Goal: Task Accomplishment & Management: Manage account settings

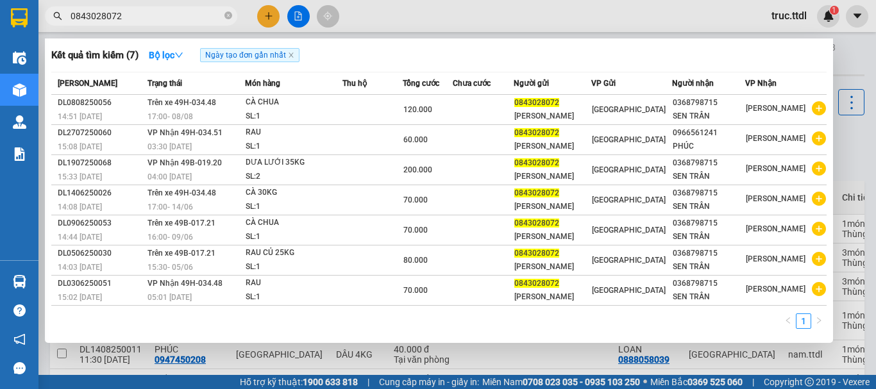
scroll to position [192, 0]
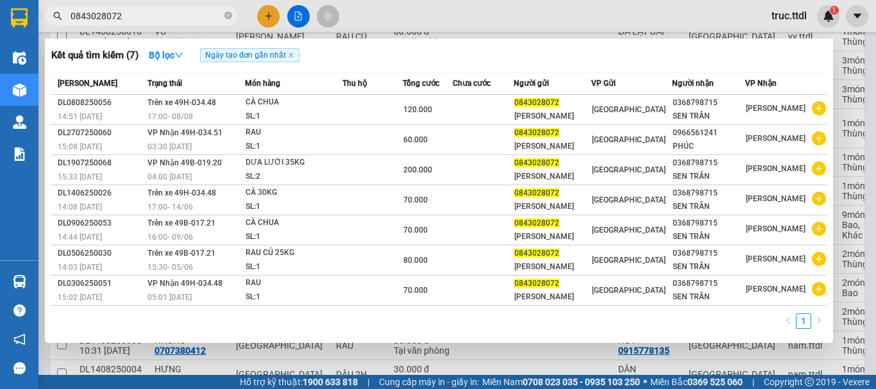
click at [264, 19] on div at bounding box center [438, 194] width 876 height 389
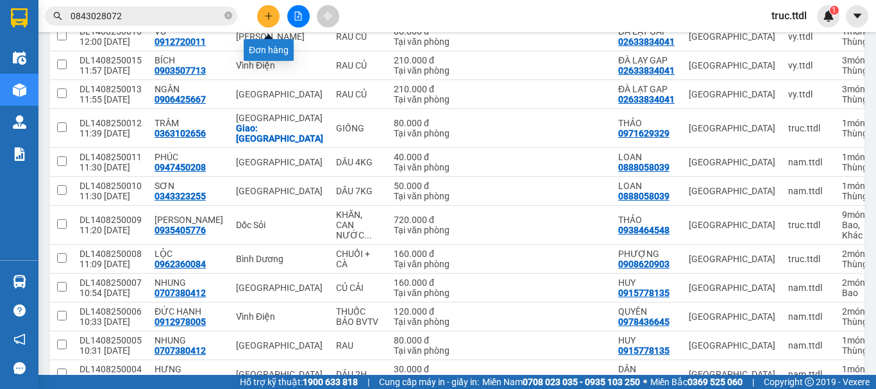
click at [264, 19] on icon "plus" at bounding box center [268, 16] width 9 height 9
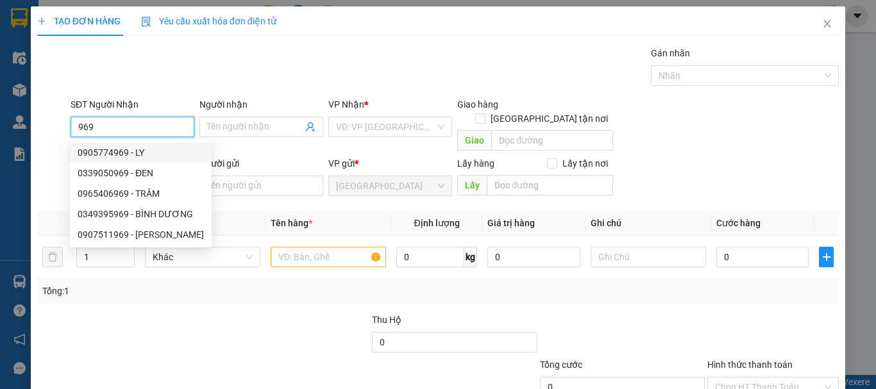
click at [167, 156] on div "0905774969 - LY" at bounding box center [141, 153] width 126 height 14
type input "0905774969"
type input "LY"
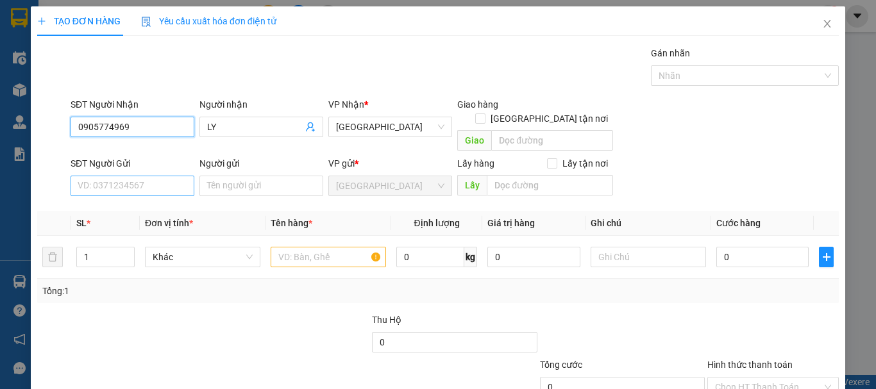
type input "0905774969"
click at [143, 176] on input "SĐT Người Gửi" at bounding box center [133, 186] width 124 height 21
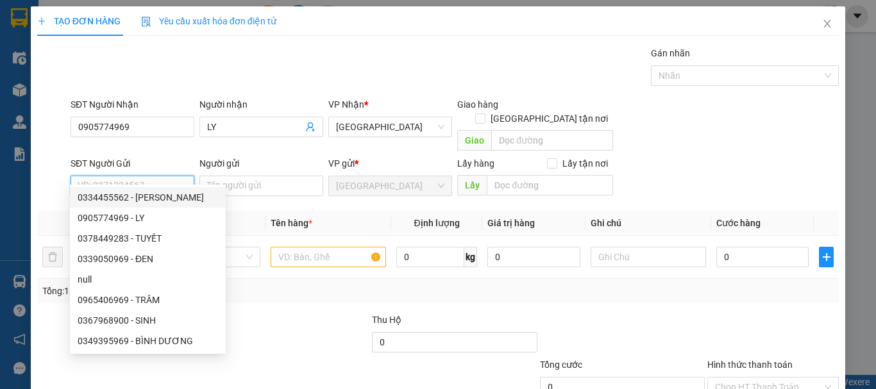
drag, startPoint x: 151, startPoint y: 199, endPoint x: 157, endPoint y: 208, distance: 10.7
click at [151, 199] on div "0334455562 - KHÁNH" at bounding box center [148, 198] width 140 height 14
type input "0334455562"
type input "KHÁNH"
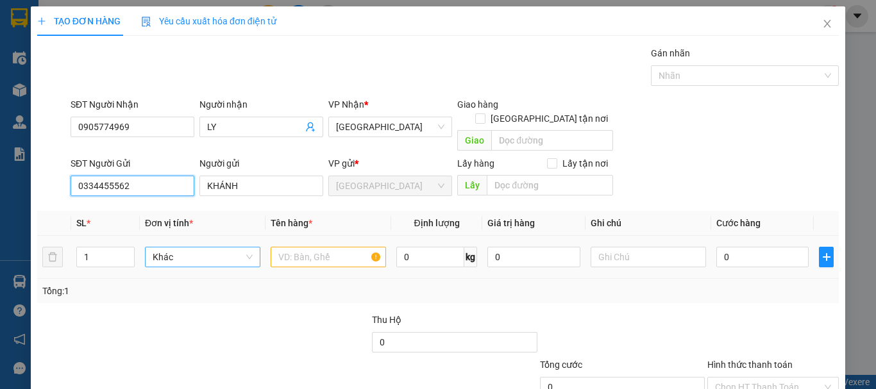
click at [203, 248] on span "Khác" at bounding box center [203, 257] width 100 height 19
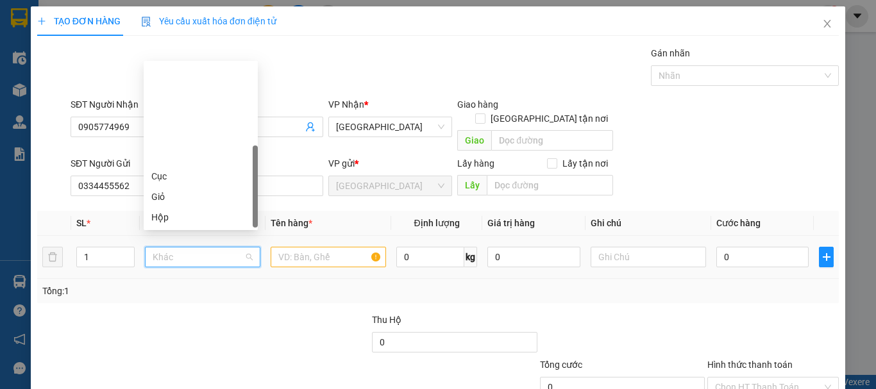
scroll to position [123, 0]
type input "t"
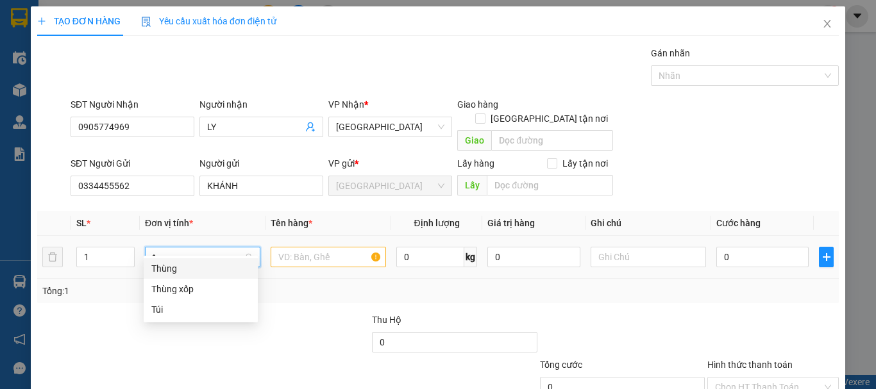
scroll to position [0, 0]
click at [207, 266] on div "Thùng" at bounding box center [200, 269] width 99 height 14
click at [312, 247] on input "text" at bounding box center [328, 257] width 115 height 21
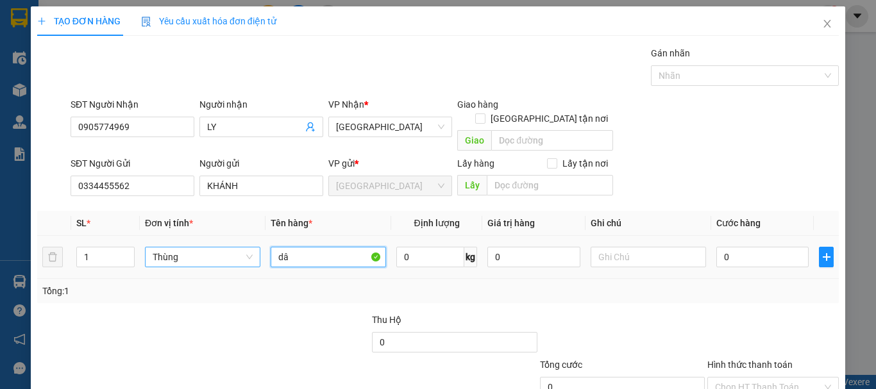
type input "d"
type input "DÂU 6KG"
click at [776, 247] on input "0" at bounding box center [762, 257] width 92 height 21
type input "5"
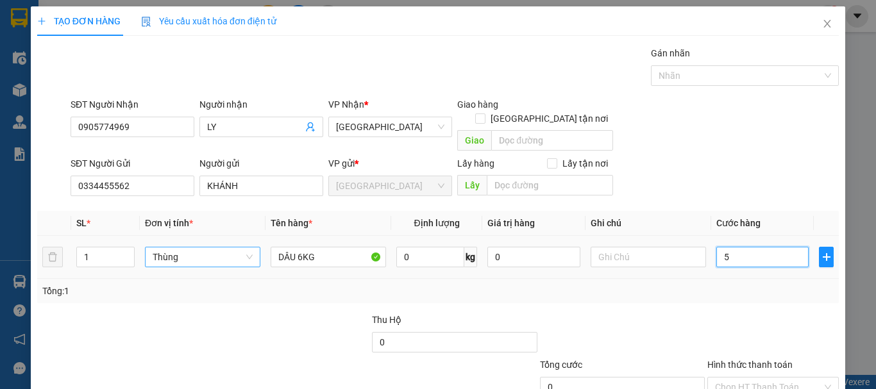
type input "5"
type input "50"
type input "50.000"
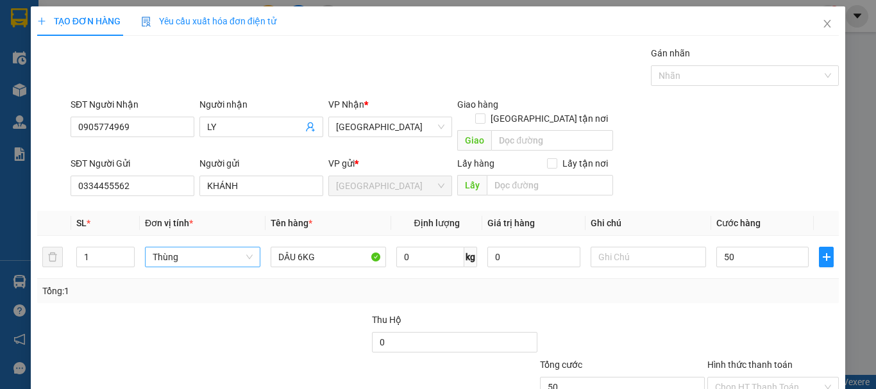
type input "50.000"
click at [769, 284] on div "Tổng: 1" at bounding box center [438, 291] width 792 height 14
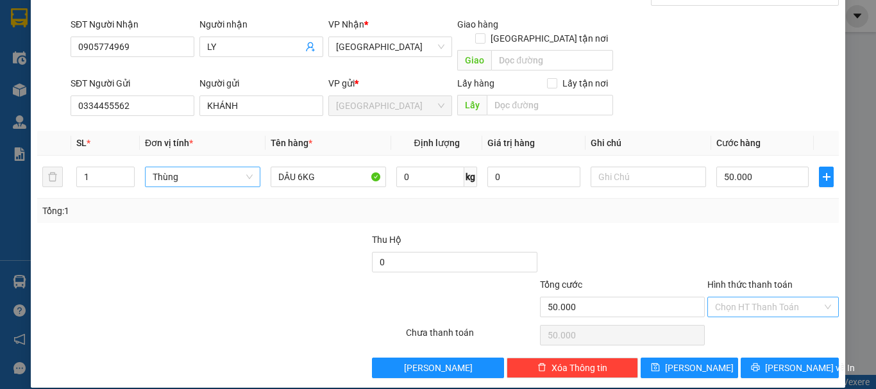
click at [778, 298] on input "Hình thức thanh toán" at bounding box center [768, 307] width 107 height 19
click at [773, 318] on div "Tại văn phòng" at bounding box center [765, 319] width 115 height 14
type input "0"
click at [779, 361] on span "[PERSON_NAME] và In" at bounding box center [810, 368] width 90 height 14
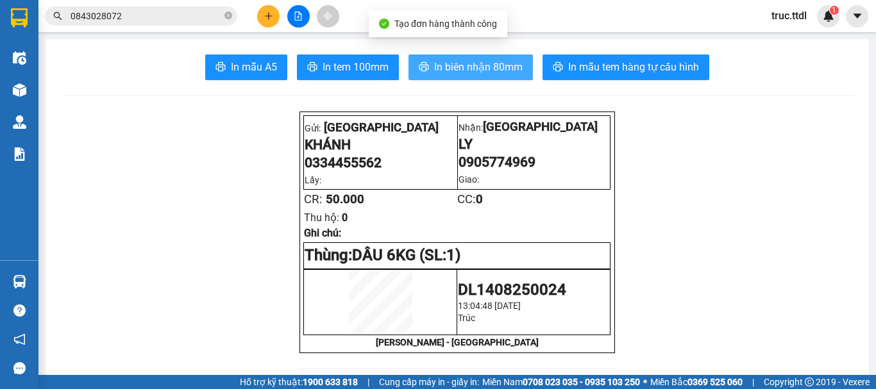
click at [477, 68] on span "In biên nhận 80mm" at bounding box center [478, 67] width 89 height 16
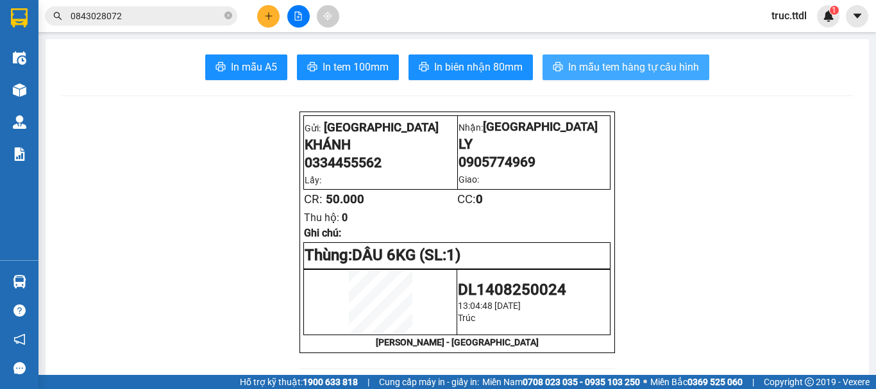
click at [620, 69] on span "In mẫu tem hàng tự cấu hình" at bounding box center [633, 67] width 131 height 16
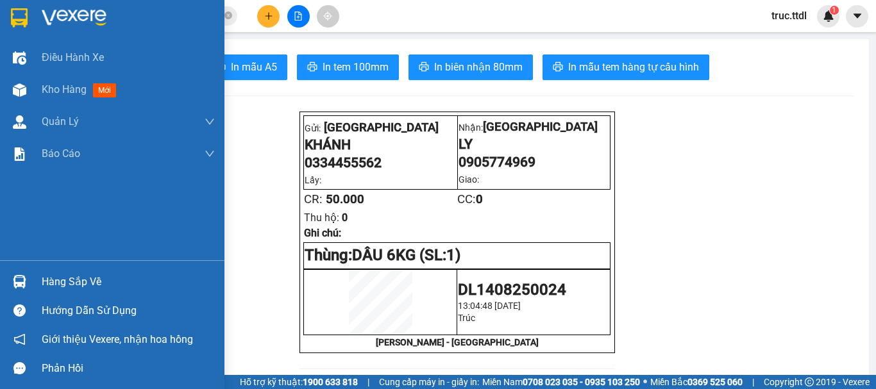
drag, startPoint x: 19, startPoint y: 5, endPoint x: 231, endPoint y: 15, distance: 212.5
click at [20, 7] on div at bounding box center [112, 21] width 225 height 42
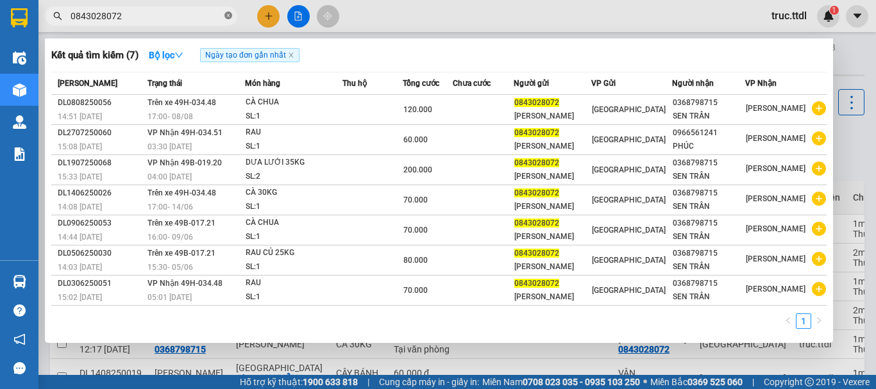
click at [230, 15] on icon "close-circle" at bounding box center [229, 16] width 8 height 8
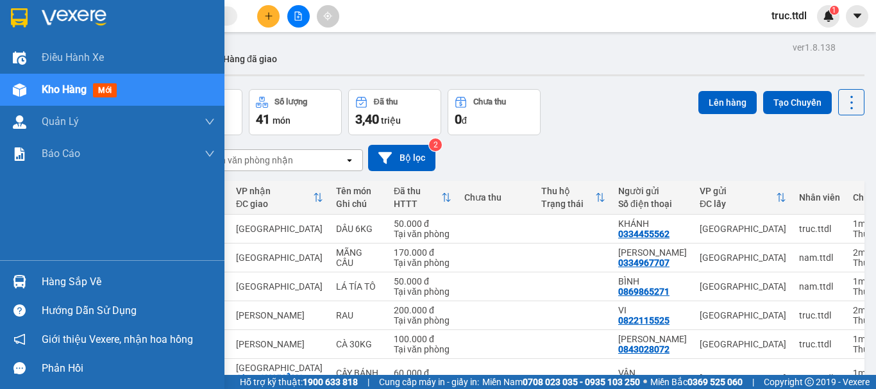
click at [15, 19] on img at bounding box center [19, 17] width 17 height 19
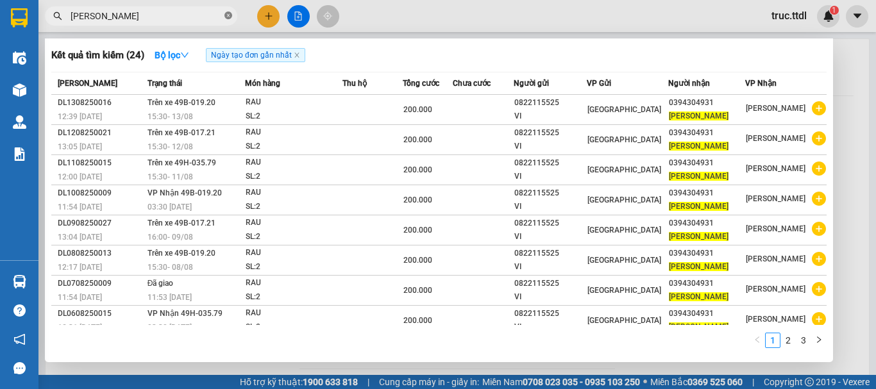
click at [229, 13] on icon "close-circle" at bounding box center [229, 16] width 8 height 8
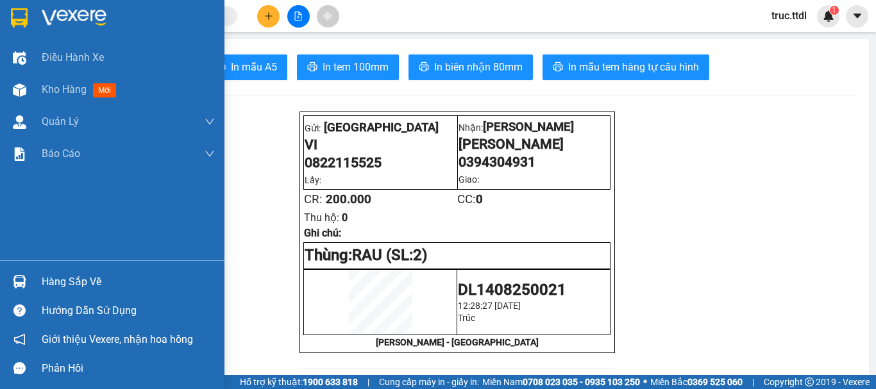
click at [20, 8] on img at bounding box center [19, 17] width 17 height 19
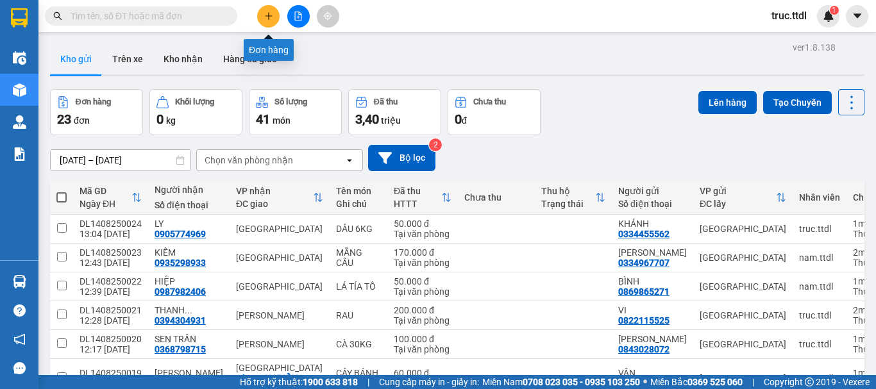
click at [262, 21] on button at bounding box center [268, 16] width 22 height 22
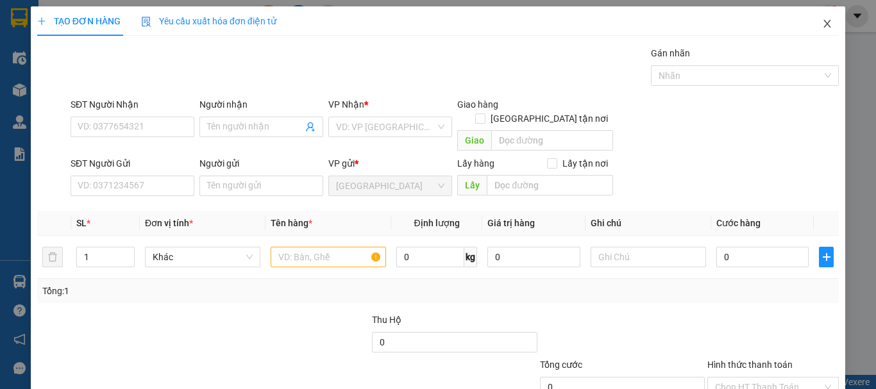
click at [822, 21] on icon "close" at bounding box center [827, 24] width 10 height 10
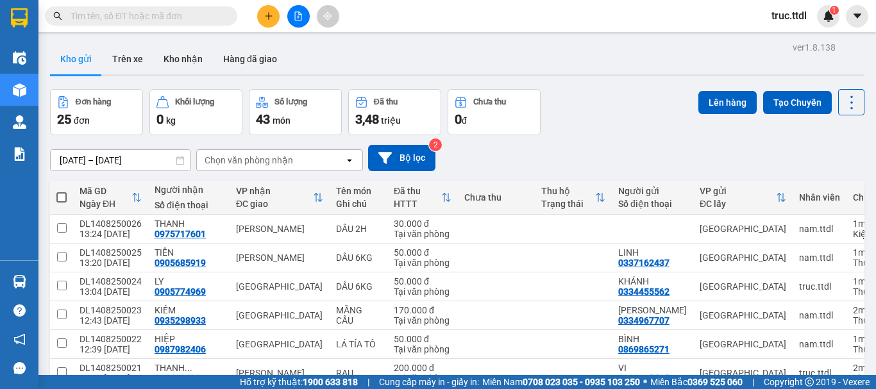
click at [196, 14] on input "text" at bounding box center [146, 16] width 151 height 14
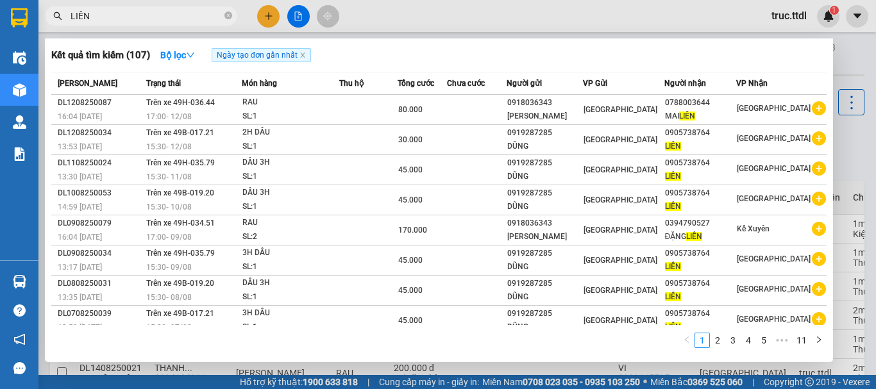
drag, startPoint x: 130, startPoint y: 22, endPoint x: 0, endPoint y: 37, distance: 130.5
click at [0, 37] on section "Kết quả tìm kiếm ( 107 ) Bộ lọc Ngày tạo đơn gần nhất Mã ĐH Trạng thái Món hàng…" at bounding box center [438, 194] width 876 height 389
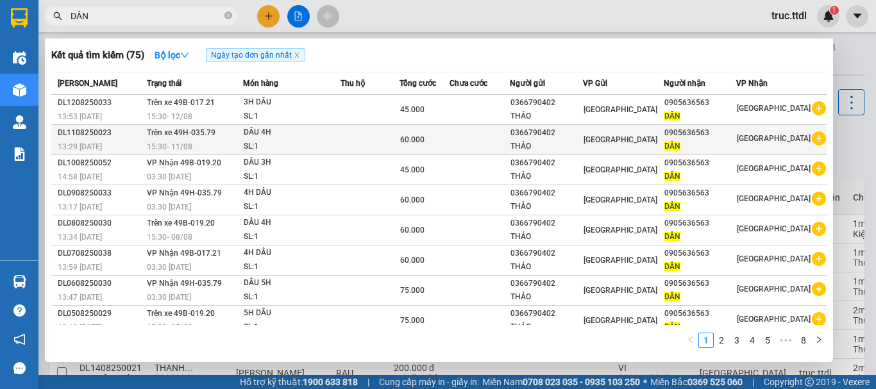
type input "DẦN"
click at [577, 145] on div "THẢO" at bounding box center [546, 146] width 71 height 13
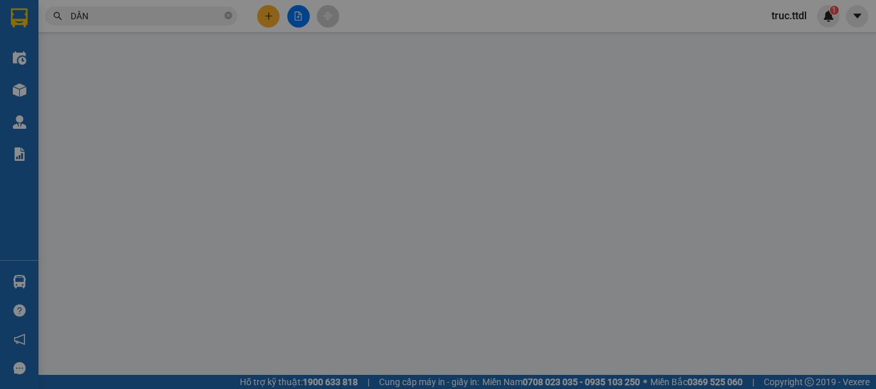
type input "0905636563"
type input "DẦN"
type input "0366790402"
type input "THẢO"
type input "60.000"
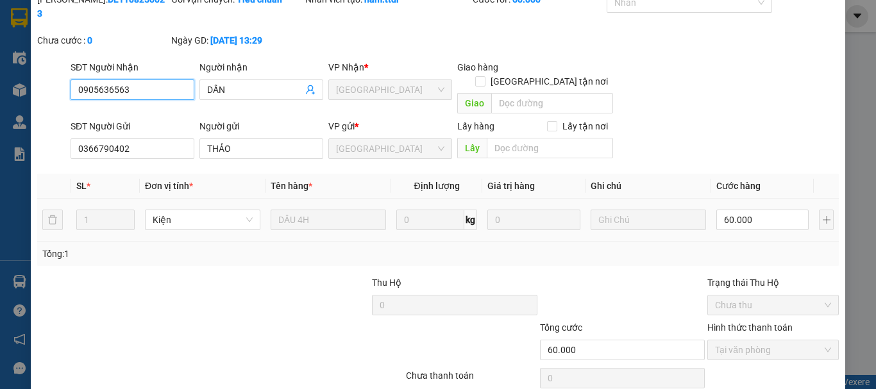
scroll to position [100, 0]
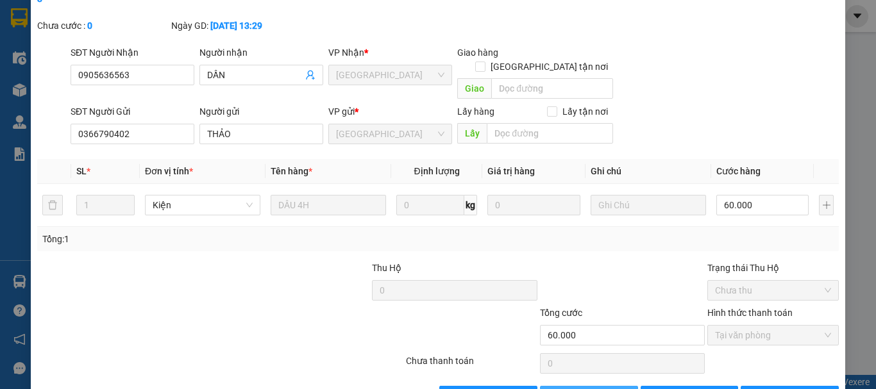
click at [588, 389] on span "Thêm ĐH mới" at bounding box center [596, 396] width 55 height 14
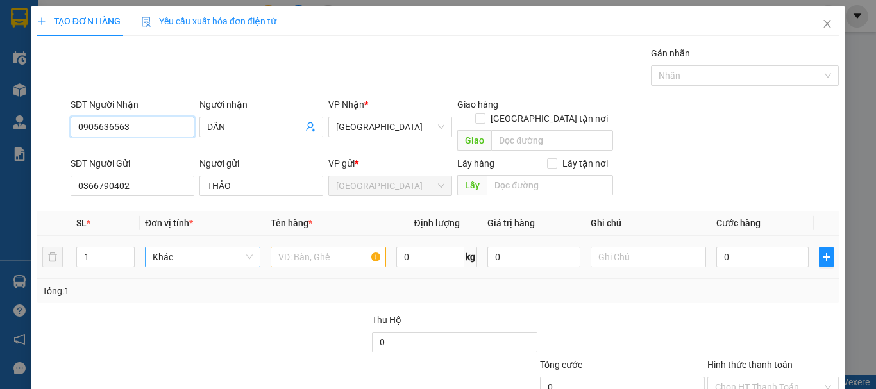
click at [210, 248] on span "Khác" at bounding box center [203, 257] width 100 height 19
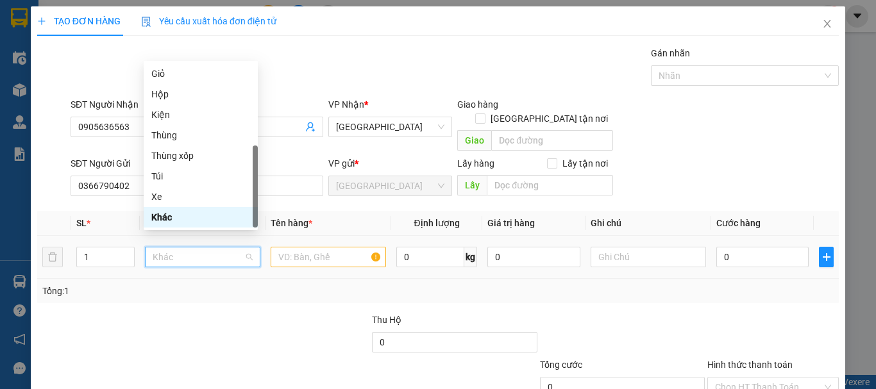
type input "K"
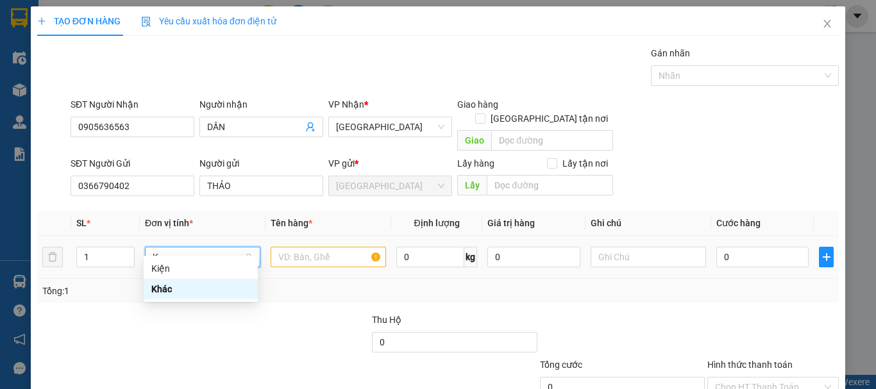
scroll to position [0, 0]
drag, startPoint x: 217, startPoint y: 272, endPoint x: 300, endPoint y: 255, distance: 83.9
click at [217, 273] on div "Kiện" at bounding box center [200, 269] width 99 height 14
click at [310, 249] on input "text" at bounding box center [328, 257] width 115 height 21
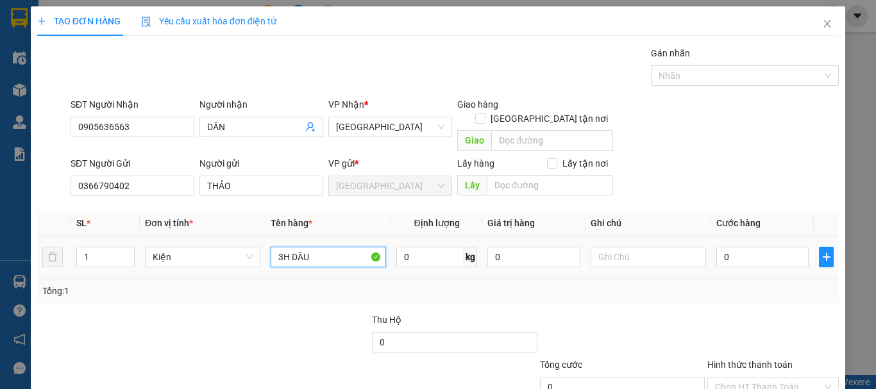
type input "3H DÂU"
type input "4"
type input "45"
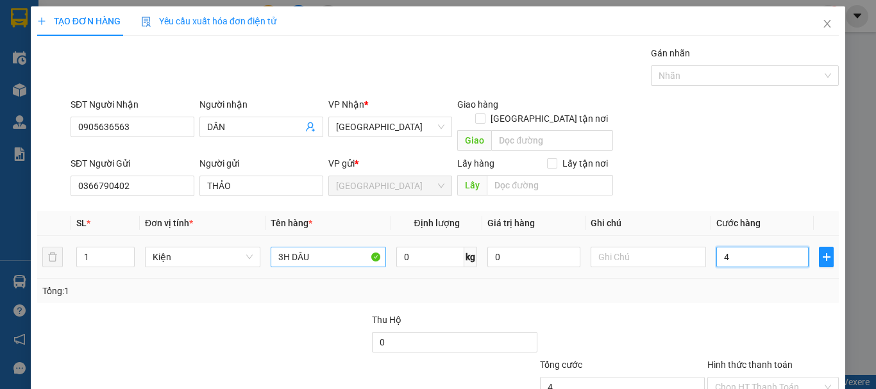
type input "45"
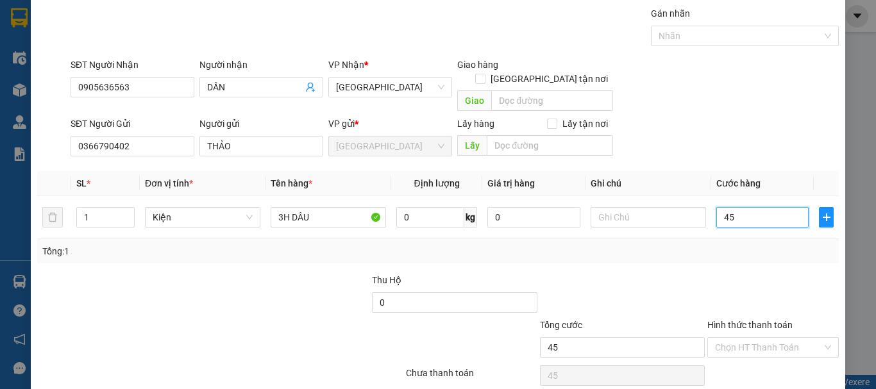
scroll to position [80, 0]
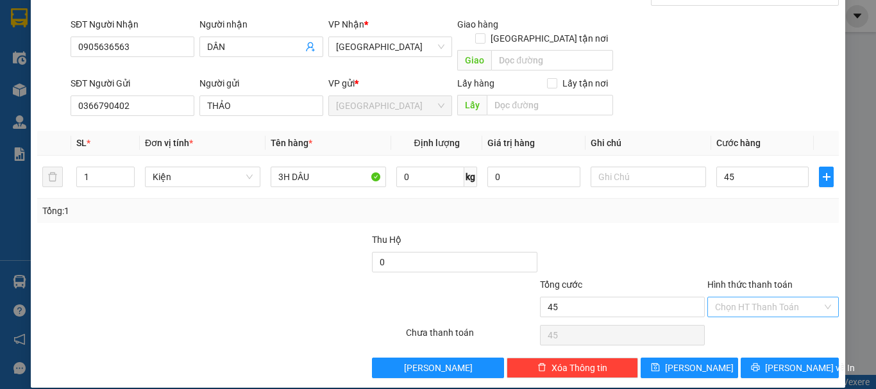
type input "45.000"
click at [782, 298] on input "Hình thức thanh toán" at bounding box center [768, 307] width 107 height 19
click at [771, 309] on div "Tại văn phòng" at bounding box center [765, 319] width 130 height 21
type input "0"
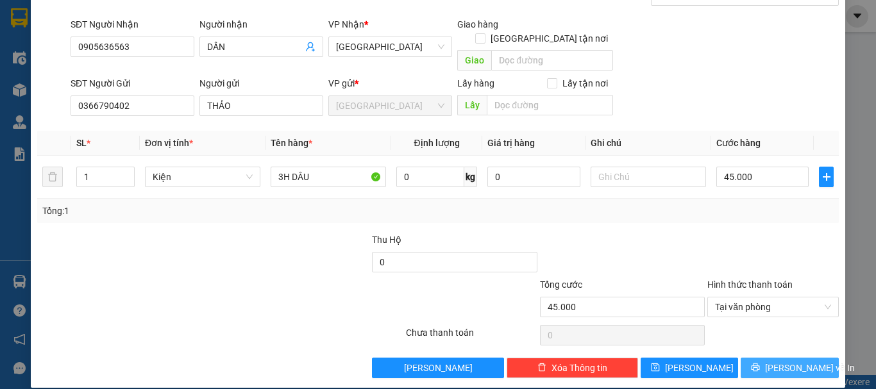
click at [785, 361] on span "[PERSON_NAME] và In" at bounding box center [810, 368] width 90 height 14
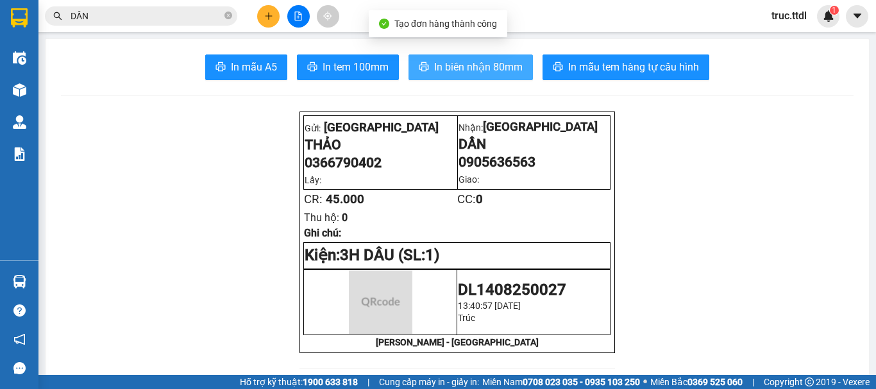
click at [490, 80] on button "In biên nhận 80mm" at bounding box center [471, 68] width 124 height 26
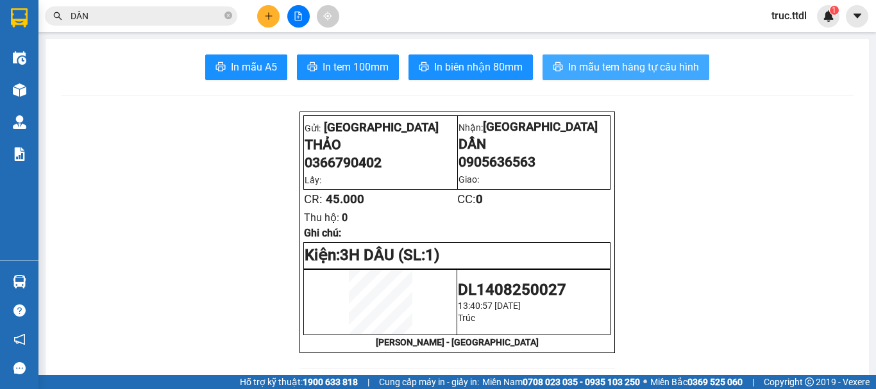
click at [631, 68] on span "In mẫu tem hàng tự cấu hình" at bounding box center [633, 67] width 131 height 16
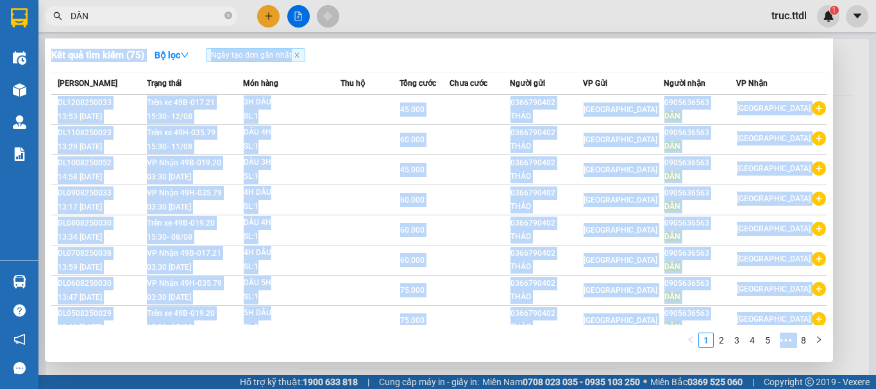
drag, startPoint x: 151, startPoint y: 24, endPoint x: 82, endPoint y: 29, distance: 69.4
click at [82, 28] on div "Kết quả tìm kiếm ( 75 ) Bộ lọc Ngày tạo đơn gần nhất Mã ĐH Trạng thái Món hàng …" at bounding box center [125, 16] width 250 height 22
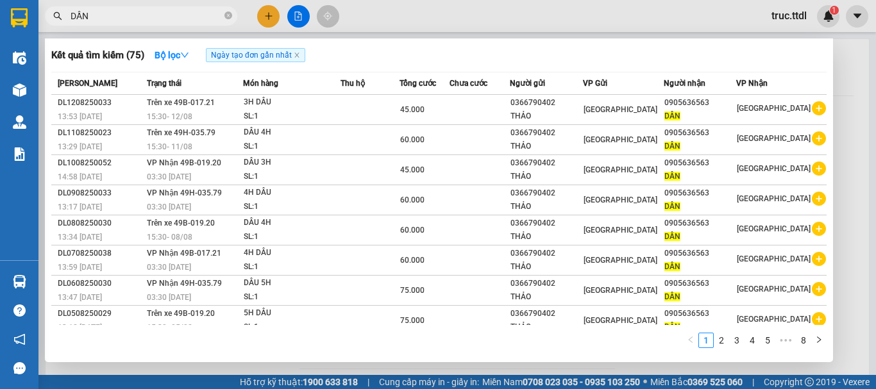
click at [155, 13] on input "DẦN" at bounding box center [146, 16] width 151 height 14
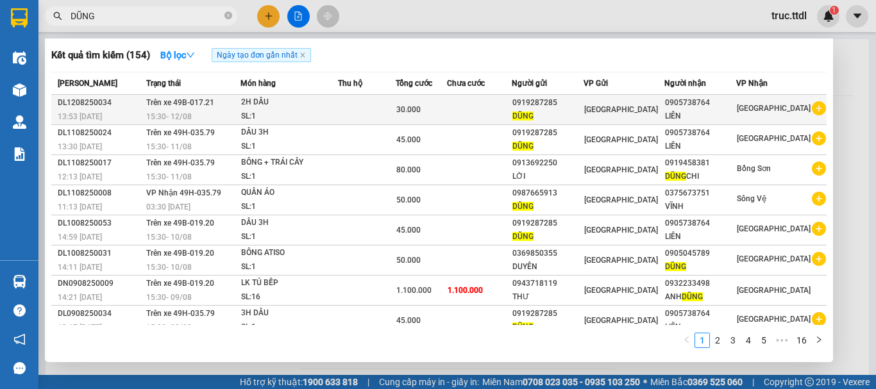
type input "DŨNG"
click at [583, 115] on div "DŨNG" at bounding box center [548, 116] width 71 height 13
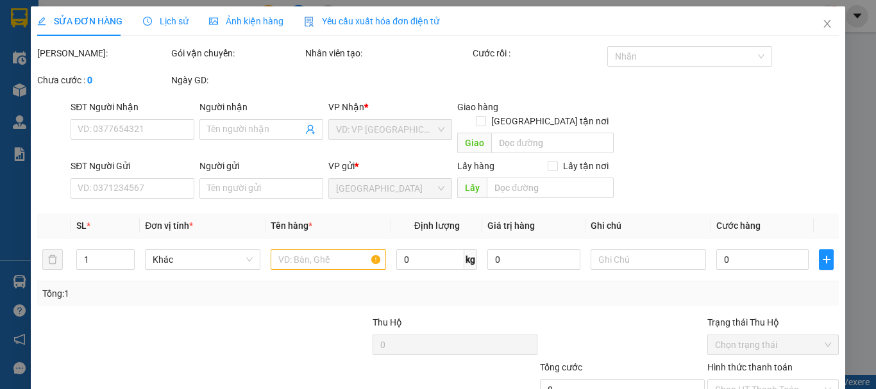
type input "0905738764"
type input "LIÊN"
type input "0919287285"
type input "DŨNG"
type input "30.000"
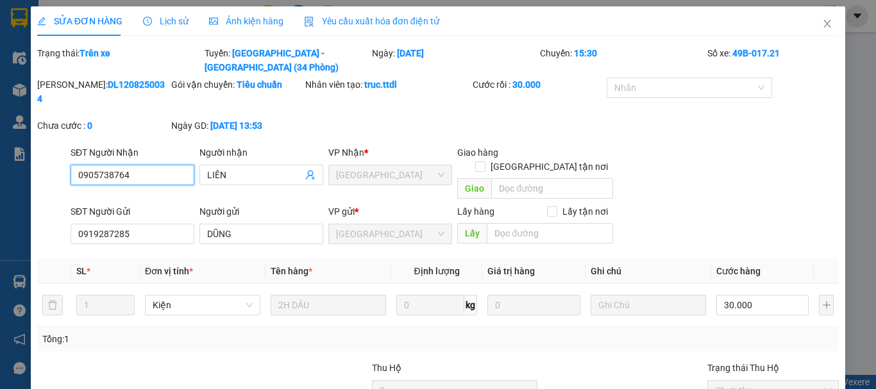
scroll to position [100, 0]
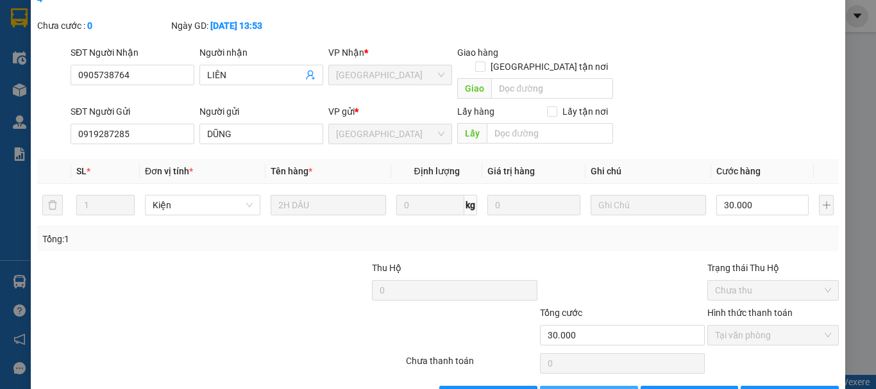
click at [605, 389] on span "Thêm ĐH mới" at bounding box center [596, 396] width 55 height 14
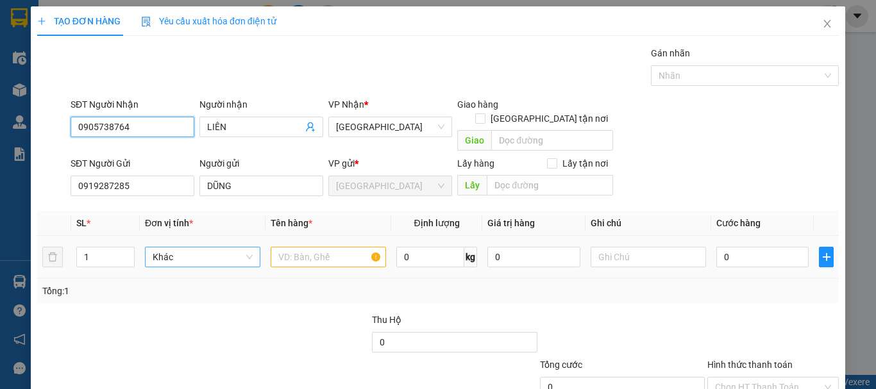
click at [207, 248] on span "Khác" at bounding box center [203, 257] width 100 height 19
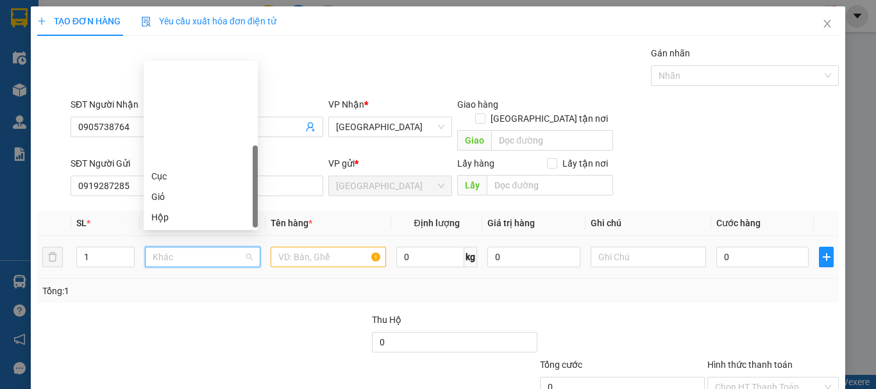
scroll to position [123, 0]
type input "K"
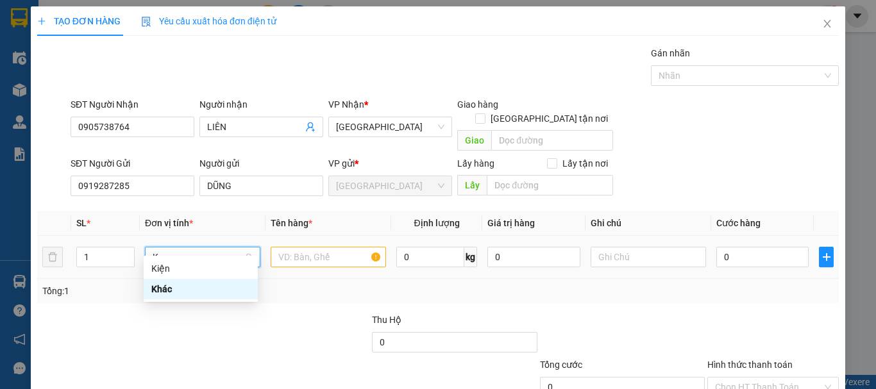
scroll to position [0, 0]
drag, startPoint x: 211, startPoint y: 265, endPoint x: 309, endPoint y: 246, distance: 99.9
click at [212, 266] on div "Kiện" at bounding box center [200, 269] width 99 height 14
click at [322, 247] on input "text" at bounding box center [328, 257] width 115 height 21
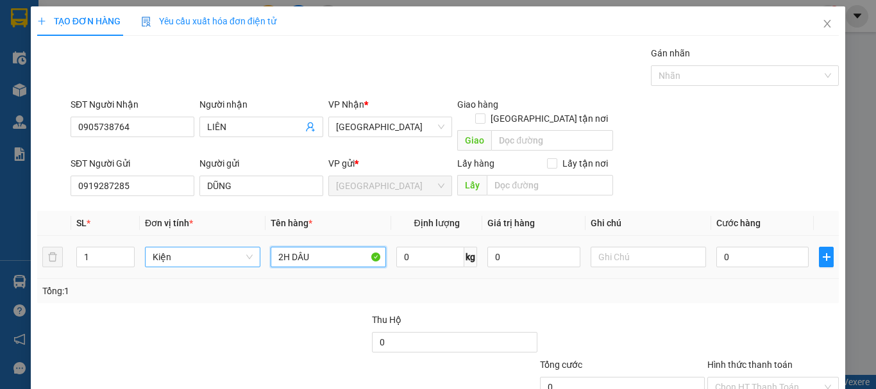
type input "2H DÂU"
type input "30"
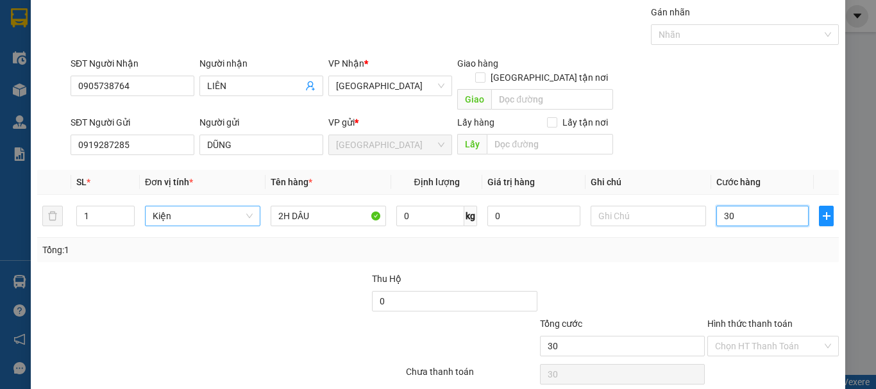
scroll to position [80, 0]
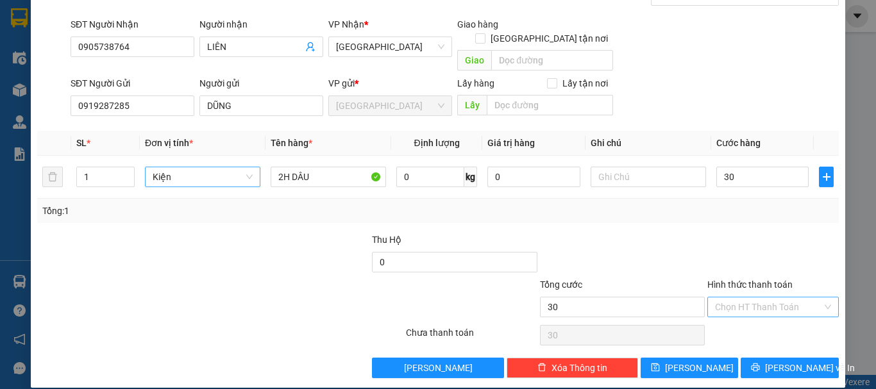
type input "30.000"
click at [741, 298] on input "Hình thức thanh toán" at bounding box center [768, 307] width 107 height 19
click at [745, 316] on div "Tại văn phòng" at bounding box center [765, 319] width 115 height 14
type input "0"
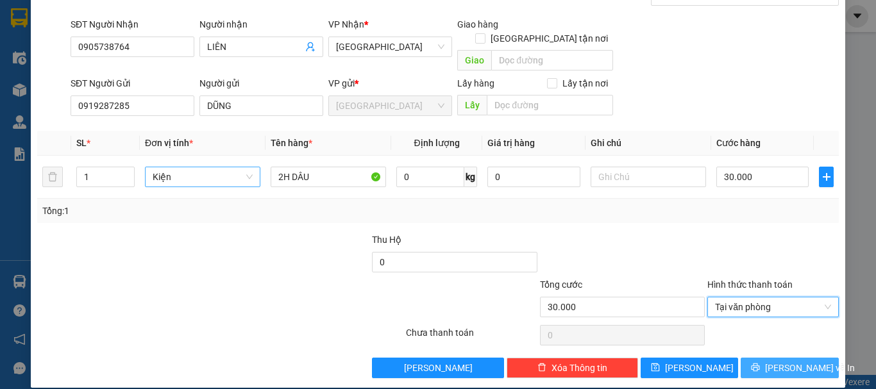
click at [756, 358] on button "Lưu và In" at bounding box center [790, 368] width 98 height 21
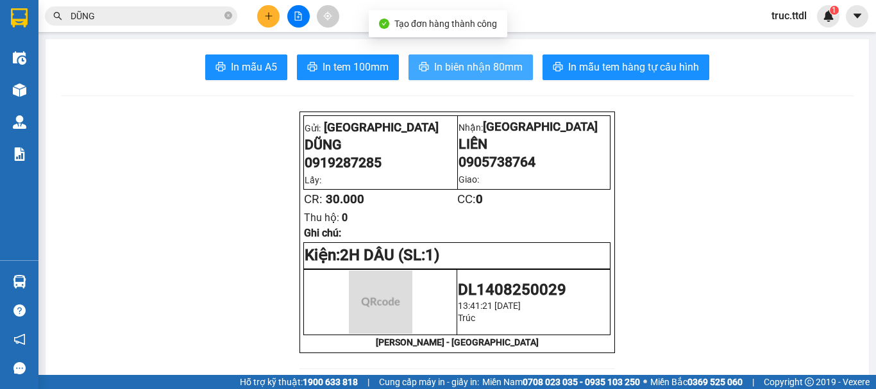
click at [475, 58] on button "In biên nhận 80mm" at bounding box center [471, 68] width 124 height 26
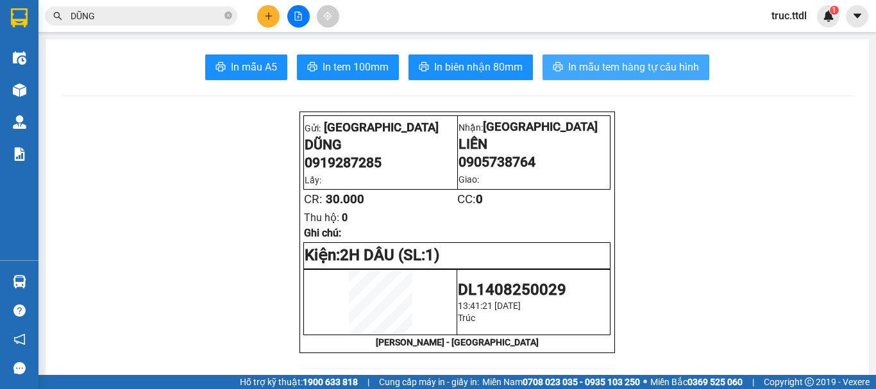
click at [620, 68] on span "In mẫu tem hàng tự cấu hình" at bounding box center [633, 67] width 131 height 16
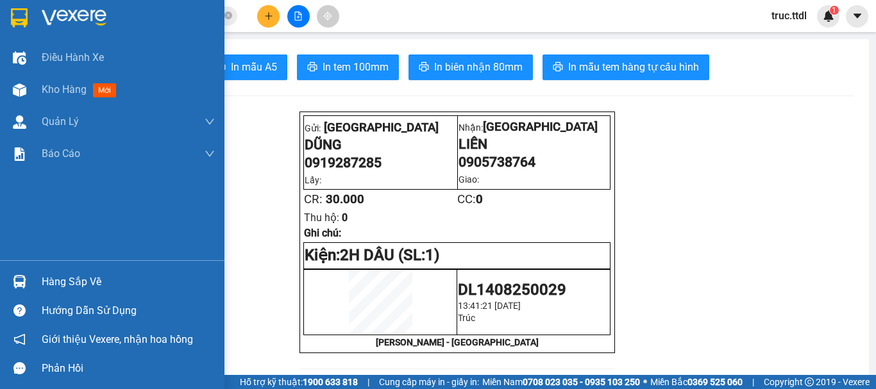
click at [8, 19] on div at bounding box center [19, 17] width 22 height 22
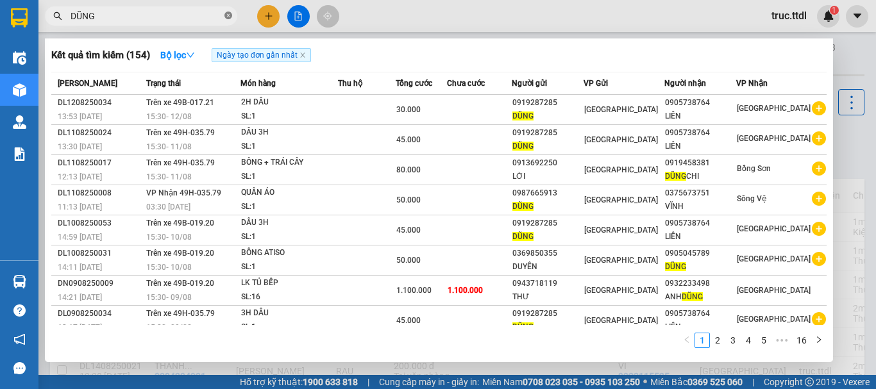
click at [228, 15] on icon "close-circle" at bounding box center [229, 16] width 8 height 8
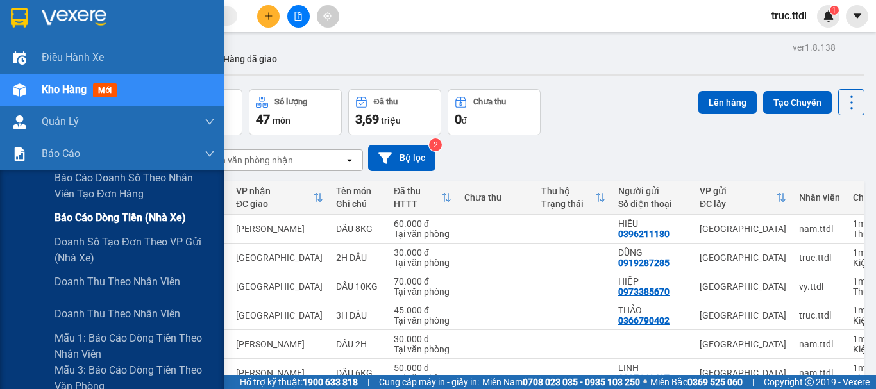
click at [105, 224] on span "Báo cáo dòng tiền (nhà xe)" at bounding box center [120, 218] width 131 height 16
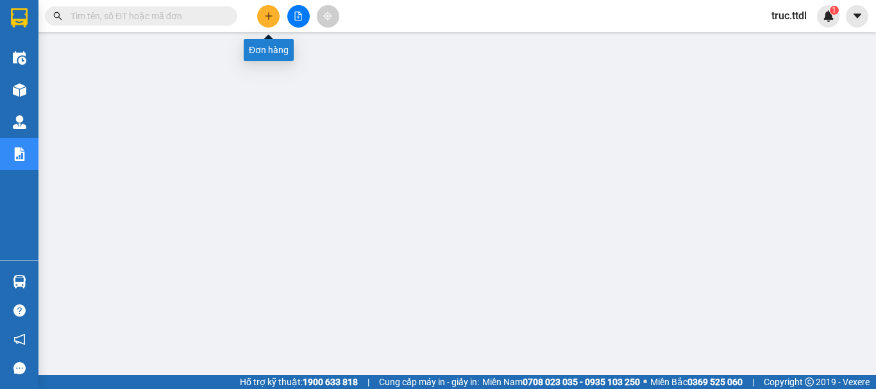
click at [269, 17] on icon "plus" at bounding box center [268, 16] width 9 height 9
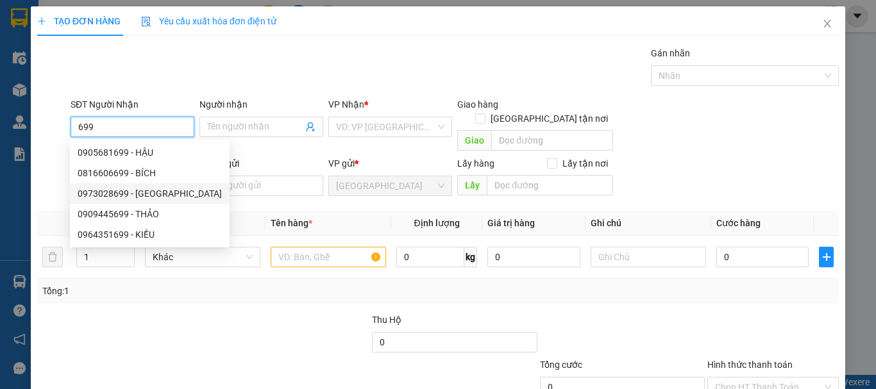
click at [165, 192] on div "0973028699 - VIỆT NGA" at bounding box center [150, 194] width 144 height 14
type input "0973028699"
type input "VIỆT NGA"
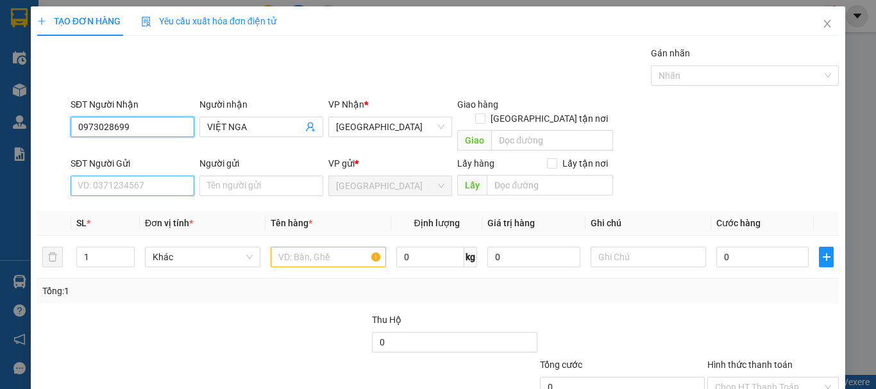
type input "0973028699"
click at [167, 176] on input "SĐT Người Gửi" at bounding box center [133, 186] width 124 height 21
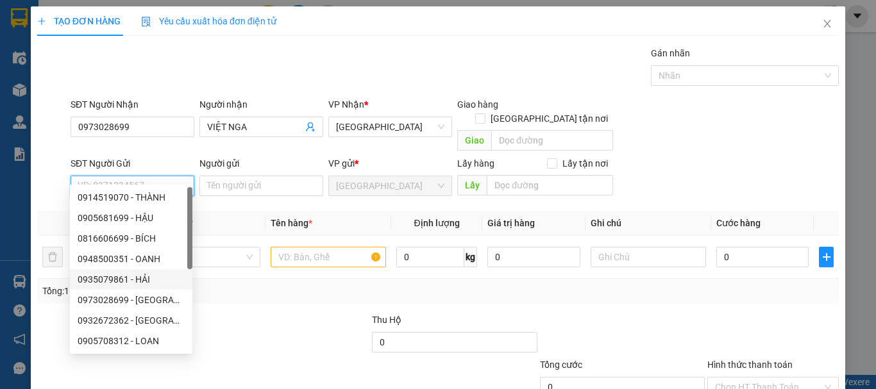
click at [155, 280] on div "0935079861 - HẢI" at bounding box center [131, 280] width 107 height 14
type input "0935079861"
type input "HẢI"
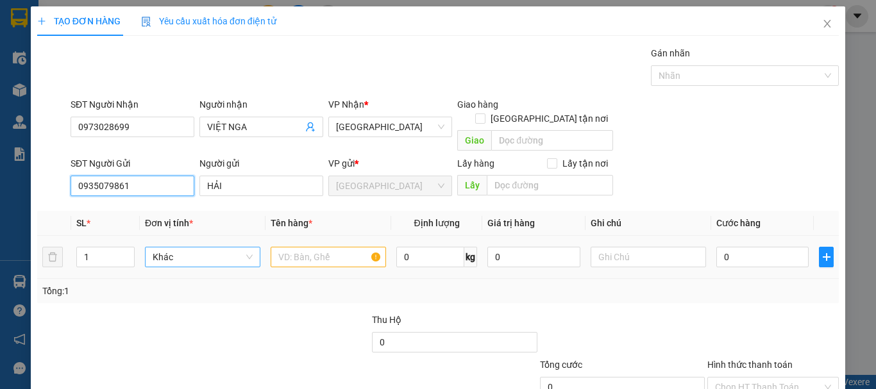
click at [204, 248] on span "Khác" at bounding box center [203, 257] width 100 height 19
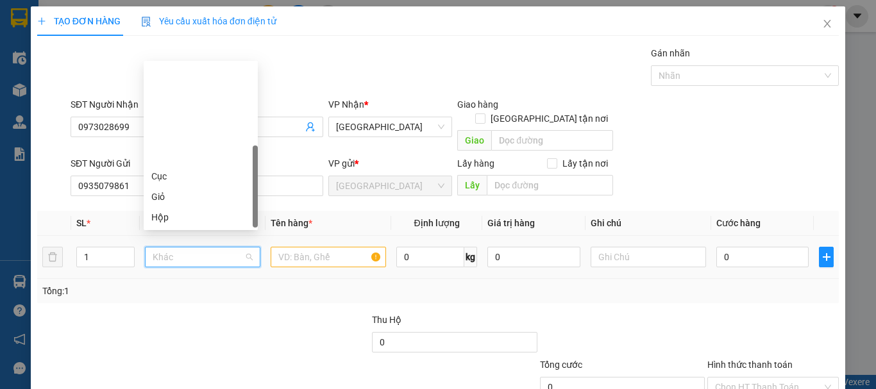
scroll to position [123, 0]
type input "t"
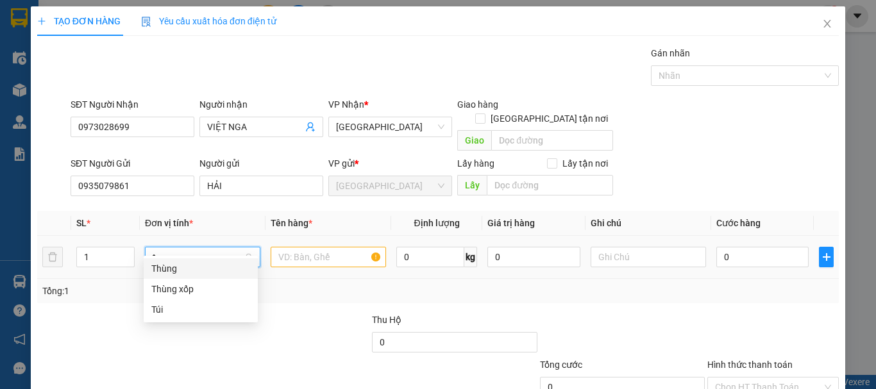
scroll to position [0, 0]
click at [200, 264] on div "Thùng" at bounding box center [200, 269] width 99 height 14
click at [287, 247] on input "text" at bounding box center [328, 257] width 115 height 21
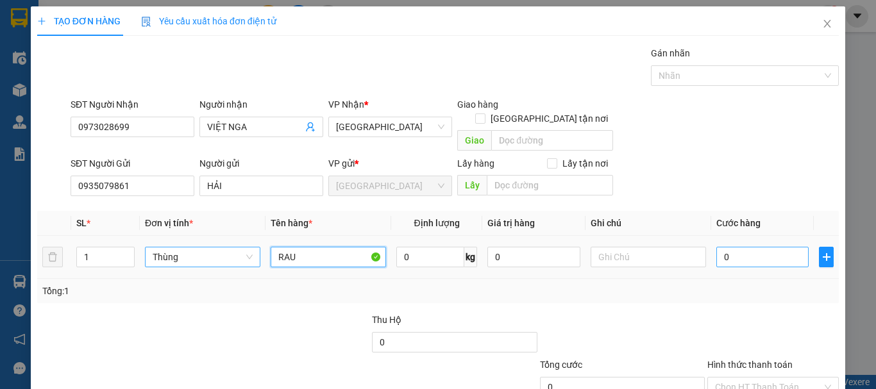
type input "RAU"
type input "8"
type input "80"
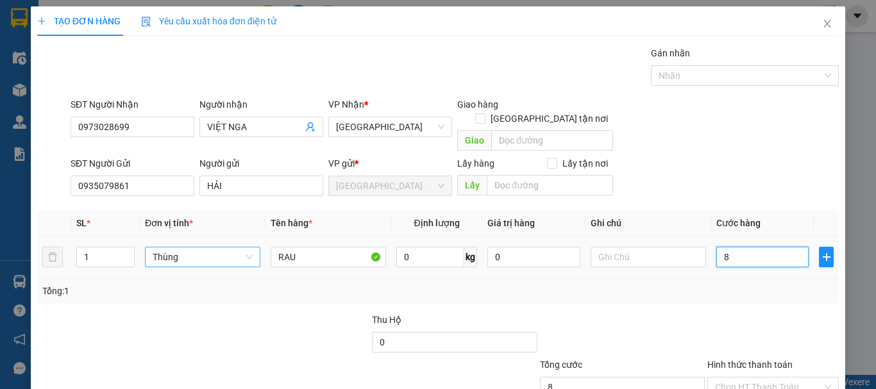
type input "80"
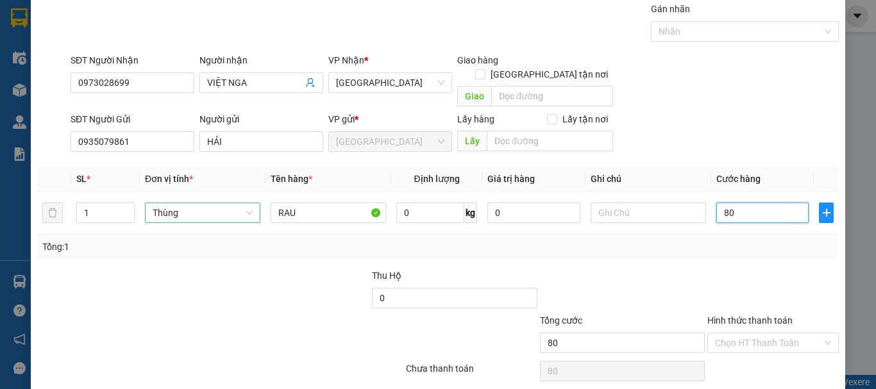
scroll to position [80, 0]
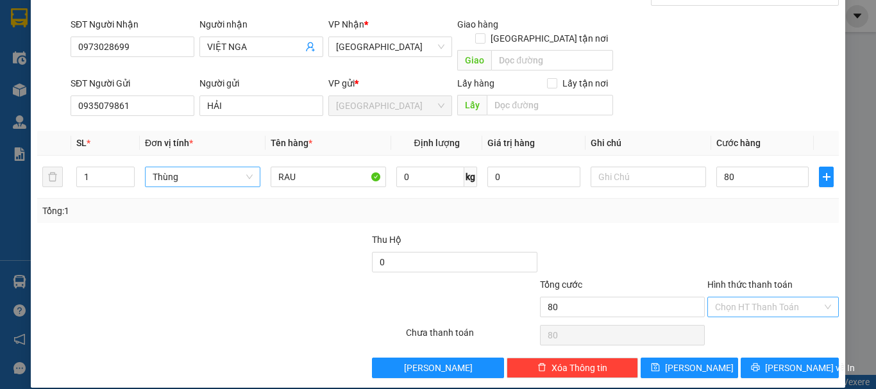
type input "80.000"
click at [758, 298] on input "Hình thức thanh toán" at bounding box center [768, 307] width 107 height 19
click at [762, 314] on div "Tại văn phòng" at bounding box center [765, 319] width 115 height 14
type input "0"
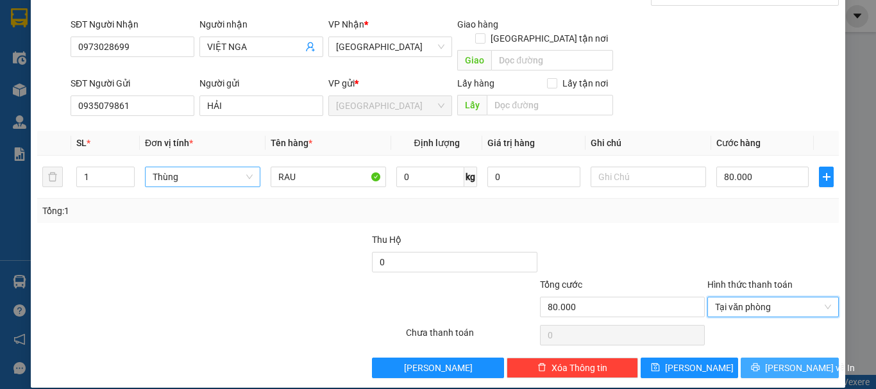
click at [776, 361] on span "Lưu và In" at bounding box center [810, 368] width 90 height 14
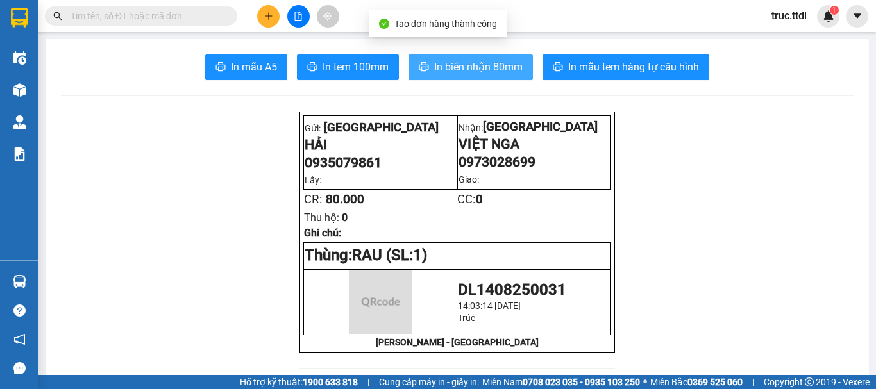
click at [495, 71] on span "In biên nhận 80mm" at bounding box center [478, 67] width 89 height 16
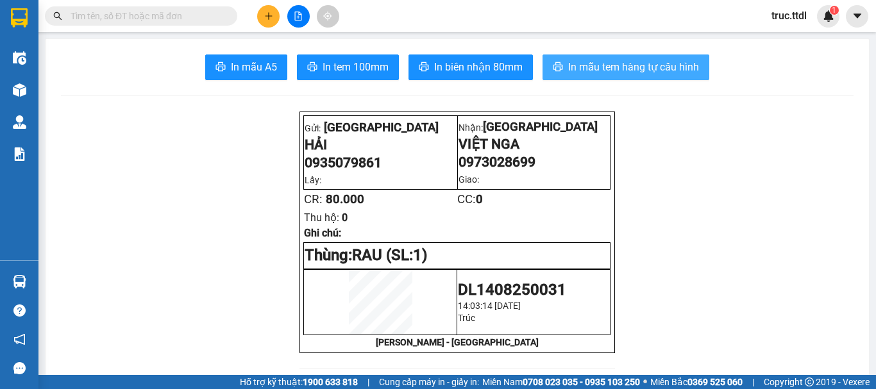
click at [600, 61] on span "In mẫu tem hàng tự cấu hình" at bounding box center [633, 67] width 131 height 16
click at [266, 14] on icon "plus" at bounding box center [268, 16] width 9 height 9
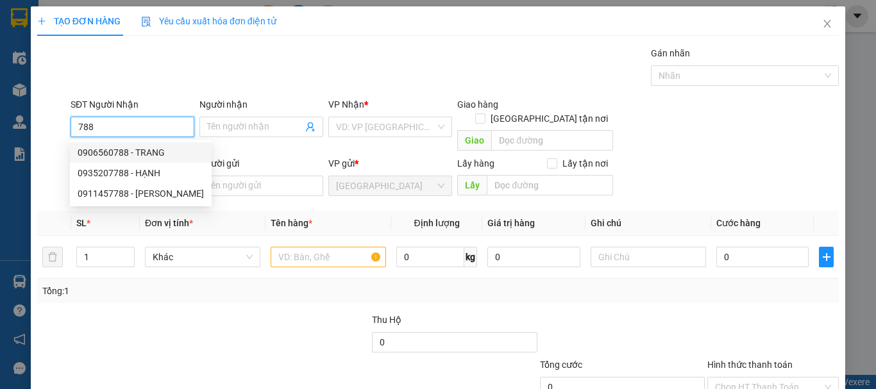
click at [160, 155] on div "0906560788 - TRANG" at bounding box center [141, 153] width 126 height 14
type input "0906560788"
type input "TRANG"
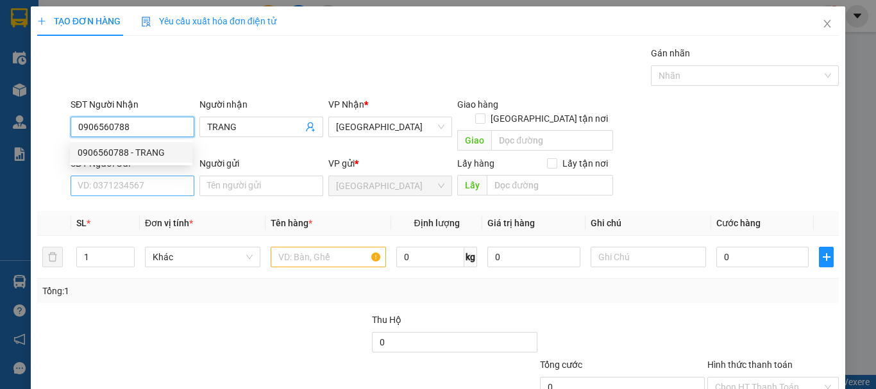
type input "0906560788"
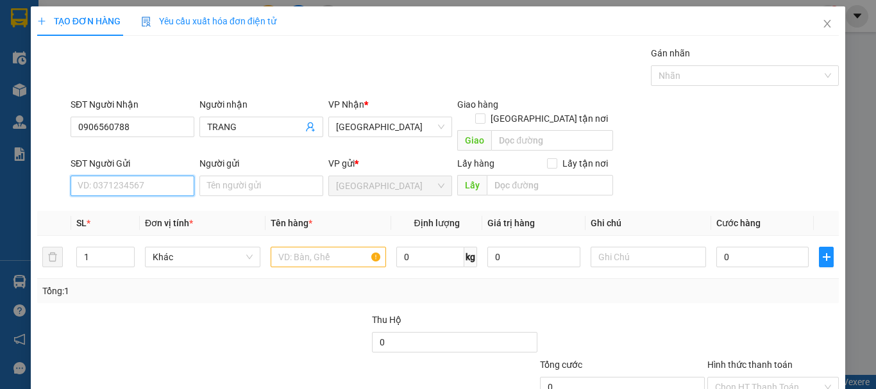
click at [166, 178] on input "SĐT Người Gửi" at bounding box center [133, 186] width 124 height 21
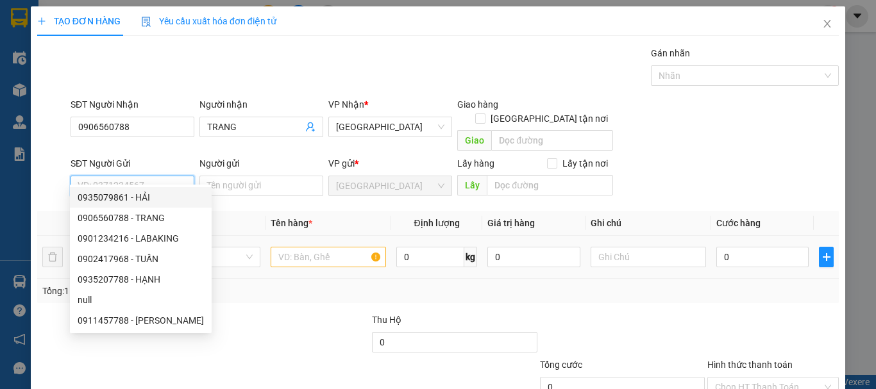
drag, startPoint x: 152, startPoint y: 205, endPoint x: 121, endPoint y: 250, distance: 55.0
click at [151, 205] on div "0935079861 - HẢI" at bounding box center [141, 197] width 142 height 21
type input "0935079861"
type input "HẢI"
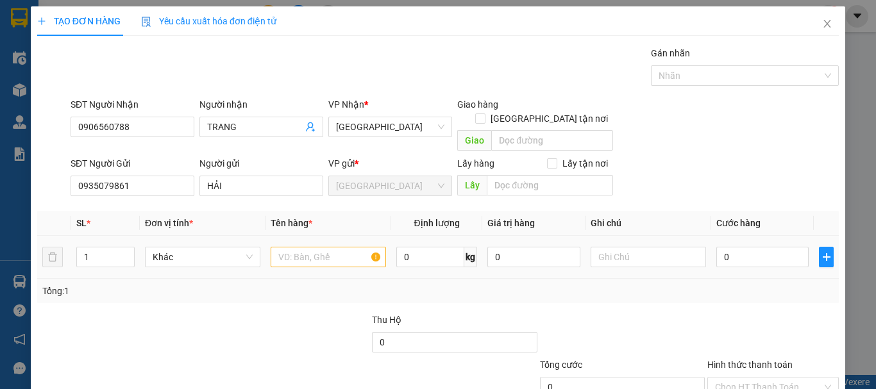
click at [51, 247] on tr "1 Khác 0 kg 0 0" at bounding box center [438, 257] width 802 height 43
click at [168, 248] on span "Khác" at bounding box center [203, 257] width 100 height 19
type input "2"
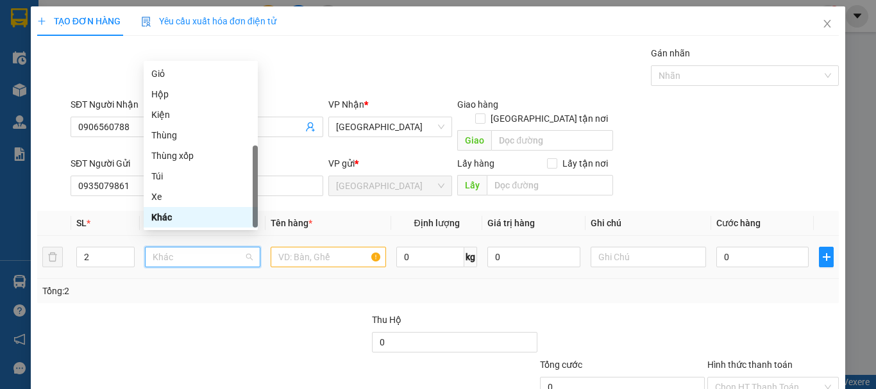
type input "T"
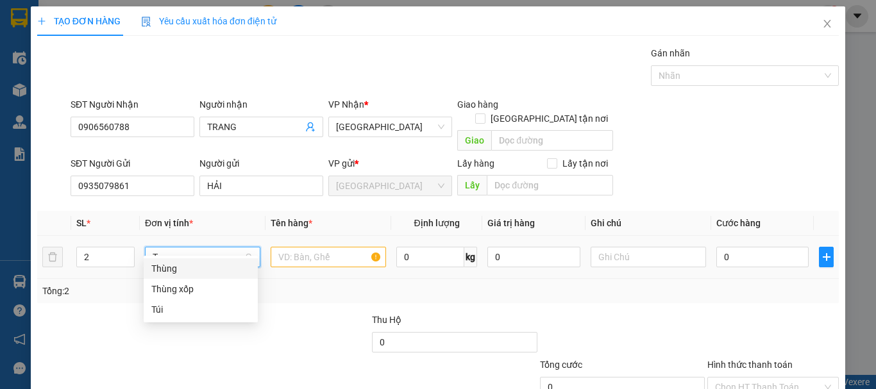
scroll to position [0, 0]
click at [212, 272] on div "Thùng" at bounding box center [200, 269] width 99 height 14
click at [279, 250] on input "text" at bounding box center [328, 257] width 115 height 21
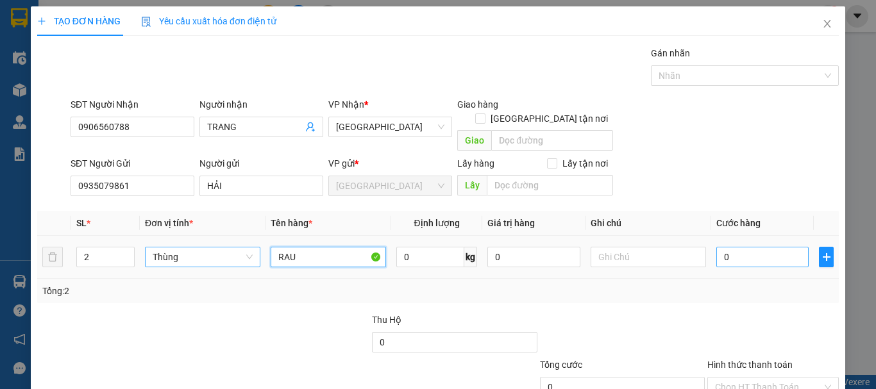
type input "RAU"
click at [727, 247] on input "0" at bounding box center [762, 257] width 92 height 21
type input "1"
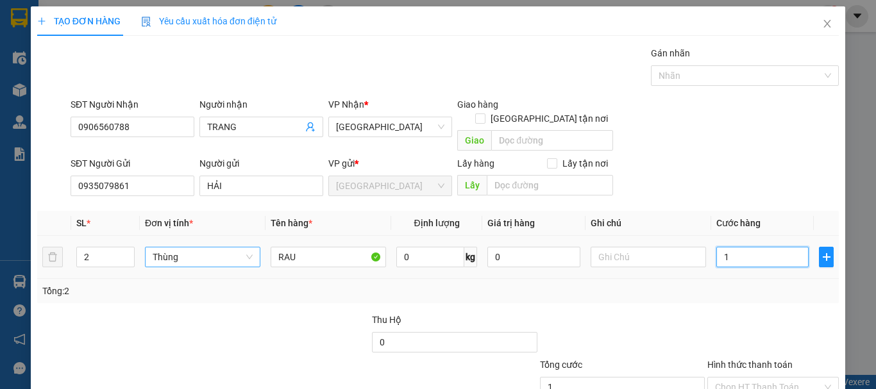
type input "14"
type input "140"
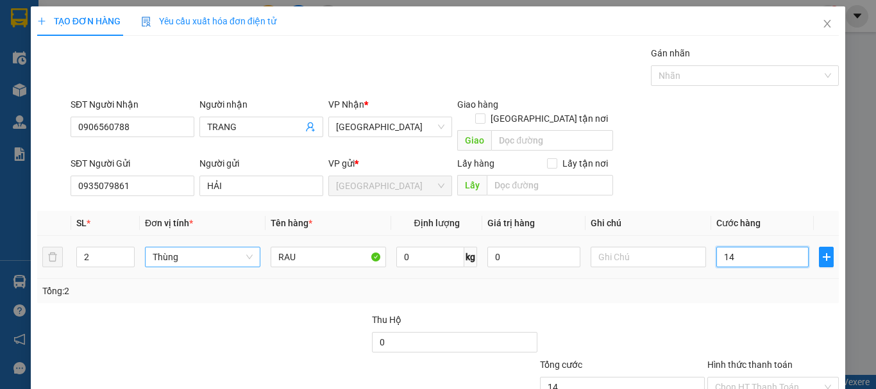
type input "140"
type input "140.000"
click at [745, 313] on div at bounding box center [773, 335] width 134 height 45
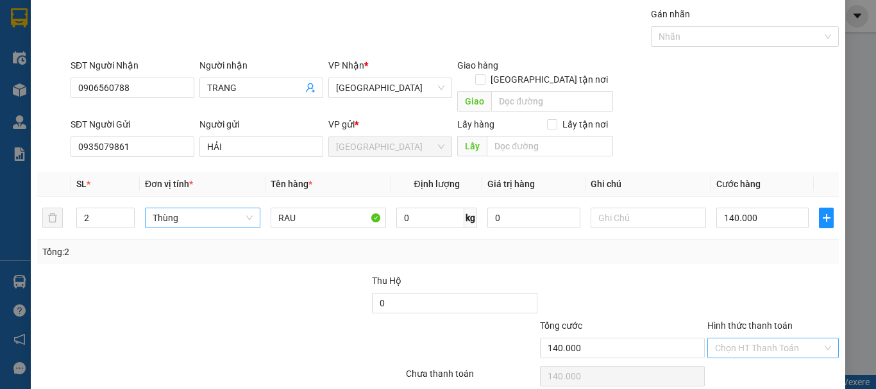
scroll to position [80, 0]
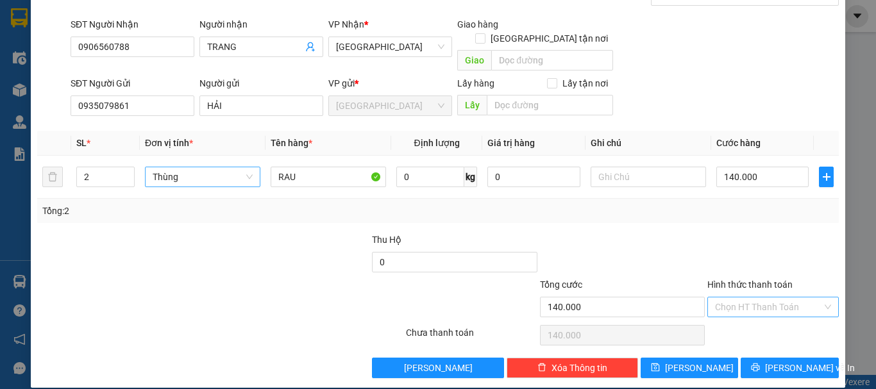
click at [758, 298] on input "Hình thức thanh toán" at bounding box center [768, 307] width 107 height 19
drag, startPoint x: 761, startPoint y: 303, endPoint x: 760, endPoint y: 324, distance: 21.2
click at [760, 319] on div "Tại văn phòng" at bounding box center [765, 319] width 115 height 14
type input "0"
click at [761, 358] on button "Lưu và In" at bounding box center [790, 368] width 98 height 21
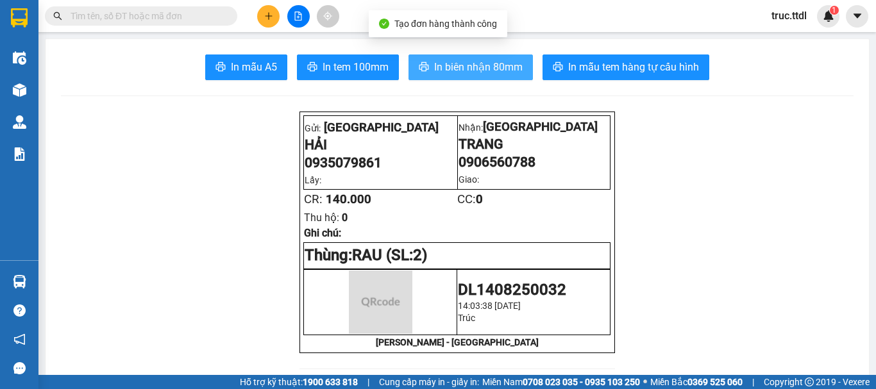
click at [476, 67] on span "In biên nhận 80mm" at bounding box center [478, 67] width 89 height 16
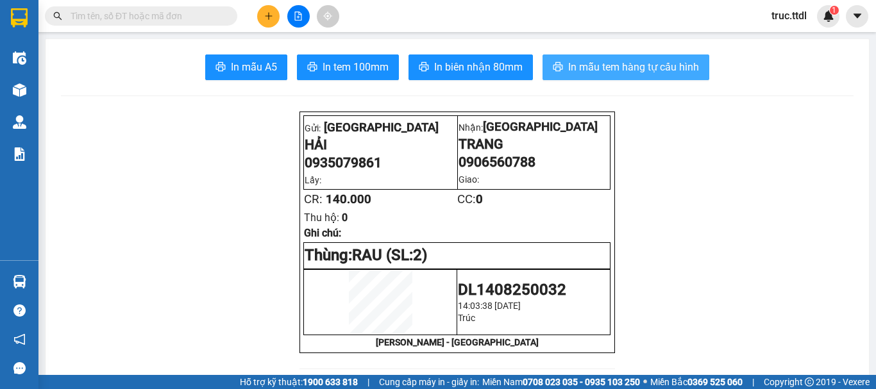
click at [602, 68] on span "In mẫu tem hàng tự cấu hình" at bounding box center [633, 67] width 131 height 16
click at [264, 11] on button at bounding box center [268, 16] width 22 height 22
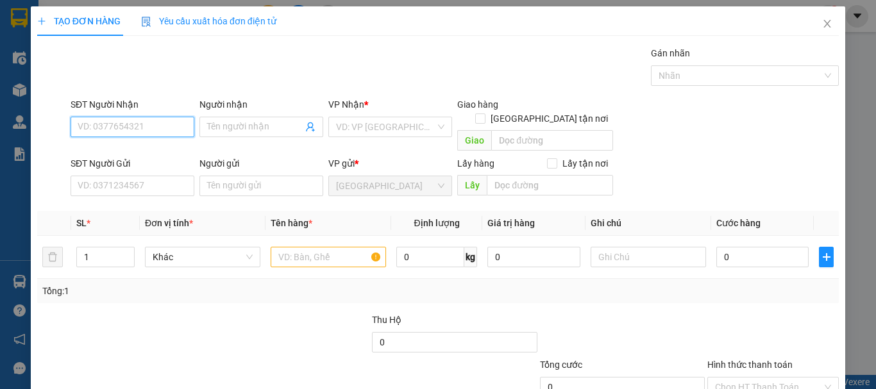
click at [168, 130] on input "SĐT Người Nhận" at bounding box center [133, 127] width 124 height 21
click at [129, 158] on div "0935652765 - ĐẠT" at bounding box center [131, 153] width 107 height 14
type input "0935652765"
type input "ĐẠT"
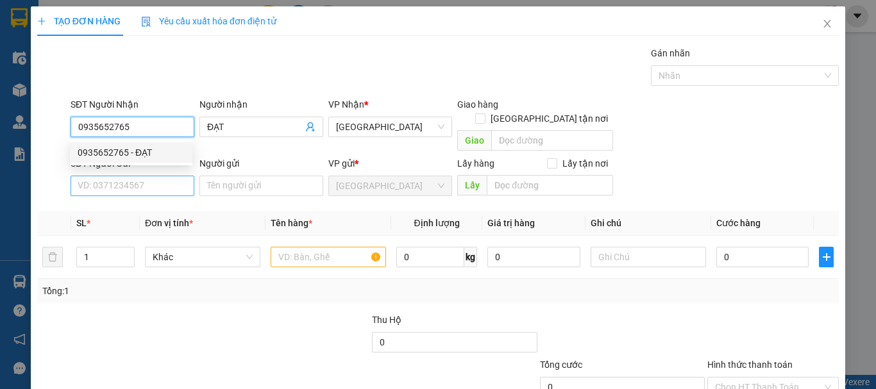
type input "0935652765"
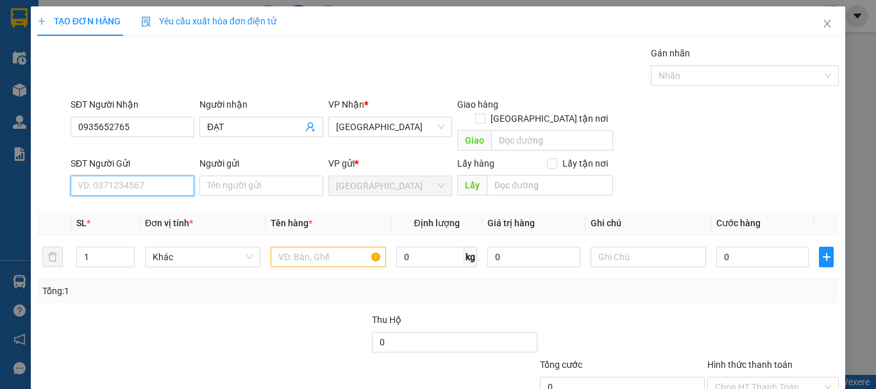
click at [153, 176] on input "SĐT Người Gửi" at bounding box center [133, 186] width 124 height 21
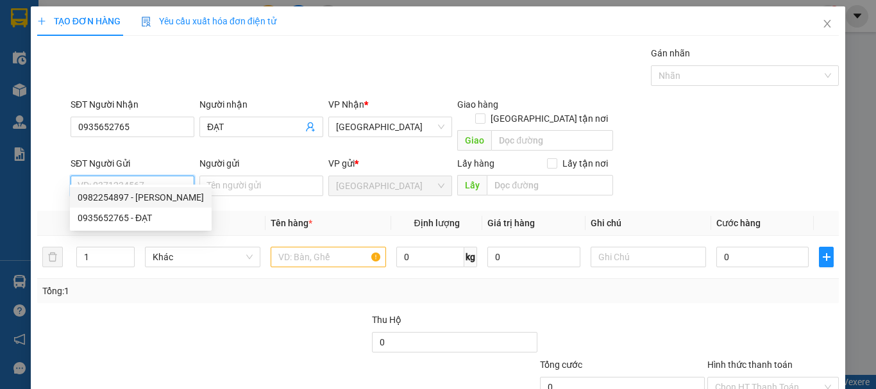
click at [158, 195] on div "0982254897 - NGUYÊN MINH COOPMART" at bounding box center [141, 198] width 126 height 14
type input "0982254897"
type input "NGUYÊN MINH COOPMART"
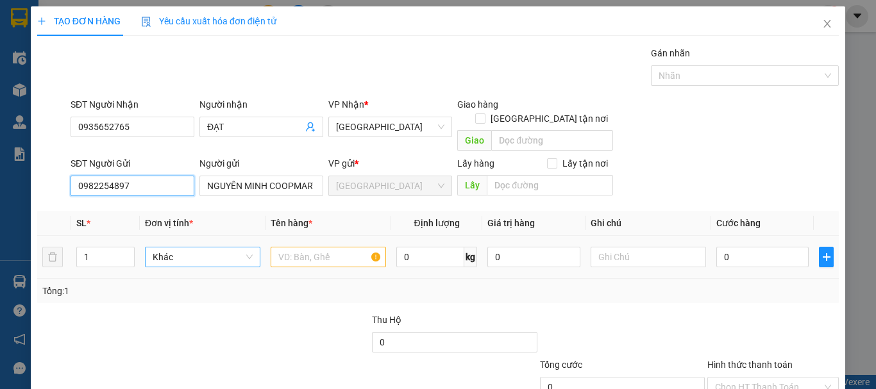
click at [176, 248] on span "Khác" at bounding box center [203, 257] width 100 height 19
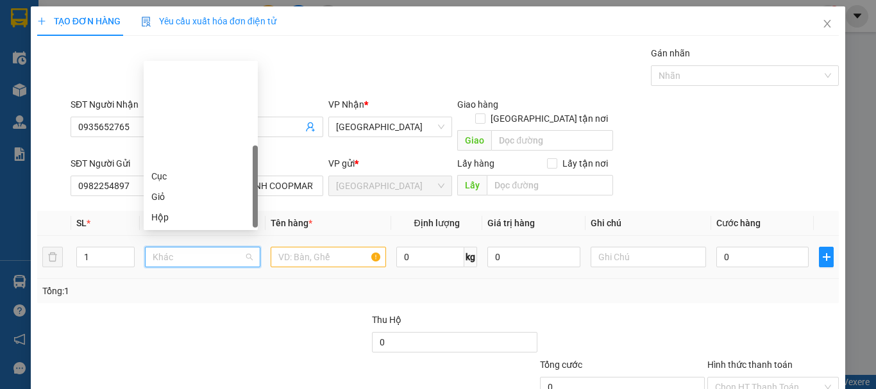
scroll to position [123, 0]
type input "K"
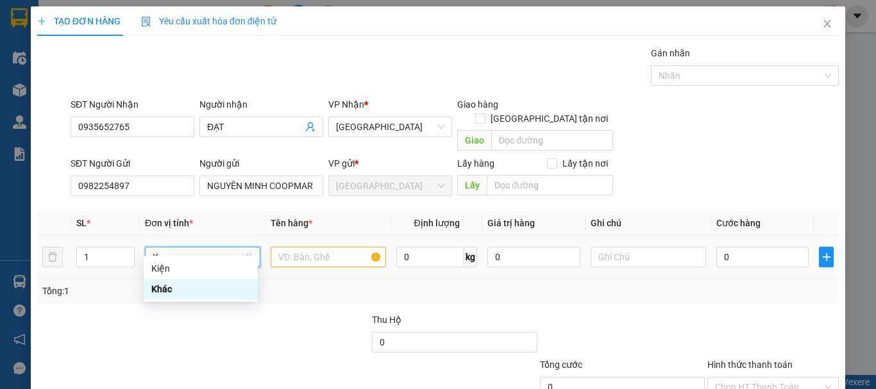
scroll to position [0, 0]
click at [182, 262] on div "Kiện" at bounding box center [200, 269] width 99 height 14
click at [303, 247] on input "text" at bounding box center [328, 257] width 115 height 21
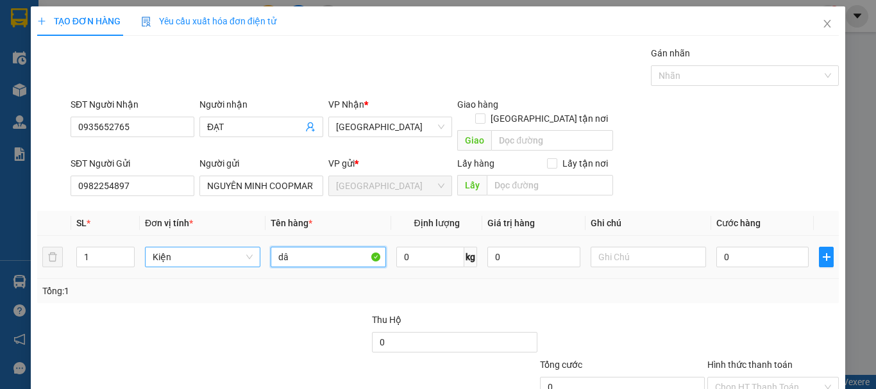
type input "d"
type input "DÂU + BƠ"
type input "8"
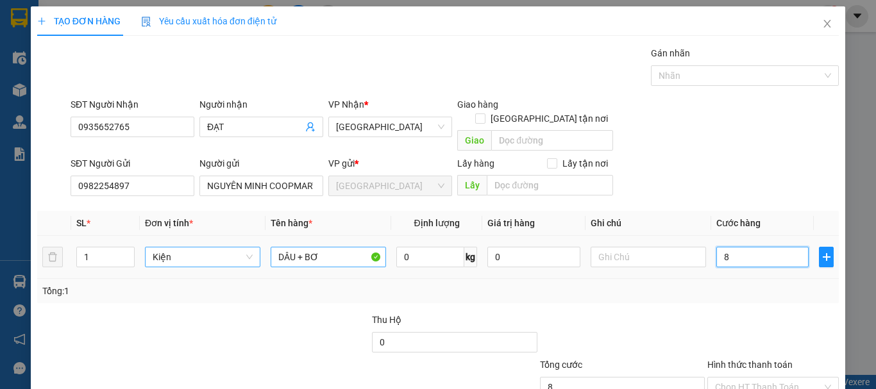
type input "80"
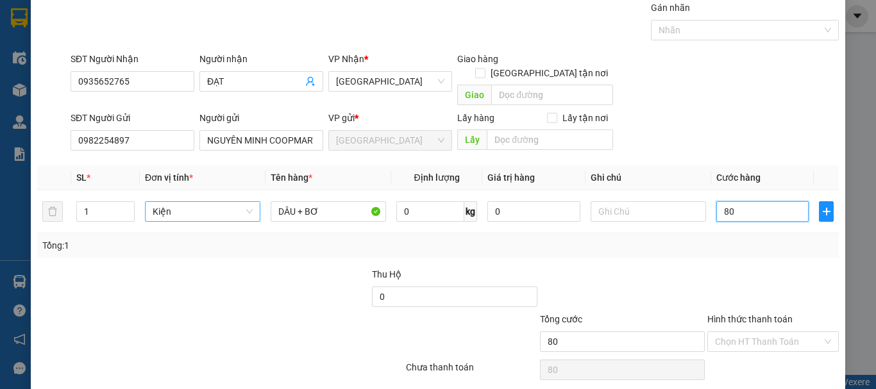
scroll to position [80, 0]
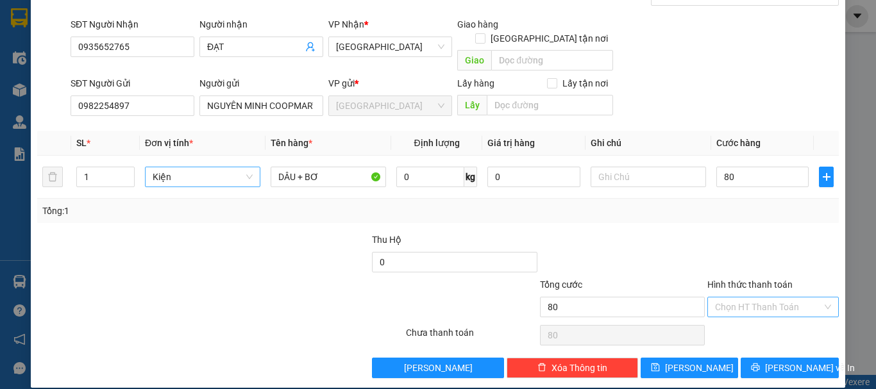
type input "80.000"
click at [746, 298] on input "Hình thức thanh toán" at bounding box center [768, 307] width 107 height 19
click at [761, 321] on div "Tại văn phòng" at bounding box center [765, 319] width 115 height 14
type input "0"
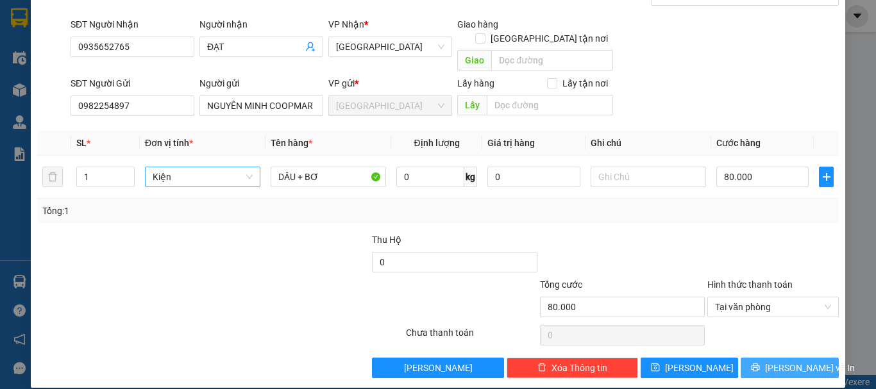
click at [776, 361] on span "Lưu và In" at bounding box center [810, 368] width 90 height 14
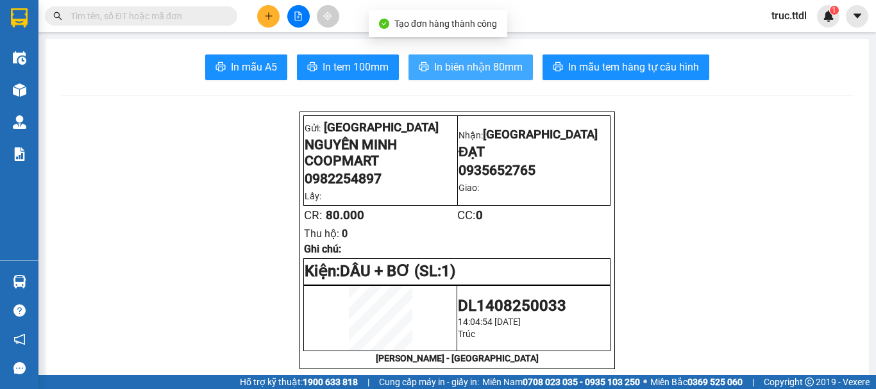
click at [437, 61] on span "In biên nhận 80mm" at bounding box center [478, 67] width 89 height 16
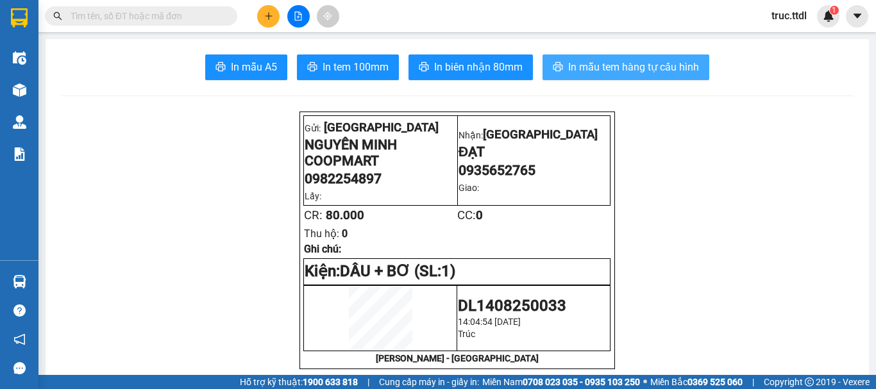
click at [619, 64] on span "In mẫu tem hàng tự cấu hình" at bounding box center [633, 67] width 131 height 16
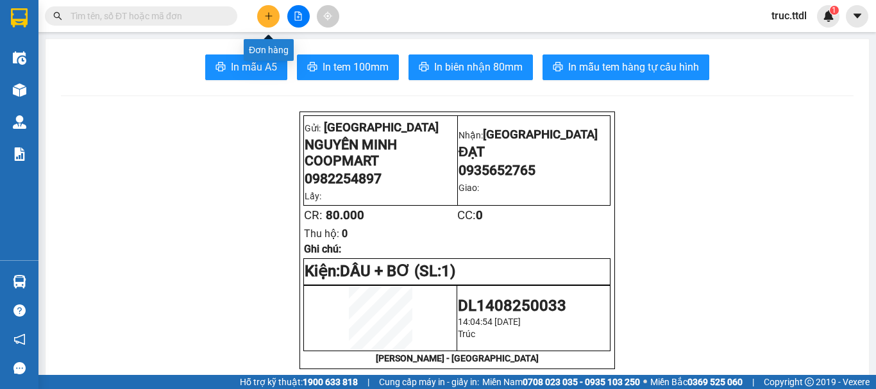
click at [264, 18] on icon "plus" at bounding box center [268, 16] width 9 height 9
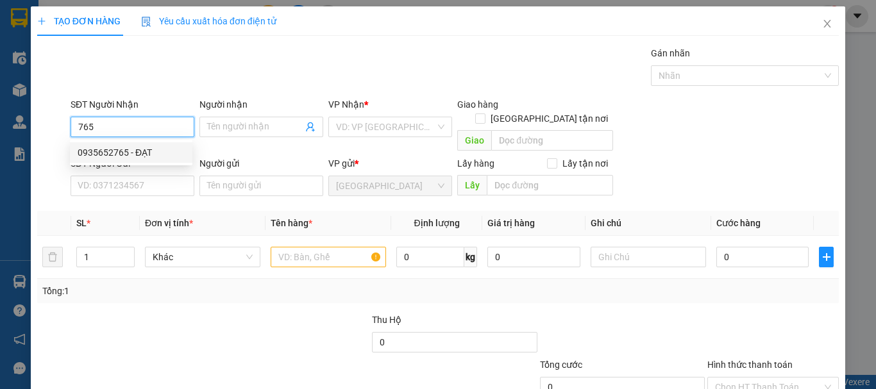
click at [137, 148] on div "0935652765 - ĐẠT" at bounding box center [131, 153] width 107 height 14
type input "0935652765"
type input "ĐẠT"
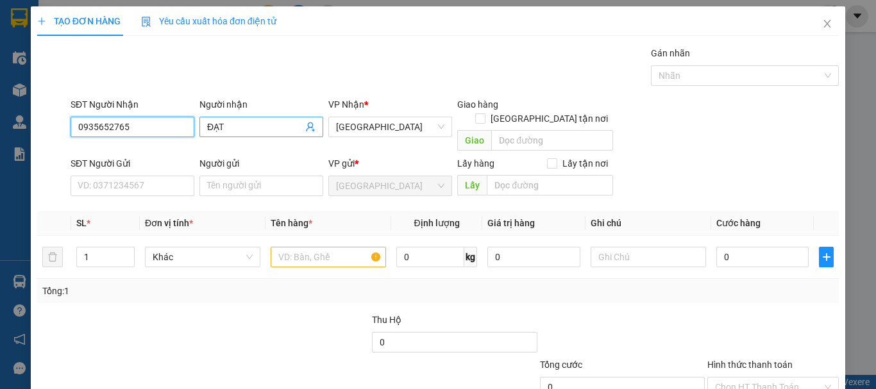
type input "0935652765"
click at [248, 128] on input "ĐẠT" at bounding box center [255, 127] width 96 height 14
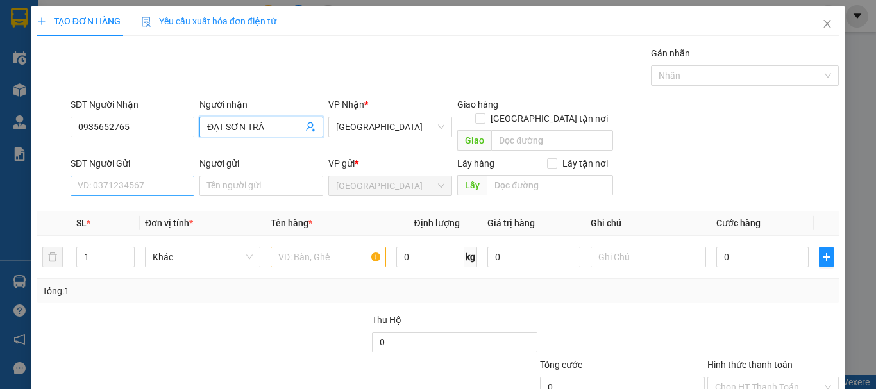
type input "ĐẠT SƠN TRÀ"
click at [144, 177] on input "SĐT Người Gửi" at bounding box center [133, 186] width 124 height 21
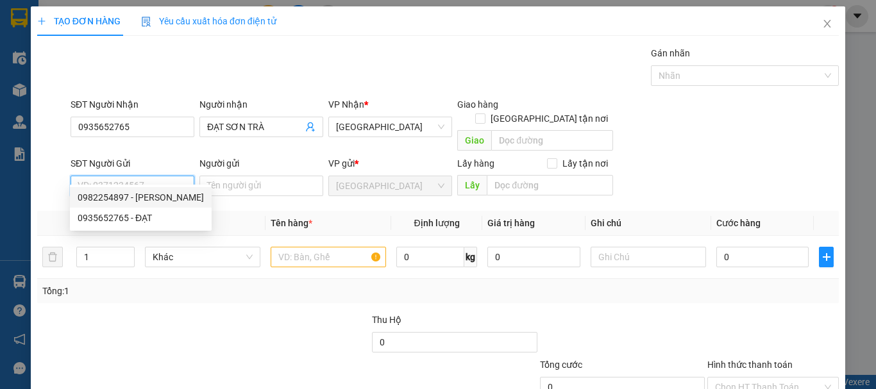
drag, startPoint x: 171, startPoint y: 196, endPoint x: 209, endPoint y: 253, distance: 68.5
click at [171, 197] on div "0982254897 - NGUYÊN MINH COOPMART" at bounding box center [141, 198] width 126 height 14
type input "0982254897"
type input "NGUYÊN MINH COOPMART"
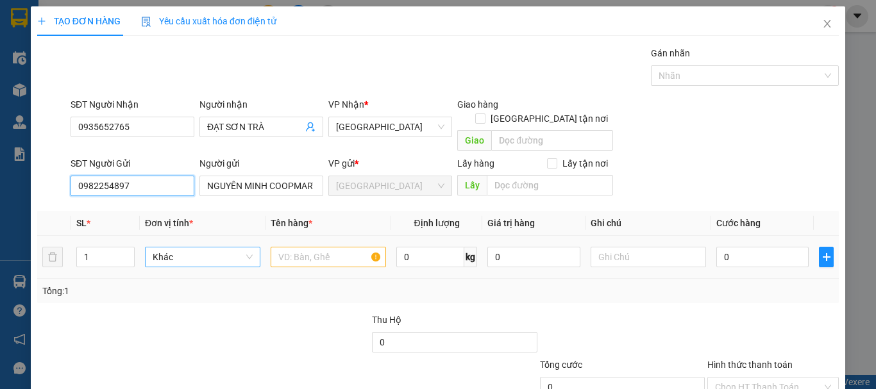
click at [208, 250] on span "Khác" at bounding box center [203, 257] width 100 height 19
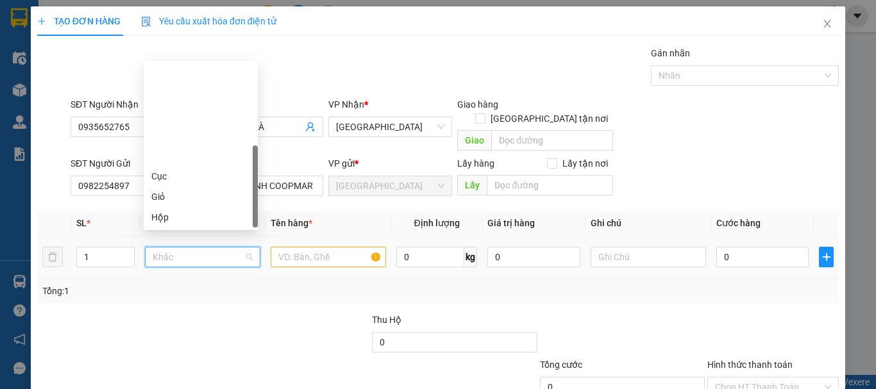
scroll to position [123, 0]
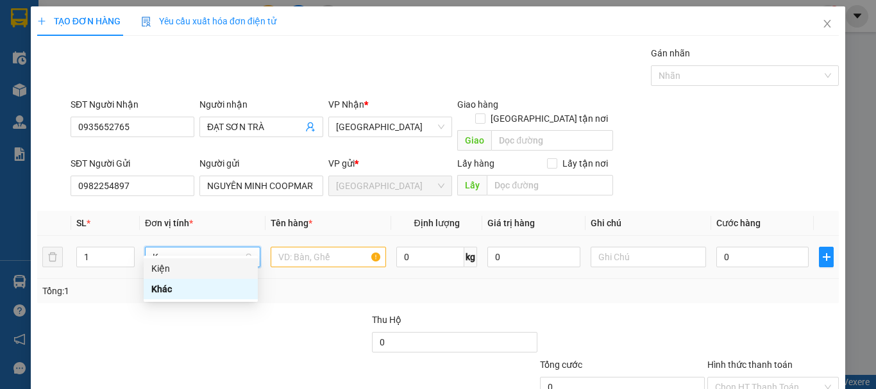
type input "K"
click at [210, 266] on div "Kiện" at bounding box center [200, 269] width 99 height 14
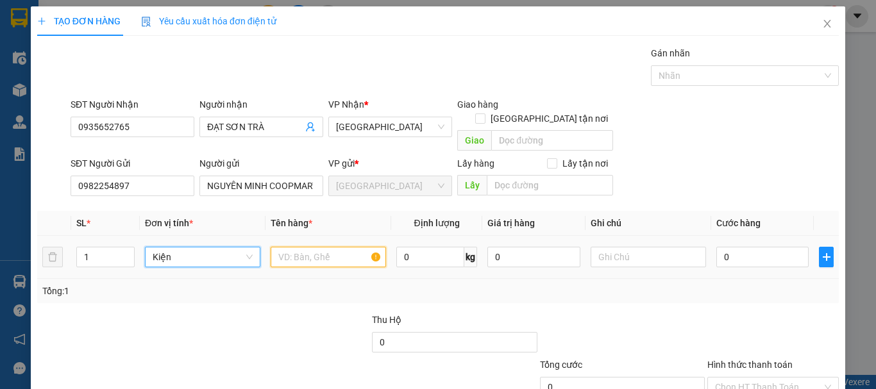
click at [298, 247] on input "text" at bounding box center [328, 257] width 115 height 21
type input "DÂU + BƠ"
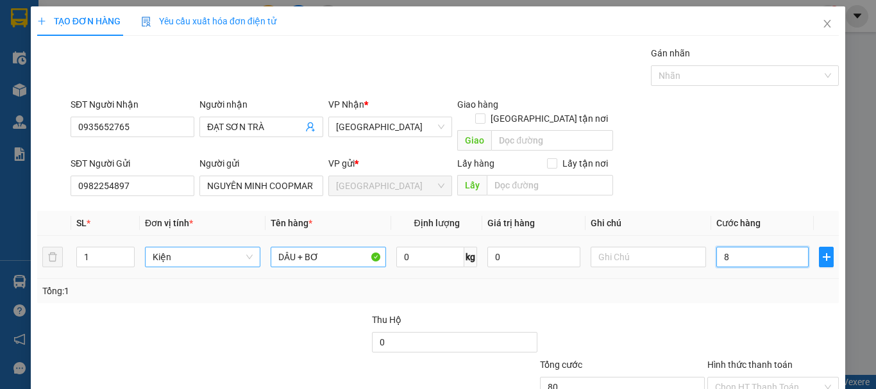
type input "80"
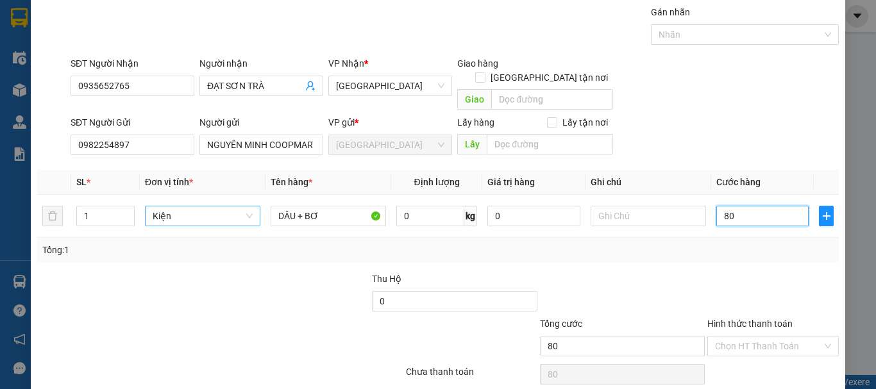
scroll to position [80, 0]
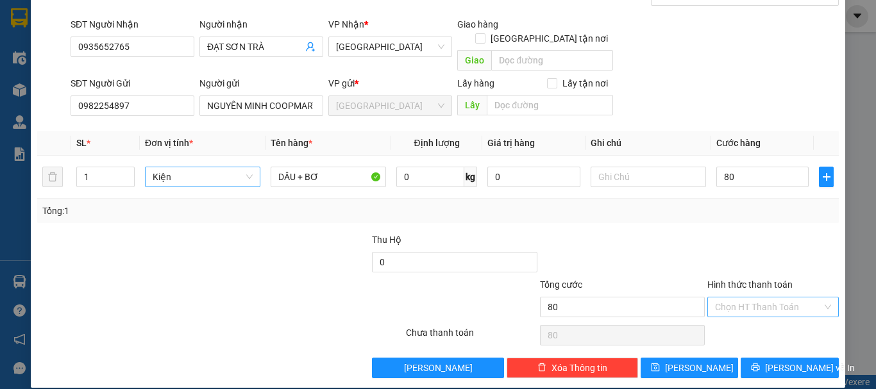
type input "80.000"
click at [758, 298] on input "Hình thức thanh toán" at bounding box center [768, 307] width 107 height 19
click at [759, 312] on div "Tại văn phòng" at bounding box center [765, 319] width 115 height 14
type input "0"
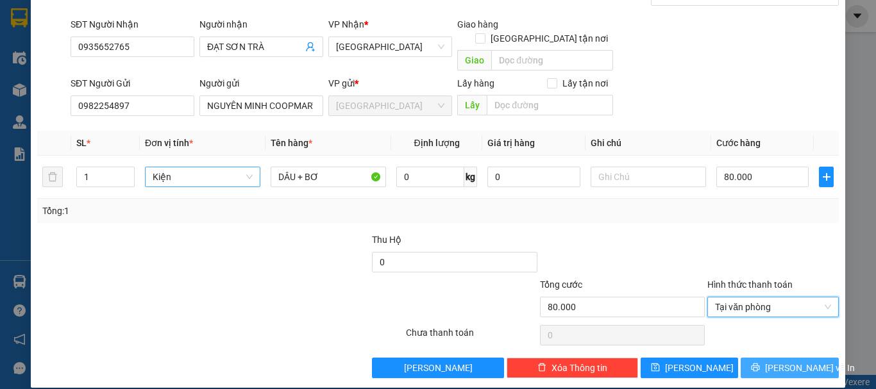
click at [777, 361] on span "Lưu và In" at bounding box center [810, 368] width 90 height 14
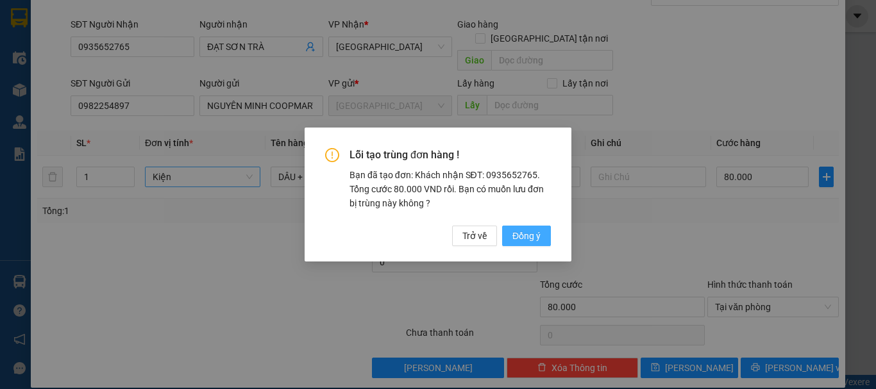
click at [529, 242] on span "Đồng ý" at bounding box center [527, 236] width 28 height 14
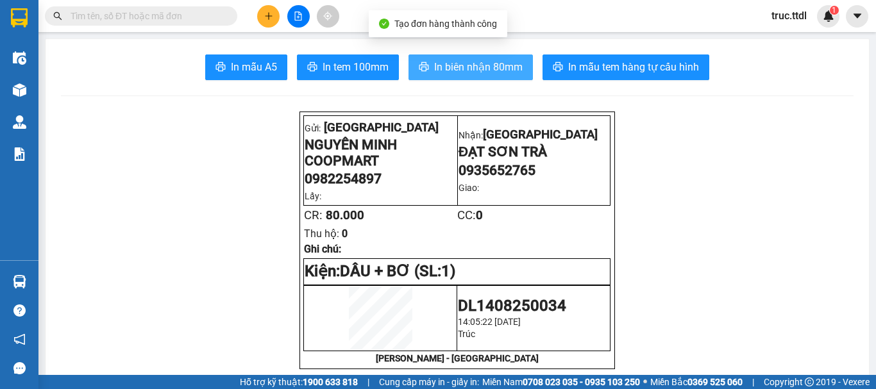
click at [456, 69] on span "In biên nhận 80mm" at bounding box center [478, 67] width 89 height 16
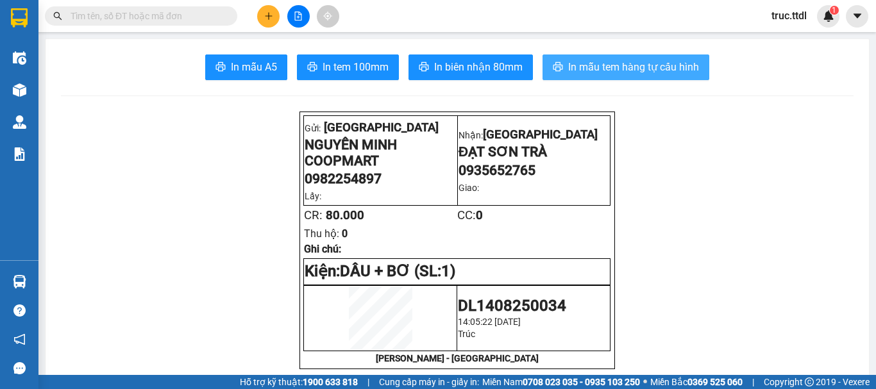
click at [642, 71] on span "In mẫu tem hàng tự cấu hình" at bounding box center [633, 67] width 131 height 16
click at [203, 22] on input "text" at bounding box center [146, 16] width 151 height 14
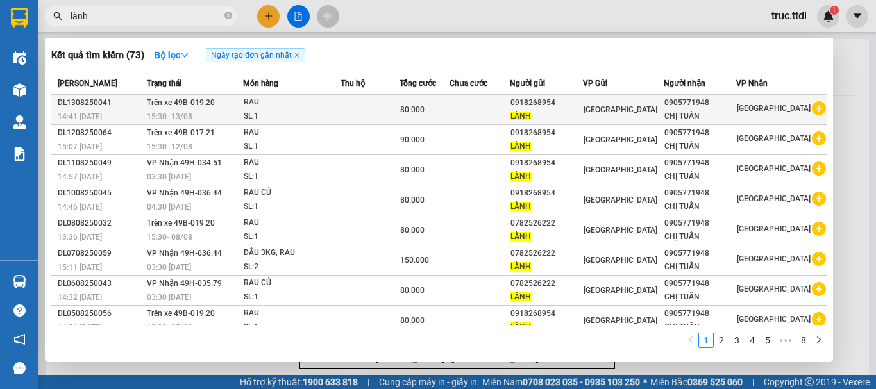
type input "lành"
click at [620, 113] on span "[GEOGRAPHIC_DATA]" at bounding box center [621, 109] width 74 height 9
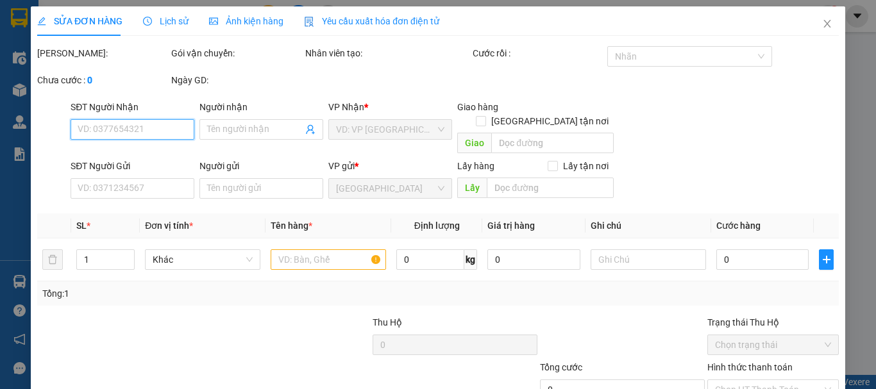
type input "0905771948"
type input "CHỊ TUẤN"
type input "0918268954"
type input "LÀNH"
type input "80.000"
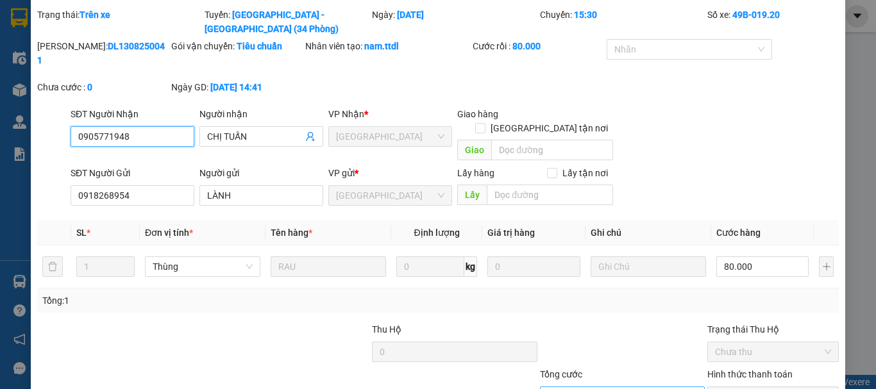
scroll to position [100, 0]
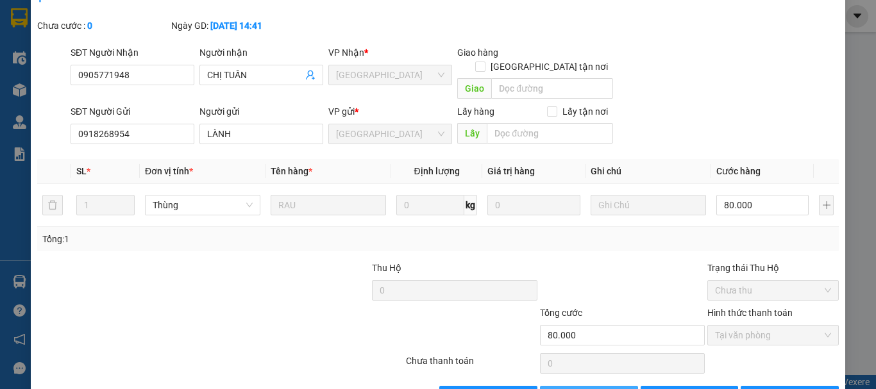
click at [577, 389] on span "Thêm ĐH mới" at bounding box center [596, 396] width 55 height 14
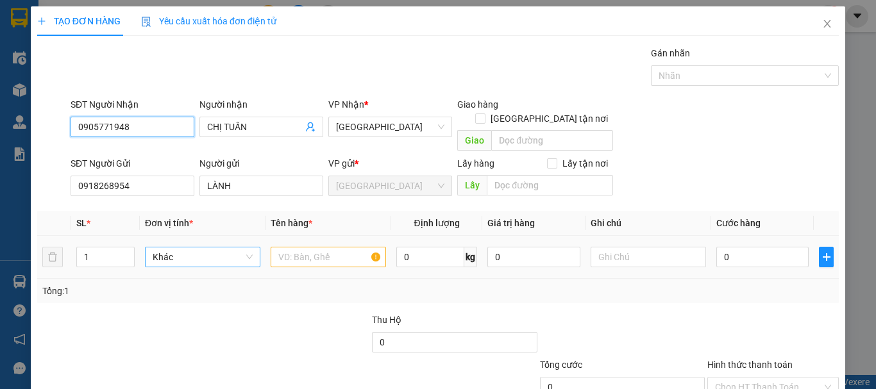
click at [187, 250] on span "Khác" at bounding box center [203, 257] width 100 height 19
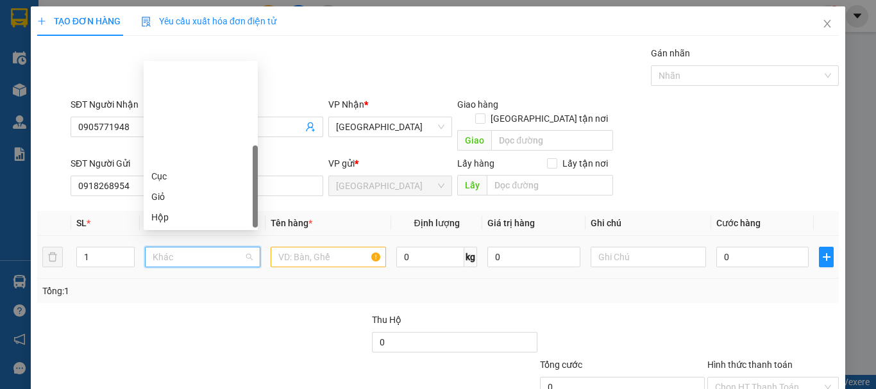
scroll to position [123, 0]
type input "T"
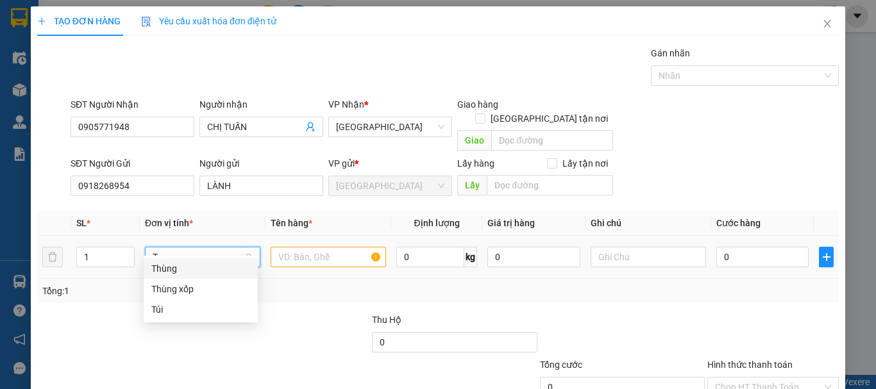
click at [205, 269] on div "Thùng" at bounding box center [200, 269] width 99 height 14
click at [334, 247] on input "text" at bounding box center [328, 257] width 115 height 21
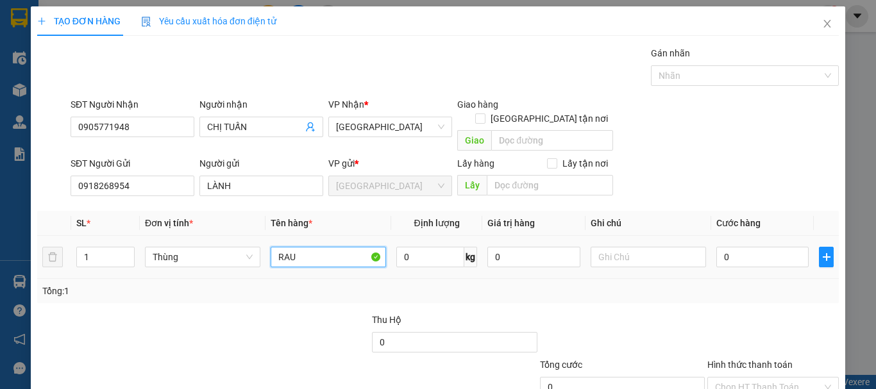
type input "RAU"
click at [756, 255] on div "0" at bounding box center [762, 257] width 92 height 26
click at [754, 248] on input "0" at bounding box center [762, 257] width 92 height 21
type input "1"
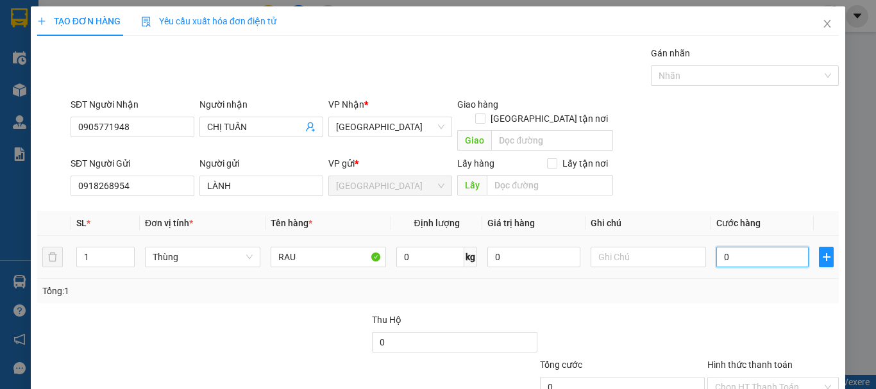
type input "1"
type input "13"
type input "130"
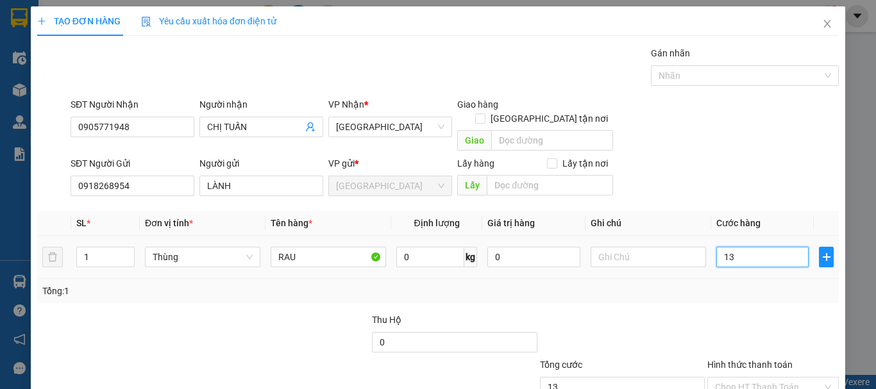
type input "130"
type input "130.000"
click at [744, 313] on div at bounding box center [773, 335] width 134 height 45
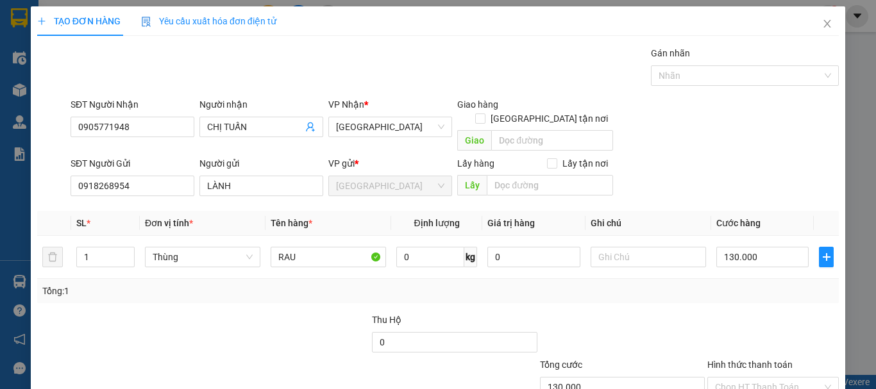
scroll to position [80, 0]
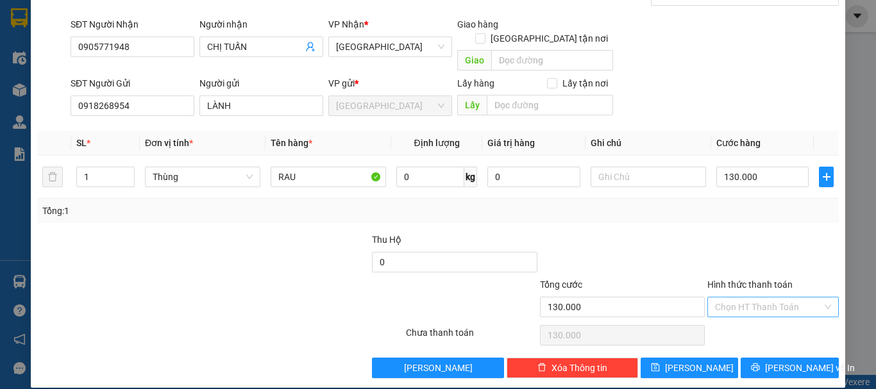
click at [764, 298] on input "Hình thức thanh toán" at bounding box center [768, 307] width 107 height 19
click at [772, 312] on div "Tại văn phòng" at bounding box center [765, 319] width 115 height 14
type input "0"
click at [781, 361] on span "Lưu và In" at bounding box center [810, 368] width 90 height 14
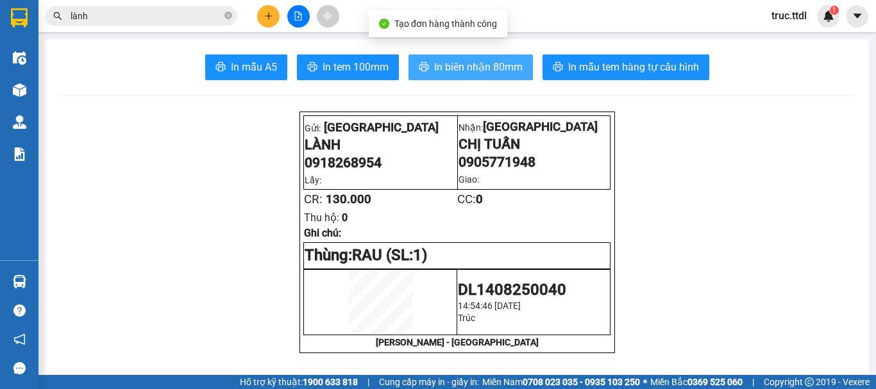
drag, startPoint x: 502, startPoint y: 72, endPoint x: 510, endPoint y: 77, distance: 9.3
click at [502, 72] on span "In biên nhận 80mm" at bounding box center [478, 67] width 89 height 16
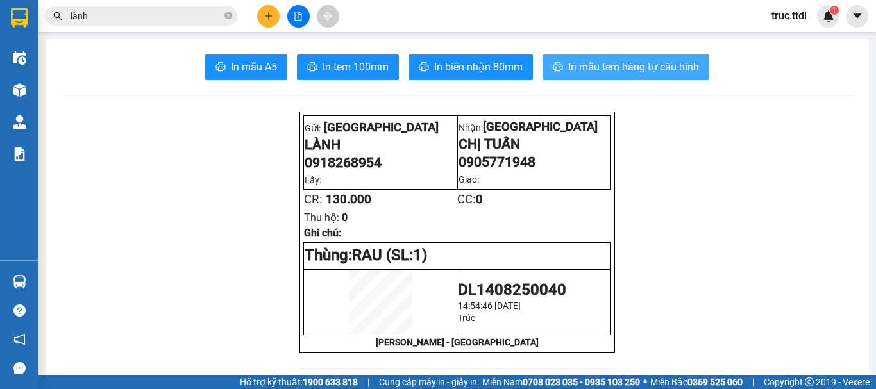
click at [595, 67] on span "In mẫu tem hàng tự cấu hình" at bounding box center [633, 67] width 131 height 16
click at [266, 15] on icon "plus" at bounding box center [268, 16] width 9 height 9
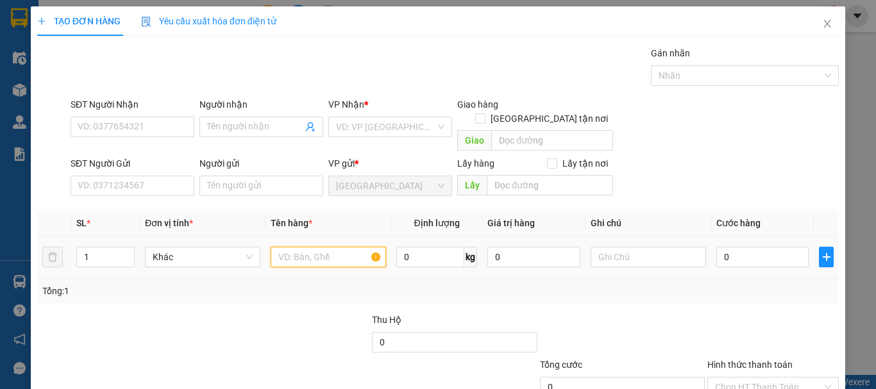
click at [308, 247] on input "text" at bounding box center [328, 257] width 115 height 21
type input "YAOURT 130H"
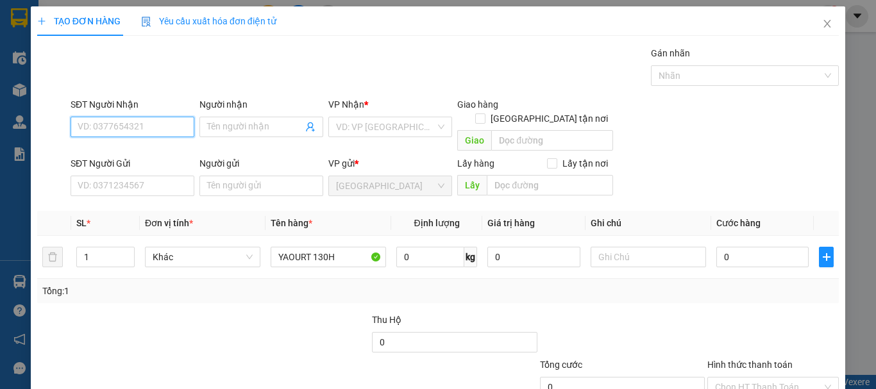
click at [150, 128] on input "SĐT Người Nhận" at bounding box center [133, 127] width 124 height 21
type input "0905551319"
click at [175, 151] on div "0905551319 - LOAN" at bounding box center [131, 153] width 107 height 14
type input "LOAN"
type input "0905551319"
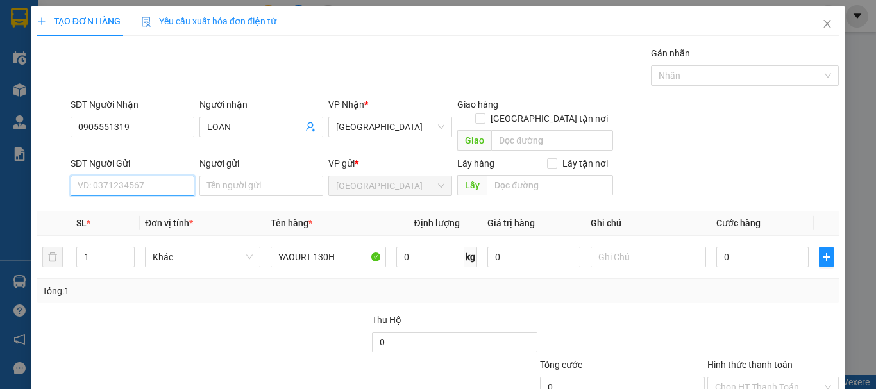
click at [163, 176] on input "SĐT Người Gửi" at bounding box center [133, 186] width 124 height 21
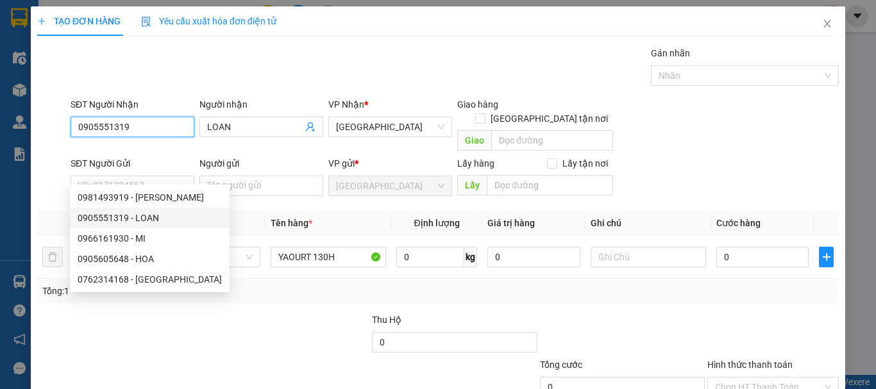
drag, startPoint x: 165, startPoint y: 130, endPoint x: 12, endPoint y: 140, distance: 153.7
click at [12, 140] on div "TẠO ĐƠN HÀNG Yêu cầu xuất hóa đơn điện tử Transit Pickup Surcharge Ids Transit …" at bounding box center [438, 194] width 876 height 389
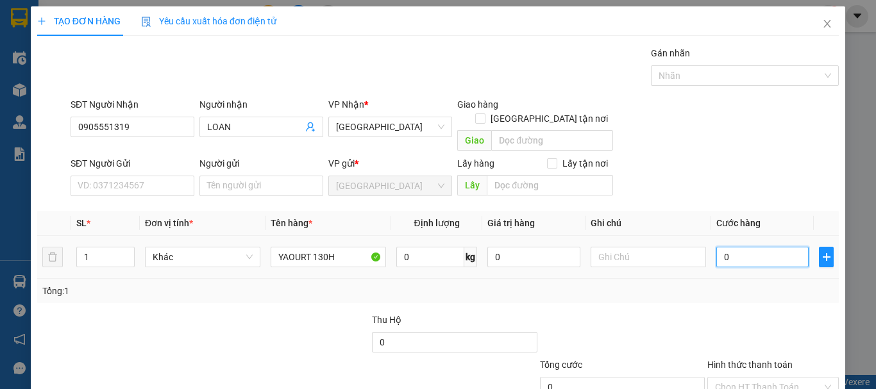
click at [741, 247] on input "0" at bounding box center [762, 257] width 92 height 21
type input "8"
type input "80"
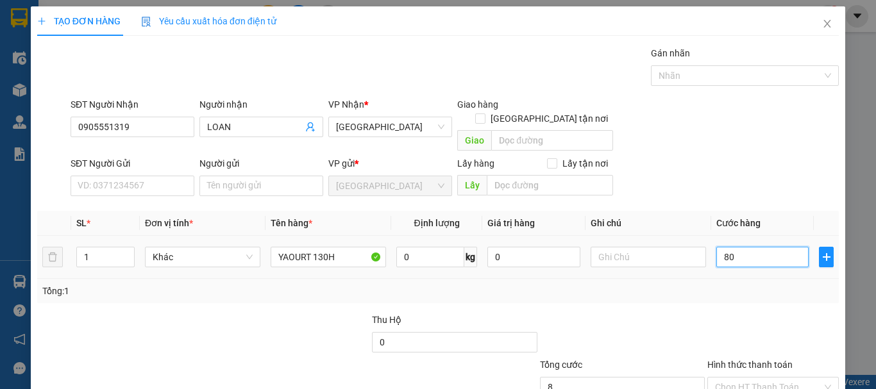
type input "80"
type input "80.000"
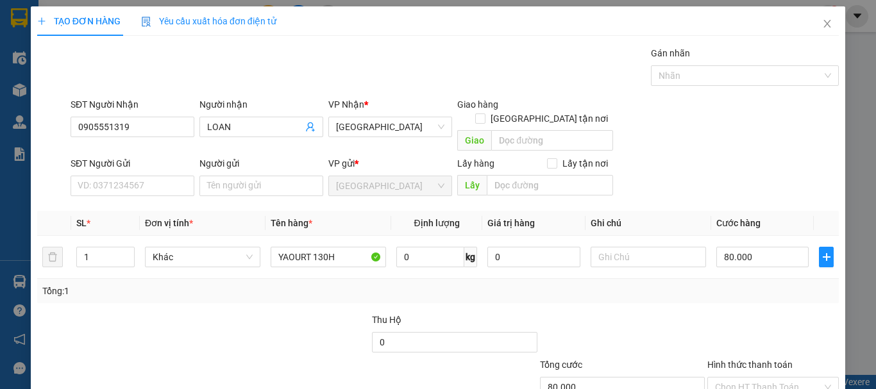
click at [793, 189] on div "Transit Pickup Surcharge Ids Transit Deliver Surcharge Ids Transit Deliver Surc…" at bounding box center [438, 252] width 802 height 412
click at [148, 176] on input "SĐT Người Gửi" at bounding box center [133, 186] width 124 height 21
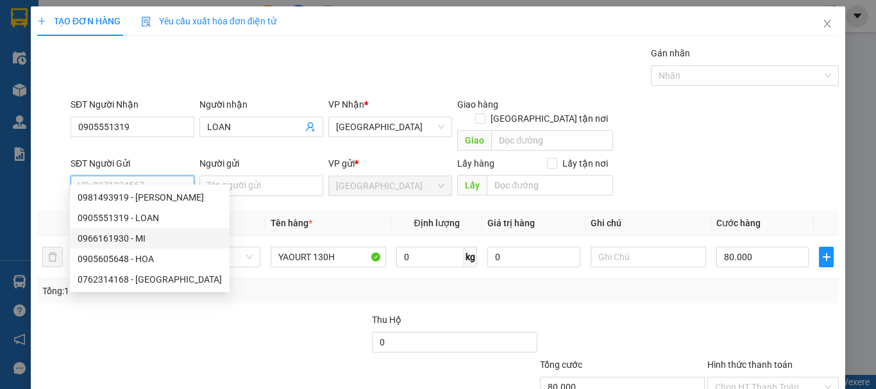
click at [149, 238] on div "0966161930 - MI" at bounding box center [150, 239] width 144 height 14
type input "0966161930"
type input "MI"
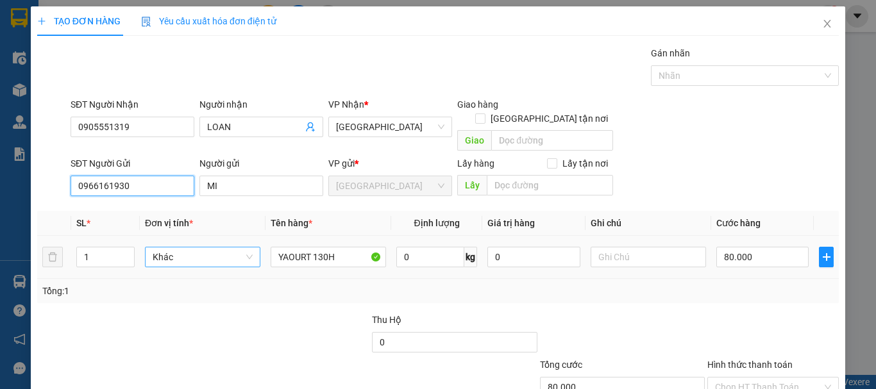
drag, startPoint x: 199, startPoint y: 244, endPoint x: 178, endPoint y: 248, distance: 21.6
click at [198, 248] on span "Khác" at bounding box center [203, 257] width 100 height 19
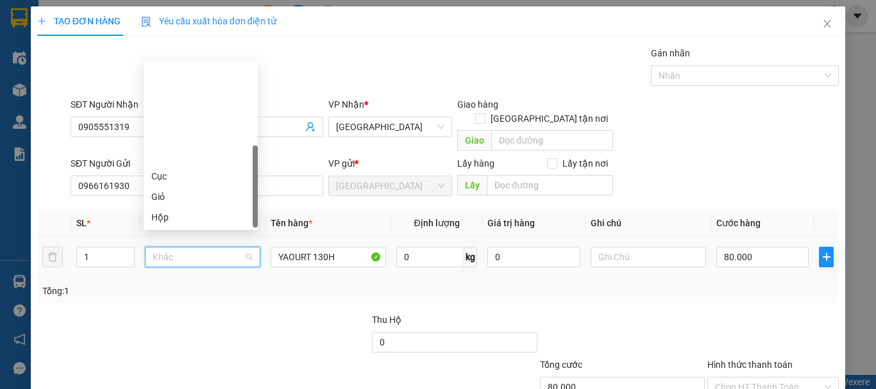
scroll to position [123, 0]
type input "X"
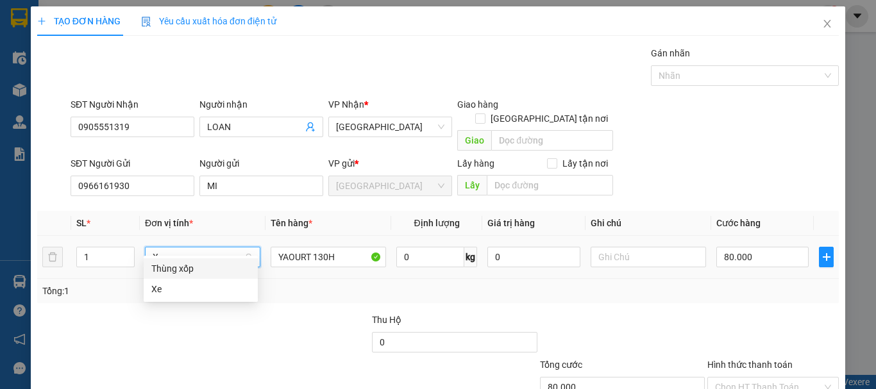
scroll to position [0, 0]
click at [183, 270] on div "Thùng xốp" at bounding box center [200, 269] width 99 height 14
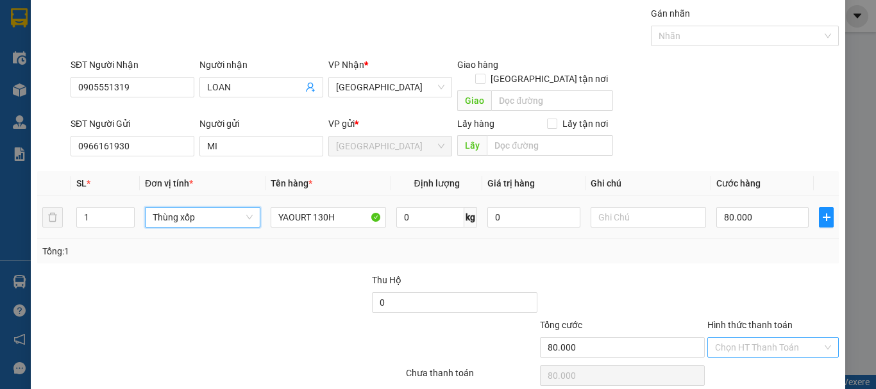
scroll to position [80, 0]
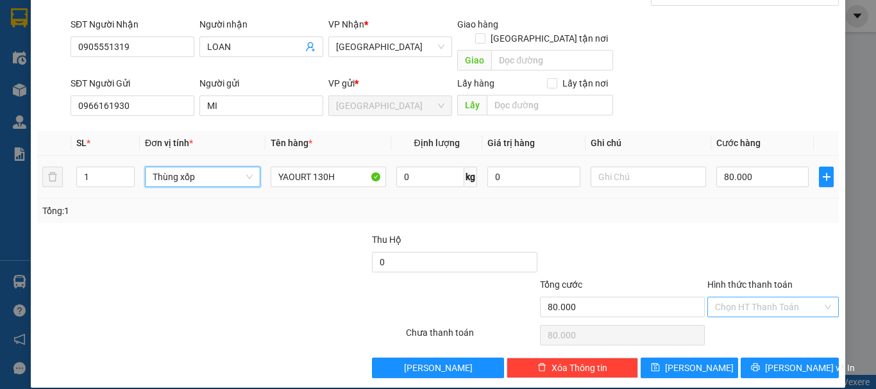
click at [750, 298] on input "Hình thức thanh toán" at bounding box center [768, 307] width 107 height 19
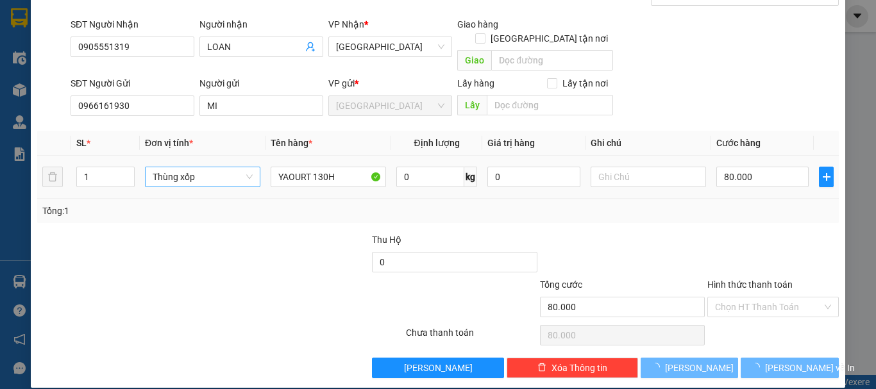
click at [758, 309] on div "Transit Pickup Surcharge Ids Transit Deliver Surcharge Ids Transit Deliver Surc…" at bounding box center [438, 172] width 802 height 412
type input "0"
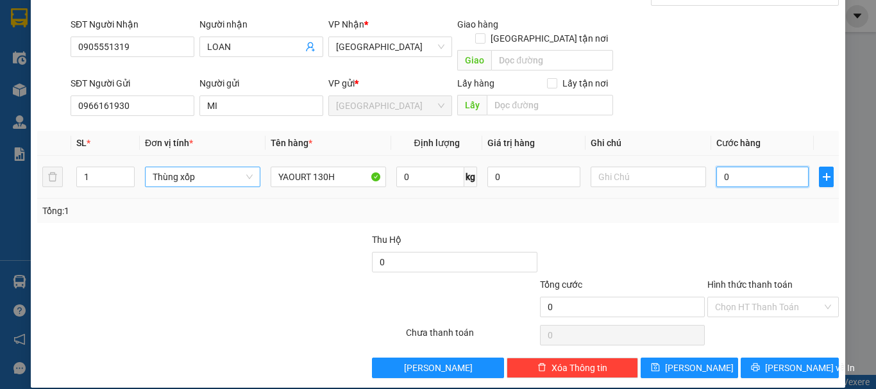
click at [749, 167] on input "0" at bounding box center [762, 177] width 92 height 21
type input "8"
type input "80"
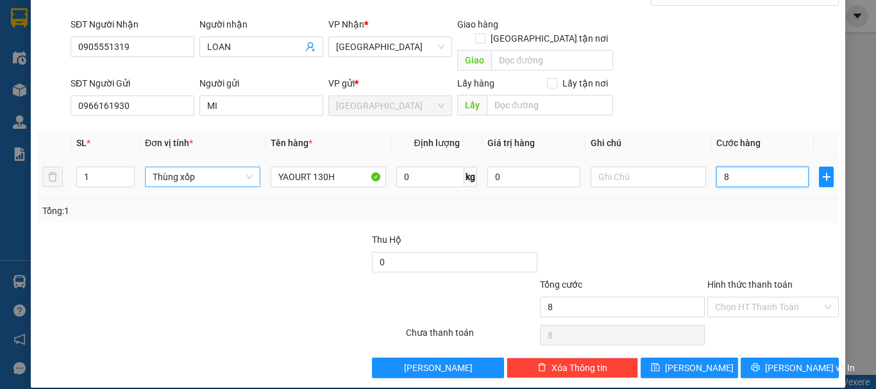
type input "80"
type input "80.000"
click at [748, 237] on div at bounding box center [773, 255] width 134 height 45
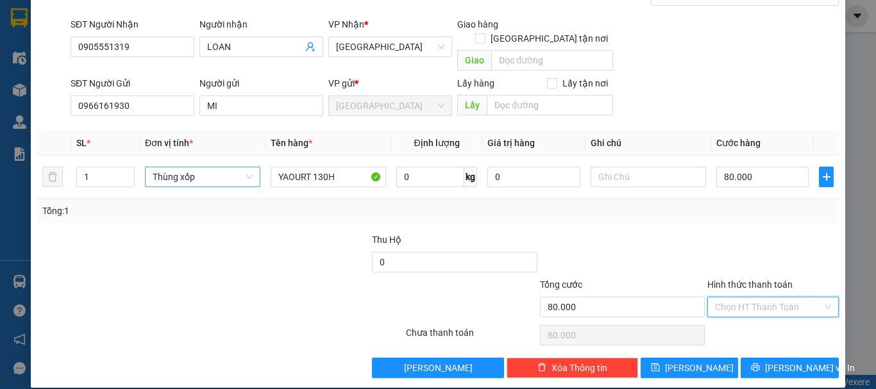
click at [761, 298] on input "Hình thức thanh toán" at bounding box center [768, 307] width 107 height 19
click at [767, 319] on div "Tại văn phòng" at bounding box center [765, 319] width 115 height 14
type input "0"
click at [778, 361] on span "Lưu và In" at bounding box center [810, 368] width 90 height 14
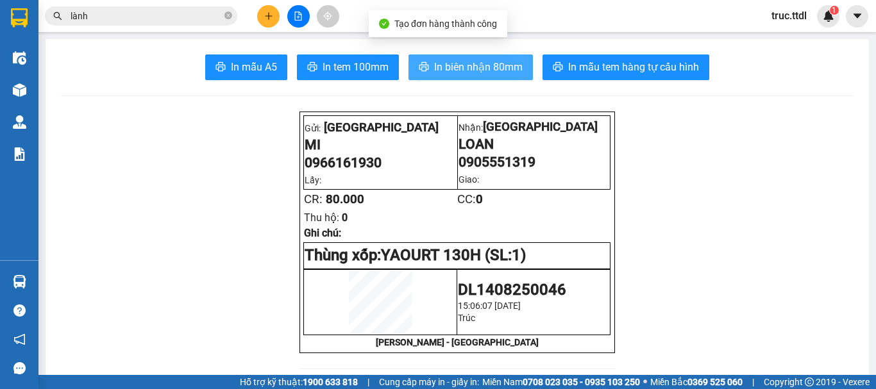
click at [500, 74] on span "In biên nhận 80mm" at bounding box center [478, 67] width 89 height 16
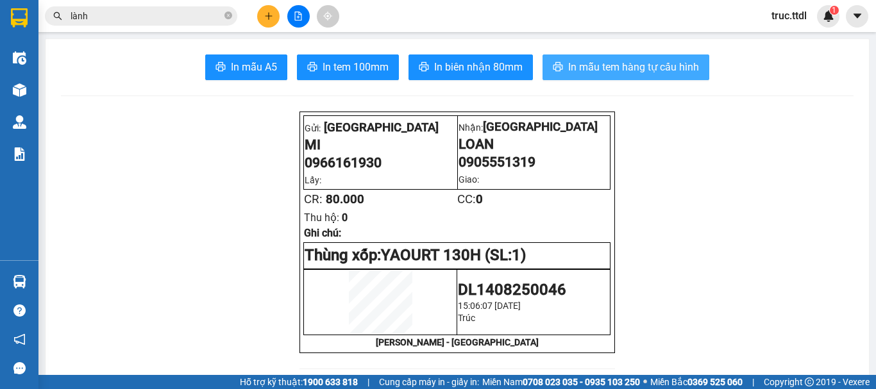
click at [631, 66] on span "In mẫu tem hàng tự cấu hình" at bounding box center [633, 67] width 131 height 16
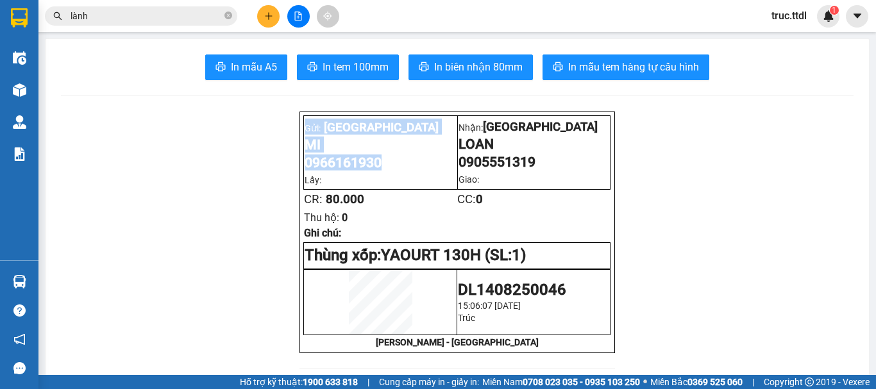
drag, startPoint x: 338, startPoint y: 165, endPoint x: 297, endPoint y: 165, distance: 41.1
click at [300, 165] on div "Gửi: Đà Lạt MI 0966161930 Lấy: Nhận: Đà Nẵng LOAN 0905551319 Giao: CR: 80.000 C…" at bounding box center [457, 233] width 315 height 242
click at [376, 171] on span "0966161930" at bounding box center [343, 163] width 77 height 16
drag, startPoint x: 383, startPoint y: 169, endPoint x: 303, endPoint y: 169, distance: 80.2
click at [305, 169] on p "0966161930" at bounding box center [380, 163] width 151 height 16
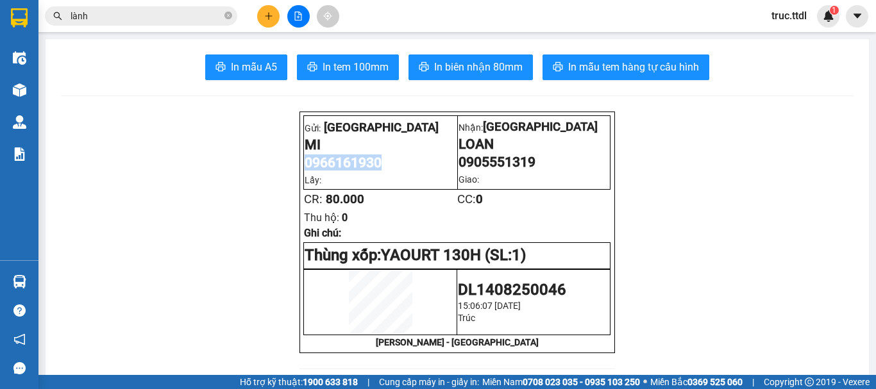
copy span "0966161930"
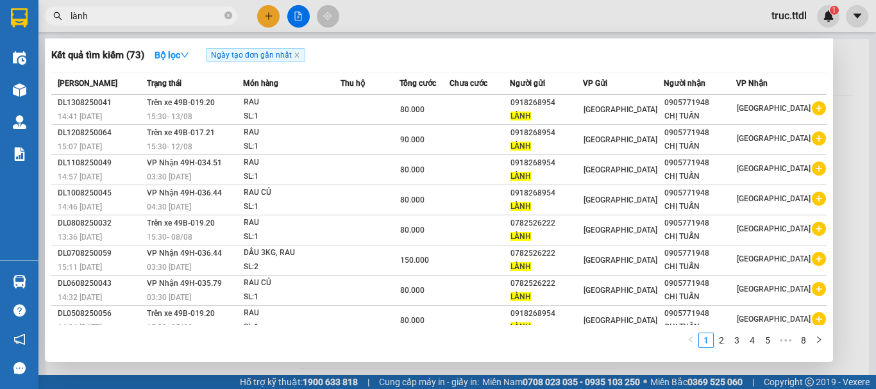
click at [187, 17] on input "lành" at bounding box center [146, 16] width 151 height 14
paste input "0966161930"
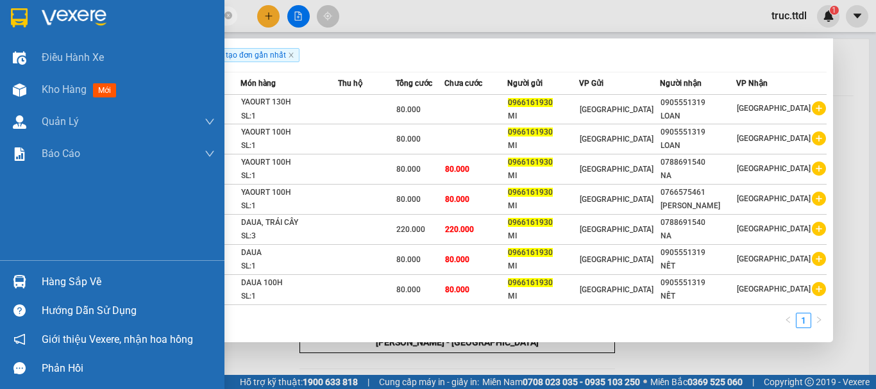
type input "0966161930"
click at [21, 21] on img at bounding box center [19, 17] width 17 height 19
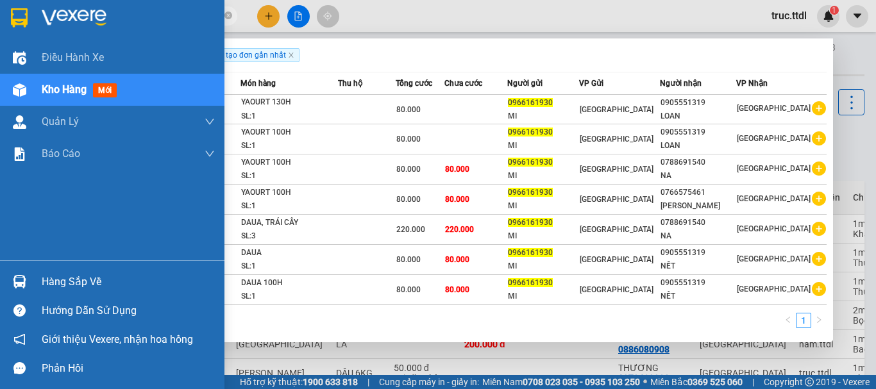
click at [9, 13] on div at bounding box center [19, 17] width 22 height 22
click at [543, 21] on div at bounding box center [438, 194] width 876 height 389
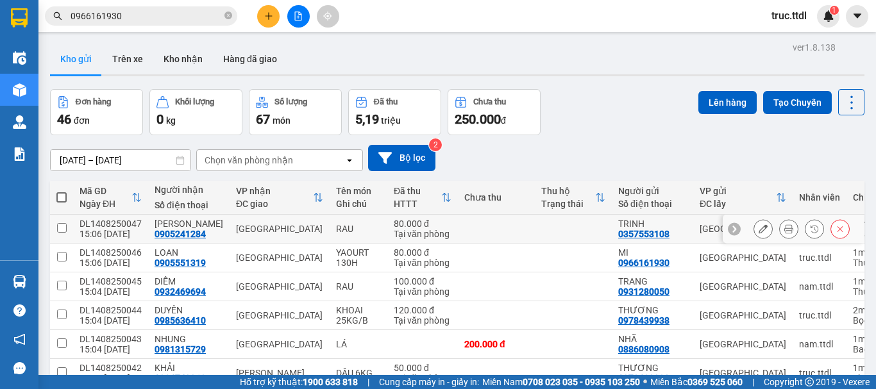
click at [759, 230] on icon at bounding box center [763, 229] width 9 height 9
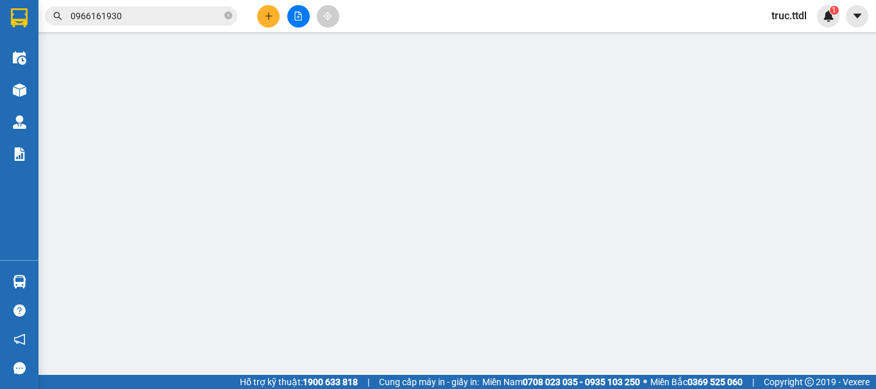
type input "0905241284"
type input "VŨ JOLYMART"
type input "0357553108"
type input "TRINH"
type input "80.000"
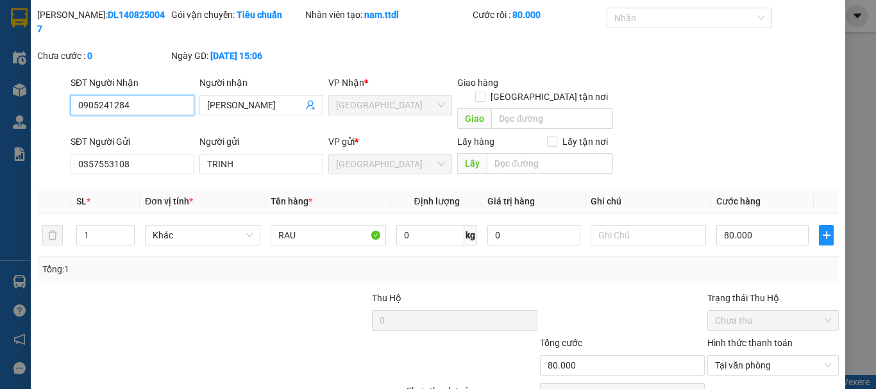
scroll to position [83, 0]
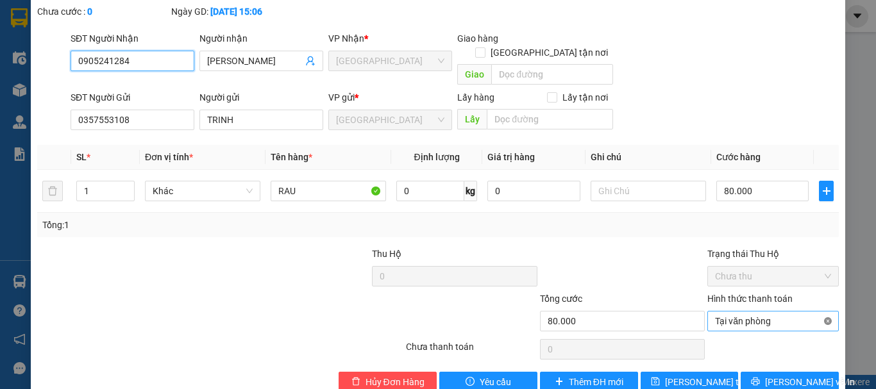
type input "80.000"
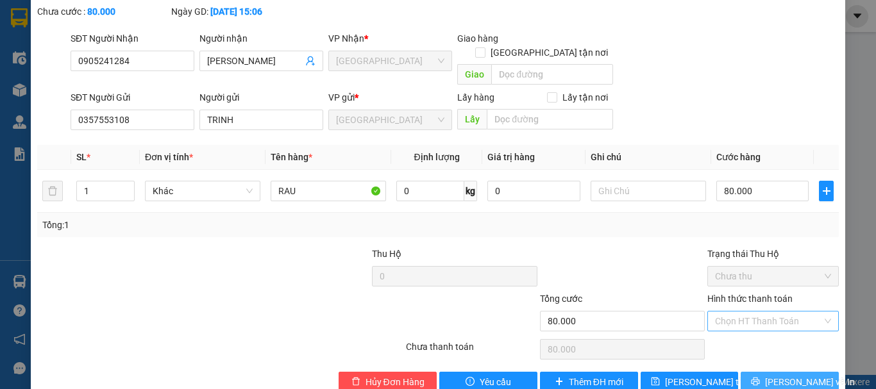
click at [799, 375] on span "Lưu và In" at bounding box center [810, 382] width 90 height 14
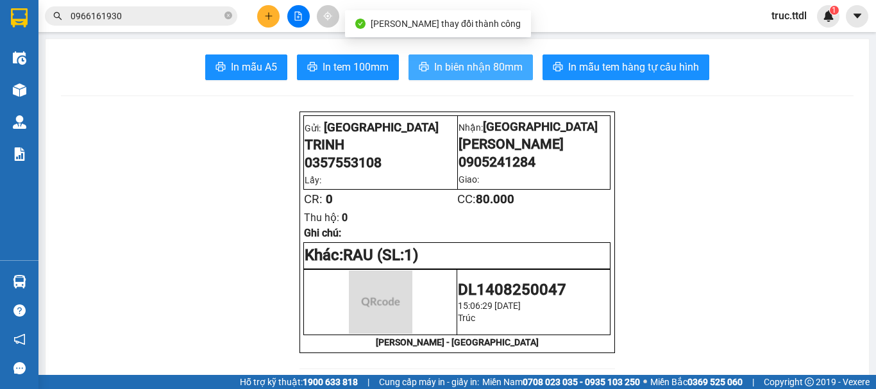
click at [485, 73] on span "In biên nhận 80mm" at bounding box center [478, 67] width 89 height 16
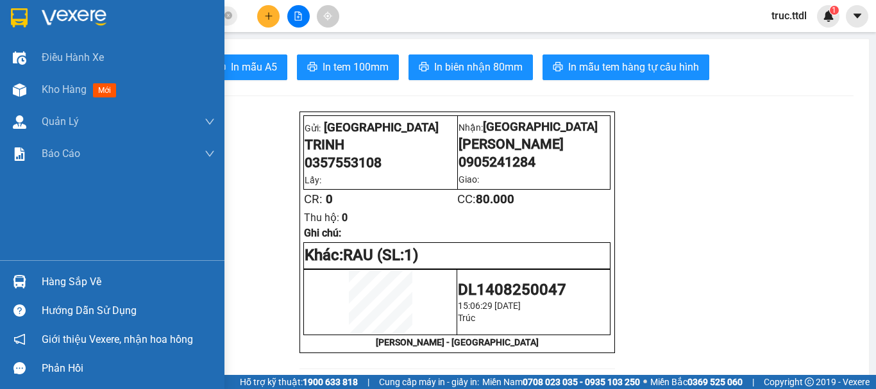
click at [23, 17] on img at bounding box center [19, 17] width 17 height 19
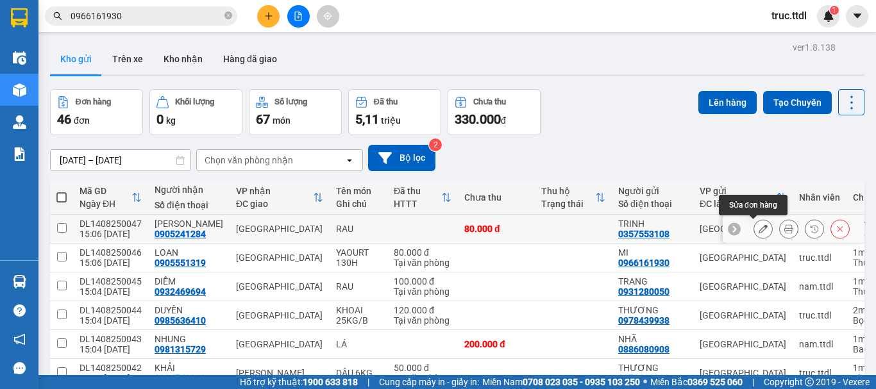
click at [759, 229] on icon at bounding box center [763, 229] width 9 height 9
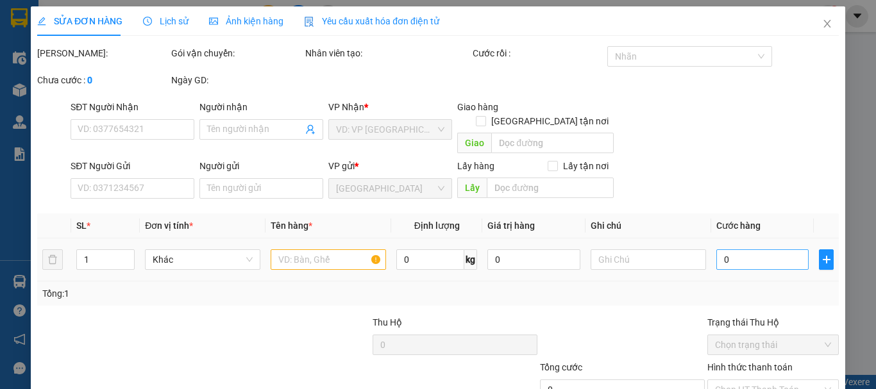
type input "0905241284"
type input "VŨ JOLYMART"
type input "0357553108"
type input "TRINH"
type input "80.000"
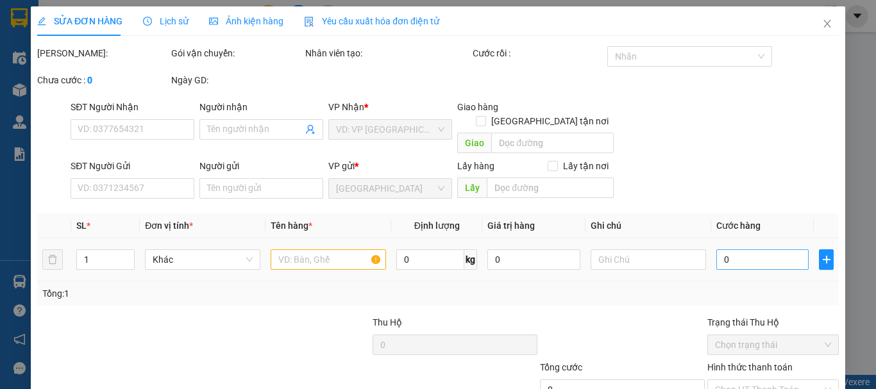
type input "80.000"
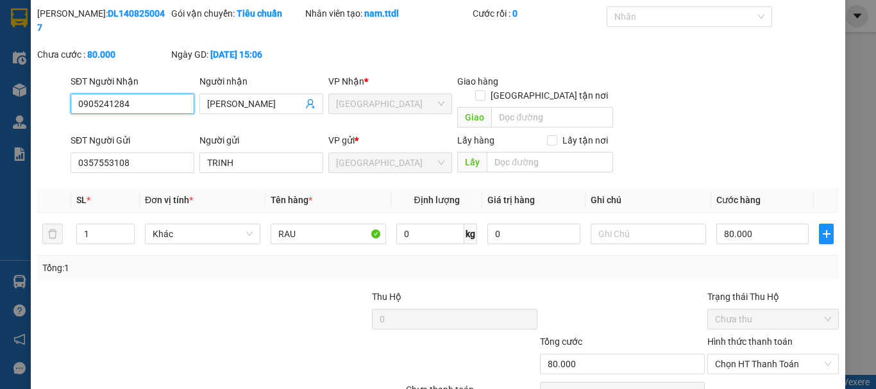
scroll to position [83, 0]
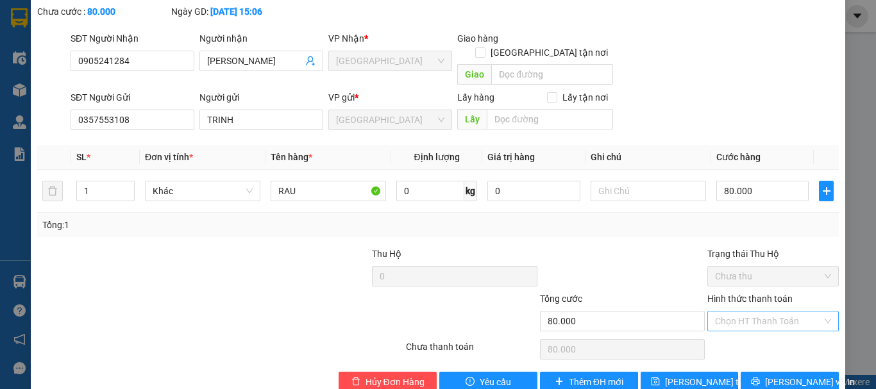
click at [748, 312] on input "Hình thức thanh toán" at bounding box center [768, 321] width 107 height 19
click at [650, 218] on div "Tổng: 1" at bounding box center [438, 225] width 792 height 14
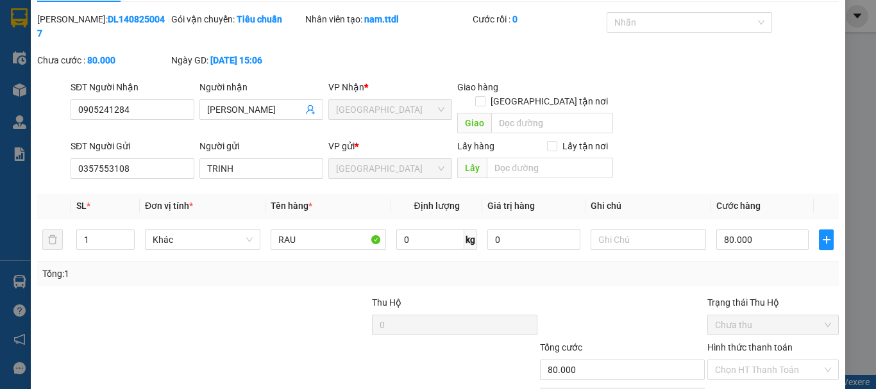
scroll to position [0, 0]
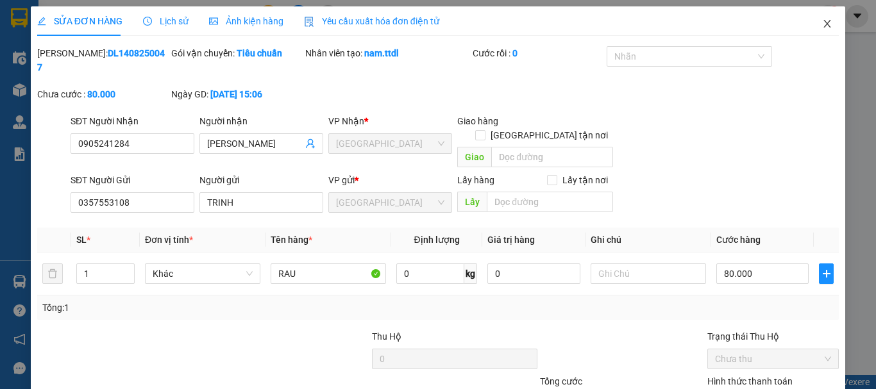
click at [824, 22] on icon "close" at bounding box center [827, 24] width 7 height 8
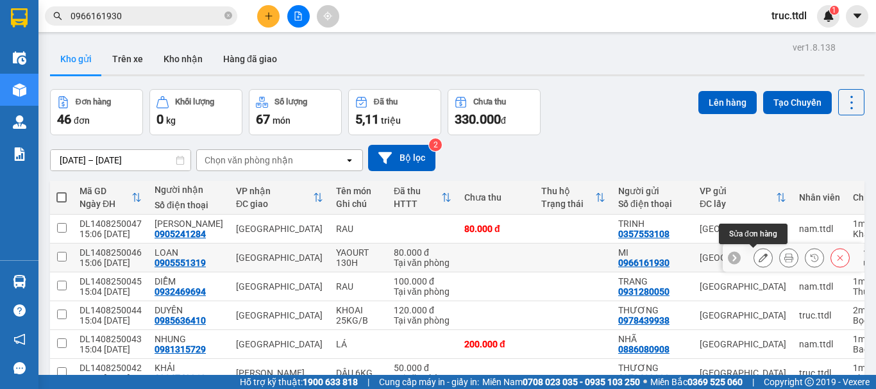
click at [759, 261] on icon at bounding box center [763, 257] width 9 height 9
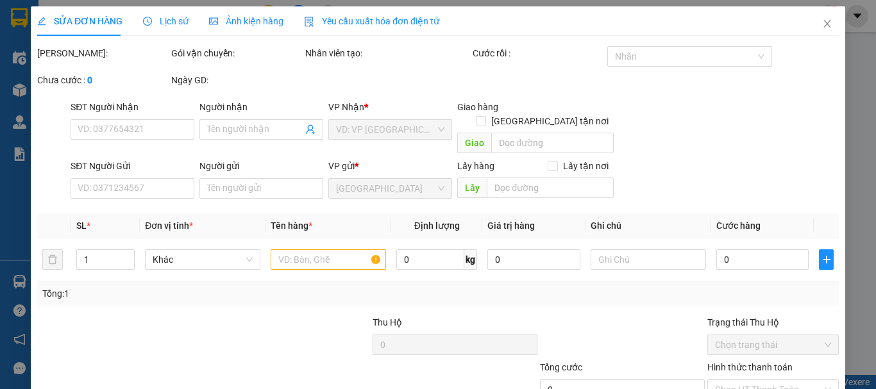
type input "0905551319"
type input "LOAN"
type input "0966161930"
type input "MI"
type input "80.000"
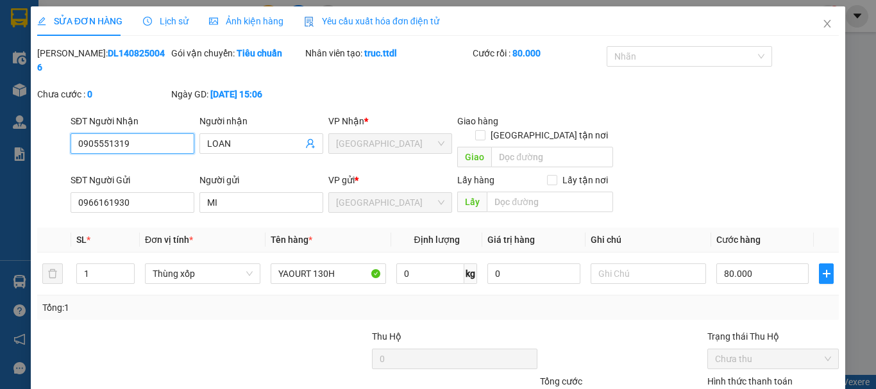
scroll to position [83, 0]
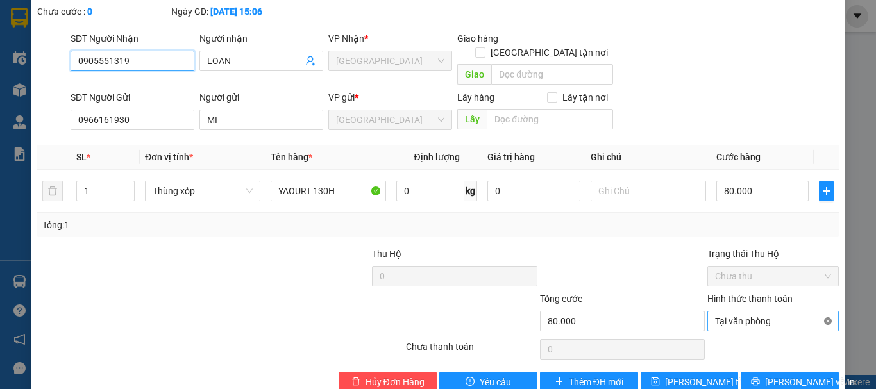
type input "80.000"
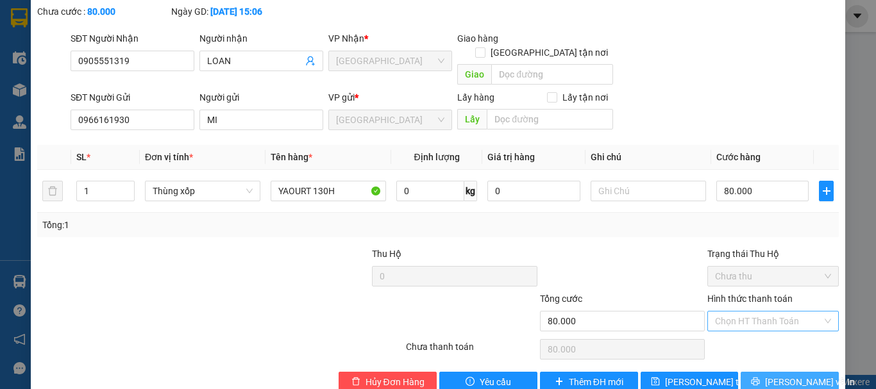
click at [777, 375] on span "Lưu và In" at bounding box center [810, 382] width 90 height 14
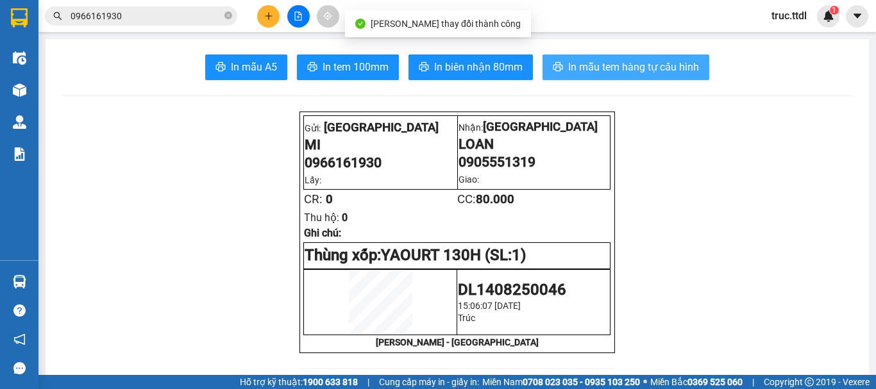
click at [598, 62] on span "In mẫu tem hàng tự cấu hình" at bounding box center [633, 67] width 131 height 16
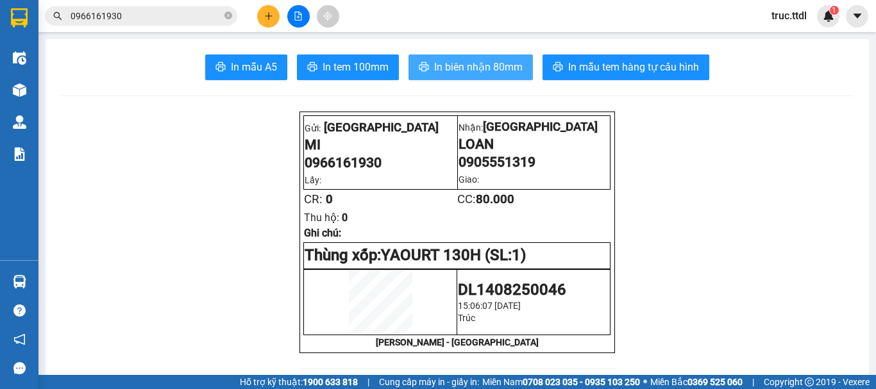
click at [473, 62] on span "In biên nhận 80mm" at bounding box center [478, 67] width 89 height 16
drag, startPoint x: 379, startPoint y: 167, endPoint x: 359, endPoint y: 173, distance: 20.5
click at [359, 171] on p "0966161930" at bounding box center [380, 163] width 151 height 16
click at [140, 14] on input "0966161930" at bounding box center [146, 16] width 151 height 14
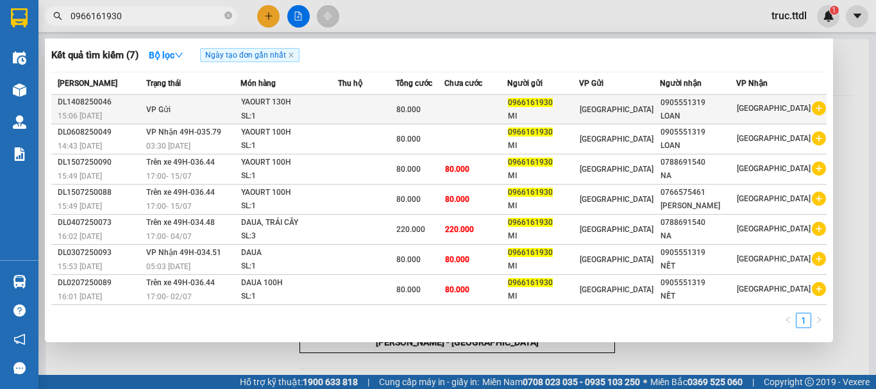
click at [660, 121] on td "Đà Lạt" at bounding box center [619, 110] width 81 height 30
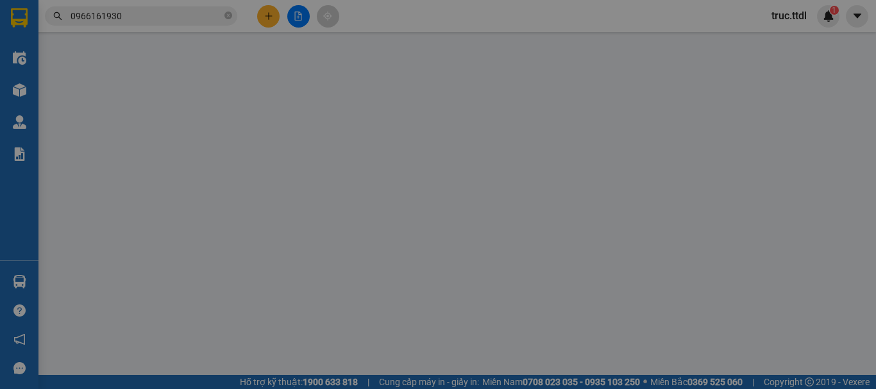
type input "0905551319"
type input "LOAN"
type input "0966161930"
type input "MI"
type input "80.000"
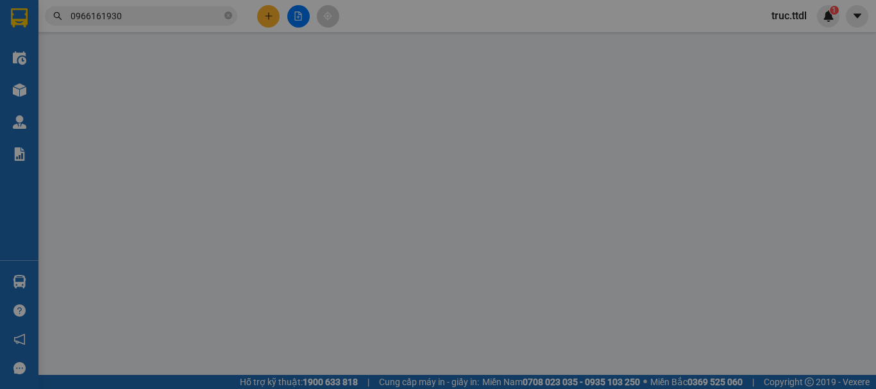
type input "80.000"
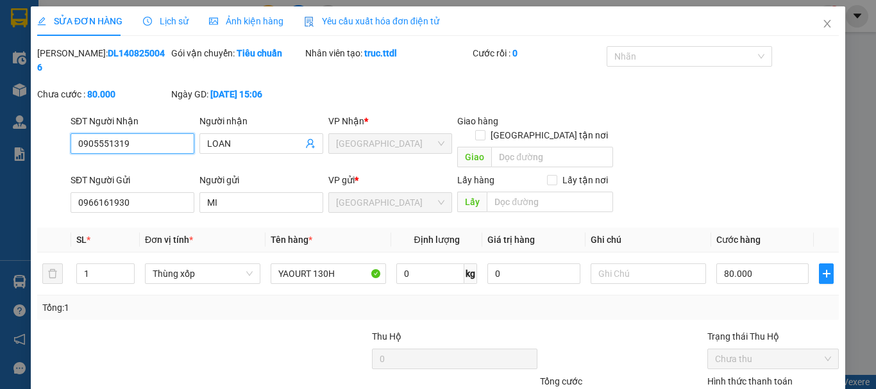
drag, startPoint x: 160, startPoint y: 131, endPoint x: 3, endPoint y: 151, distance: 158.5
click at [4, 151] on div "SỬA ĐƠN HÀNG Lịch sử Ảnh kiện hàng Yêu cầu xuất hóa đơn điện tử Total Paid Fee …" at bounding box center [438, 194] width 876 height 389
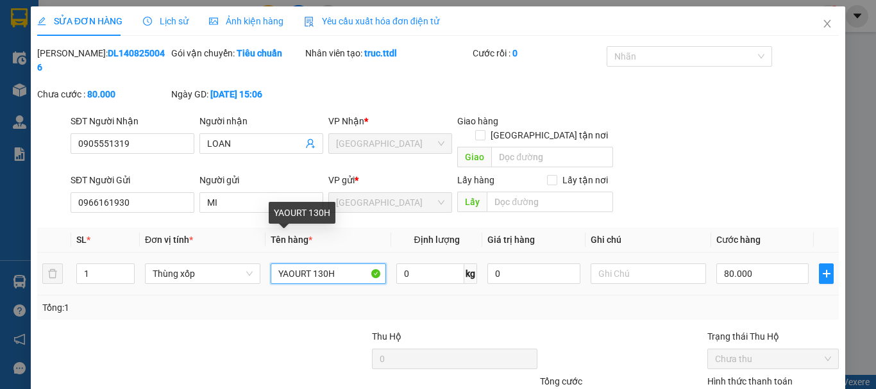
click at [340, 264] on input "YAOURT 130H" at bounding box center [328, 274] width 115 height 21
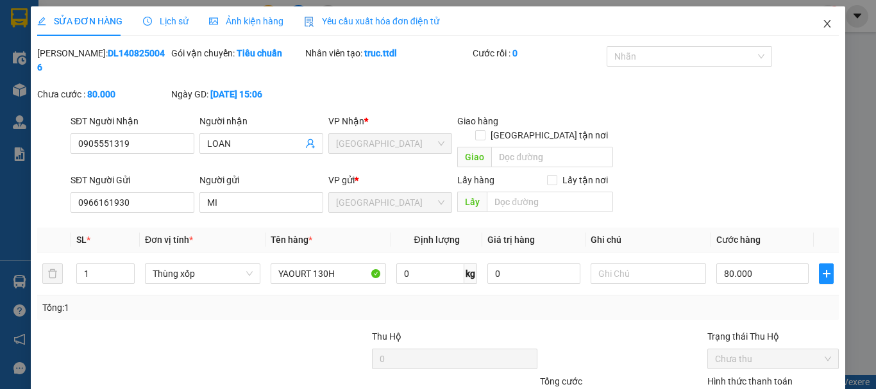
click at [822, 24] on icon "close" at bounding box center [827, 24] width 10 height 10
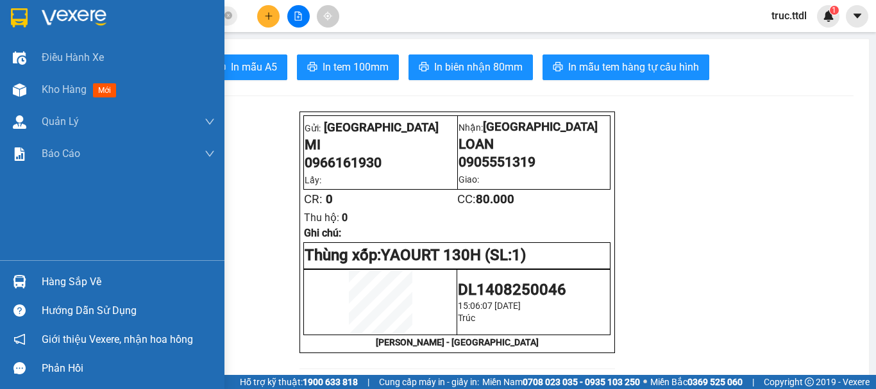
click at [21, 20] on img at bounding box center [19, 17] width 17 height 19
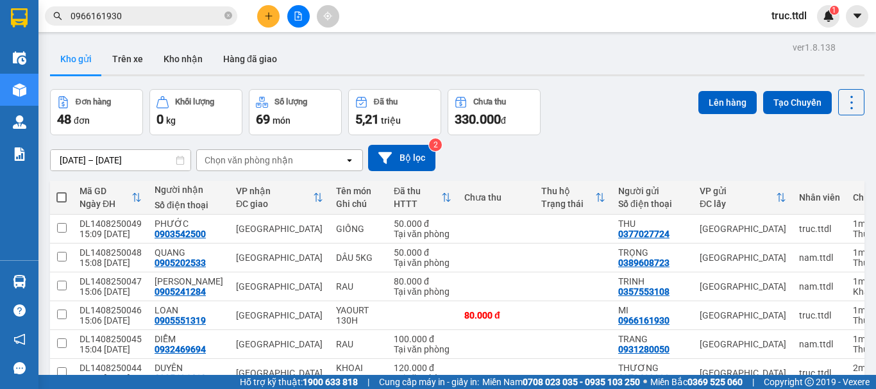
click at [176, 17] on input "0966161930" at bounding box center [146, 16] width 151 height 14
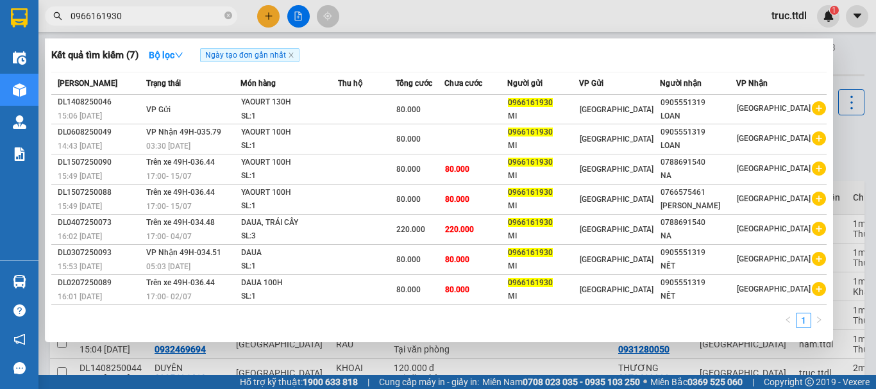
click at [176, 17] on input "0966161930" at bounding box center [146, 16] width 151 height 14
paste input "8994044"
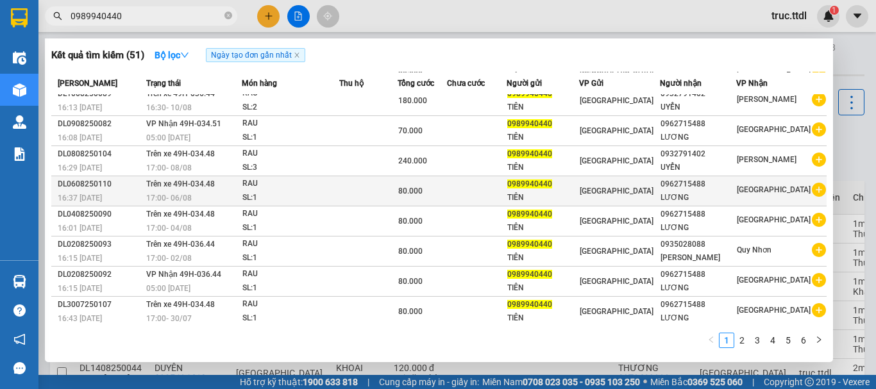
scroll to position [71, 0]
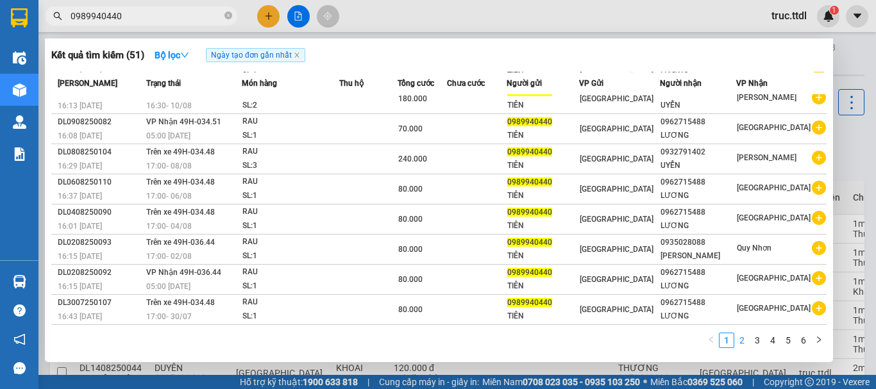
type input "0989940440"
click at [739, 341] on link "2" at bounding box center [742, 341] width 14 height 14
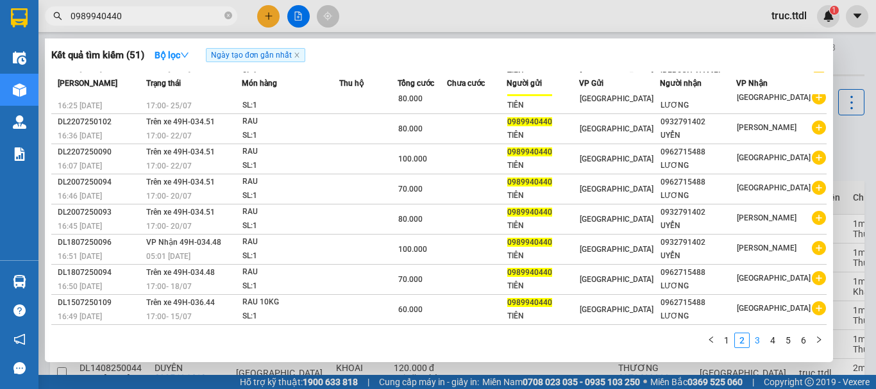
click at [756, 342] on link "3" at bounding box center [757, 341] width 14 height 14
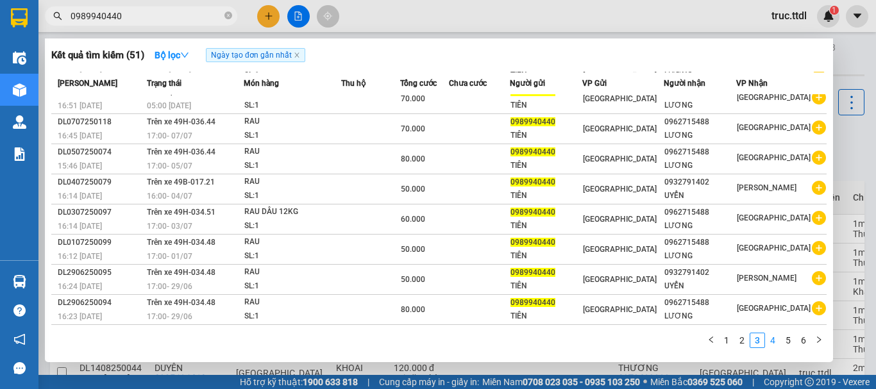
click at [772, 341] on link "4" at bounding box center [773, 341] width 14 height 14
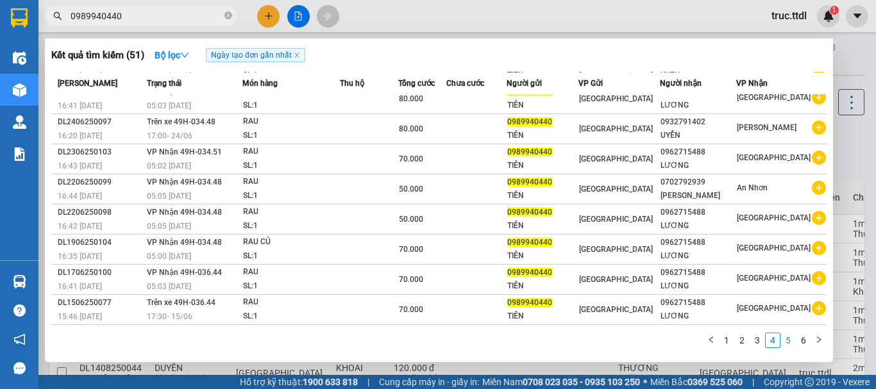
click at [787, 343] on link "5" at bounding box center [788, 341] width 14 height 14
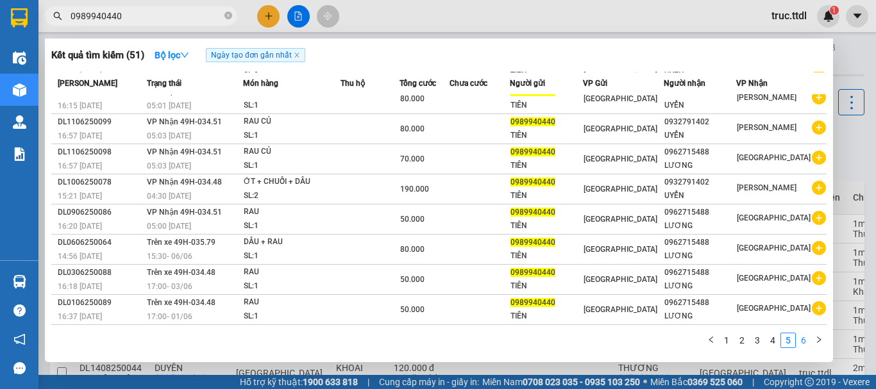
click at [800, 344] on link "6" at bounding box center [804, 341] width 14 height 14
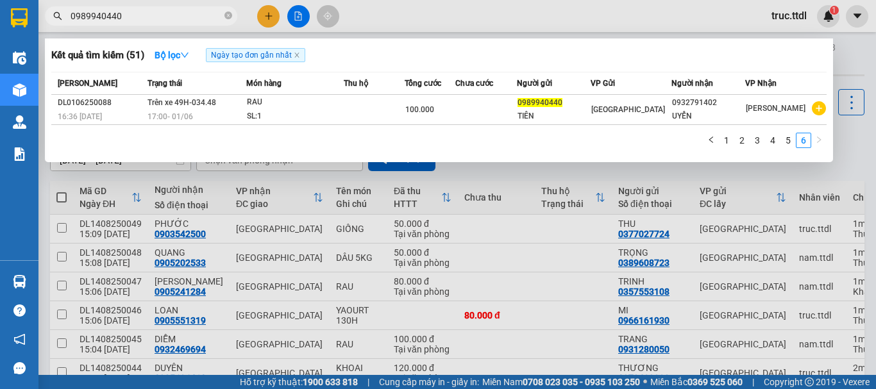
scroll to position [0, 0]
click at [733, 142] on link "1" at bounding box center [727, 140] width 14 height 14
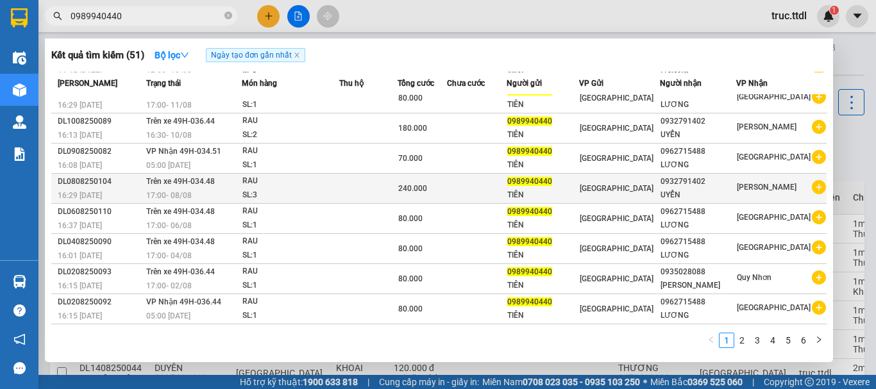
scroll to position [71, 0]
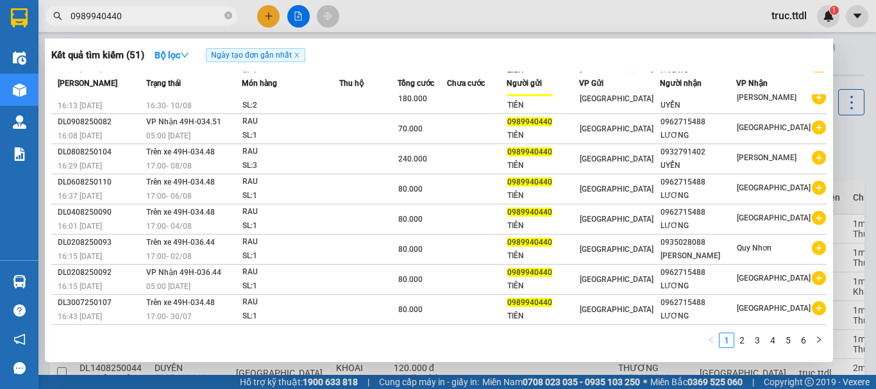
click at [586, 58] on div "Kết quả tìm kiếm ( 51 ) Bộ lọc Ngày tạo đơn gần nhất" at bounding box center [439, 55] width 776 height 21
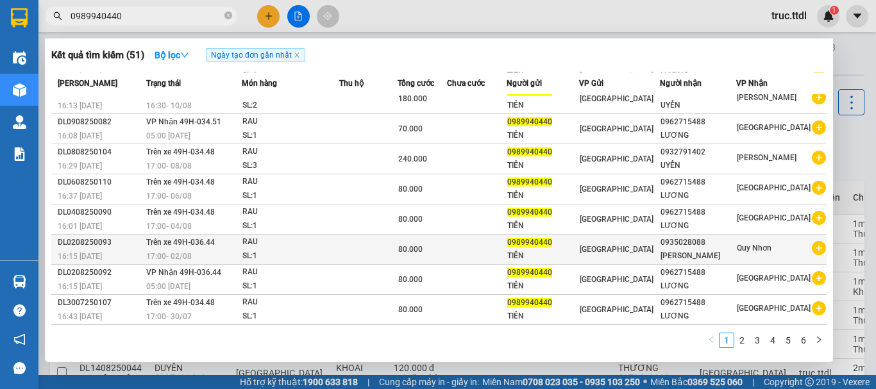
click at [693, 245] on div "0935028088" at bounding box center [699, 242] width 76 height 13
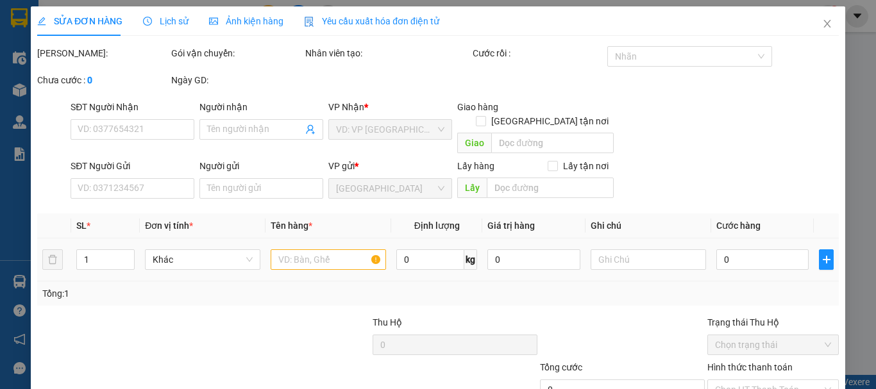
type input "0935028088"
type input "DIỆU HIỀN"
type input "0989940440"
type input "TIÊN"
type input "80.000"
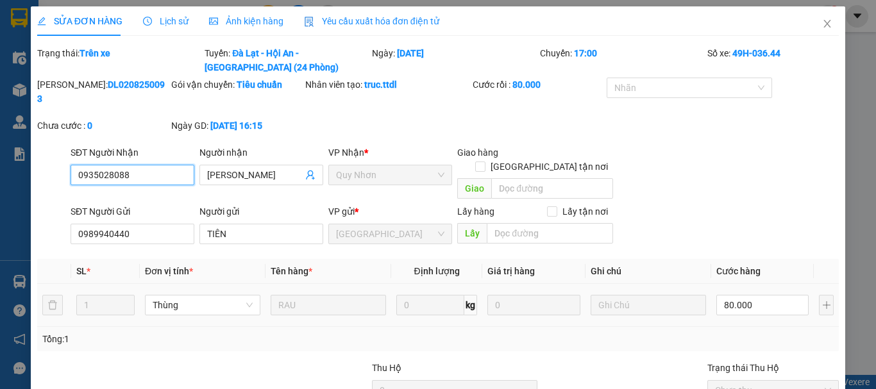
scroll to position [114, 0]
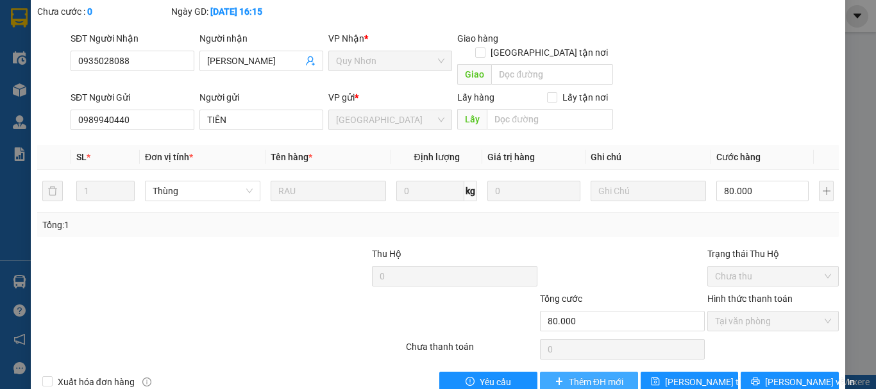
click at [601, 375] on span "Thêm ĐH mới" at bounding box center [596, 382] width 55 height 14
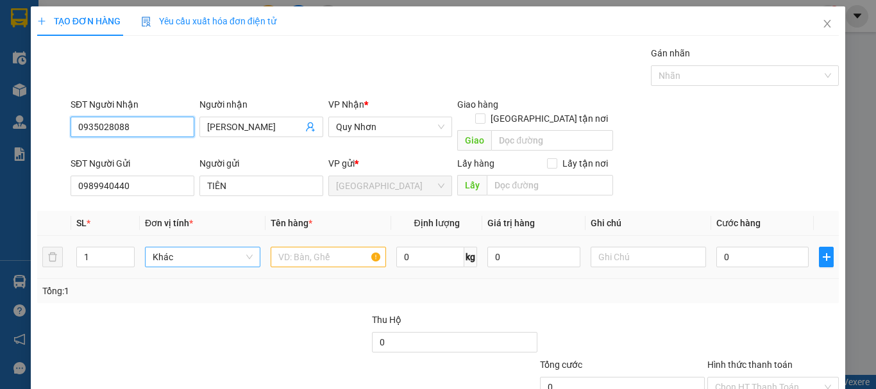
click at [194, 248] on span "Khác" at bounding box center [203, 257] width 100 height 19
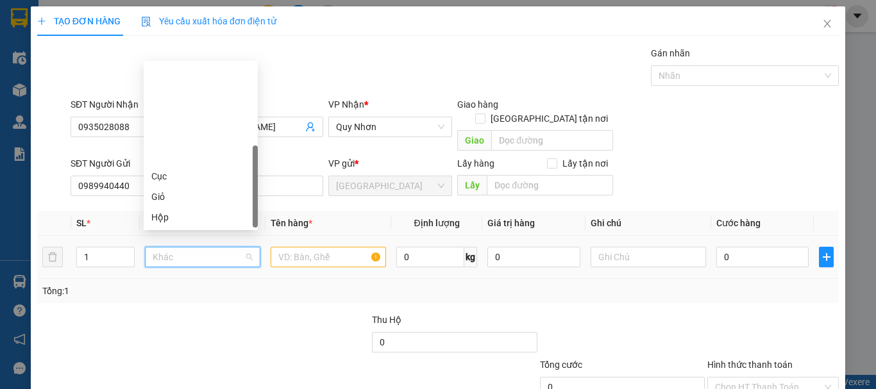
scroll to position [123, 0]
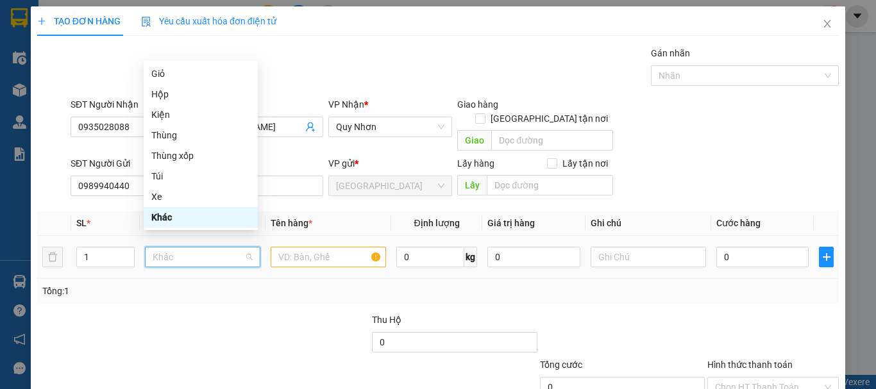
type input "T"
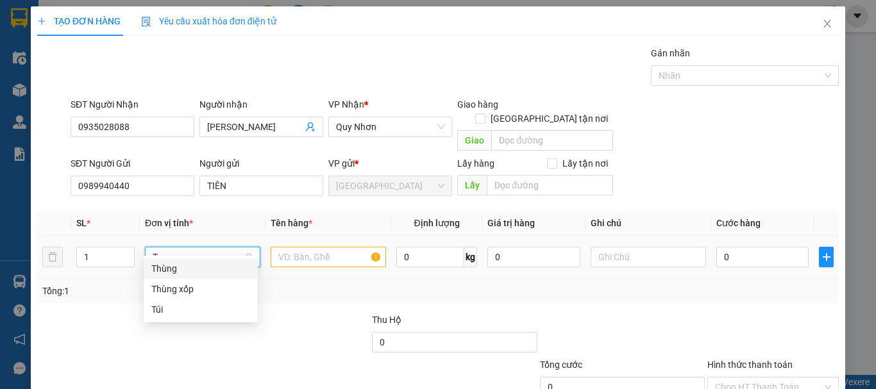
click at [222, 269] on div "Thùng" at bounding box center [200, 269] width 99 height 14
click at [306, 247] on input "text" at bounding box center [328, 257] width 115 height 21
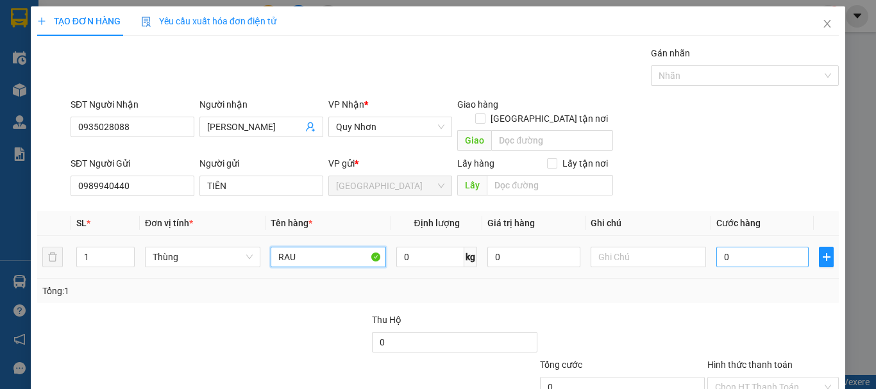
type input "RAU"
type input "1"
type input "10"
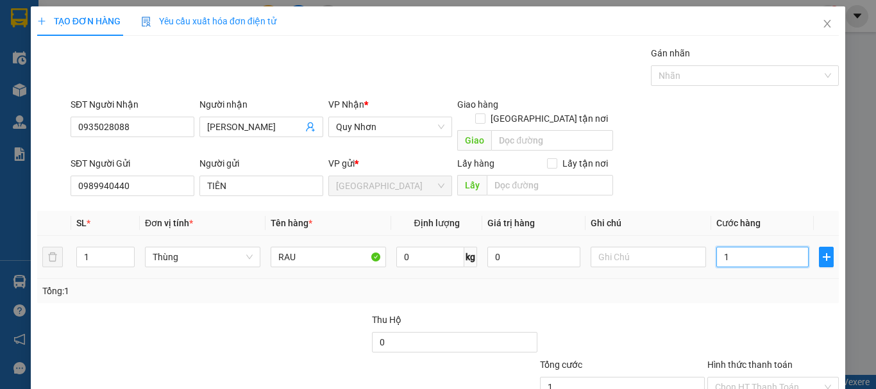
type input "10"
type input "100"
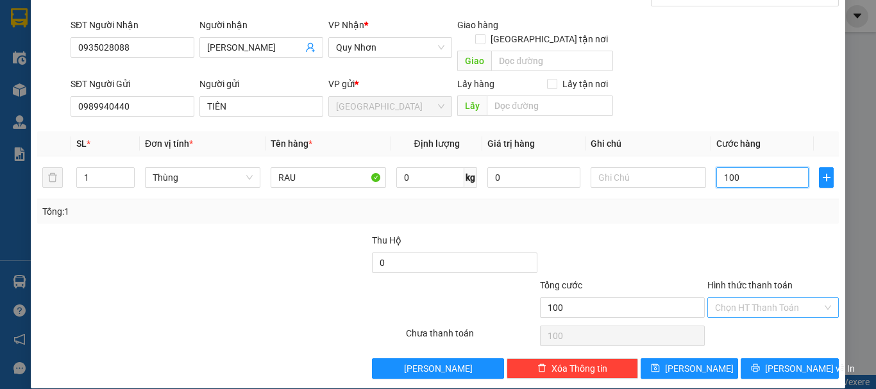
scroll to position [80, 0]
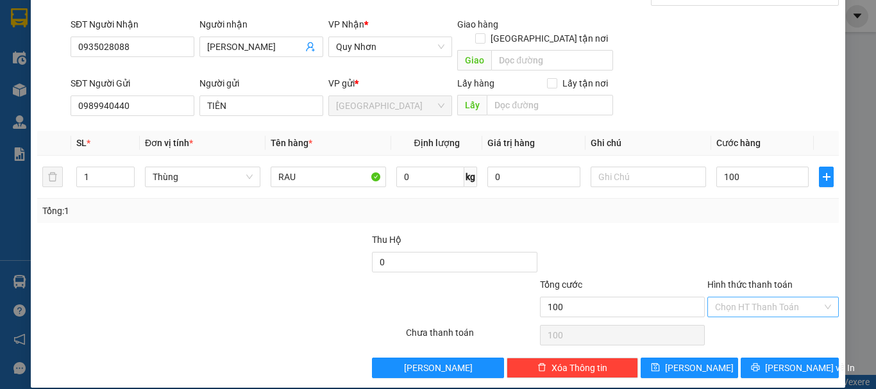
type input "100.000"
click at [789, 298] on input "Hình thức thanh toán" at bounding box center [768, 307] width 107 height 19
click at [761, 319] on div "Tại văn phòng" at bounding box center [765, 319] width 115 height 14
click at [767, 358] on button "Lưu và In" at bounding box center [790, 368] width 98 height 21
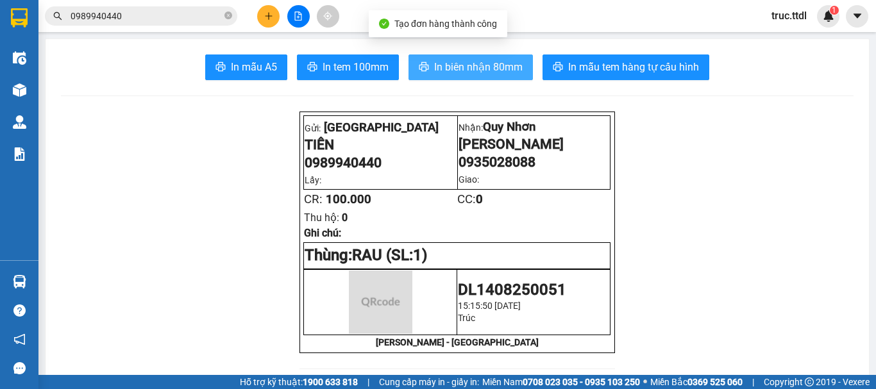
drag, startPoint x: 468, startPoint y: 53, endPoint x: 466, endPoint y: 70, distance: 16.9
click at [466, 70] on span "In biên nhận 80mm" at bounding box center [478, 67] width 89 height 16
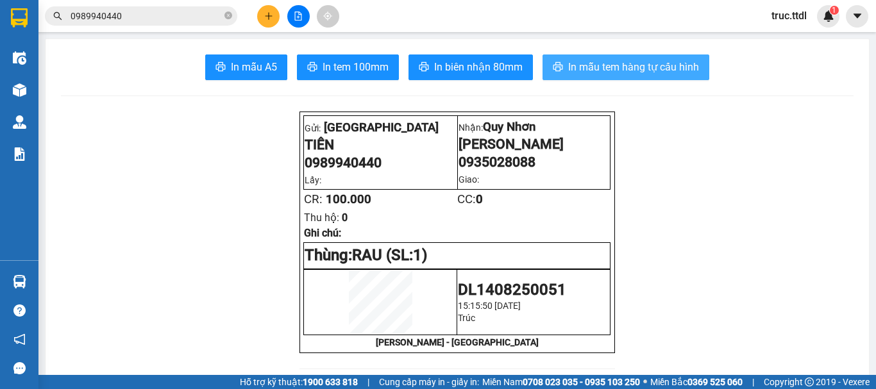
click at [591, 67] on span "In mẫu tem hàng tự cấu hình" at bounding box center [633, 67] width 131 height 16
click at [275, 17] on button at bounding box center [268, 16] width 22 height 22
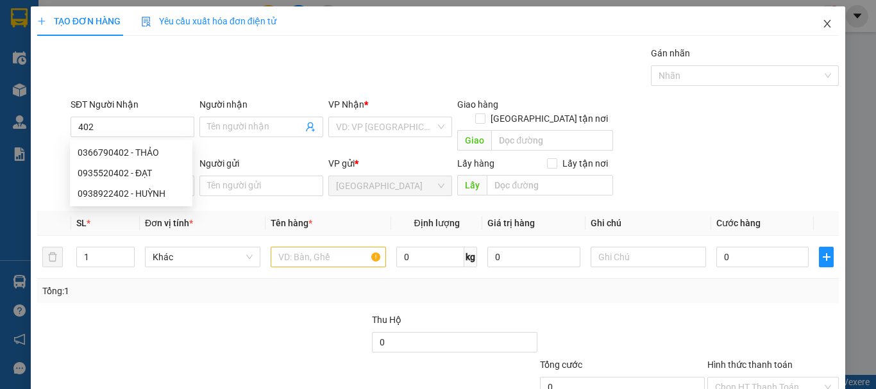
click at [822, 24] on icon "close" at bounding box center [827, 24] width 10 height 10
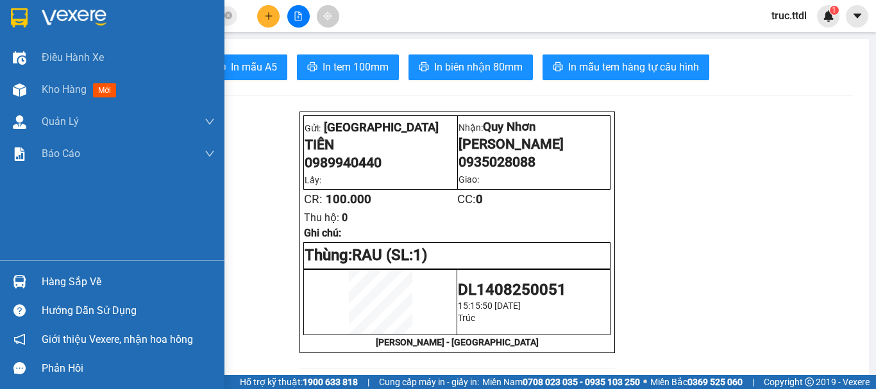
click at [9, 12] on div at bounding box center [19, 17] width 22 height 22
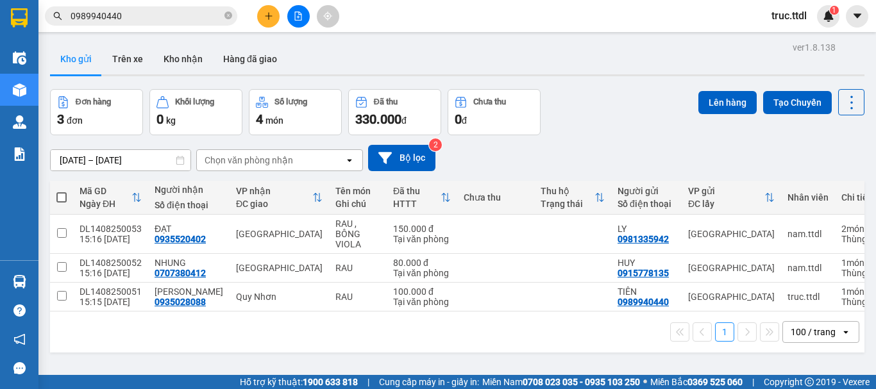
click at [801, 339] on div "100 / trang" at bounding box center [813, 332] width 45 height 13
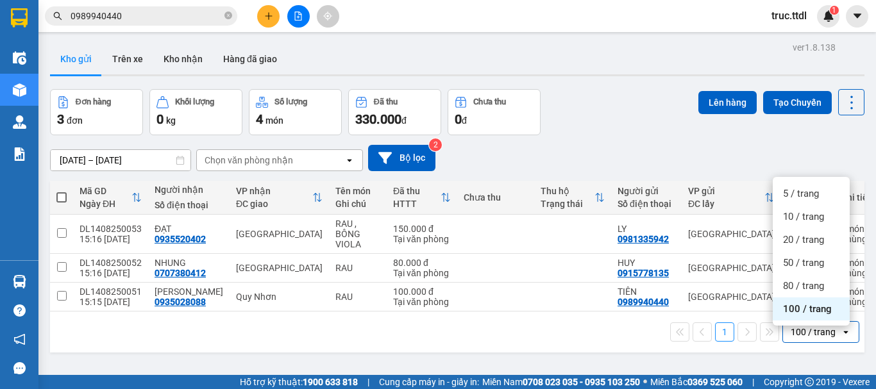
click at [799, 314] on span "100 / trang" at bounding box center [807, 309] width 49 height 13
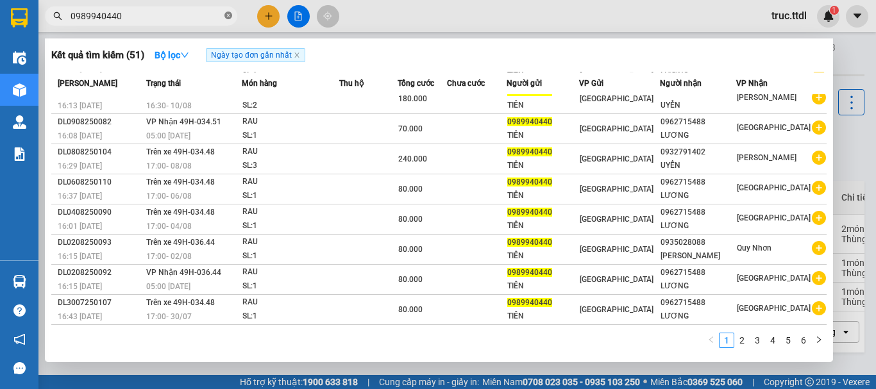
click at [229, 15] on icon "close-circle" at bounding box center [229, 16] width 8 height 8
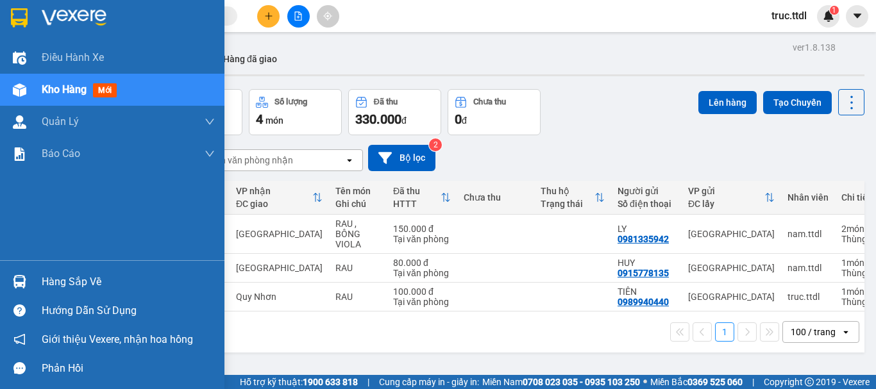
click at [16, 19] on img at bounding box center [19, 17] width 17 height 19
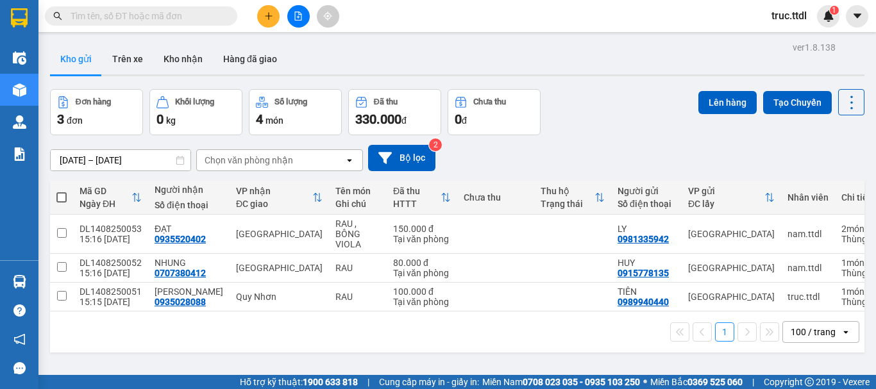
click at [137, 17] on input "text" at bounding box center [146, 16] width 151 height 14
click at [174, 18] on input "text" at bounding box center [146, 16] width 151 height 14
click at [269, 15] on icon "plus" at bounding box center [268, 16] width 9 height 9
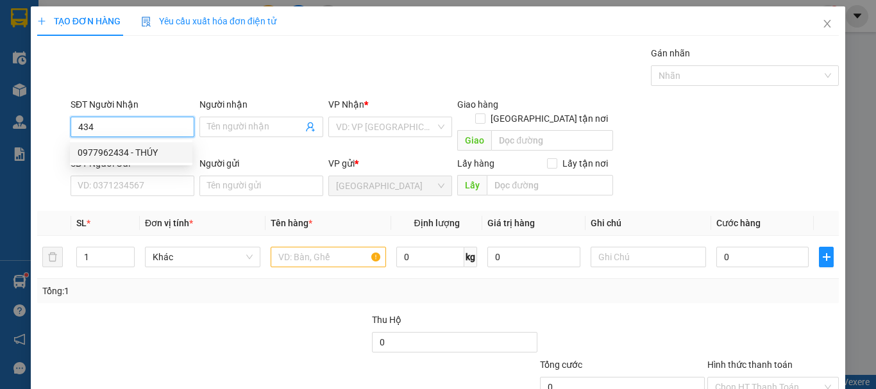
click at [157, 153] on div "0977962434 - THÚY" at bounding box center [131, 153] width 107 height 14
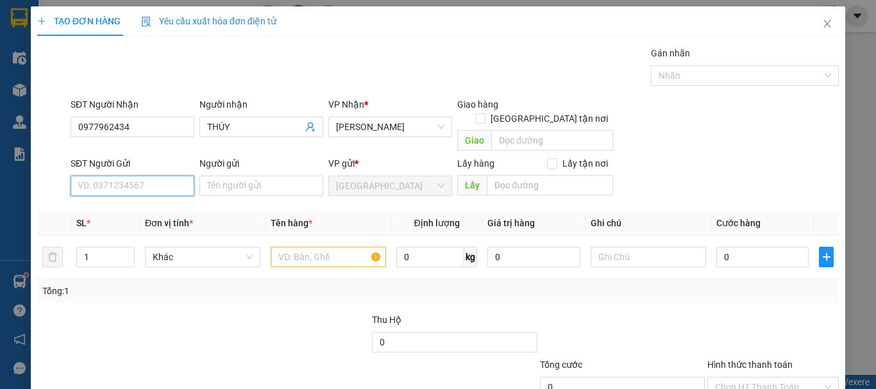
click at [174, 178] on input "SĐT Người Gửi" at bounding box center [133, 186] width 124 height 21
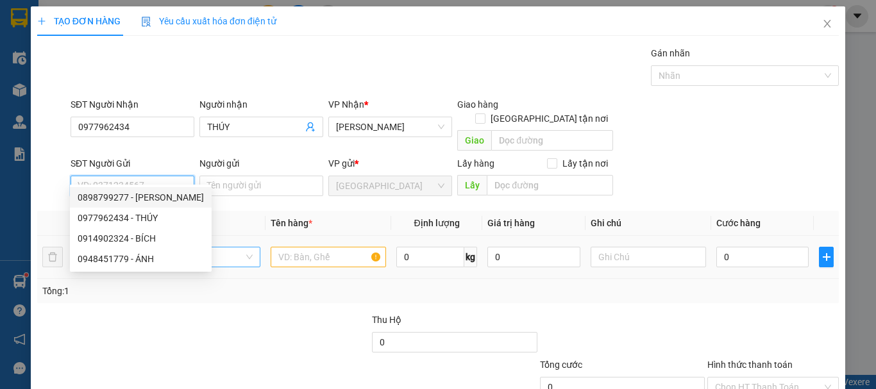
drag, startPoint x: 162, startPoint y: 203, endPoint x: 180, endPoint y: 241, distance: 41.6
click at [162, 203] on div "0898799277 - THẢO" at bounding box center [141, 198] width 126 height 14
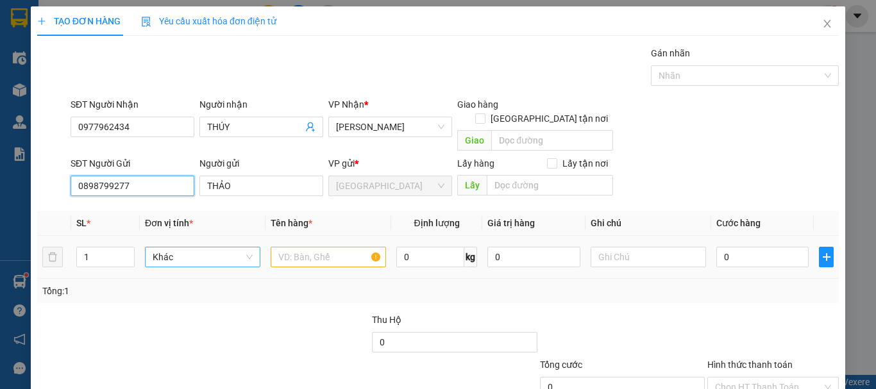
click at [180, 248] on span "Khác" at bounding box center [203, 257] width 100 height 19
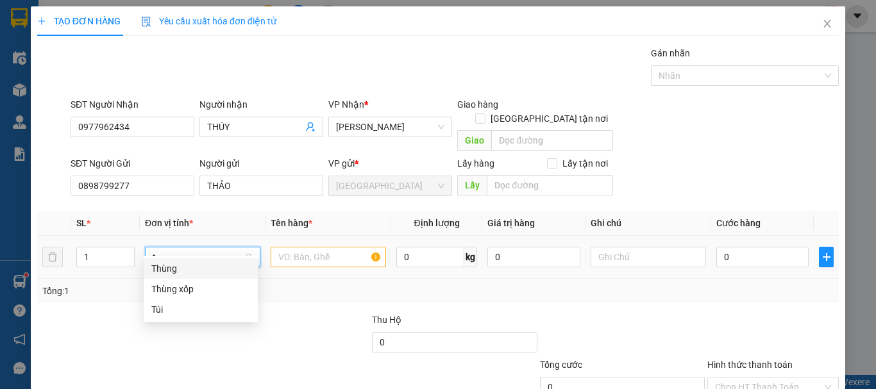
drag, startPoint x: 219, startPoint y: 262, endPoint x: 332, endPoint y: 243, distance: 115.2
click at [219, 263] on div "Thùng" at bounding box center [200, 269] width 99 height 14
click at [338, 247] on input "text" at bounding box center [328, 257] width 115 height 21
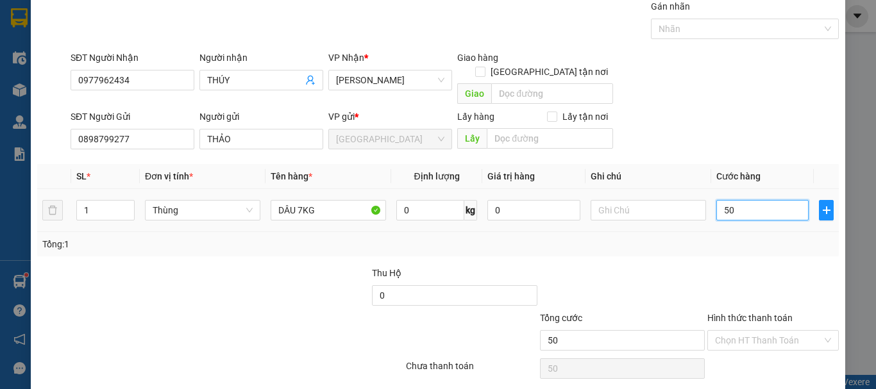
scroll to position [80, 0]
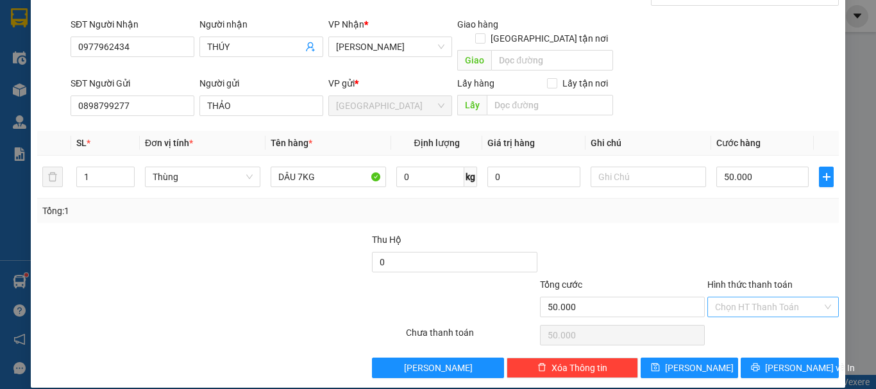
click at [753, 298] on input "Hình thức thanh toán" at bounding box center [768, 307] width 107 height 19
click at [759, 318] on div "Tại văn phòng" at bounding box center [765, 319] width 115 height 14
click at [778, 361] on span "Lưu và In" at bounding box center [810, 368] width 90 height 14
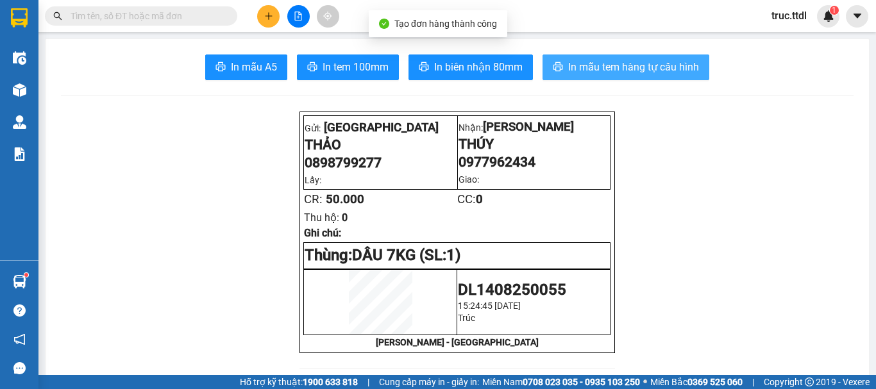
click at [595, 60] on span "In mẫu tem hàng tự cấu hình" at bounding box center [633, 67] width 131 height 16
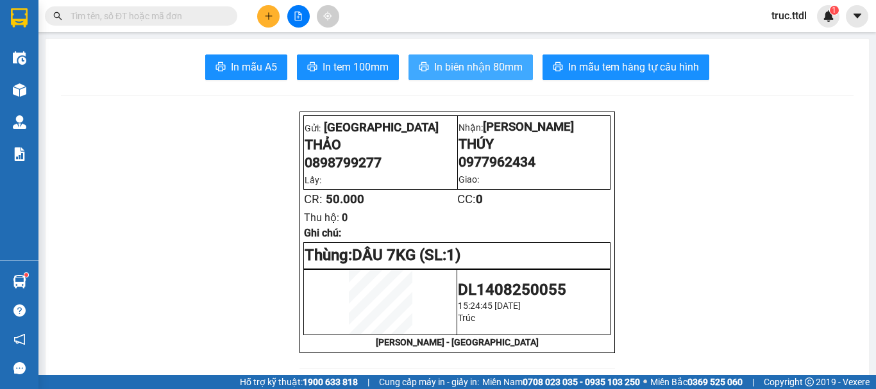
click at [495, 67] on span "In biên nhận 80mm" at bounding box center [478, 67] width 89 height 16
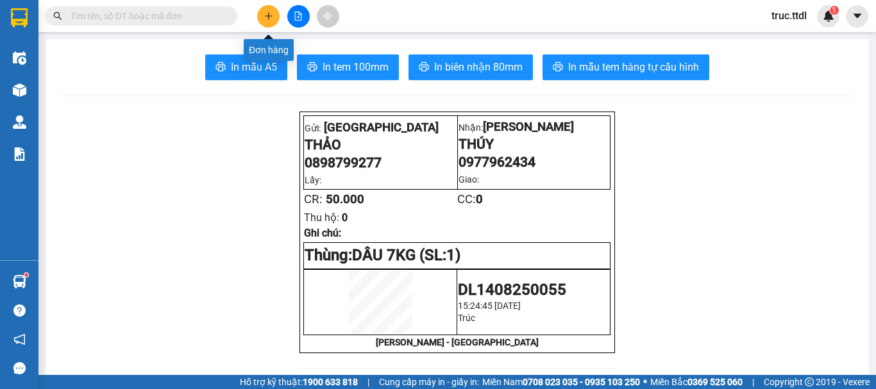
click at [269, 14] on icon "plus" at bounding box center [268, 16] width 9 height 9
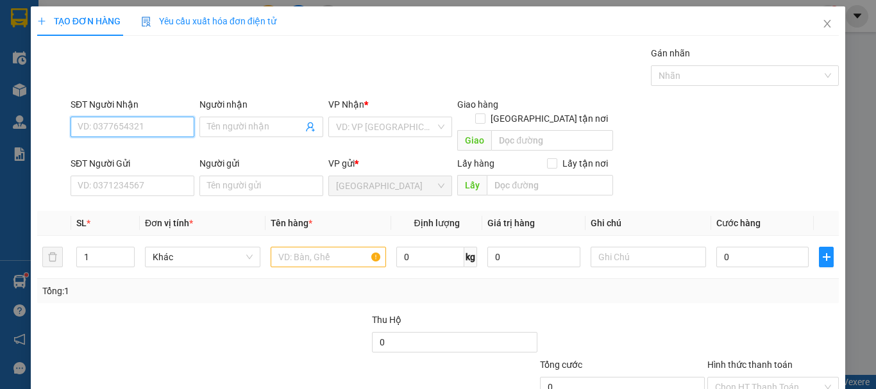
click at [173, 126] on input "SĐT Người Nhận" at bounding box center [133, 127] width 124 height 21
click at [128, 155] on div "0905685919 - TIẾN" at bounding box center [131, 153] width 107 height 14
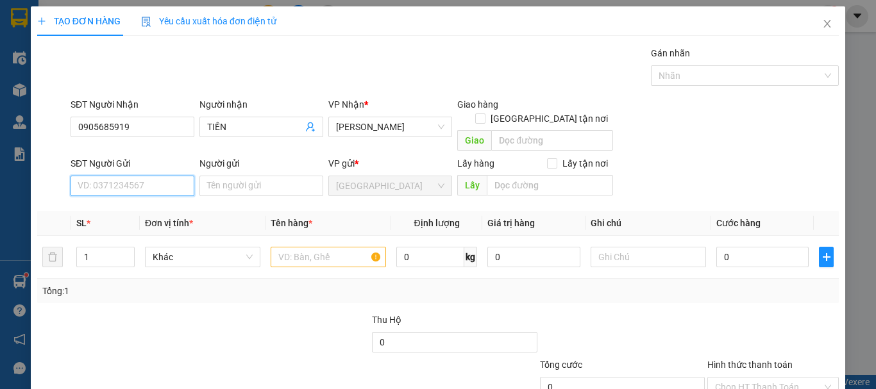
click at [155, 176] on input "SĐT Người Gửi" at bounding box center [133, 186] width 124 height 21
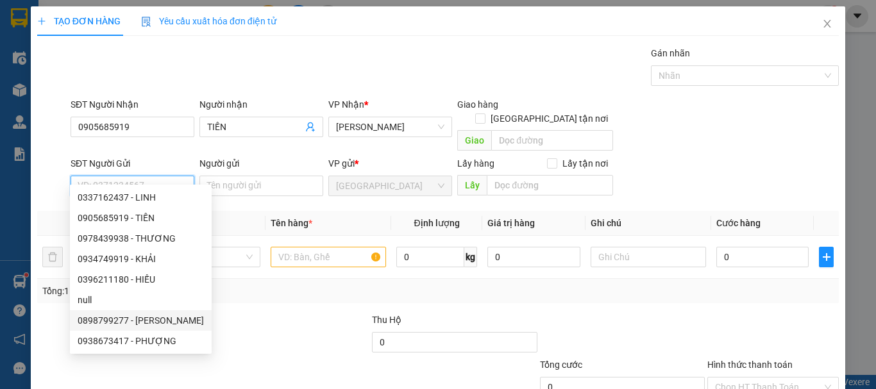
click at [169, 317] on div "0898799277 - THẢO" at bounding box center [141, 321] width 126 height 14
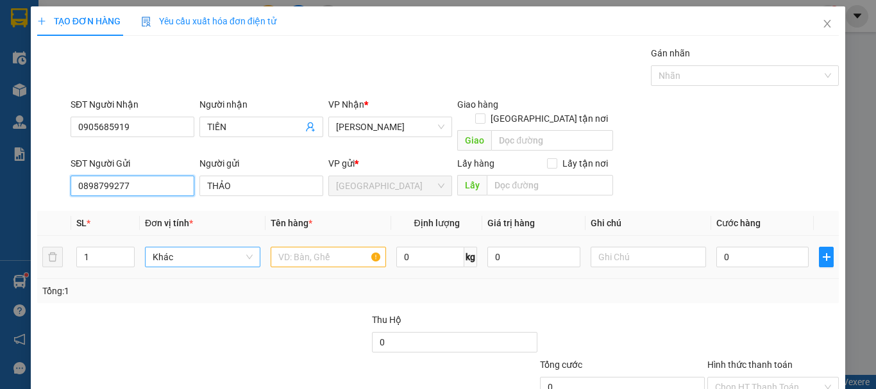
click at [218, 248] on span "Khác" at bounding box center [203, 257] width 100 height 19
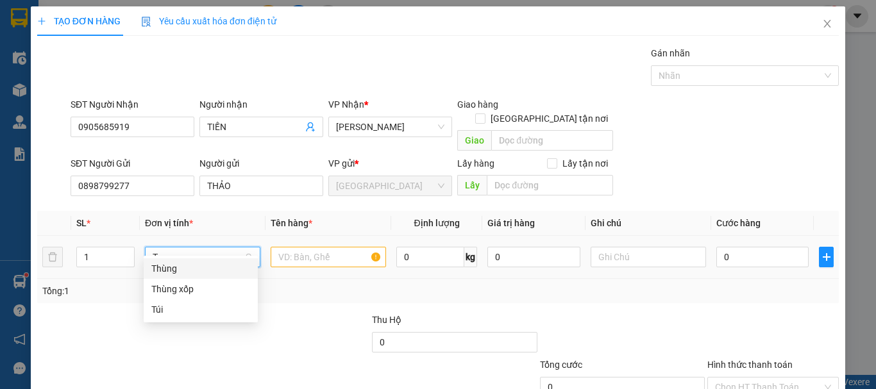
click at [205, 275] on div "Thùng" at bounding box center [200, 269] width 99 height 14
click at [294, 250] on input "text" at bounding box center [328, 257] width 115 height 21
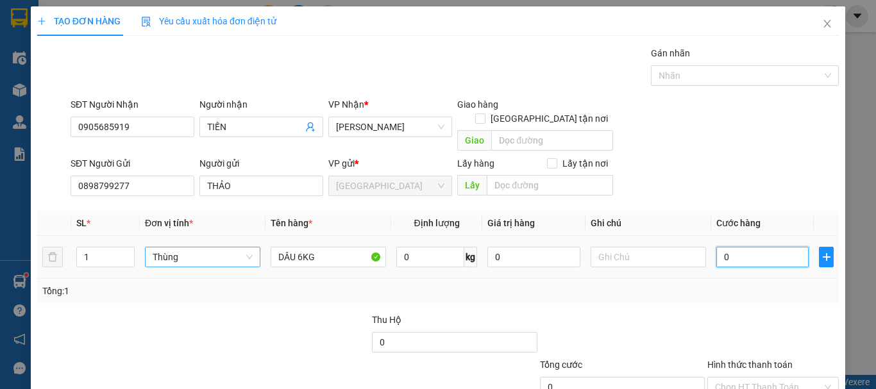
click at [747, 247] on input "0" at bounding box center [762, 257] width 92 height 21
click at [747, 284] on div "Tổng: 1" at bounding box center [438, 291] width 792 height 14
click at [734, 250] on input "5.000" at bounding box center [762, 257] width 92 height 21
drag, startPoint x: 745, startPoint y: 283, endPoint x: 808, endPoint y: 296, distance: 64.9
click at [745, 284] on div "Tổng: 1" at bounding box center [438, 291] width 792 height 14
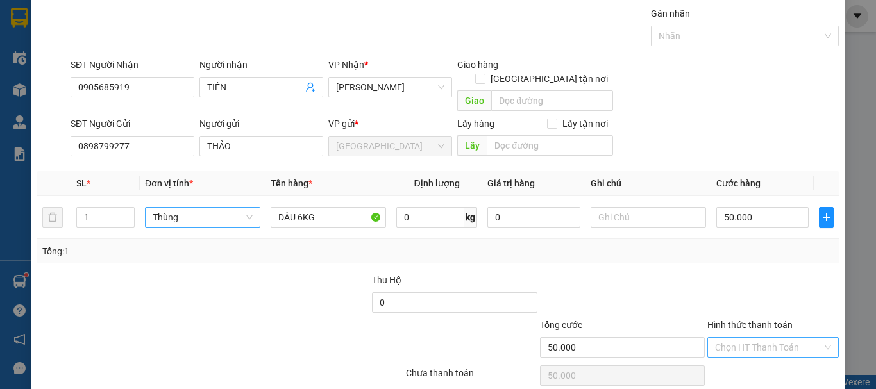
scroll to position [80, 0]
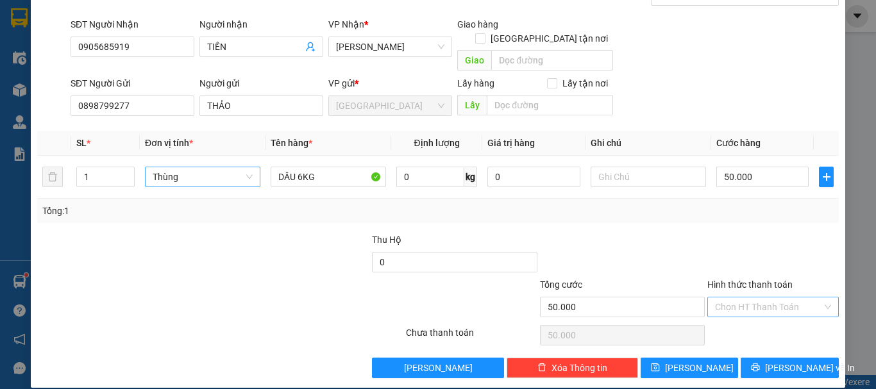
click at [767, 298] on input "Hình thức thanh toán" at bounding box center [768, 307] width 107 height 19
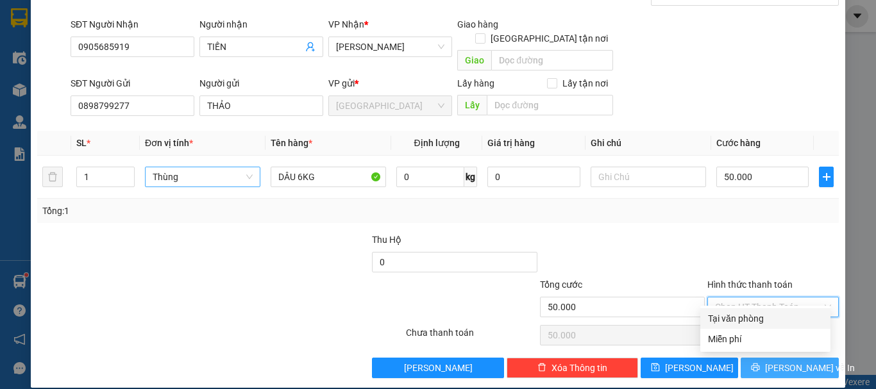
drag, startPoint x: 768, startPoint y: 316, endPoint x: 771, endPoint y: 348, distance: 31.6
click at [767, 316] on div "Tại văn phòng" at bounding box center [765, 319] width 115 height 14
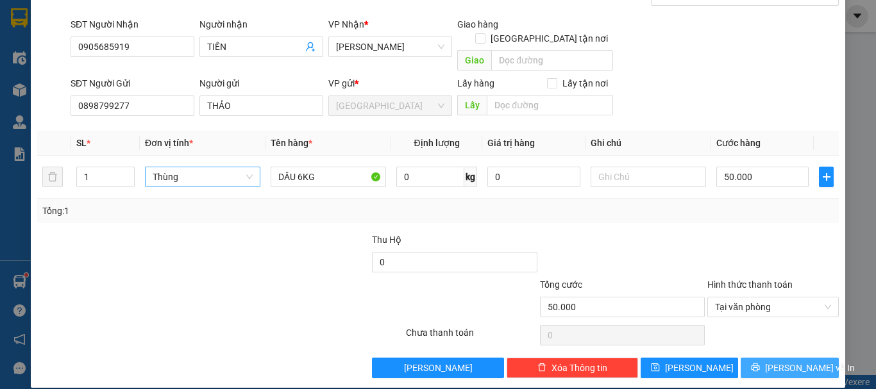
click at [774, 361] on span "Lưu và In" at bounding box center [810, 368] width 90 height 14
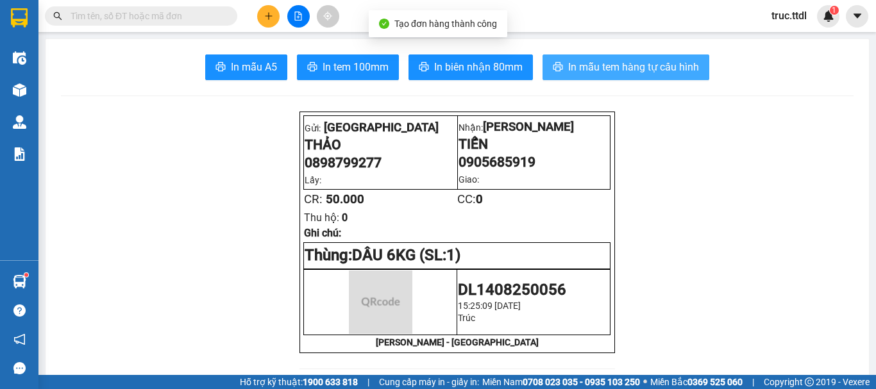
click at [644, 60] on span "In mẫu tem hàng tự cấu hình" at bounding box center [633, 67] width 131 height 16
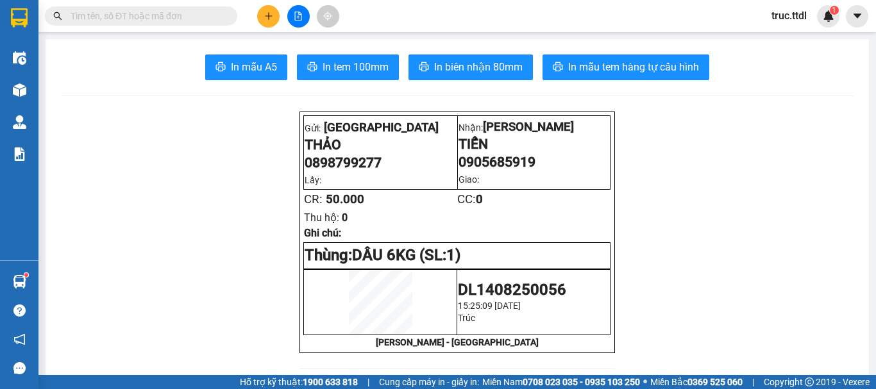
click at [260, 18] on button at bounding box center [268, 16] width 22 height 22
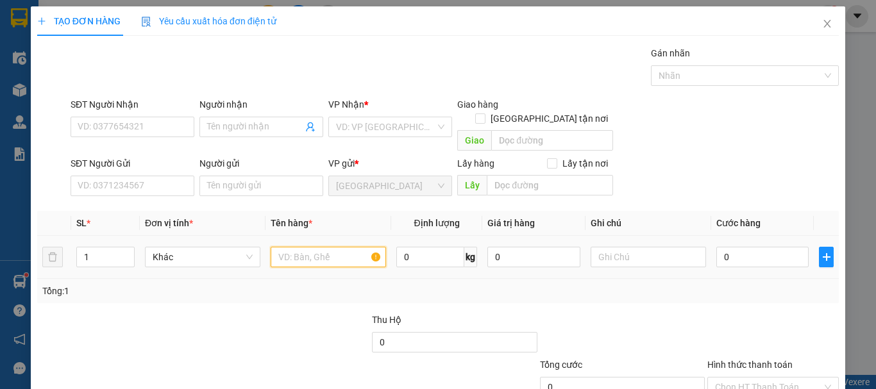
click at [319, 247] on input "text" at bounding box center [328, 257] width 115 height 21
drag, startPoint x: 292, startPoint y: 246, endPoint x: 277, endPoint y: 256, distance: 18.2
click at [266, 251] on td "CHUỐI" at bounding box center [329, 257] width 126 height 43
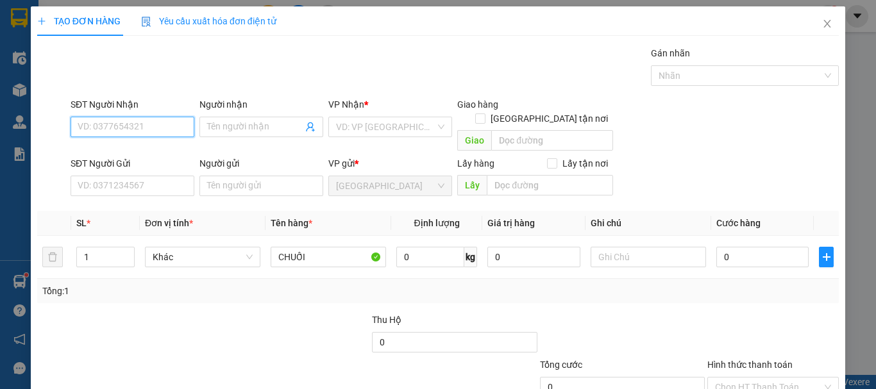
drag, startPoint x: 113, startPoint y: 121, endPoint x: 121, endPoint y: 120, distance: 7.7
click at [115, 120] on input "SĐT Người Nhận" at bounding box center [133, 127] width 124 height 21
click at [151, 150] on div "0906462237 - AN PHÚ FARM" at bounding box center [157, 153] width 158 height 14
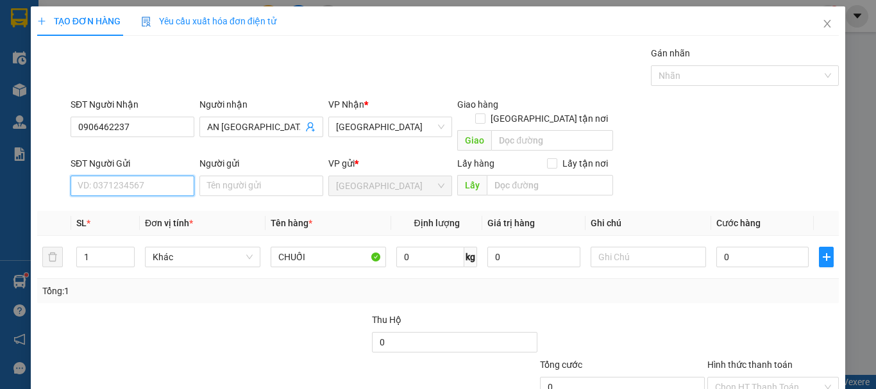
click at [162, 182] on input "SĐT Người Gửi" at bounding box center [133, 186] width 124 height 21
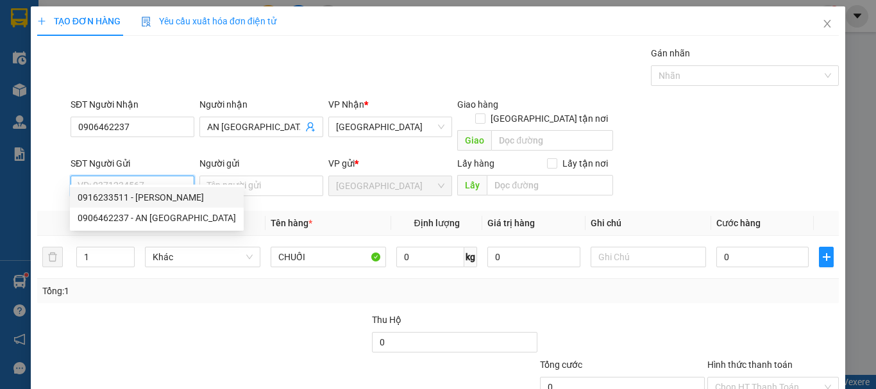
drag, startPoint x: 155, startPoint y: 193, endPoint x: 158, endPoint y: 179, distance: 14.5
click at [158, 179] on body "Kết quả tìm kiếm ( 51 ) Bộ lọc Ngày tạo đơn gần nhất Mã ĐH Trạng thái Món hàng …" at bounding box center [438, 194] width 876 height 389
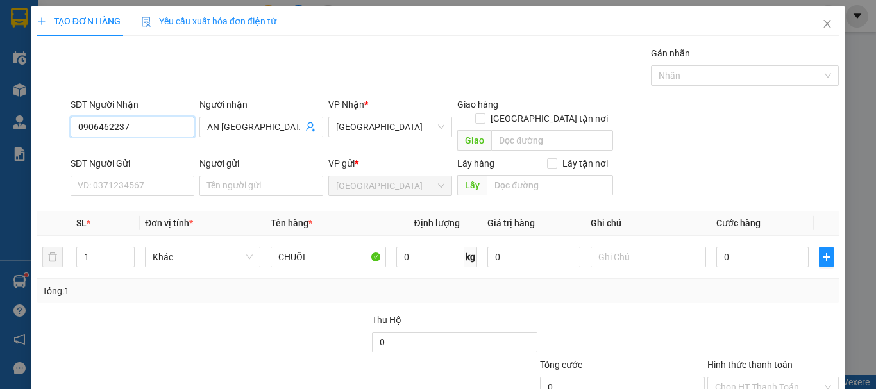
drag, startPoint x: 144, startPoint y: 123, endPoint x: 0, endPoint y: 136, distance: 144.3
click at [0, 136] on div "TẠO ĐƠN HÀNG Yêu cầu xuất hóa đơn điện tử Transit Pickup Surcharge Ids Transit …" at bounding box center [438, 194] width 876 height 389
drag, startPoint x: 131, startPoint y: 148, endPoint x: 148, endPoint y: 185, distance: 39.9
click at [132, 148] on div "0905660811 - AN PHÚ FARM" at bounding box center [157, 153] width 158 height 14
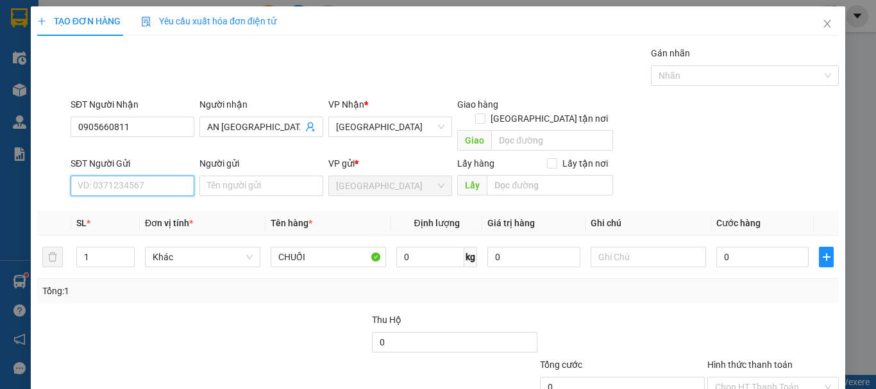
click at [142, 176] on input "SĐT Người Gửi" at bounding box center [133, 186] width 124 height 21
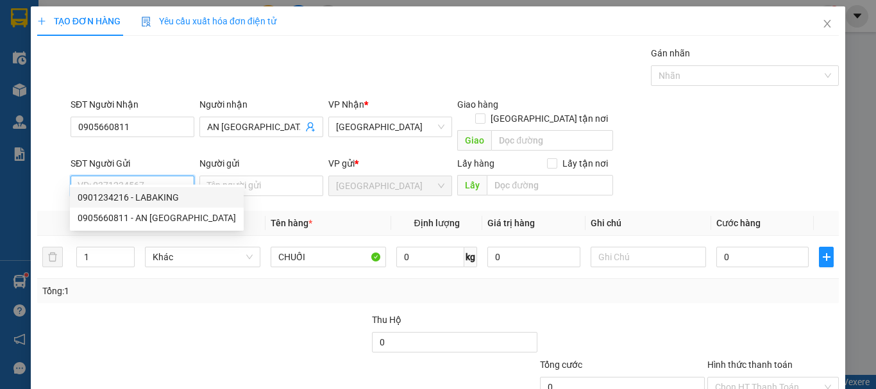
click at [155, 193] on div "0901234216 - LABAKING" at bounding box center [157, 198] width 158 height 14
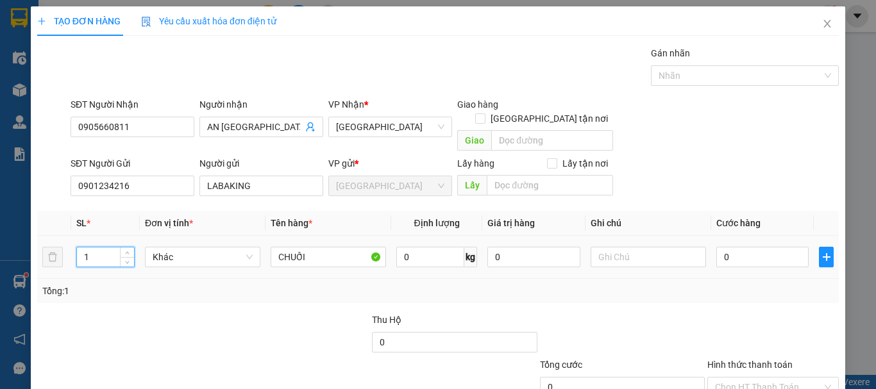
drag, startPoint x: 100, startPoint y: 248, endPoint x: 72, endPoint y: 250, distance: 27.6
click at [72, 250] on td "1" at bounding box center [105, 257] width 69 height 43
click at [196, 248] on span "Khác" at bounding box center [203, 257] width 100 height 19
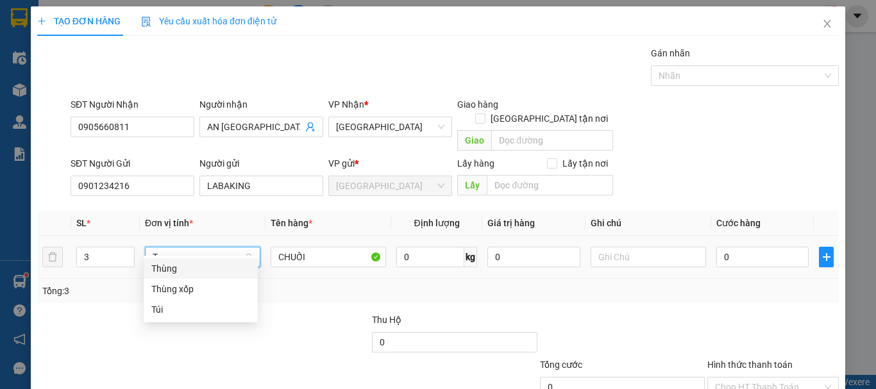
click at [206, 264] on div "Thùng" at bounding box center [200, 269] width 99 height 14
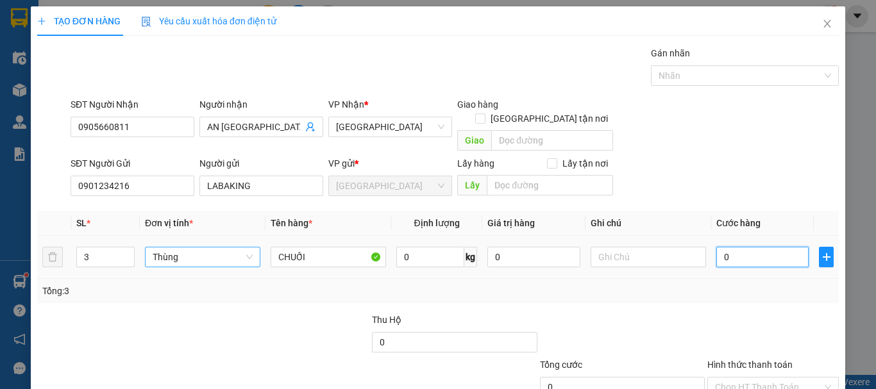
click at [759, 247] on input "0" at bounding box center [762, 257] width 92 height 21
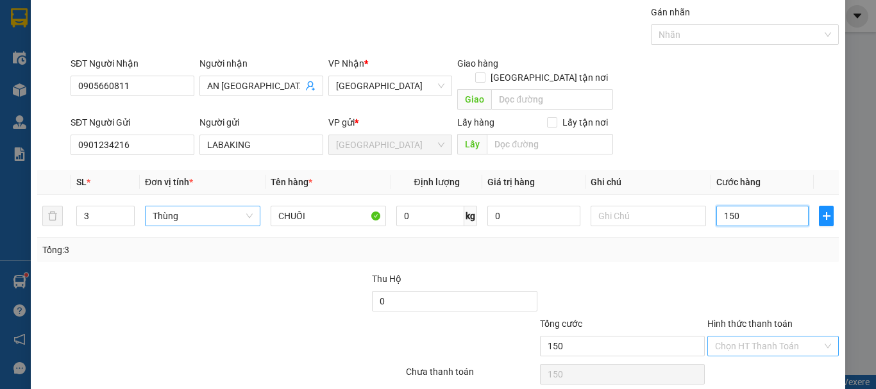
scroll to position [80, 0]
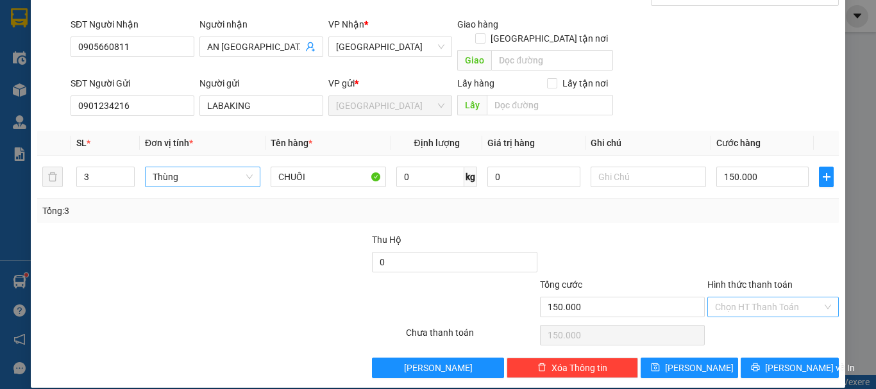
click at [771, 298] on input "Hình thức thanh toán" at bounding box center [768, 307] width 107 height 19
click at [764, 318] on div "Tại văn phòng" at bounding box center [765, 319] width 115 height 14
click at [701, 358] on button "Lưu" at bounding box center [690, 368] width 98 height 21
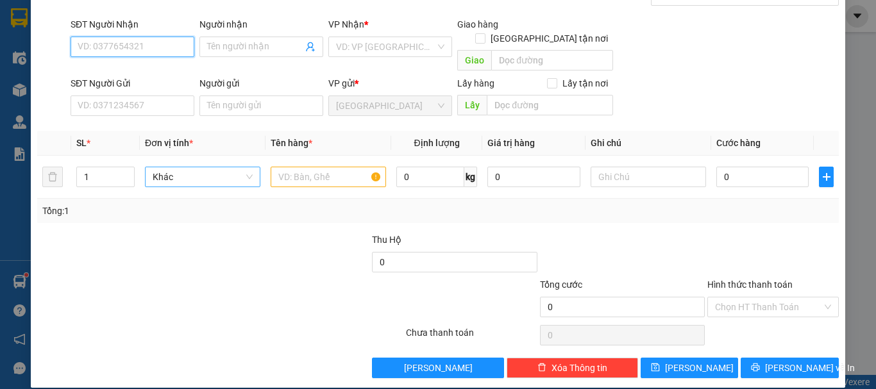
click at [160, 50] on input "SĐT Người Nhận" at bounding box center [133, 47] width 124 height 21
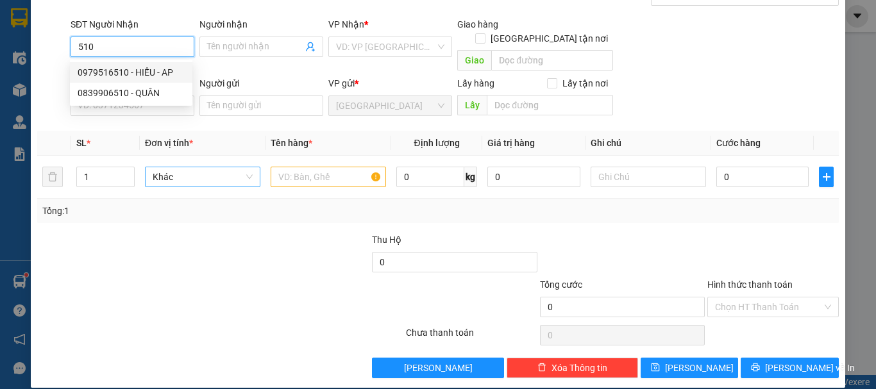
click at [159, 72] on div "0979516510 - HIẾU - AP" at bounding box center [131, 72] width 107 height 14
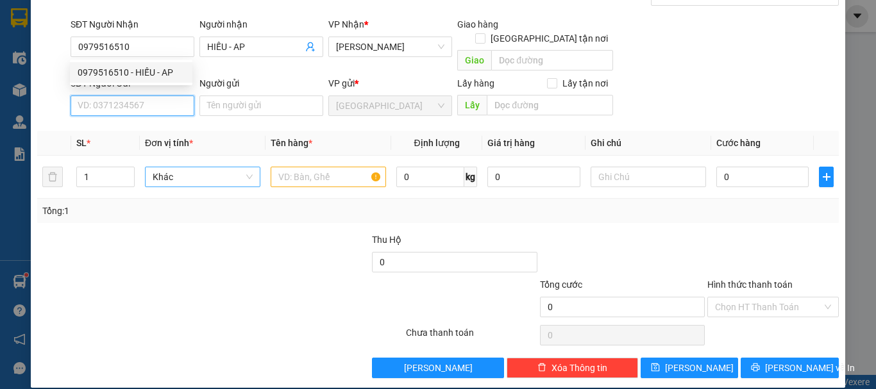
click at [171, 97] on input "SĐT Người Gửi" at bounding box center [133, 106] width 124 height 21
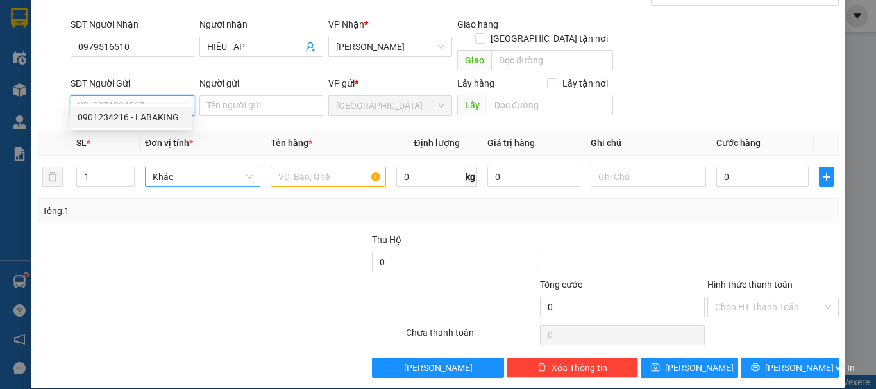
click at [162, 119] on div "0901234216 - LABAKING" at bounding box center [131, 117] width 107 height 14
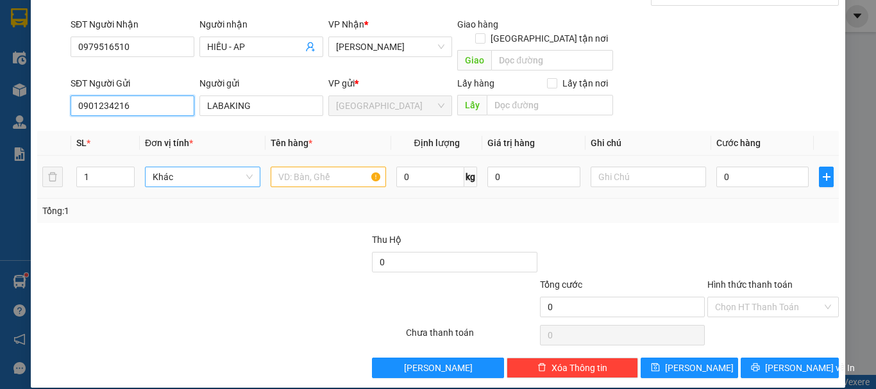
click at [178, 167] on span "Khác" at bounding box center [203, 176] width 100 height 19
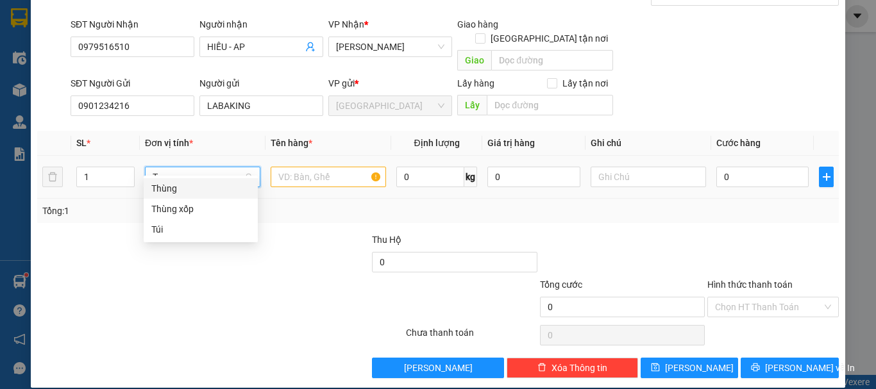
scroll to position [0, 0]
click at [203, 190] on div "Thùng" at bounding box center [200, 189] width 99 height 14
click at [320, 167] on input "text" at bounding box center [328, 177] width 115 height 21
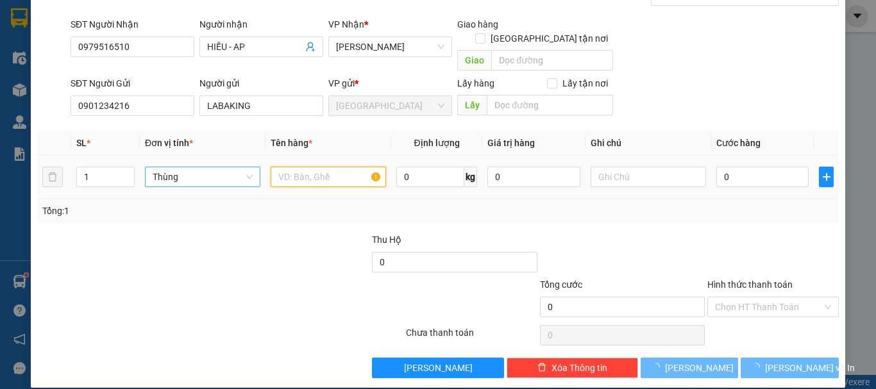
paste input "CHUỐI"
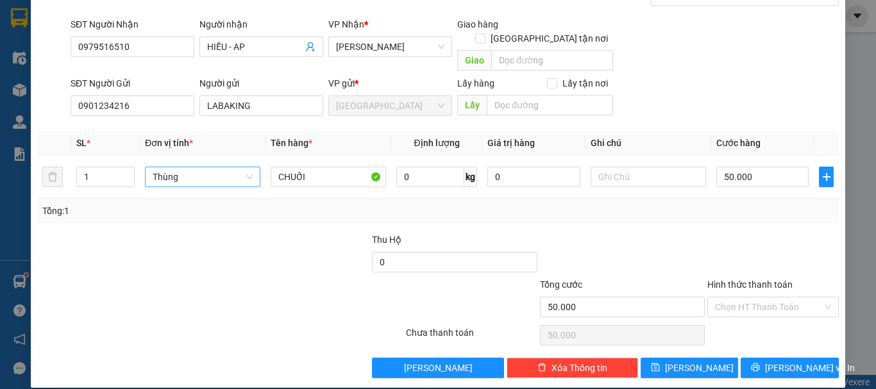
drag, startPoint x: 762, startPoint y: 289, endPoint x: 755, endPoint y: 318, distance: 29.1
click at [762, 298] on input "Hình thức thanh toán" at bounding box center [768, 307] width 107 height 19
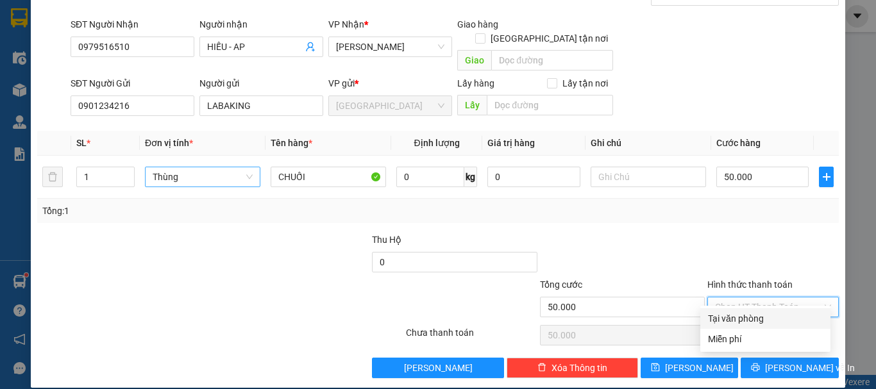
click at [755, 318] on div "Tại văn phòng" at bounding box center [765, 319] width 115 height 14
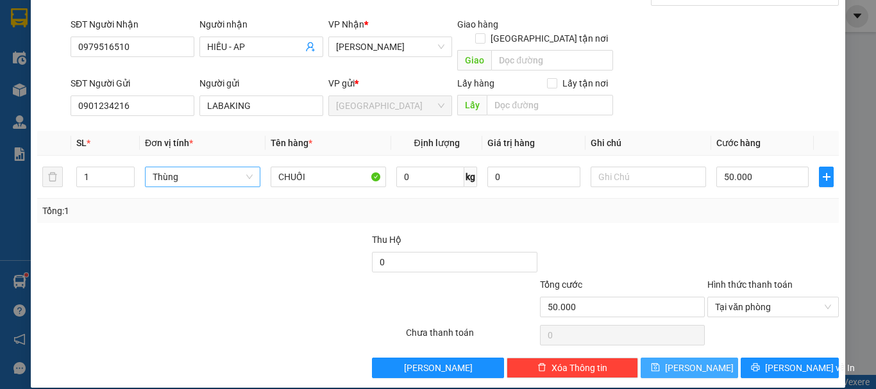
click at [707, 358] on button "Lưu" at bounding box center [690, 368] width 98 height 21
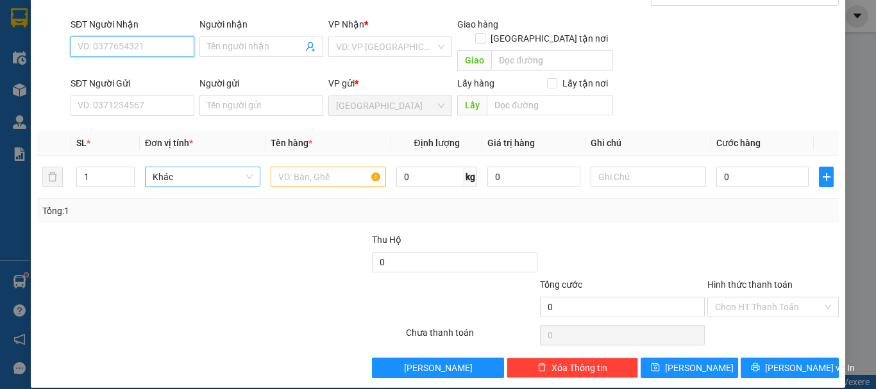
click at [178, 45] on input "SĐT Người Nhận" at bounding box center [133, 47] width 124 height 21
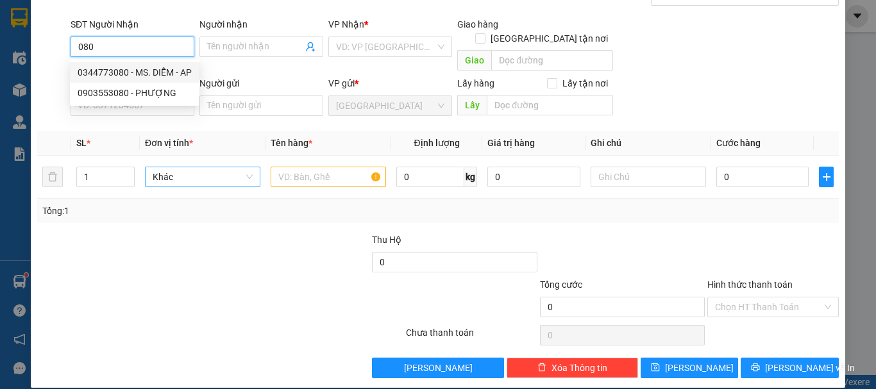
click at [143, 74] on div "0344773080 - MS. DIỄM - AP" at bounding box center [135, 72] width 114 height 14
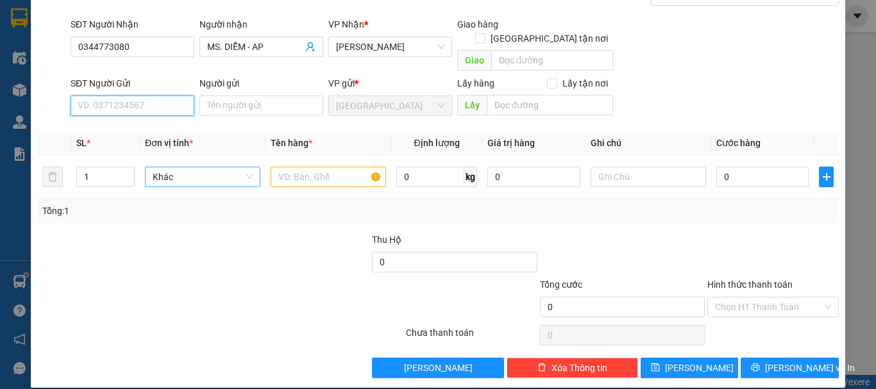
click at [162, 96] on input "SĐT Người Gửi" at bounding box center [133, 106] width 124 height 21
click at [167, 117] on div "0901234216 - LABAKING" at bounding box center [131, 117] width 107 height 14
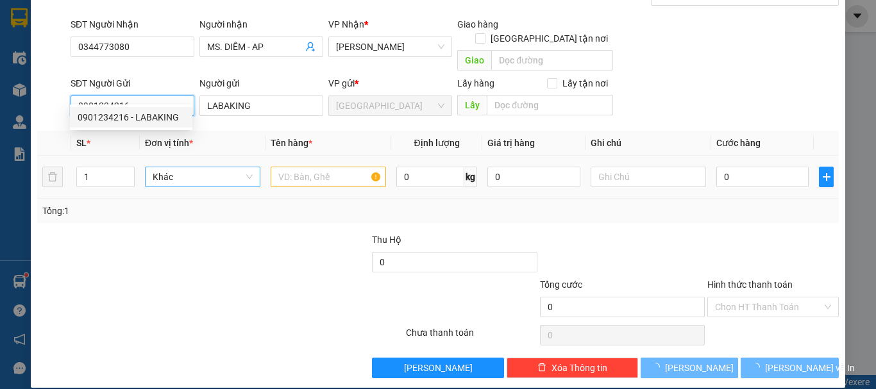
click at [191, 169] on span "Khác" at bounding box center [203, 176] width 100 height 19
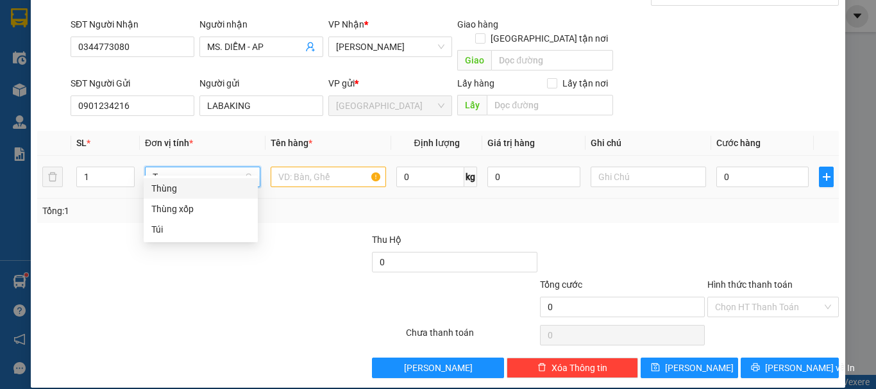
click at [199, 188] on div "Thùng" at bounding box center [200, 189] width 99 height 14
click at [291, 167] on input "text" at bounding box center [328, 177] width 115 height 21
paste input "CHUỐI"
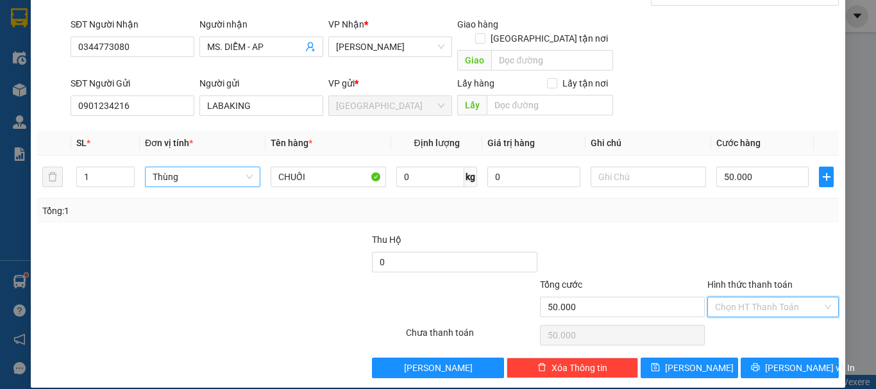
click at [755, 298] on input "Hình thức thanh toán" at bounding box center [768, 307] width 107 height 19
click at [754, 312] on div "Tại văn phòng" at bounding box center [765, 319] width 115 height 14
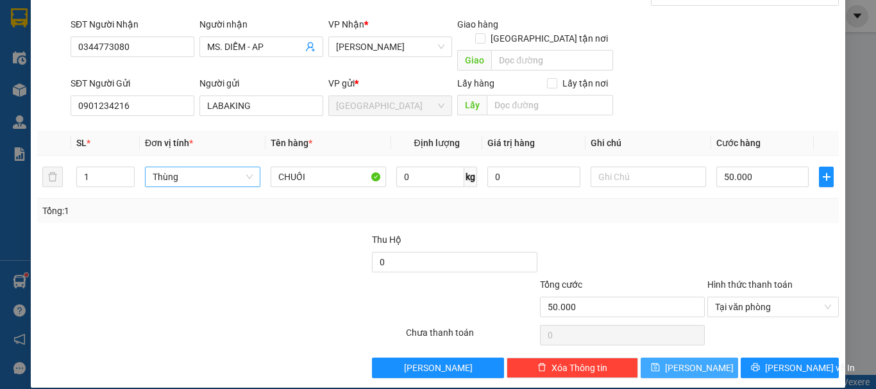
click at [697, 358] on button "Lưu" at bounding box center [690, 368] width 98 height 21
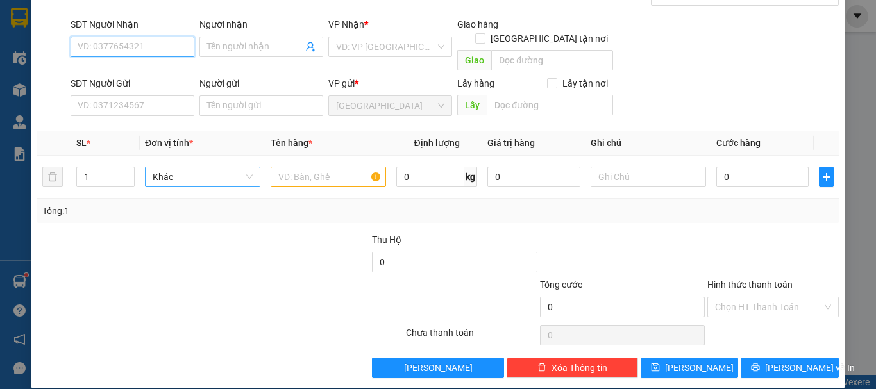
click at [161, 46] on input "SĐT Người Nhận" at bounding box center [133, 47] width 124 height 21
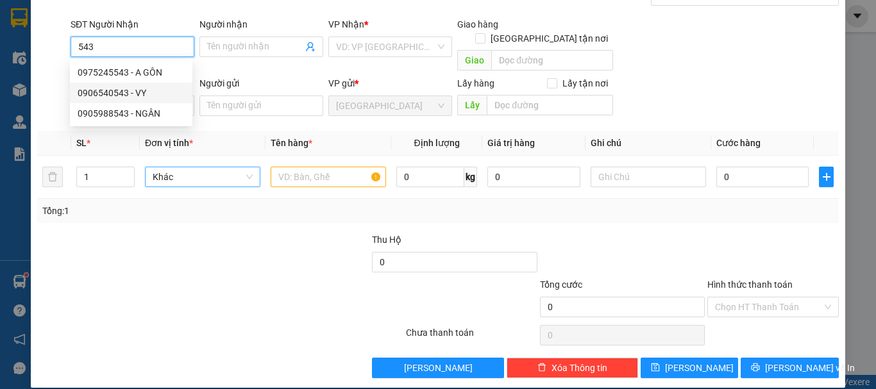
click at [159, 93] on div "0906540543 - VY" at bounding box center [131, 93] width 107 height 14
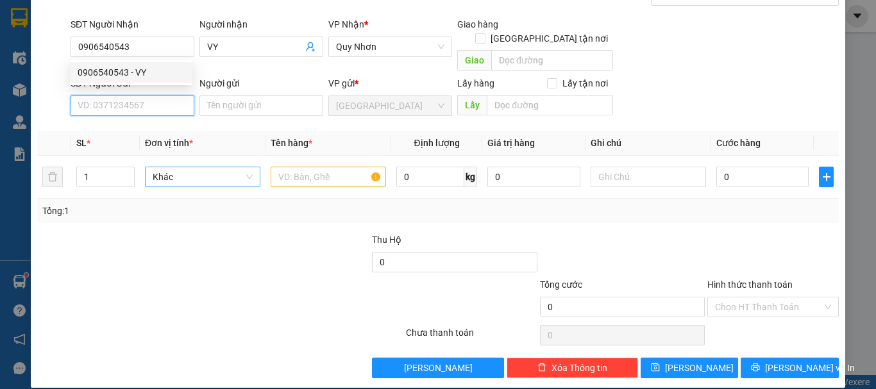
click at [168, 96] on input "SĐT Người Gửi" at bounding box center [133, 106] width 124 height 21
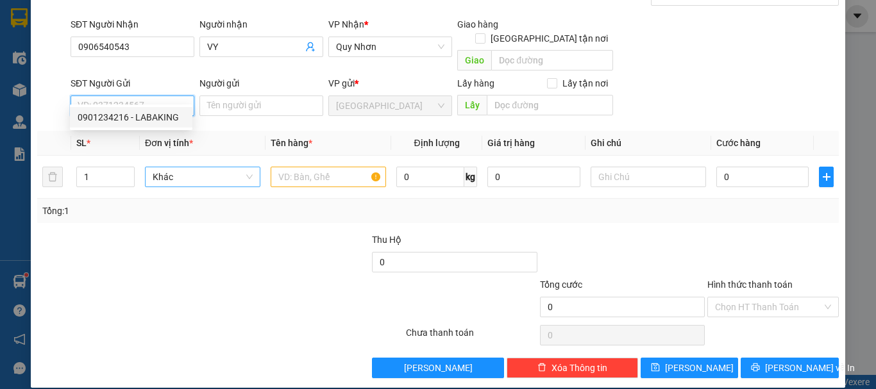
click at [173, 110] on div "0901234216 - LABAKING" at bounding box center [131, 117] width 107 height 14
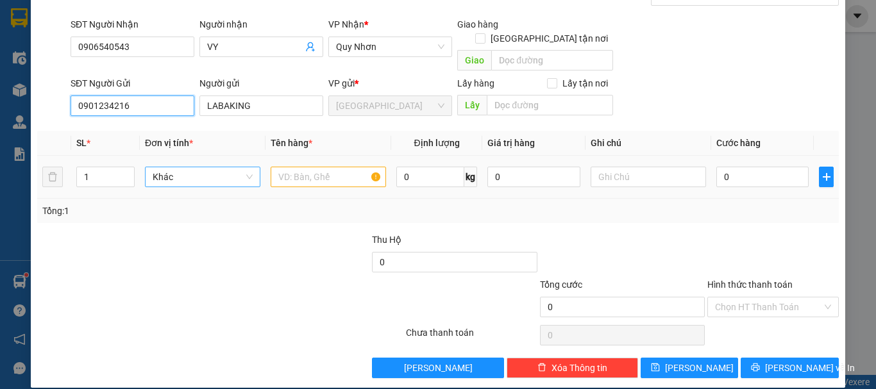
click at [181, 167] on span "Khác" at bounding box center [203, 176] width 100 height 19
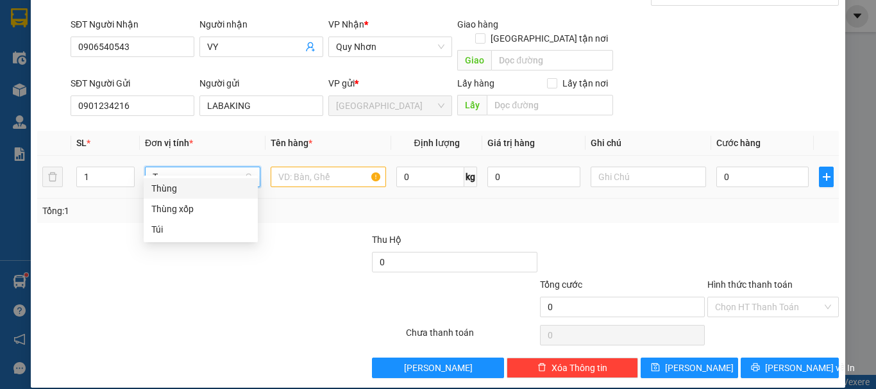
drag, startPoint x: 187, startPoint y: 185, endPoint x: 265, endPoint y: 170, distance: 79.8
click at [187, 186] on div "Thùng" at bounding box center [200, 189] width 99 height 14
click at [291, 167] on input "text" at bounding box center [328, 177] width 115 height 21
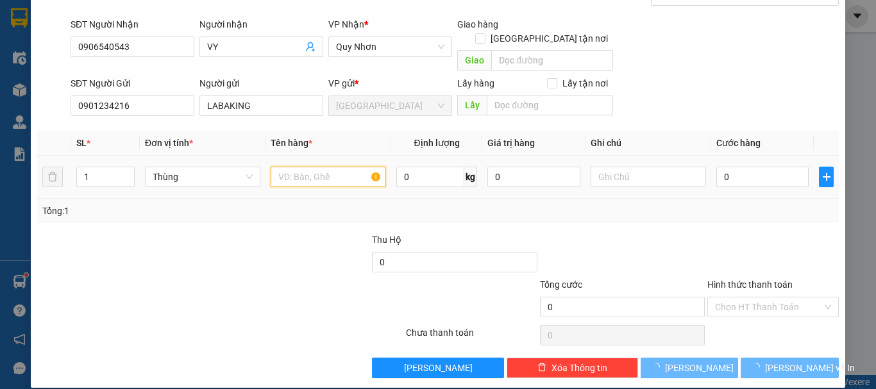
paste input "CHUỐI"
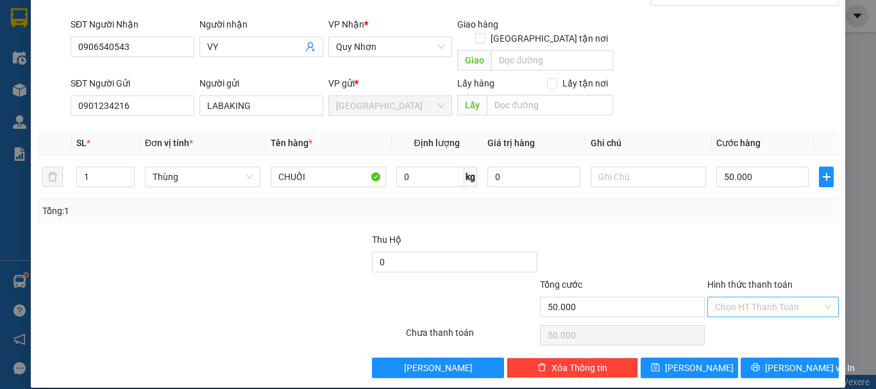
click at [763, 298] on input "Hình thức thanh toán" at bounding box center [768, 307] width 107 height 19
click at [763, 320] on div "Tại văn phòng" at bounding box center [765, 319] width 115 height 14
click at [688, 361] on span "Lưu" at bounding box center [699, 368] width 69 height 14
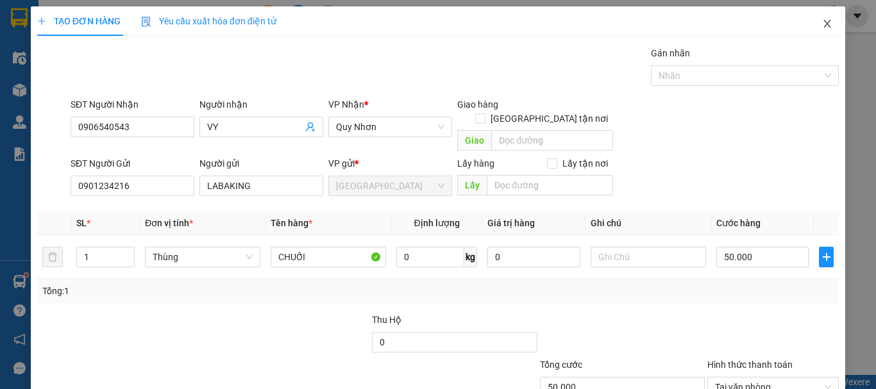
click at [822, 22] on icon "close" at bounding box center [827, 24] width 10 height 10
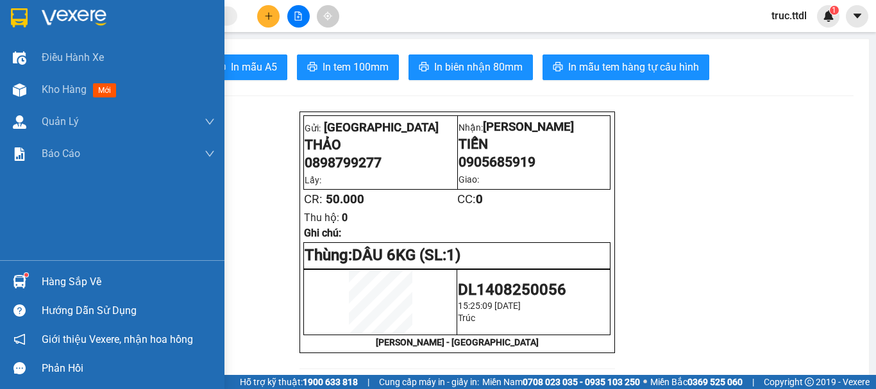
click at [22, 19] on img at bounding box center [19, 17] width 17 height 19
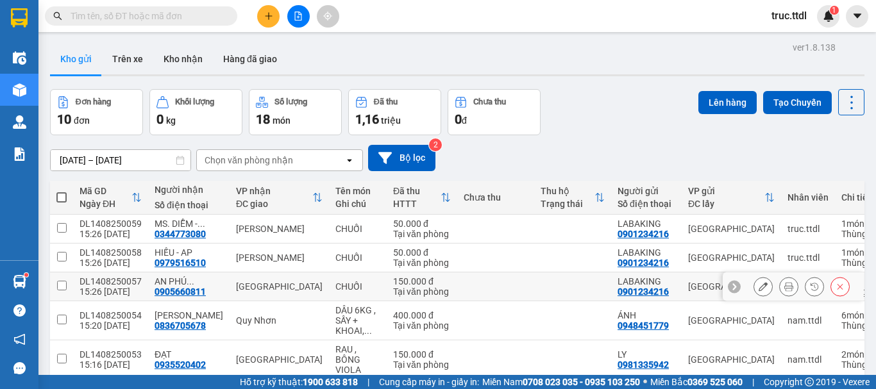
click at [296, 287] on div "Đà Nẵng" at bounding box center [279, 287] width 87 height 10
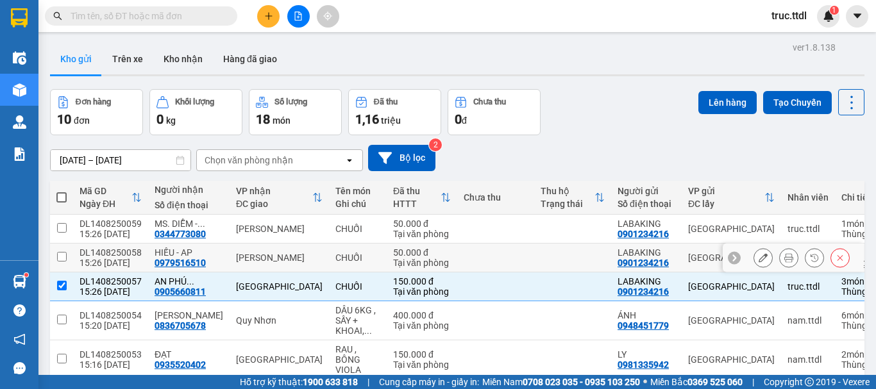
click at [294, 253] on div "Kho Kiệt" at bounding box center [279, 258] width 87 height 10
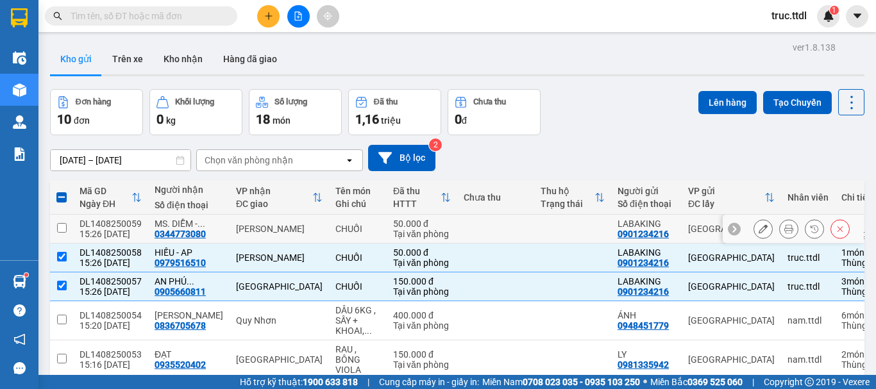
click at [294, 233] on div "Tam Kỳ" at bounding box center [279, 229] width 87 height 10
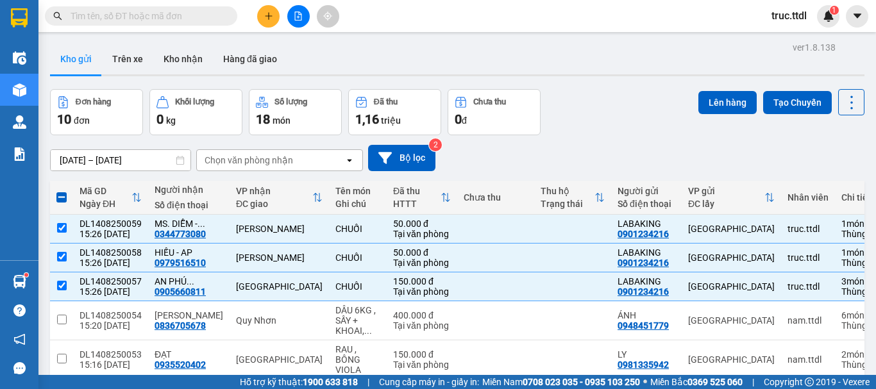
click at [266, 21] on button at bounding box center [268, 16] width 22 height 22
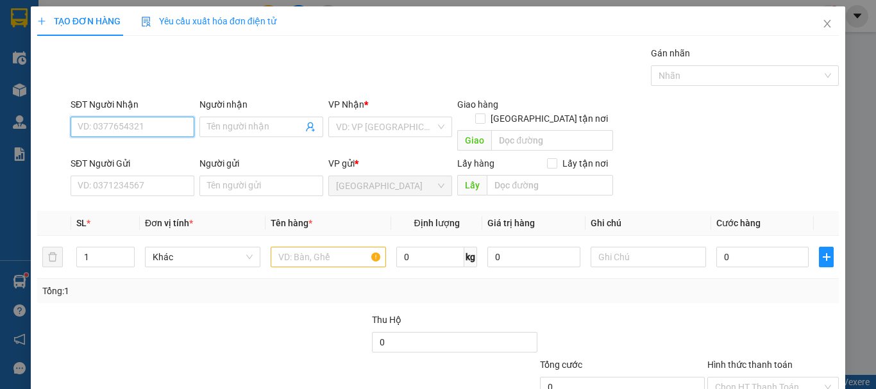
click at [140, 129] on input "SĐT Người Nhận" at bounding box center [133, 127] width 124 height 21
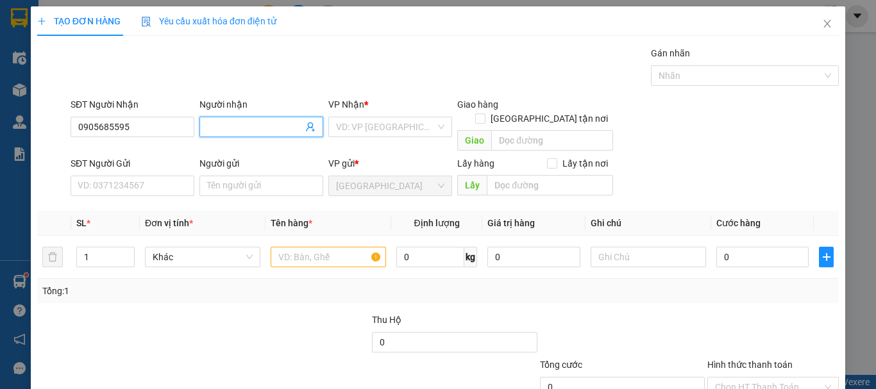
click at [232, 127] on input "Người nhận" at bounding box center [255, 127] width 96 height 14
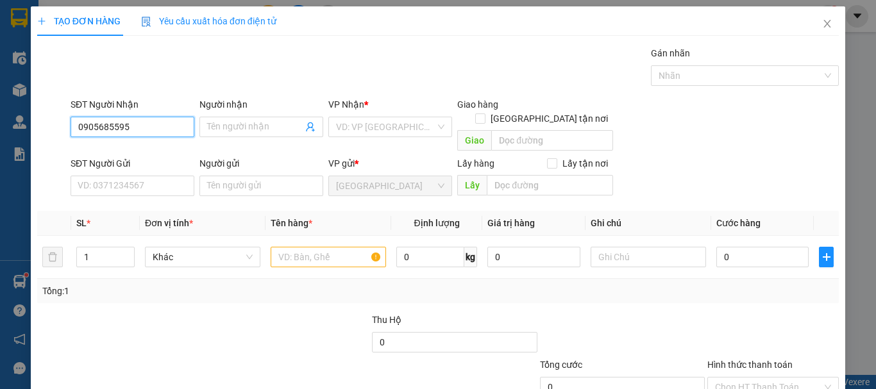
click at [163, 121] on input "0905685595" at bounding box center [133, 127] width 124 height 21
click at [169, 149] on div "0905685595 - KIM LIÊN" at bounding box center [141, 153] width 126 height 14
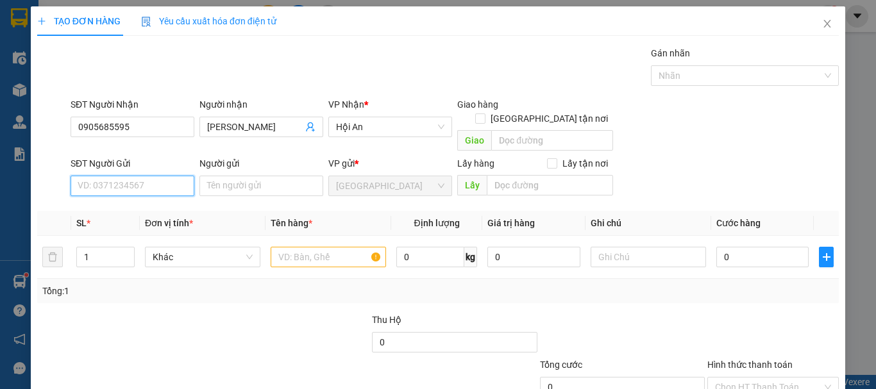
click at [154, 178] on input "SĐT Người Gửi" at bounding box center [133, 186] width 124 height 21
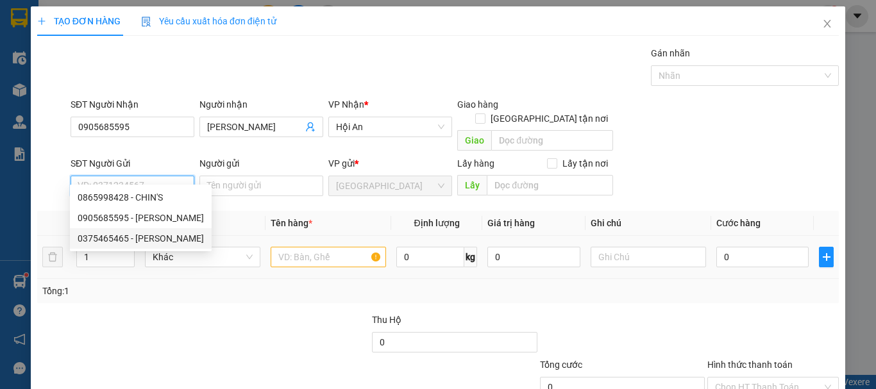
drag, startPoint x: 103, startPoint y: 238, endPoint x: 207, endPoint y: 256, distance: 105.5
click at [103, 238] on div "0375465465 - THU NGÂN" at bounding box center [141, 239] width 126 height 14
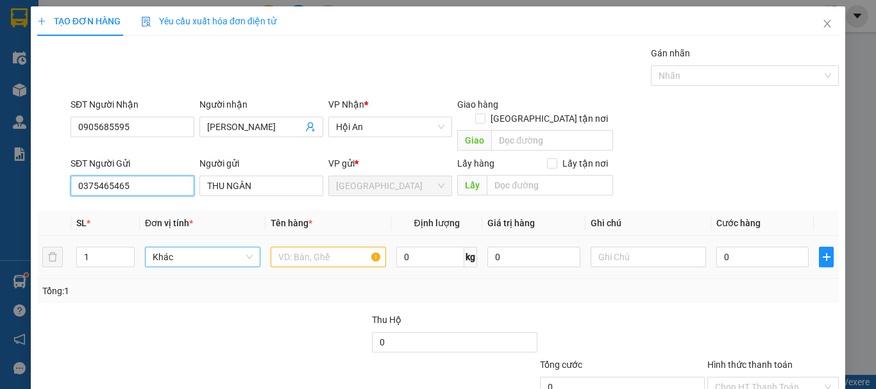
click at [210, 248] on span "Khác" at bounding box center [203, 257] width 100 height 19
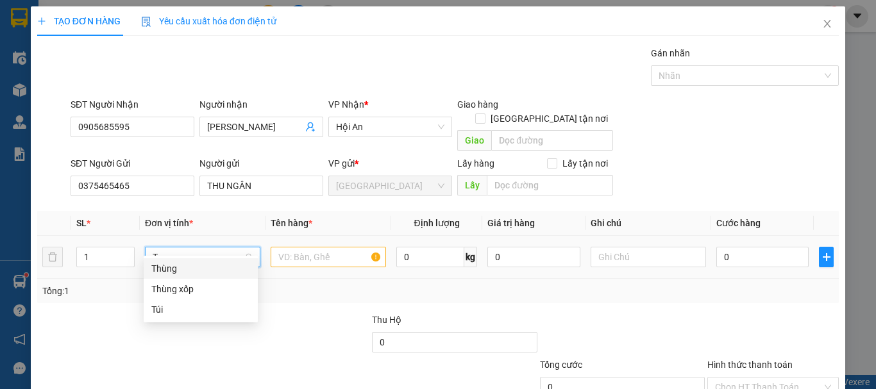
click at [211, 266] on div "Thùng" at bounding box center [200, 269] width 99 height 14
click at [331, 247] on input "text" at bounding box center [328, 257] width 115 height 21
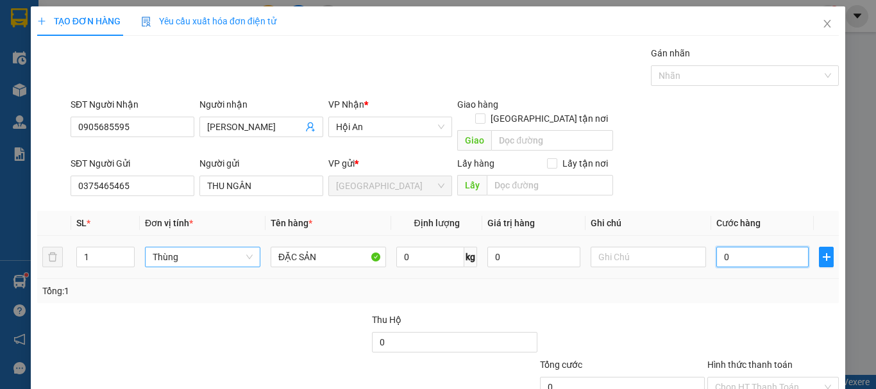
click at [725, 247] on input "0" at bounding box center [762, 257] width 92 height 21
drag, startPoint x: 719, startPoint y: 245, endPoint x: 700, endPoint y: 251, distance: 19.5
click at [700, 251] on tr "1 Thùng ĐẶC SẢN 0 kg 0 80" at bounding box center [438, 257] width 802 height 43
click at [709, 279] on div "Tổng: 1" at bounding box center [438, 291] width 802 height 24
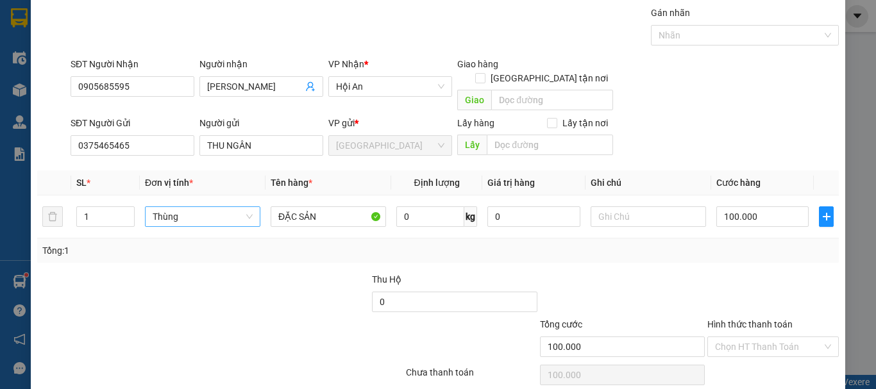
scroll to position [80, 0]
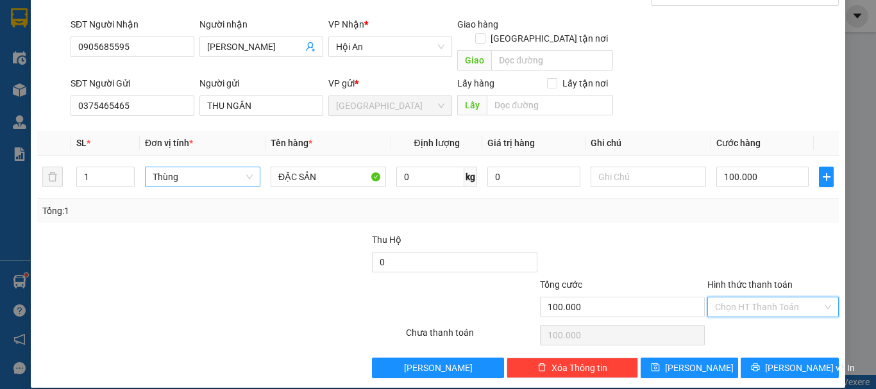
click at [752, 298] on input "Hình thức thanh toán" at bounding box center [768, 307] width 107 height 19
click at [759, 321] on div "Tại văn phòng" at bounding box center [765, 319] width 115 height 14
click at [771, 361] on span "Lưu và In" at bounding box center [810, 368] width 90 height 14
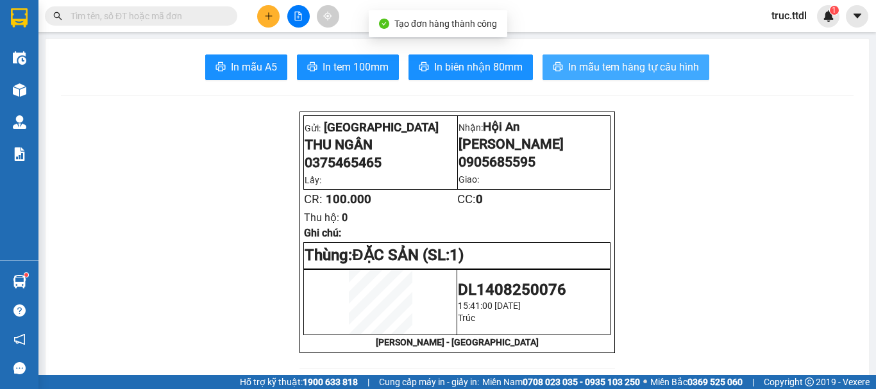
click at [627, 67] on span "In mẫu tem hàng tự cấu hình" at bounding box center [633, 67] width 131 height 16
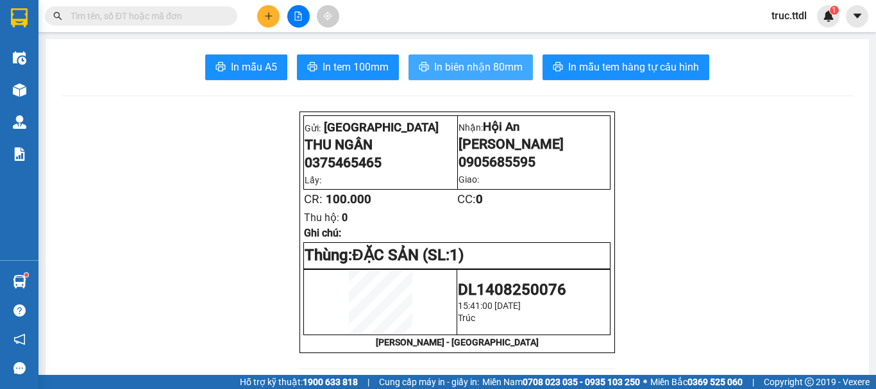
click at [452, 67] on span "In biên nhận 80mm" at bounding box center [478, 67] width 89 height 16
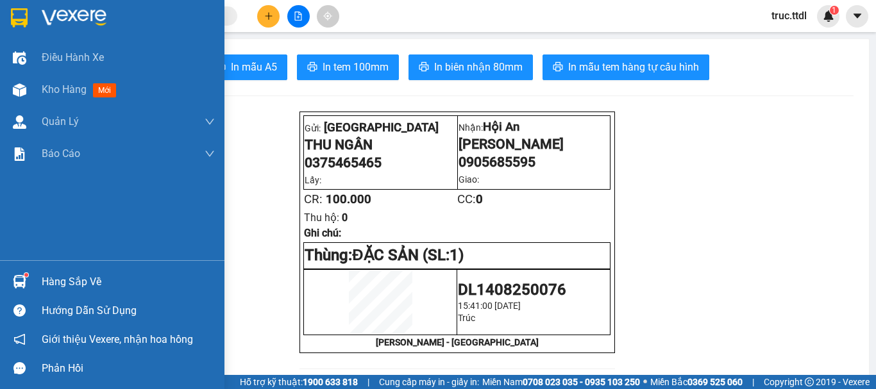
click at [7, 10] on div at bounding box center [112, 21] width 225 height 42
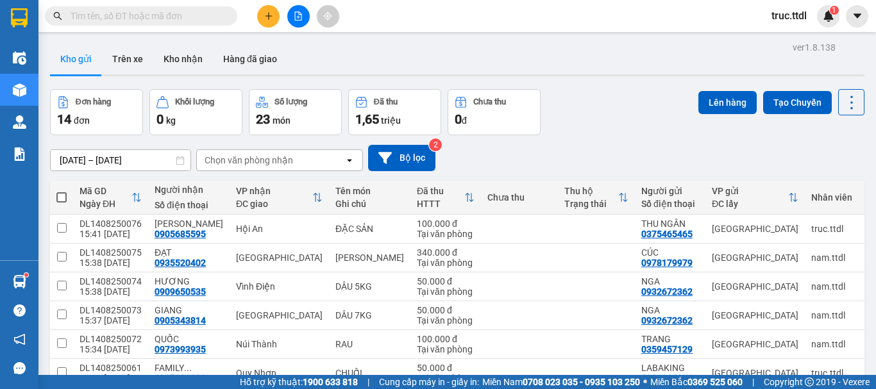
click at [176, 17] on input "text" at bounding box center [146, 16] width 151 height 14
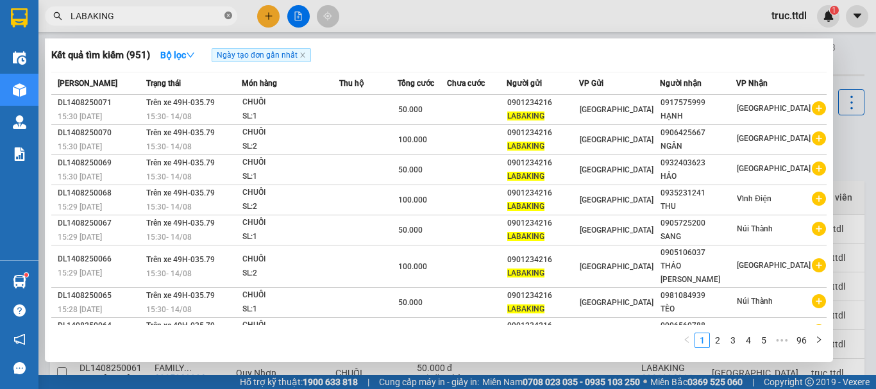
click at [226, 14] on icon "close-circle" at bounding box center [229, 16] width 8 height 8
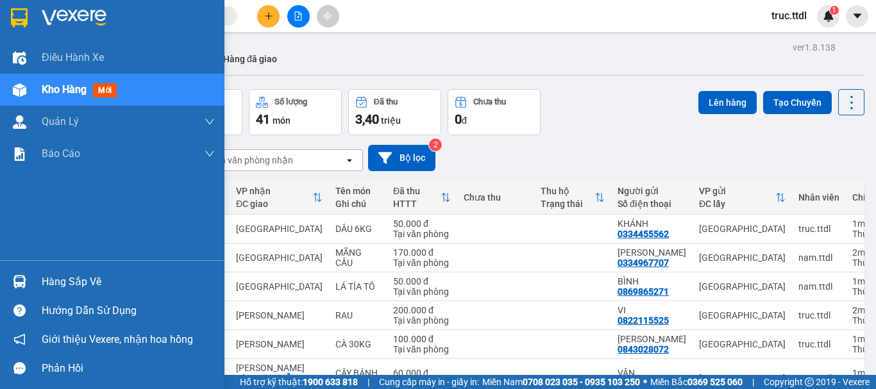
click at [17, 17] on img at bounding box center [19, 17] width 17 height 19
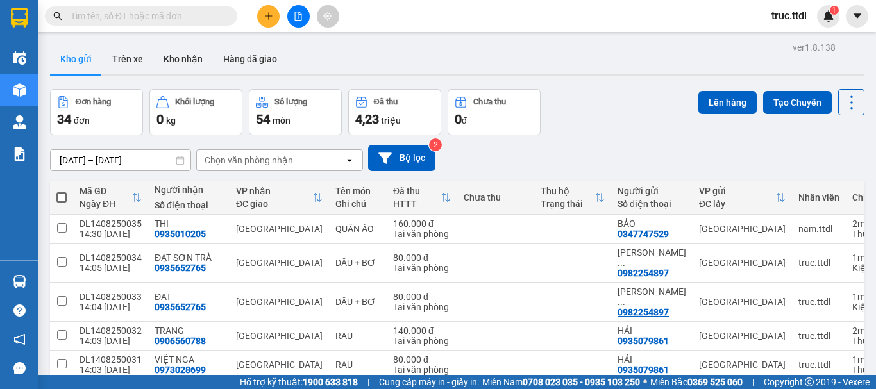
click at [197, 19] on input "text" at bounding box center [146, 16] width 151 height 14
paste input "0905551319"
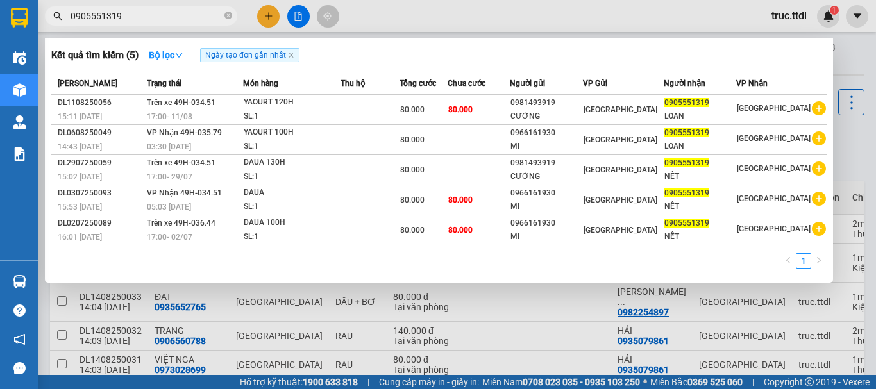
type input "0905551319"
drag, startPoint x: 273, startPoint y: 15, endPoint x: 280, endPoint y: 13, distance: 7.2
click at [276, 13] on div at bounding box center [438, 194] width 876 height 389
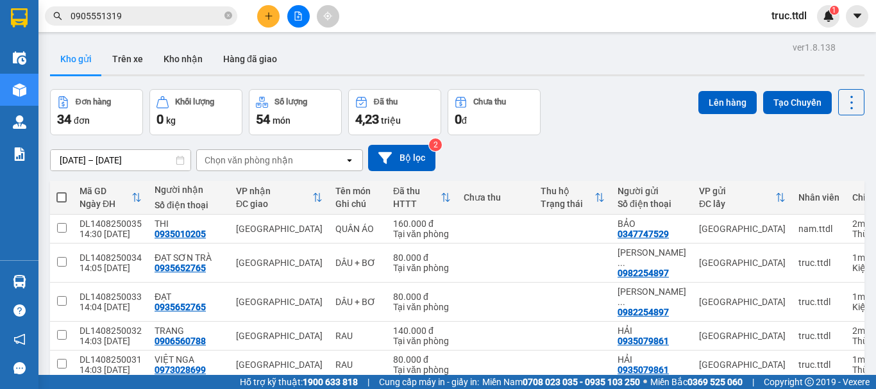
click at [271, 16] on icon "plus" at bounding box center [268, 15] width 7 height 1
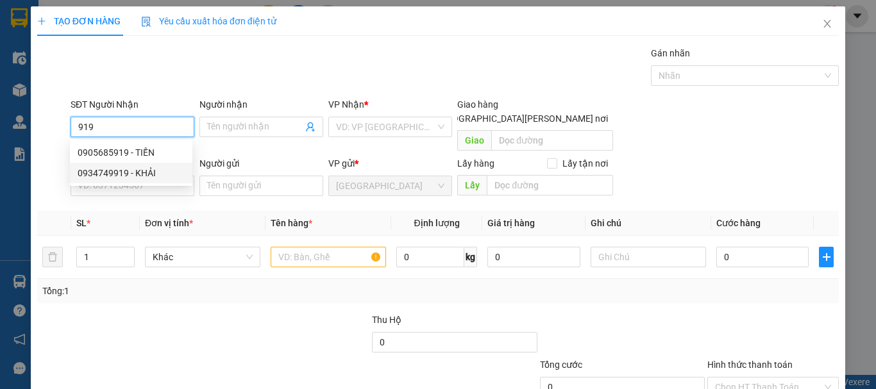
click at [153, 176] on div "0934749919 - KHẢI" at bounding box center [131, 173] width 107 height 14
type input "0934749919"
type input "KHẢI"
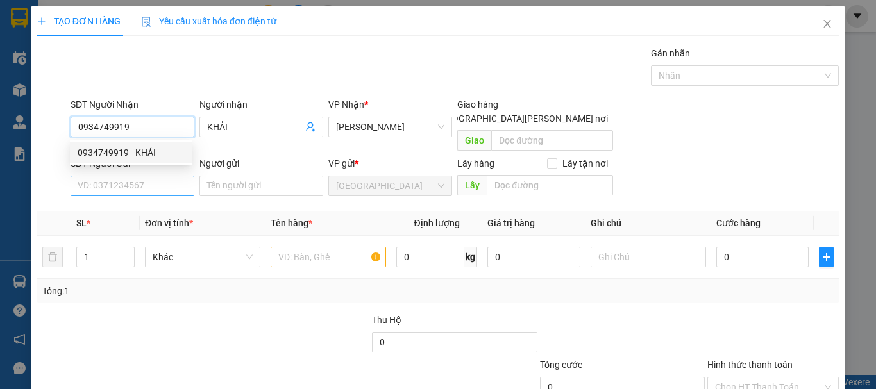
type input "0934749919"
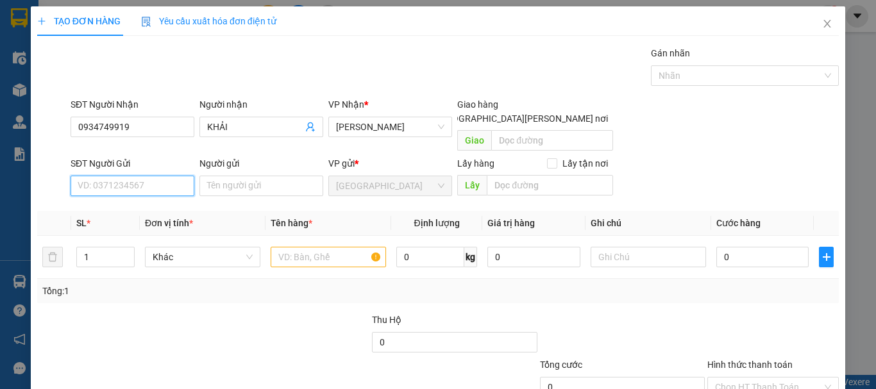
click at [169, 176] on input "SĐT Người Gửi" at bounding box center [133, 186] width 124 height 21
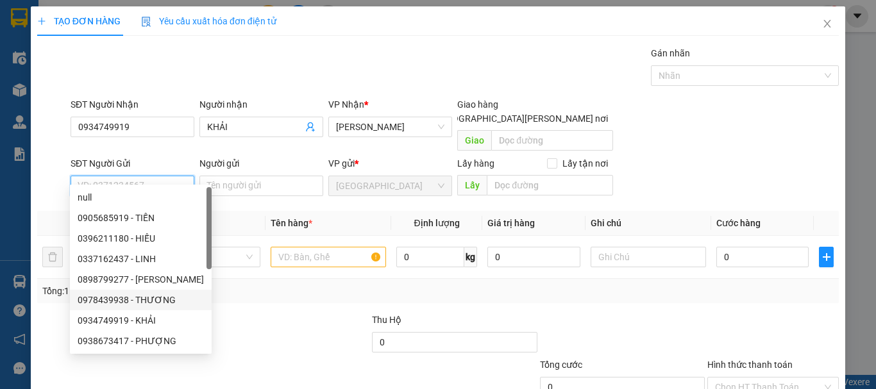
click at [166, 303] on div "0978439938 - THƯƠNG" at bounding box center [141, 300] width 126 height 14
type input "0978439938"
type input "THƯƠNG"
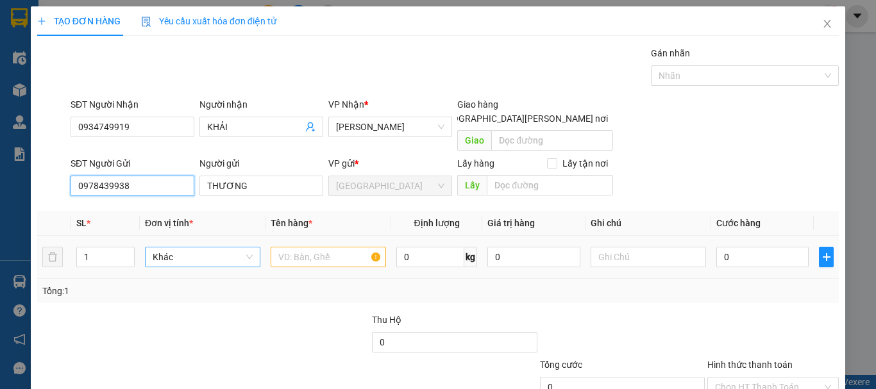
click at [208, 248] on span "Khác" at bounding box center [203, 257] width 100 height 19
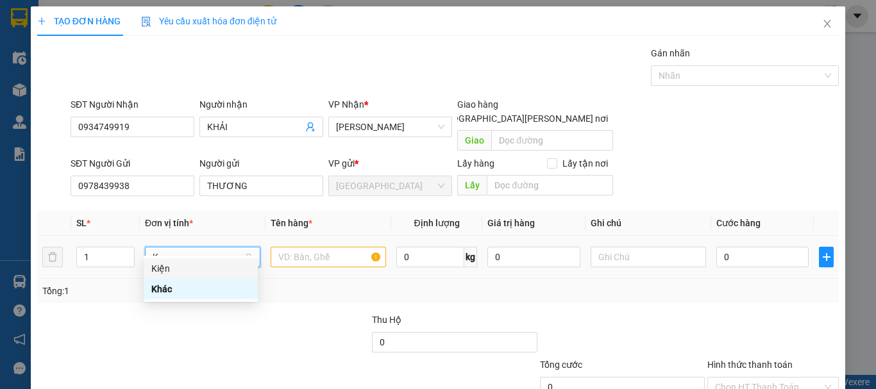
drag, startPoint x: 165, startPoint y: 245, endPoint x: 130, endPoint y: 259, distance: 38.4
click at [123, 260] on tr "1 K 0 kg 0 0" at bounding box center [438, 257] width 802 height 43
type input "T"
click at [205, 269] on div "Thùng" at bounding box center [200, 269] width 99 height 14
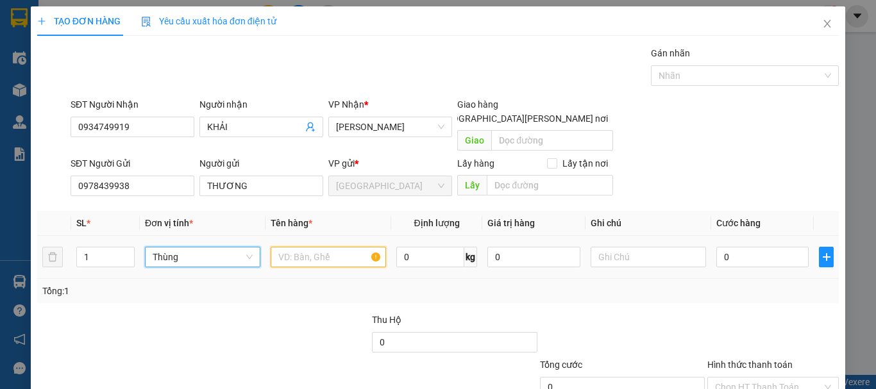
click at [285, 247] on input "text" at bounding box center [328, 257] width 115 height 21
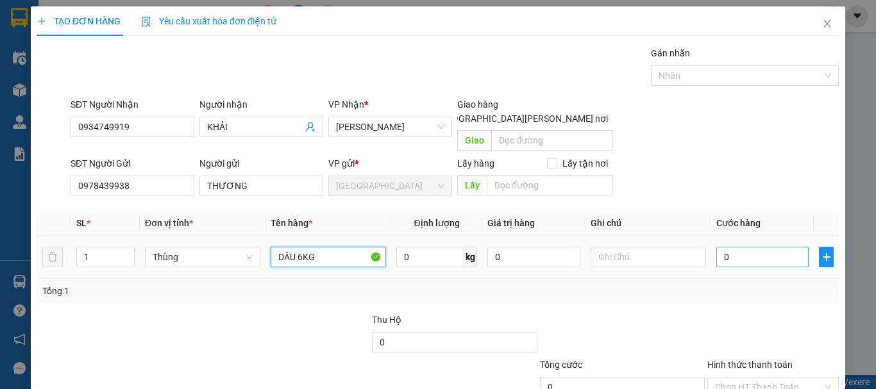
type input "DÂU 6KG"
click at [729, 247] on input "0" at bounding box center [762, 257] width 92 height 21
type input "5"
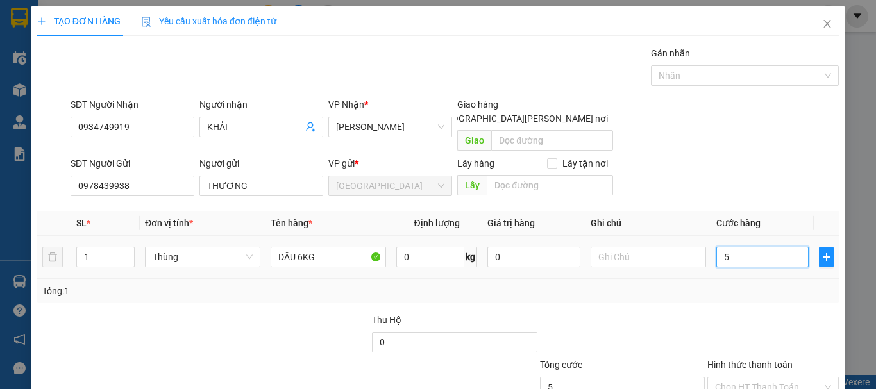
type input "50"
type input "50.000"
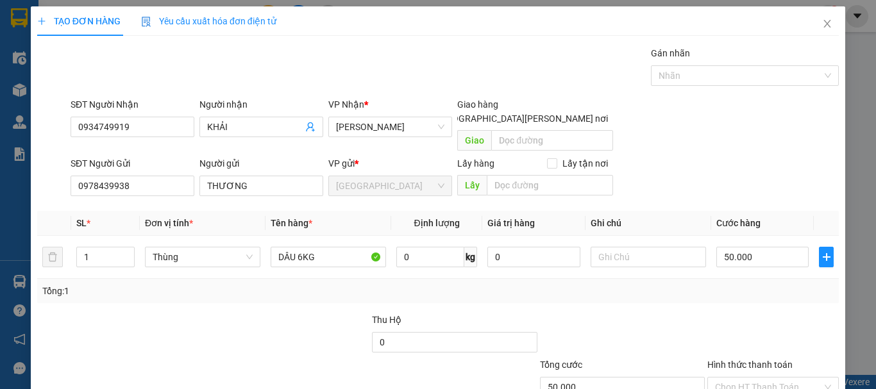
click at [718, 287] on div "Tổng: 1" at bounding box center [438, 291] width 802 height 24
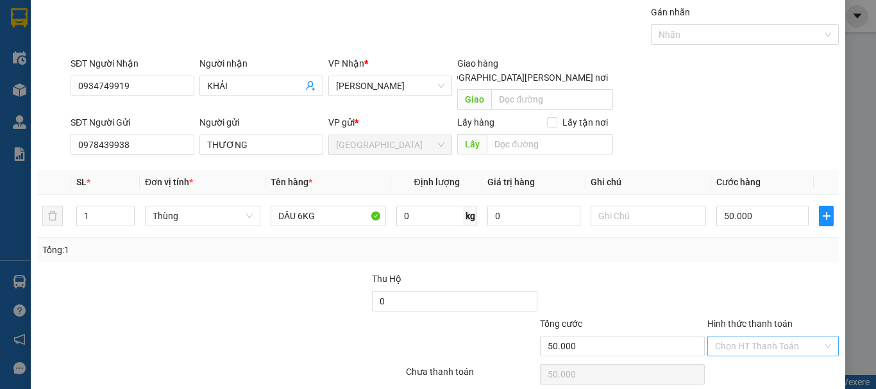
scroll to position [80, 0]
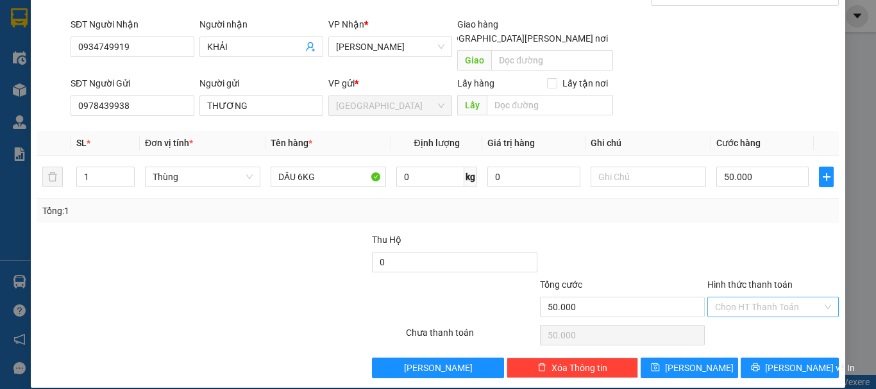
click at [728, 298] on input "Hình thức thanh toán" at bounding box center [768, 307] width 107 height 19
drag, startPoint x: 744, startPoint y: 318, endPoint x: 748, endPoint y: 324, distance: 6.9
click at [744, 319] on div "Tại văn phòng" at bounding box center [765, 319] width 115 height 14
type input "0"
click at [768, 358] on button "[PERSON_NAME] và In" at bounding box center [790, 368] width 98 height 21
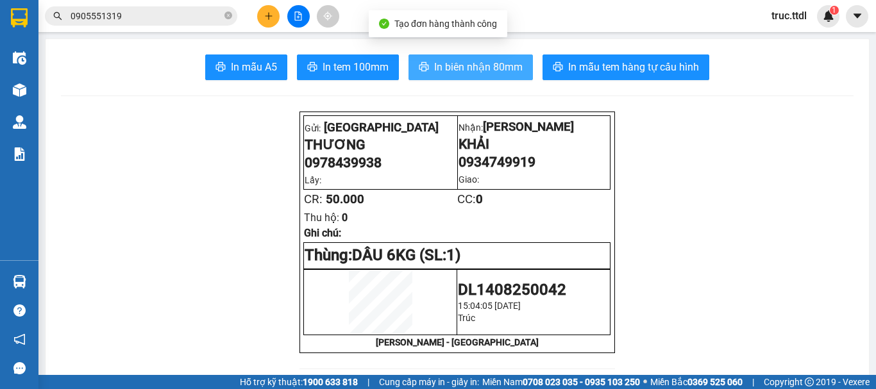
click at [492, 70] on span "In biên nhận 80mm" at bounding box center [478, 67] width 89 height 16
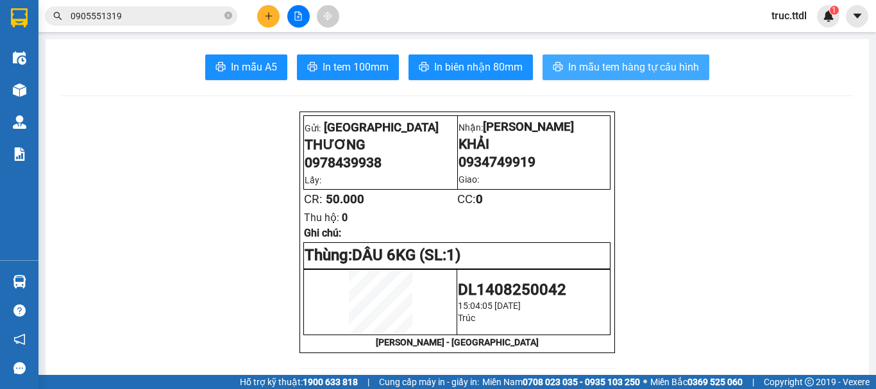
click at [657, 64] on span "In mẫu tem hàng tự cấu hình" at bounding box center [633, 67] width 131 height 16
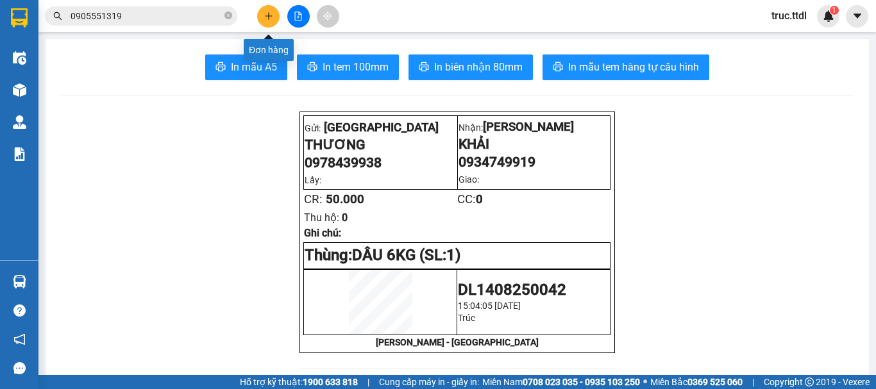
click at [271, 20] on icon "plus" at bounding box center [268, 16] width 9 height 9
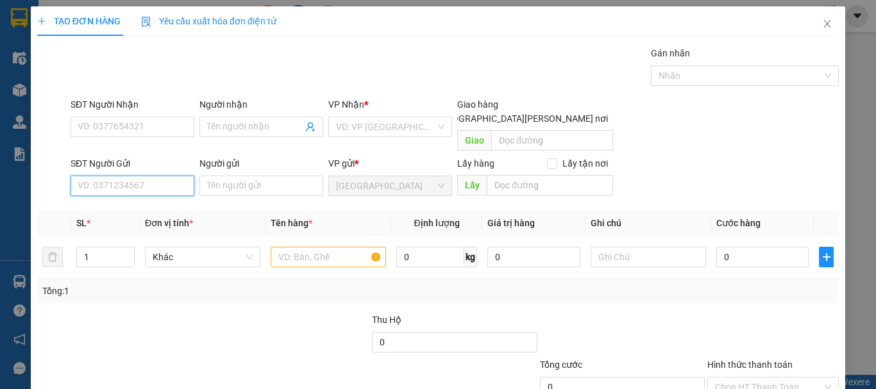
click at [153, 176] on input "SĐT Người Gửi" at bounding box center [133, 186] width 124 height 21
click at [169, 194] on div "0978439938 - THƯƠNG" at bounding box center [131, 198] width 107 height 14
type input "0978439938"
type input "THƯƠNG"
type input "0978439938"
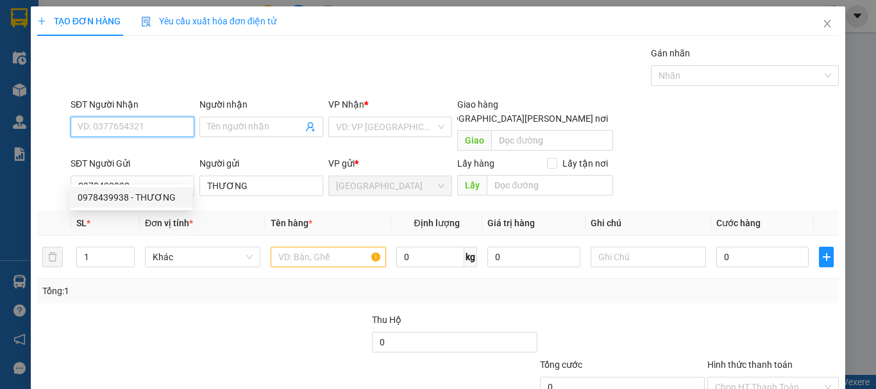
click at [171, 129] on input "SĐT Người Nhận" at bounding box center [133, 127] width 124 height 21
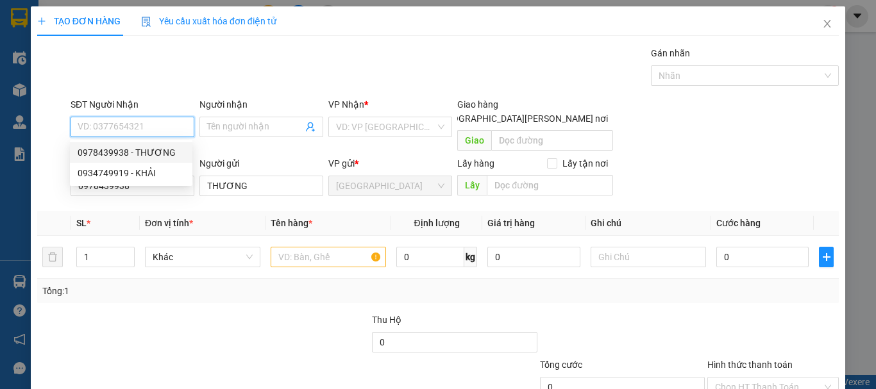
click at [152, 125] on input "SĐT Người Nhận" at bounding box center [133, 127] width 124 height 21
click at [182, 248] on span "Khác" at bounding box center [203, 257] width 100 height 19
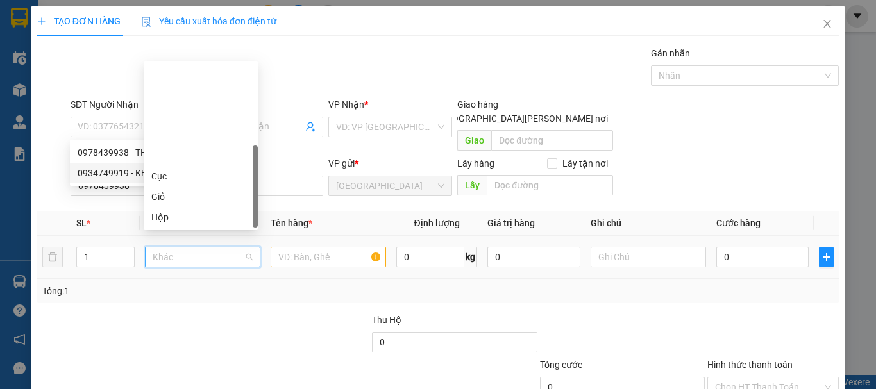
scroll to position [123, 0]
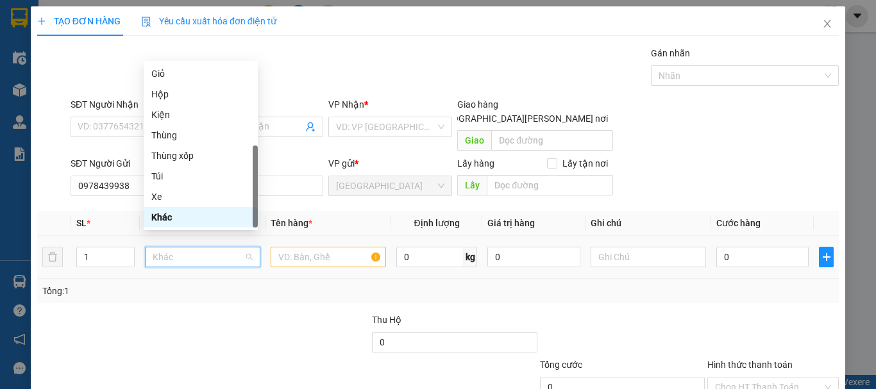
type input "B"
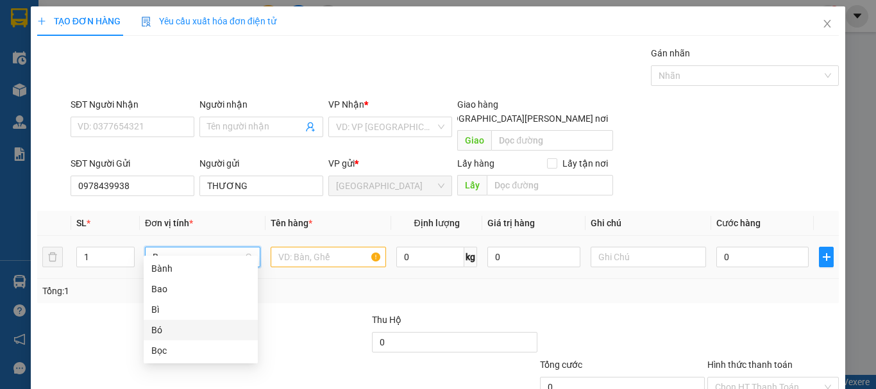
drag, startPoint x: 200, startPoint y: 331, endPoint x: 200, endPoint y: 347, distance: 16.0
click at [200, 347] on div "Bành Bao Bì Bó Bọc" at bounding box center [201, 310] width 114 height 103
click at [201, 347] on div "Bọc" at bounding box center [200, 351] width 99 height 14
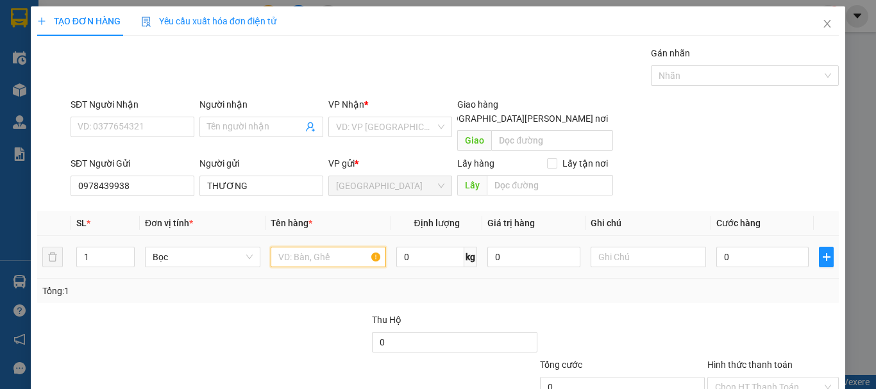
click at [292, 250] on input "text" at bounding box center [328, 257] width 115 height 21
type input "KHOAI 25KG/B"
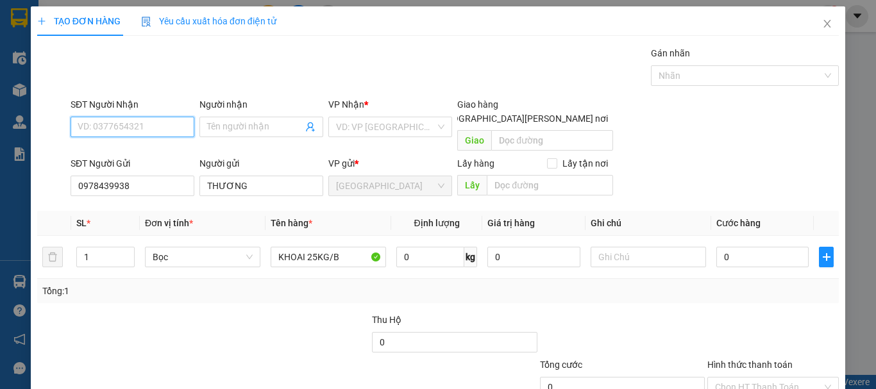
click at [135, 125] on input "SĐT Người Nhận" at bounding box center [133, 127] width 124 height 21
click at [167, 153] on div "0985636410 - DUYÊN" at bounding box center [131, 153] width 107 height 14
type input "0985636410"
type input "DUYÊN"
type input "0985636410"
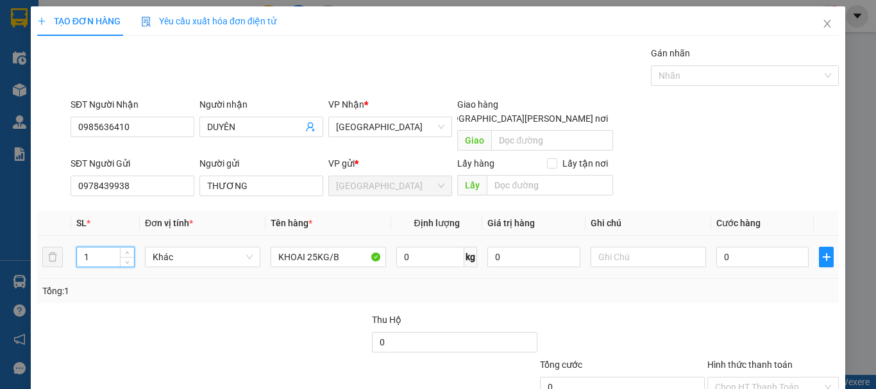
drag, startPoint x: 99, startPoint y: 240, endPoint x: 73, endPoint y: 255, distance: 29.9
click at [72, 255] on td "1" at bounding box center [105, 257] width 69 height 43
click at [197, 248] on span "Khác" at bounding box center [203, 257] width 100 height 19
type input "2"
type input "B"
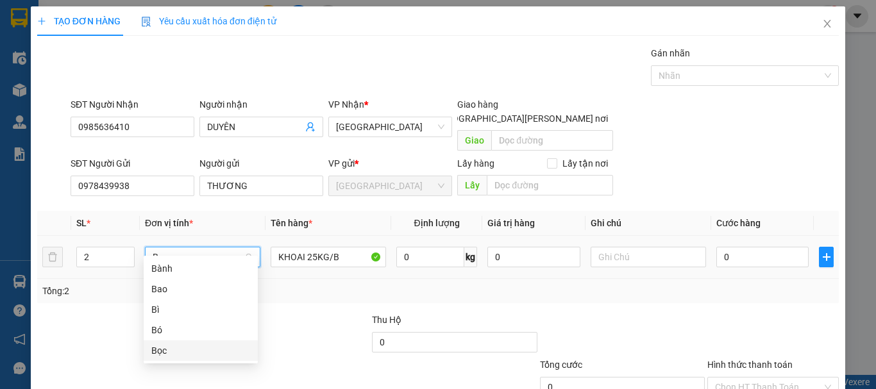
click at [186, 350] on div "Bọc" at bounding box center [200, 351] width 99 height 14
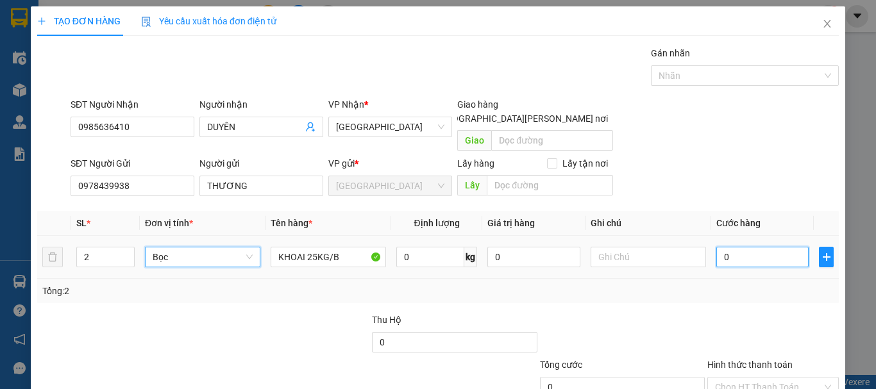
click at [757, 247] on input "0" at bounding box center [762, 257] width 92 height 21
type input "1"
type input "12"
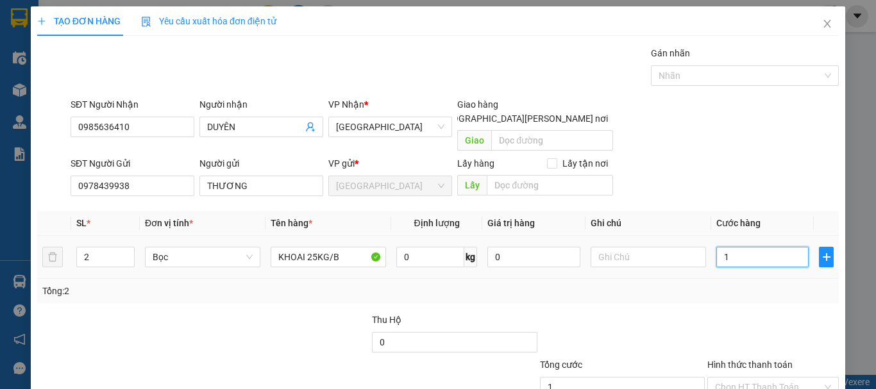
type input "12"
type input "120"
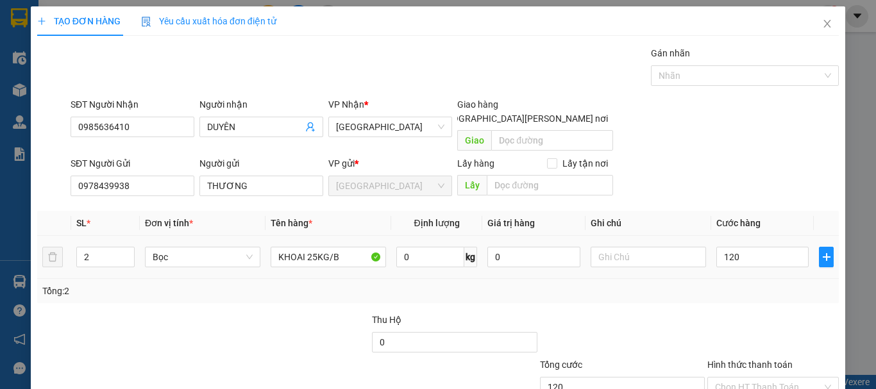
type input "120.000"
click at [745, 284] on div "Tổng: 2" at bounding box center [438, 291] width 792 height 14
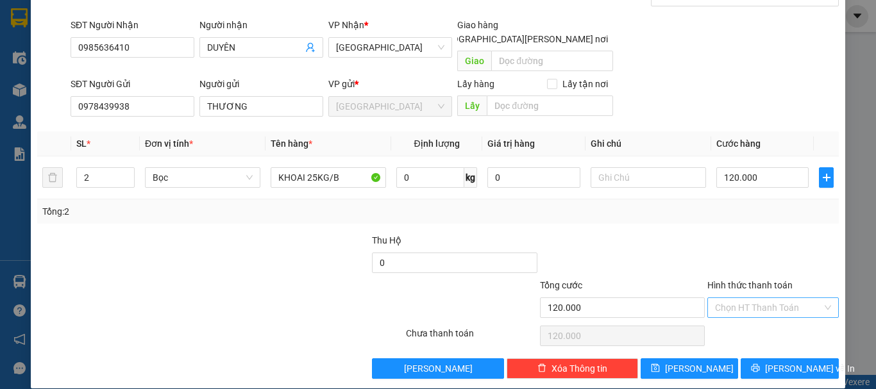
scroll to position [80, 0]
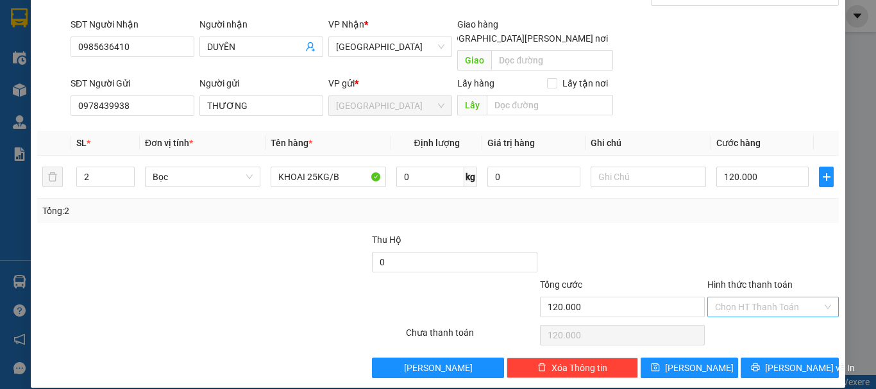
click at [724, 298] on input "Hình thức thanh toán" at bounding box center [768, 307] width 107 height 19
click at [754, 325] on div "Tại văn phòng" at bounding box center [765, 319] width 115 height 14
type input "0"
click at [774, 361] on span "Lưu và In" at bounding box center [810, 368] width 90 height 14
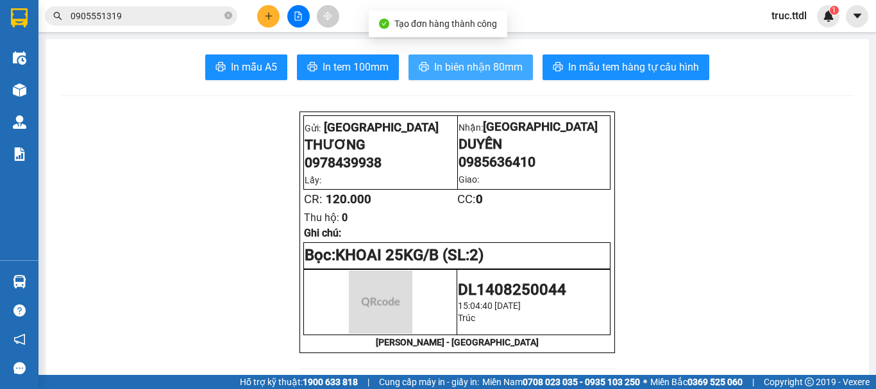
click at [482, 65] on span "In biên nhận 80mm" at bounding box center [478, 67] width 89 height 16
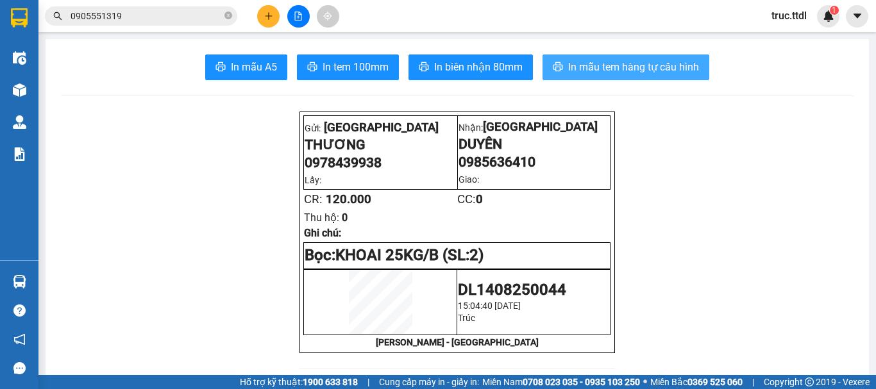
click at [631, 72] on span "In mẫu tem hàng tự cấu hình" at bounding box center [633, 67] width 131 height 16
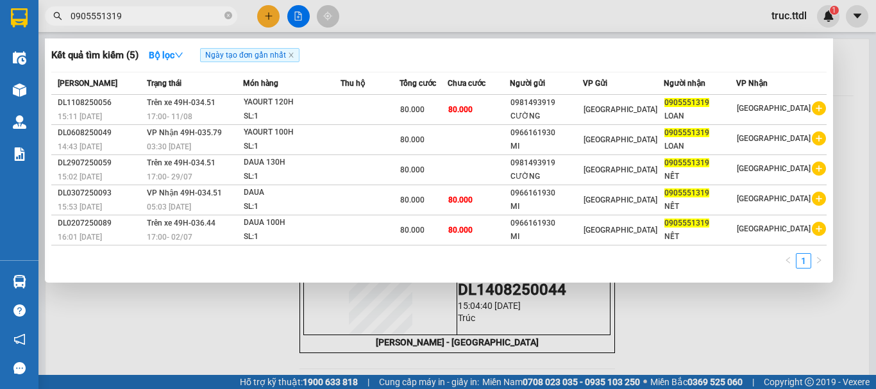
click at [189, 15] on input "0905551319" at bounding box center [146, 16] width 151 height 14
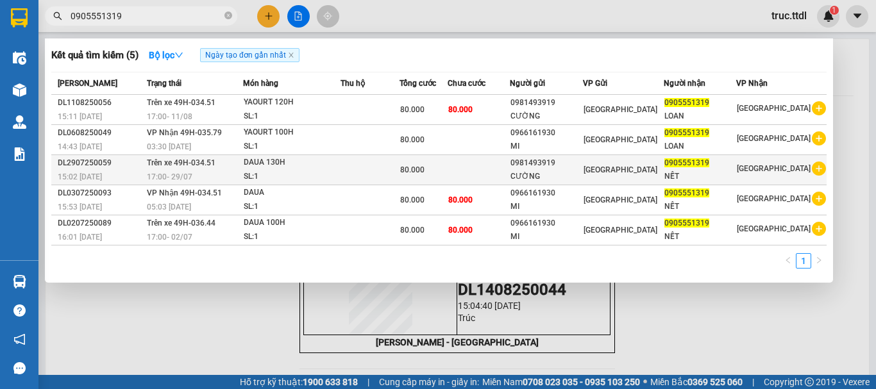
click at [439, 169] on div "80.000" at bounding box center [423, 170] width 47 height 14
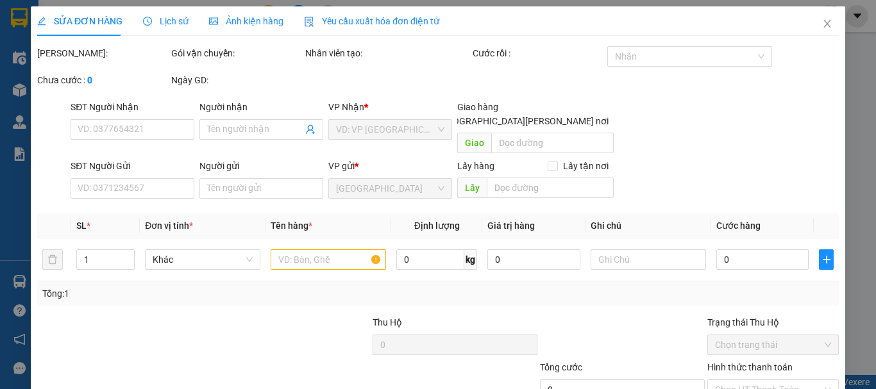
type input "0905551319"
type input "NẾT"
type input "0981493919"
type input "CƯỜNG"
type input "80.000"
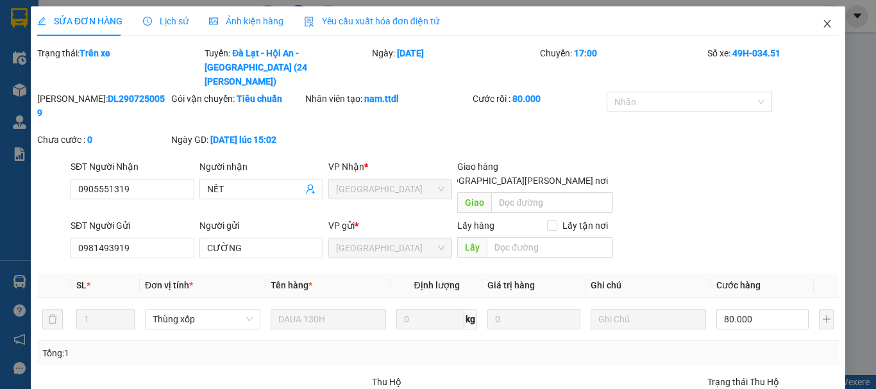
click at [824, 24] on icon "close" at bounding box center [827, 24] width 7 height 8
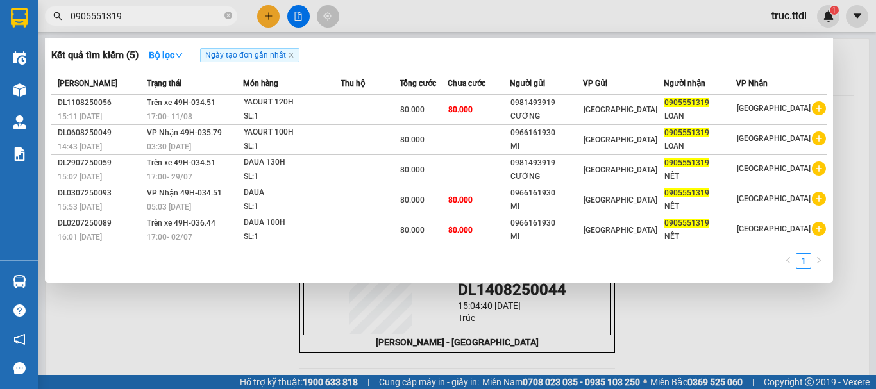
click at [164, 13] on input "0905551319" at bounding box center [146, 16] width 151 height 14
drag, startPoint x: 164, startPoint y: 13, endPoint x: 0, endPoint y: 46, distance: 167.4
click at [0, 46] on section "Kết quả tìm kiếm ( 5 ) Bộ lọc Ngày tạo đơn gần nhất Mã ĐH Trạng thái Món hàng T…" at bounding box center [438, 194] width 876 height 389
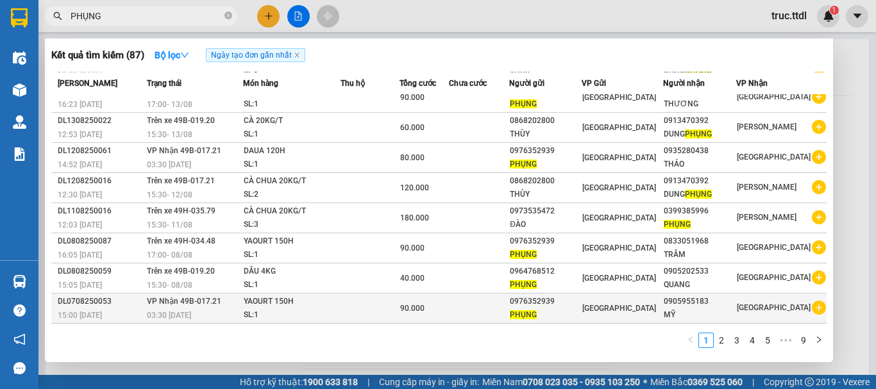
scroll to position [64, 0]
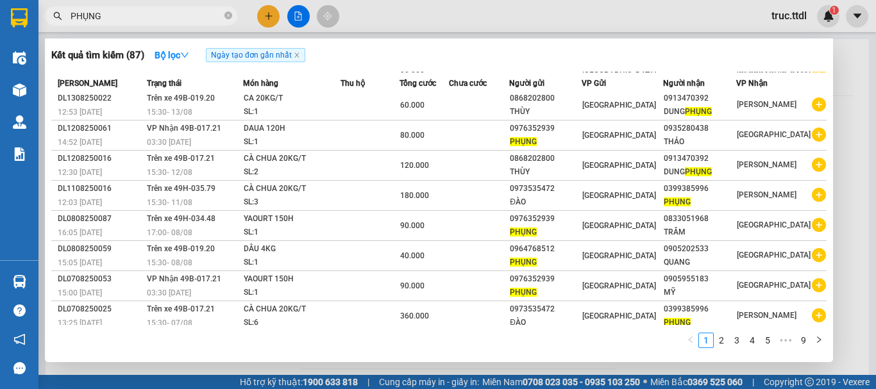
type input "PHỤNG"
click at [266, 19] on div at bounding box center [438, 194] width 876 height 389
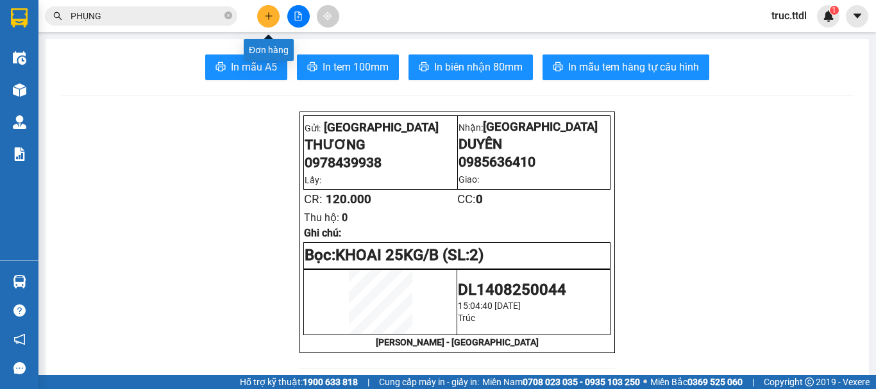
click at [264, 15] on icon "plus" at bounding box center [268, 16] width 9 height 9
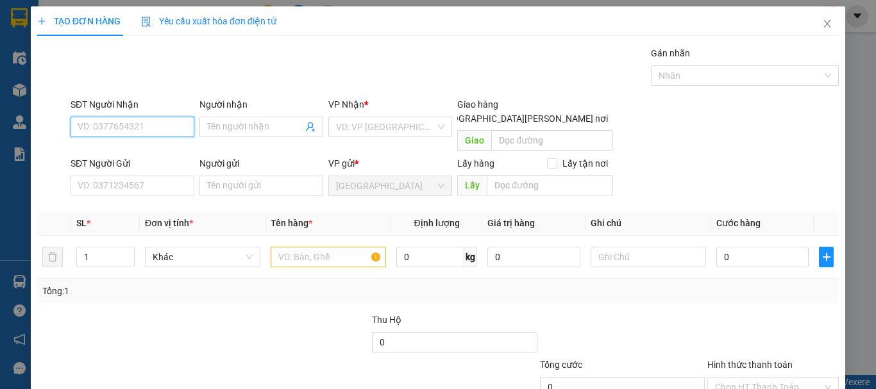
click at [181, 124] on input "SĐT Người Nhận" at bounding box center [133, 127] width 124 height 21
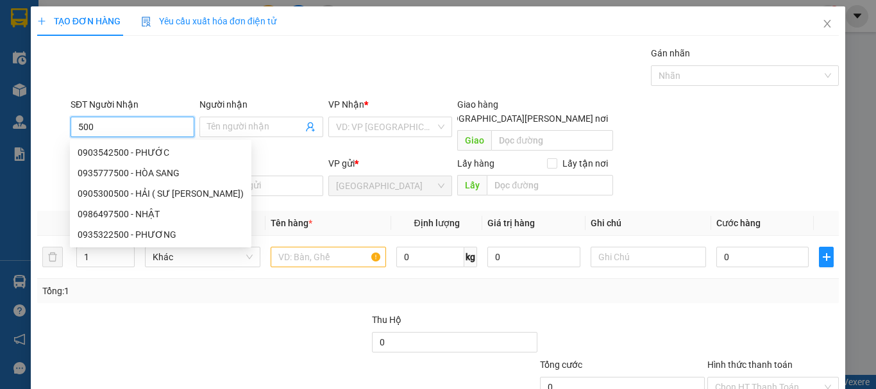
click at [78, 131] on input "500" at bounding box center [133, 127] width 124 height 21
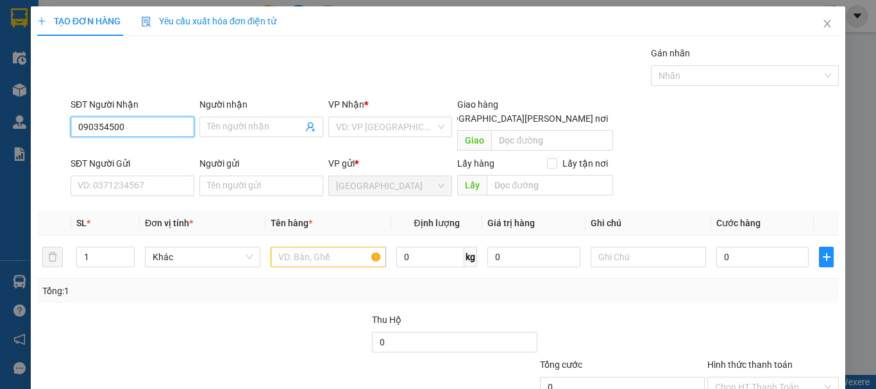
type input "0903542500"
click at [152, 152] on div "0903542500 - PHƯỚC" at bounding box center [131, 153] width 107 height 14
type input "PHƯỚC"
type input "0903542500"
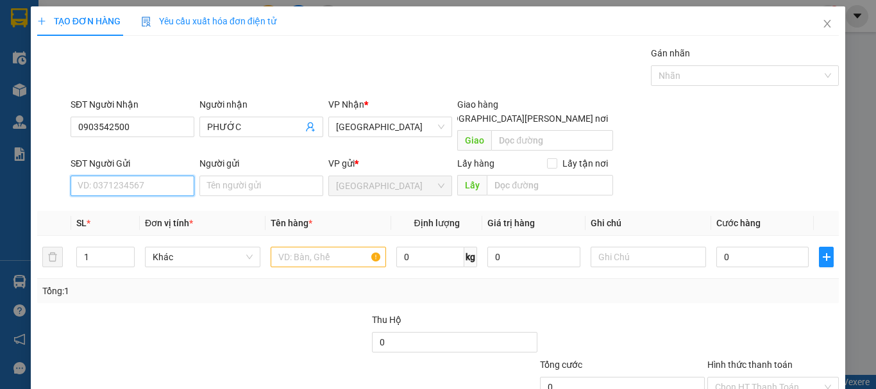
click at [164, 176] on input "SĐT Người Gửi" at bounding box center [133, 186] width 124 height 21
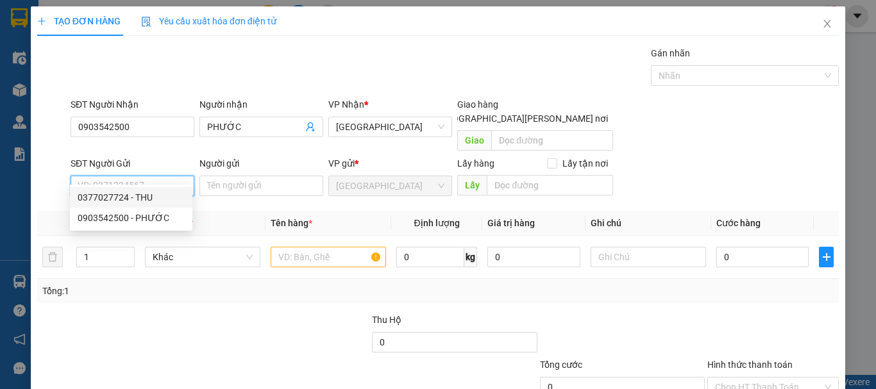
click at [169, 198] on div "0377027724 - THU" at bounding box center [131, 198] width 107 height 14
type input "0377027724"
type input "THU"
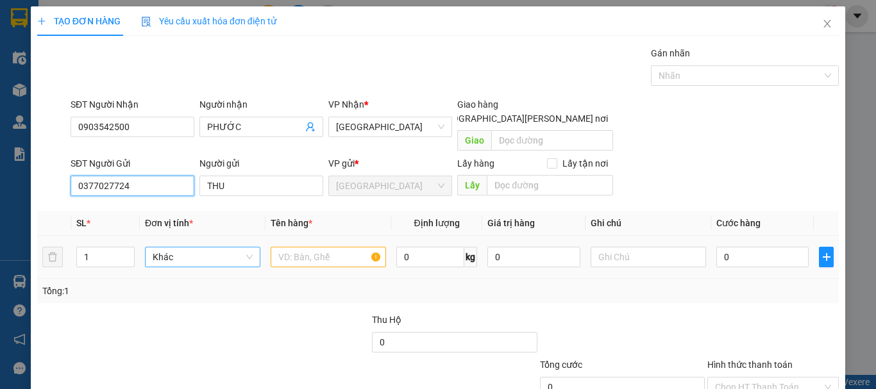
click at [178, 248] on span "Khác" at bounding box center [203, 257] width 100 height 19
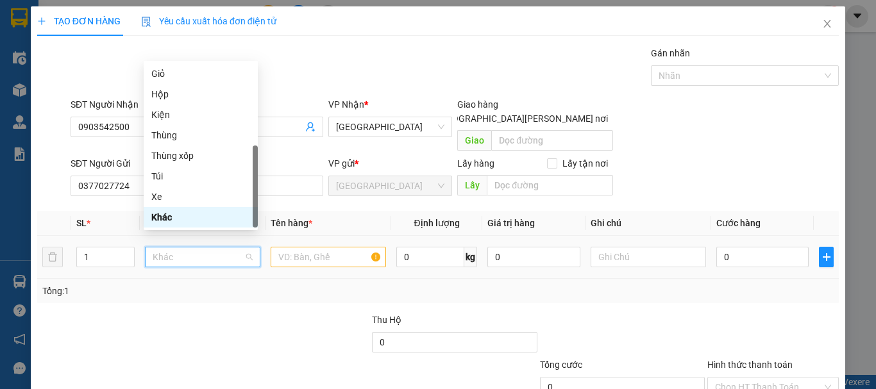
type input "T"
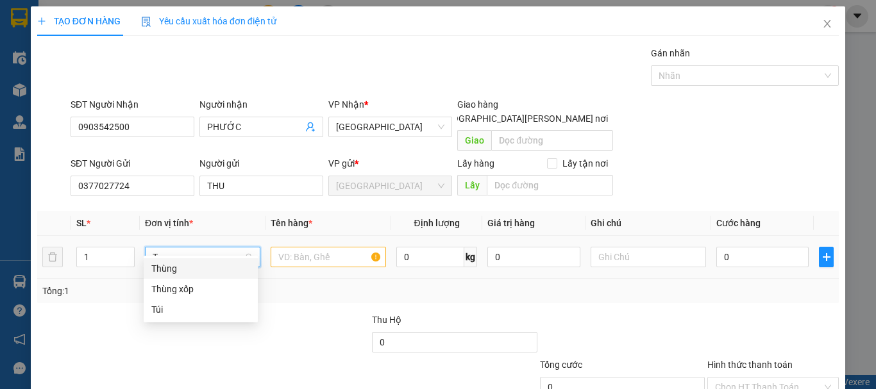
click at [187, 269] on div "Thùng" at bounding box center [200, 269] width 99 height 14
click at [310, 247] on input "text" at bounding box center [328, 257] width 115 height 21
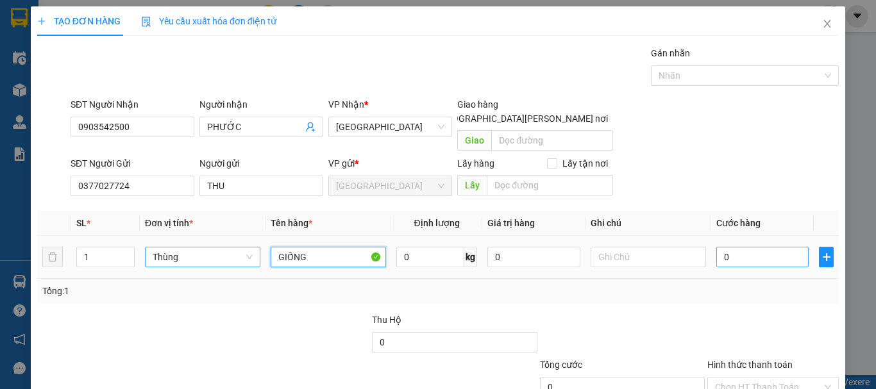
type input "GIỐNG"
click at [721, 247] on input "0" at bounding box center [762, 257] width 92 height 21
type input "5"
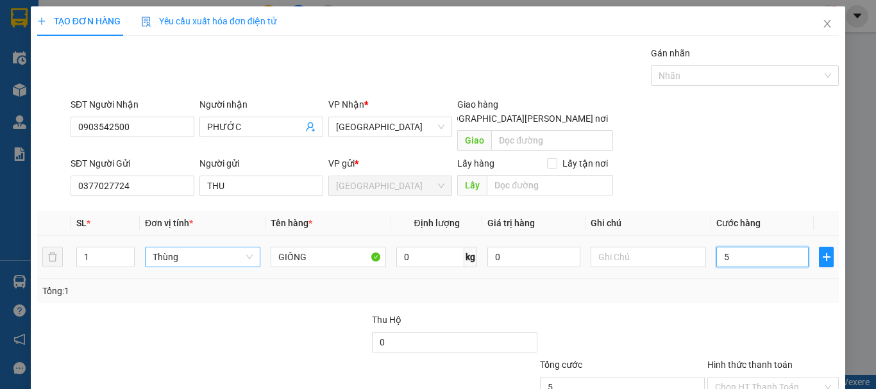
type input "50"
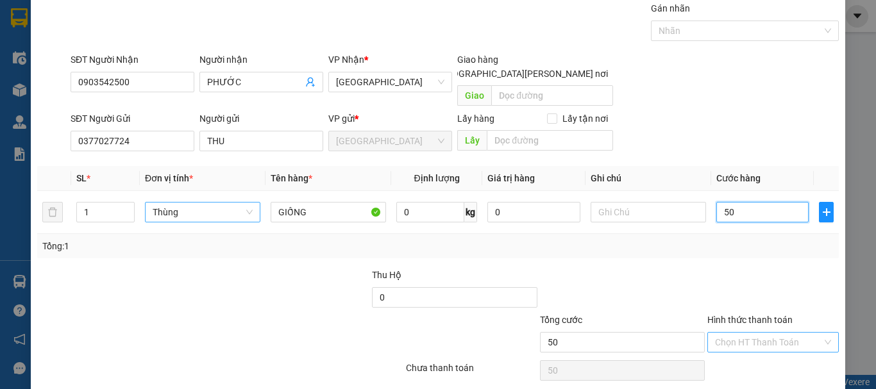
scroll to position [80, 0]
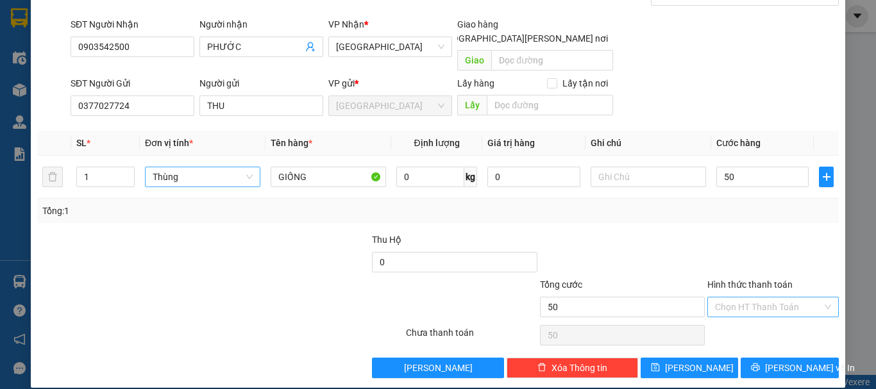
type input "50.000"
click at [778, 301] on input "Hình thức thanh toán" at bounding box center [768, 307] width 107 height 19
click at [771, 319] on div "Tại văn phòng" at bounding box center [765, 319] width 115 height 14
type input "0"
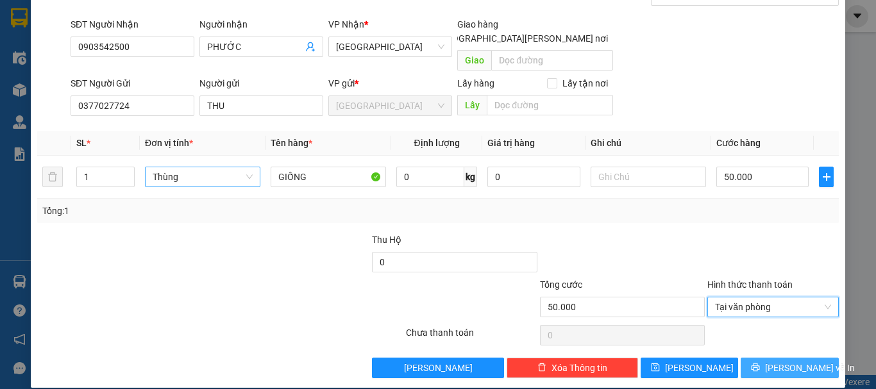
drag, startPoint x: 781, startPoint y: 352, endPoint x: 786, endPoint y: 336, distance: 16.2
click at [782, 361] on span "Lưu và In" at bounding box center [810, 368] width 90 height 14
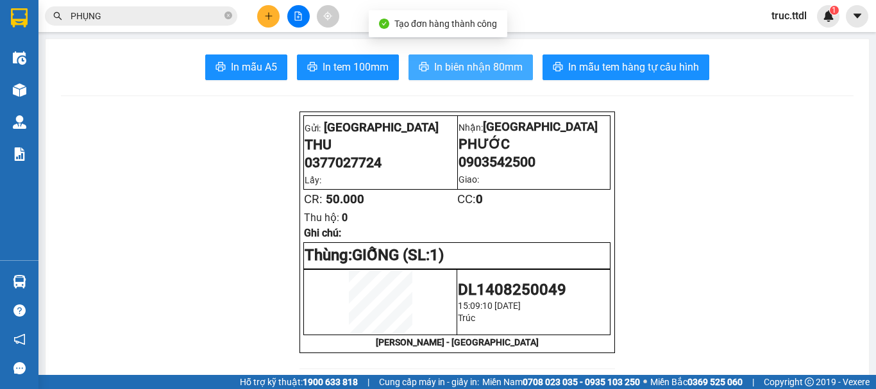
click at [491, 60] on span "In biên nhận 80mm" at bounding box center [478, 67] width 89 height 16
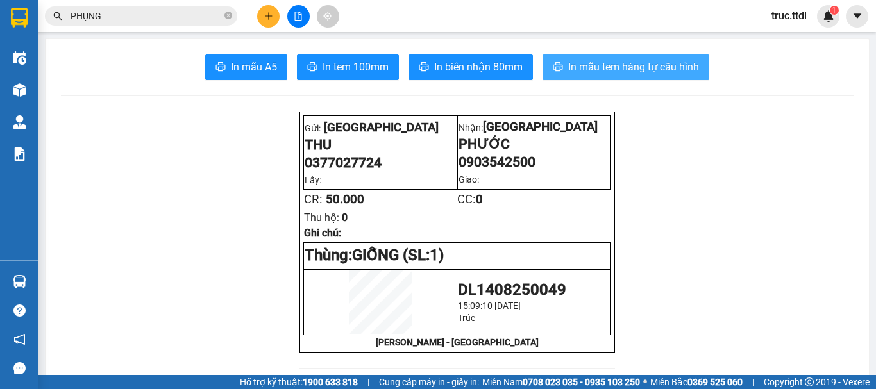
click at [585, 58] on button "In mẫu tem hàng tự cấu hình" at bounding box center [626, 68] width 167 height 26
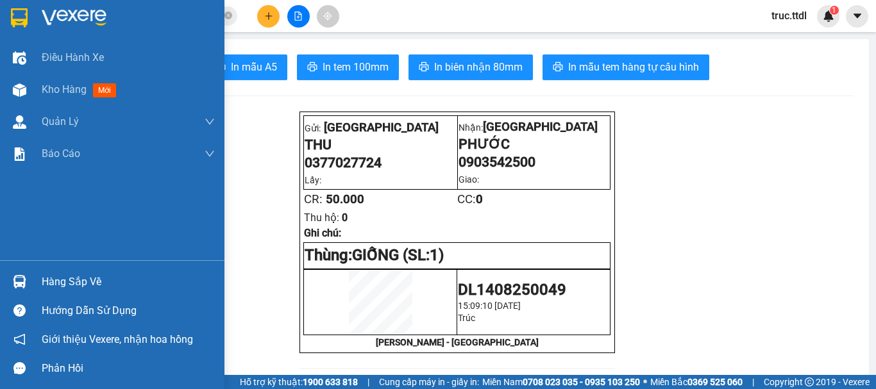
click at [17, 21] on img at bounding box center [19, 17] width 17 height 19
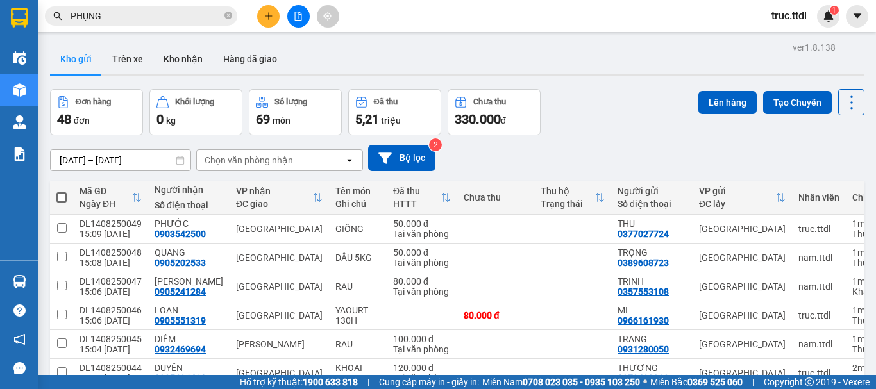
scroll to position [64, 0]
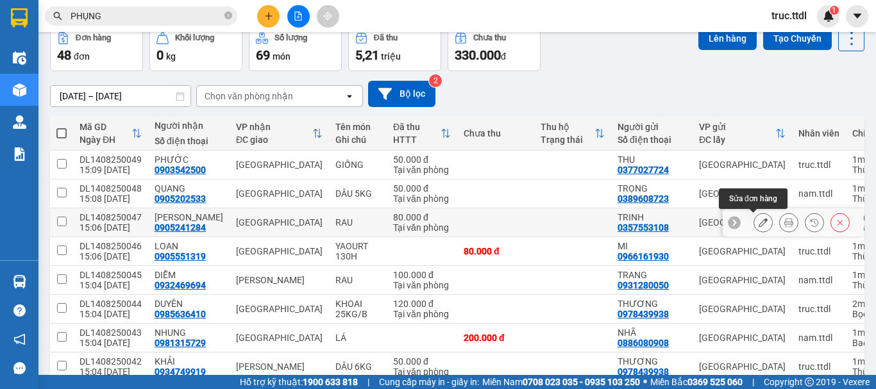
click at [759, 225] on icon at bounding box center [763, 222] width 9 height 9
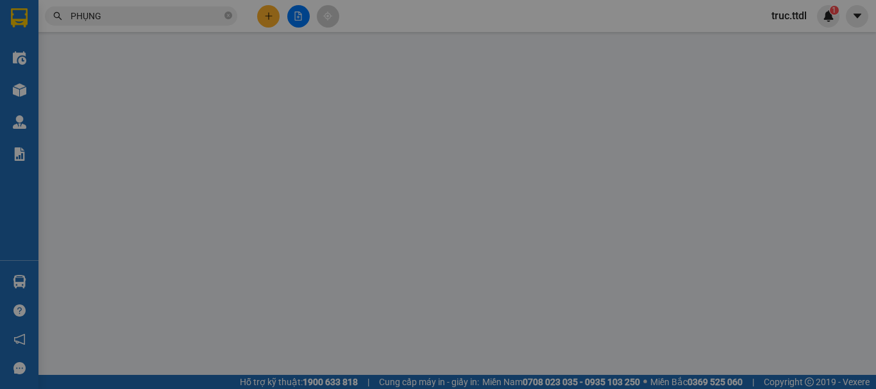
type input "0905241284"
type input "VŨ JOLYMART"
type input "0357553108"
type input "TRINH"
type input "80.000"
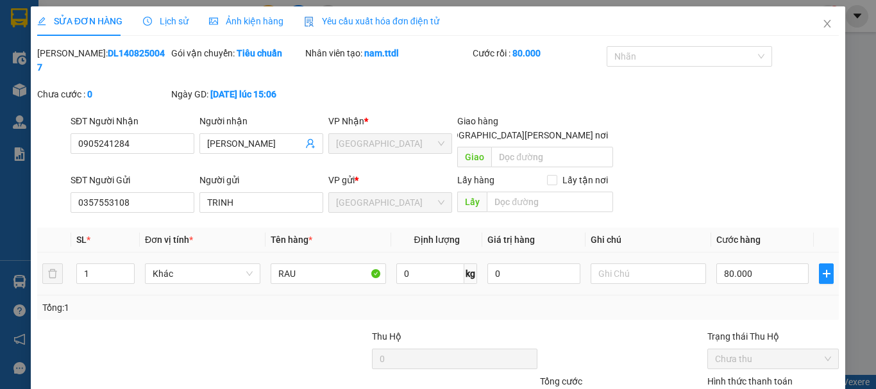
click at [178, 24] on span "Lịch sử" at bounding box center [166, 21] width 46 height 10
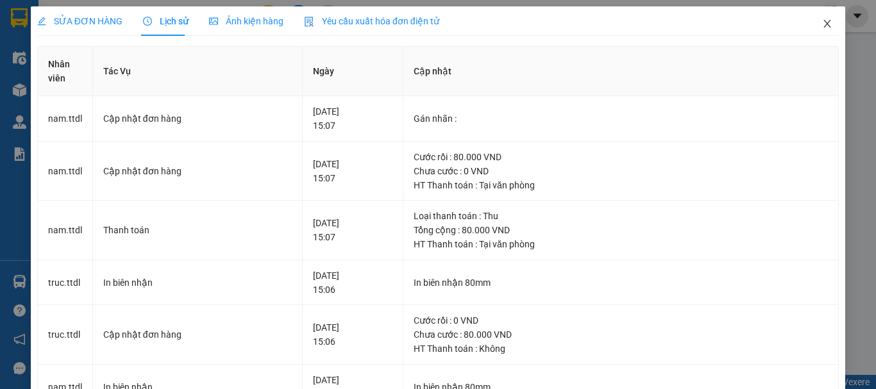
click at [822, 24] on icon "close" at bounding box center [827, 24] width 10 height 10
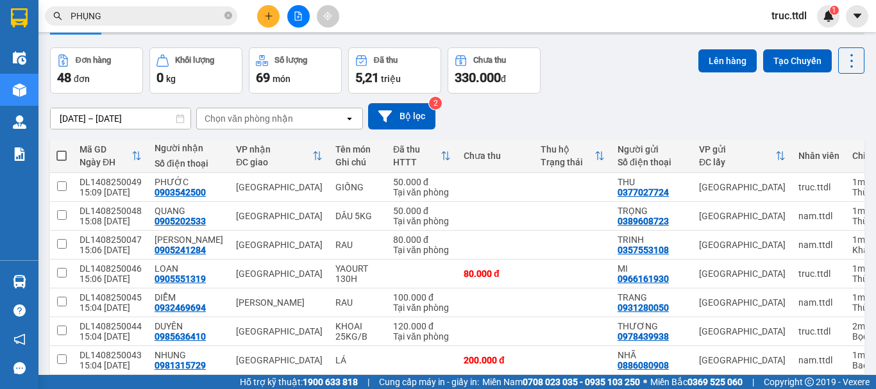
scroll to position [64, 0]
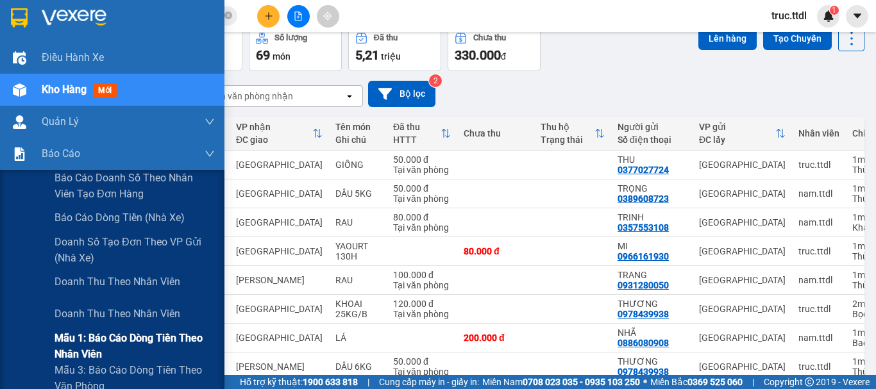
click at [94, 349] on span "Mẫu 1: Báo cáo dòng tiền theo nhân viên" at bounding box center [135, 346] width 160 height 32
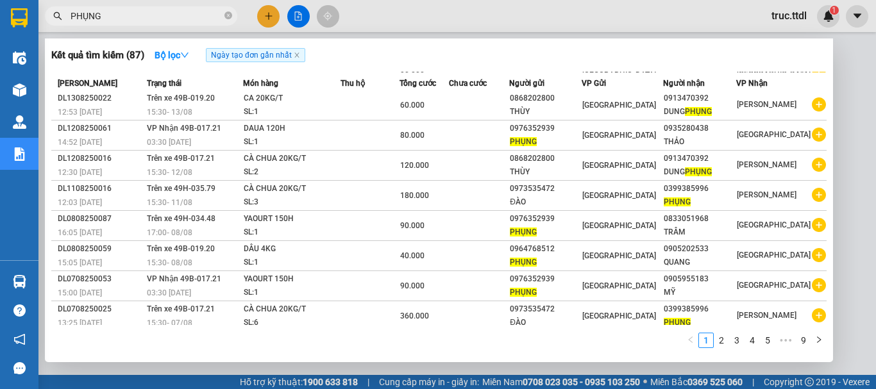
drag, startPoint x: 112, startPoint y: 19, endPoint x: 0, endPoint y: 60, distance: 119.5
click at [0, 58] on section "Kết quả tìm kiếm ( 87 ) Bộ lọc Ngày tạo đơn gần nhất Mã ĐH Trạng thái Món hàng …" at bounding box center [438, 194] width 876 height 389
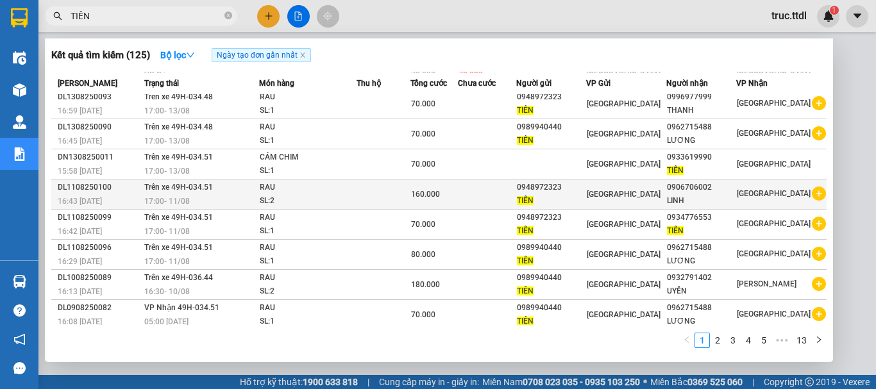
scroll to position [64, 0]
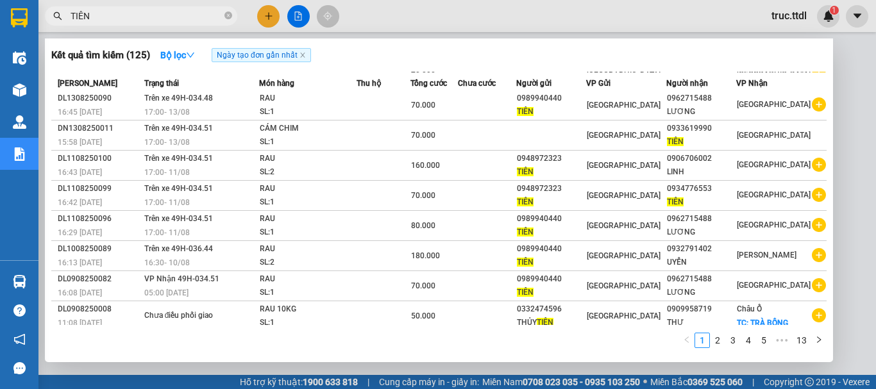
type input "TIÊN"
click at [718, 343] on link "2" at bounding box center [718, 341] width 14 height 14
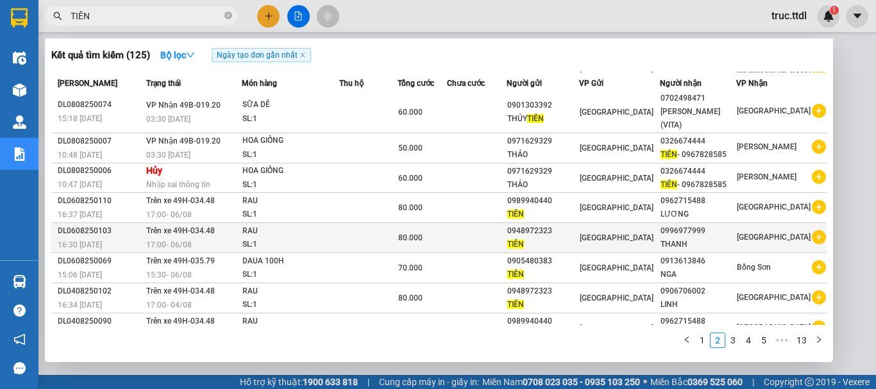
scroll to position [83, 0]
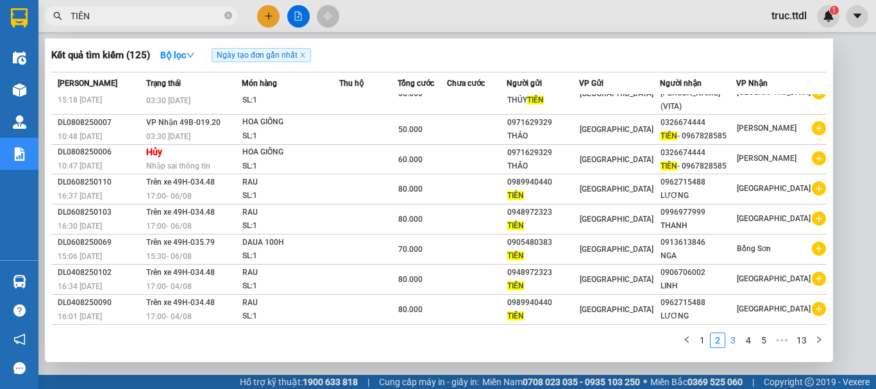
click at [729, 339] on link "3" at bounding box center [733, 341] width 14 height 14
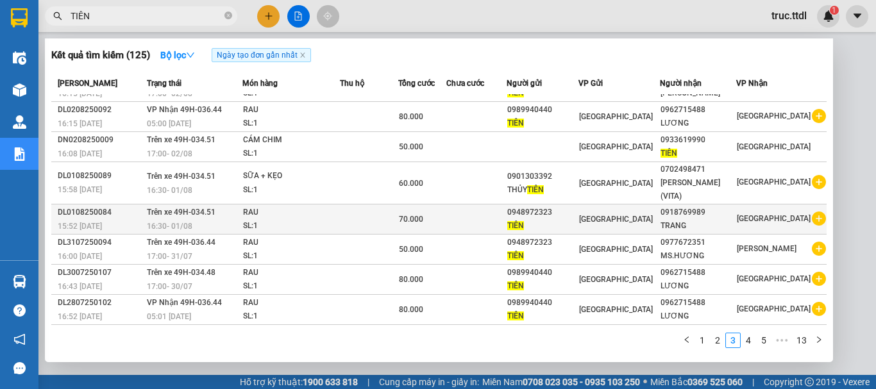
click at [690, 225] on div "TRANG" at bounding box center [699, 225] width 76 height 13
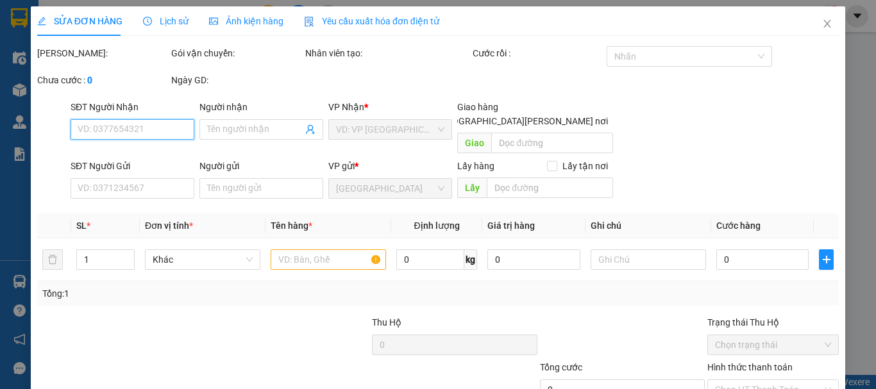
type input "0918769989"
type input "TRANG"
type input "0948972323"
type input "TIÊN"
type input "70.000"
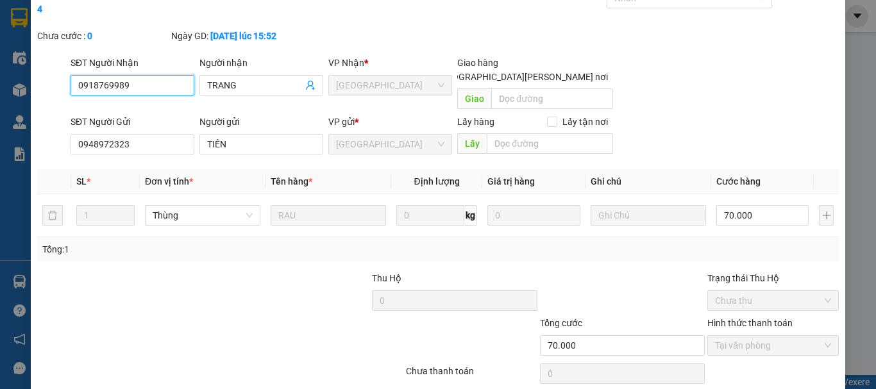
scroll to position [114, 0]
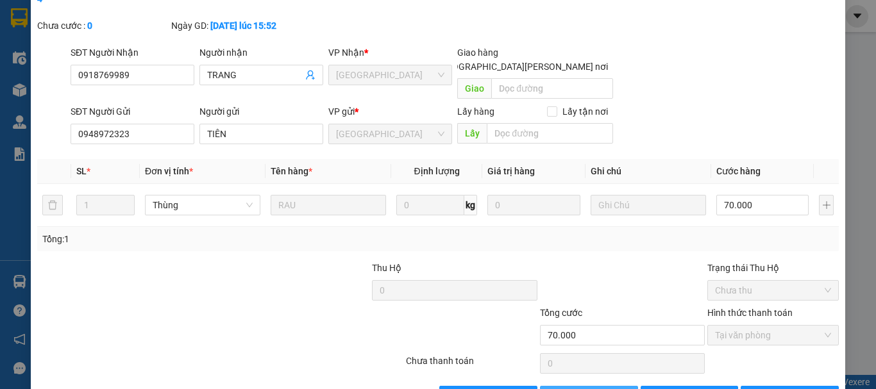
click at [604, 389] on span "Thêm ĐH mới" at bounding box center [596, 396] width 55 height 14
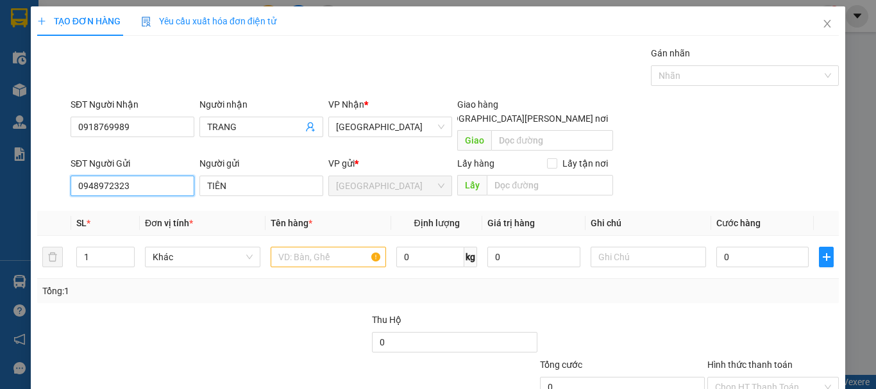
drag, startPoint x: 154, startPoint y: 173, endPoint x: 0, endPoint y: 220, distance: 160.9
click at [0, 220] on div "TẠO ĐƠN HÀNG Yêu cầu xuất hóa đơn điện tử Transit Pickup Surcharge Ids Transit …" at bounding box center [438, 194] width 876 height 389
click at [116, 197] on div "0989940440 - TIÊN" at bounding box center [131, 198] width 107 height 14
type input "0989940440"
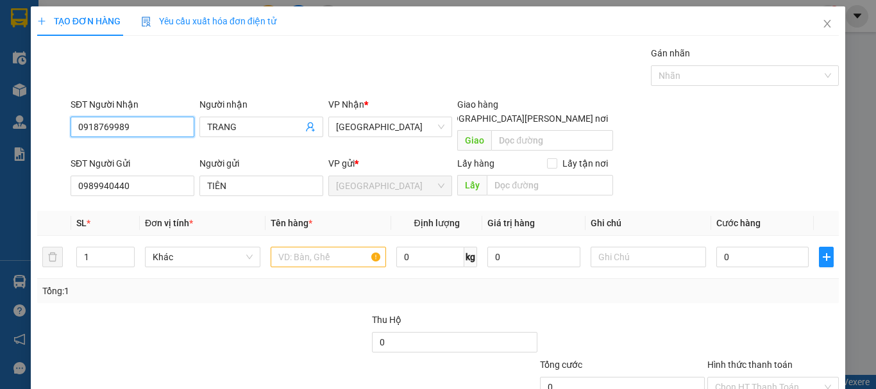
drag, startPoint x: 149, startPoint y: 129, endPoint x: 0, endPoint y: 164, distance: 152.8
click at [0, 164] on div "TẠO ĐƠN HÀNG Yêu cầu xuất hóa đơn điện tử Transit Pickup Surcharge Ids Transit …" at bounding box center [438, 194] width 876 height 389
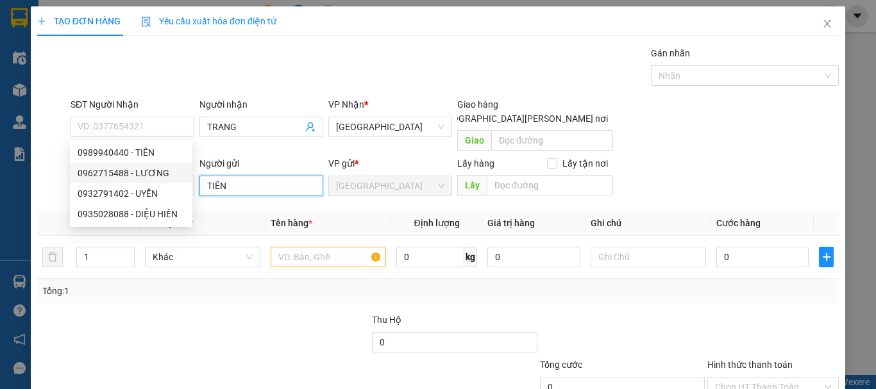
click at [260, 176] on input "TIÊN" at bounding box center [261, 186] width 124 height 21
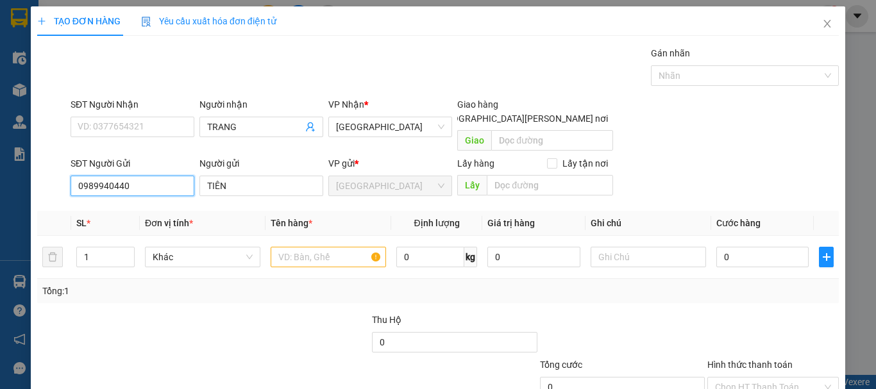
drag, startPoint x: 153, startPoint y: 176, endPoint x: 0, endPoint y: 210, distance: 156.5
click at [0, 210] on div "TẠO ĐƠN HÀNG Yêu cầu xuất hóa đơn điện tử Transit Pickup Surcharge Ids Transit …" at bounding box center [438, 194] width 876 height 389
click at [822, 24] on icon "close" at bounding box center [827, 24] width 10 height 10
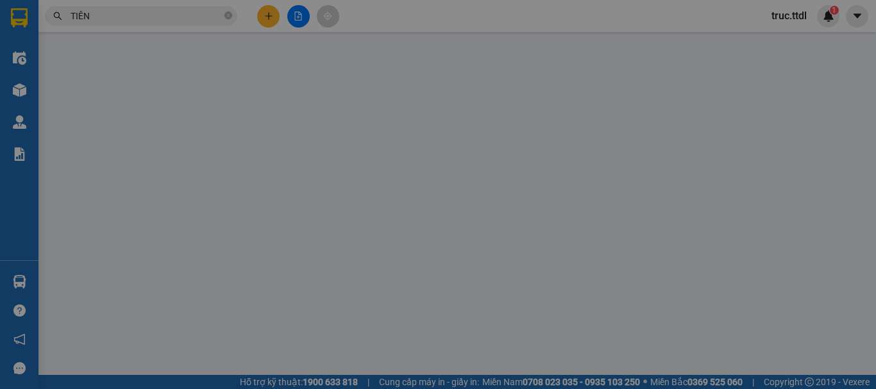
type input "0918769989"
type input "TRANG"
type input "0948972323"
type input "TIÊN"
type input "70.000"
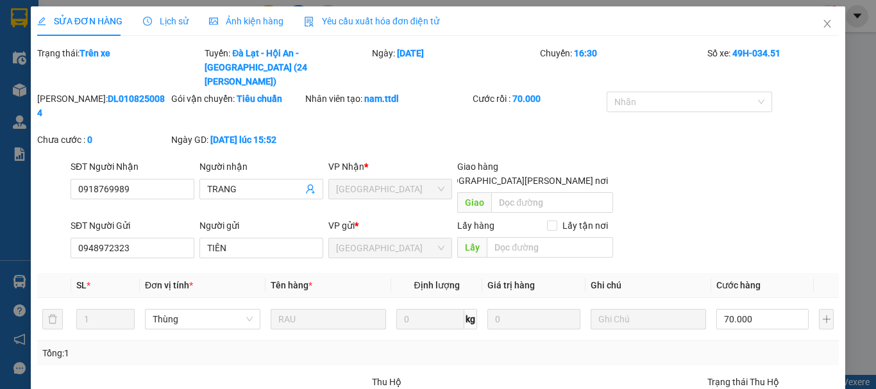
click at [753, 219] on div "SĐT Người Gửi 0948972323 Người gửi TIÊN VP gửi * Đà Lạt Lấy hàng Lấy tận nơi Lấy" at bounding box center [455, 241] width 774 height 45
click at [822, 20] on icon "close" at bounding box center [827, 24] width 10 height 10
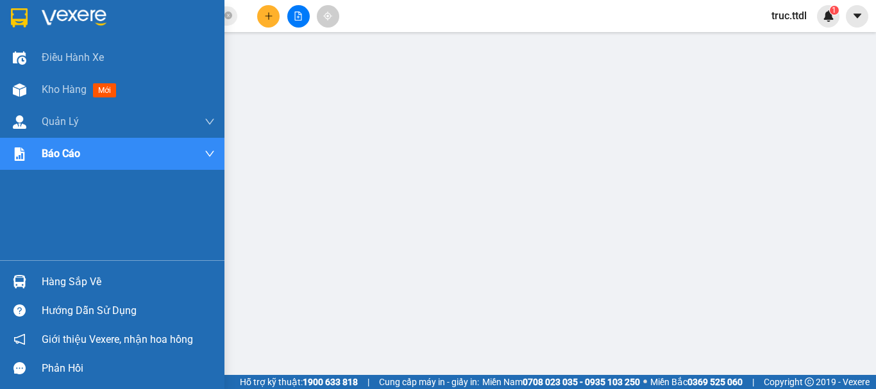
click at [19, 14] on img at bounding box center [19, 17] width 17 height 19
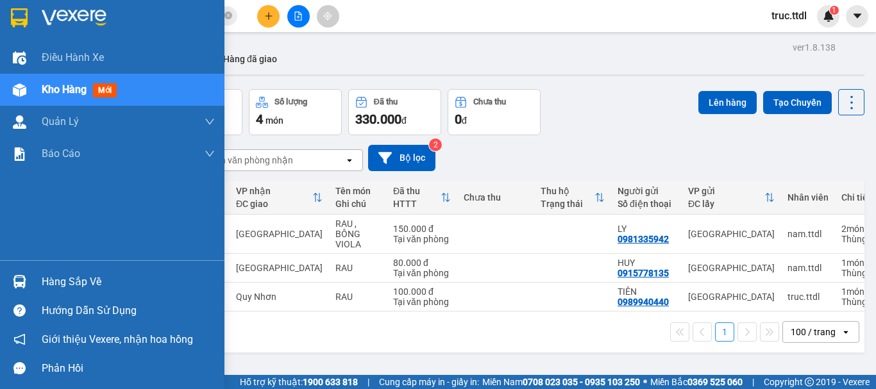
drag, startPoint x: 18, startPoint y: 7, endPoint x: 212, endPoint y: 36, distance: 196.5
click at [17, 7] on div at bounding box center [19, 17] width 22 height 22
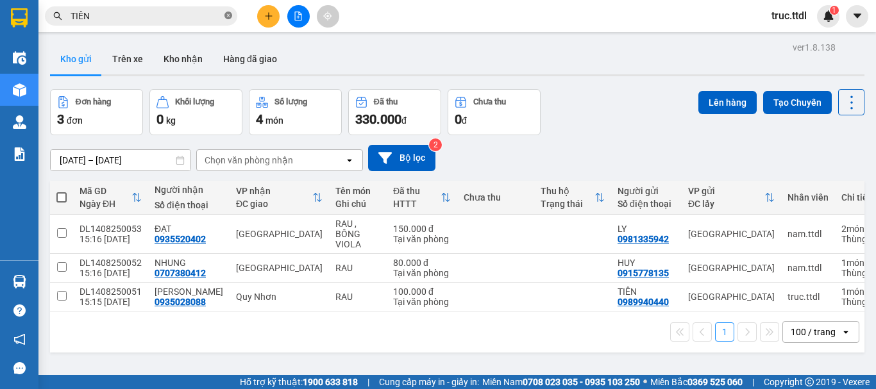
click at [226, 16] on icon "close-circle" at bounding box center [229, 16] width 8 height 8
click at [388, 48] on div "Kho gửi Trên xe Kho nhận Hàng đã giao" at bounding box center [457, 61] width 815 height 34
click at [217, 16] on input "text" at bounding box center [146, 16] width 151 height 14
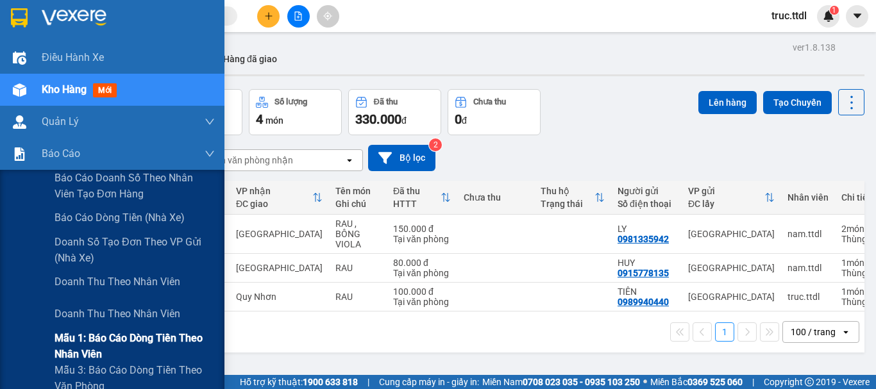
click at [106, 345] on span "Mẫu 1: Báo cáo dòng tiền theo nhân viên" at bounding box center [135, 346] width 160 height 32
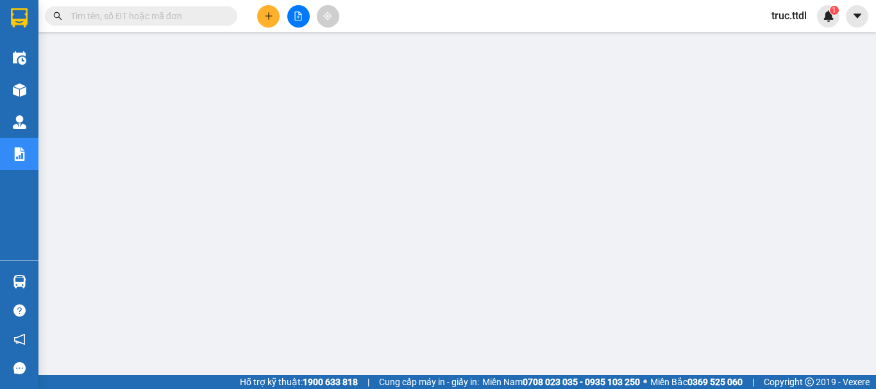
scroll to position [64, 0]
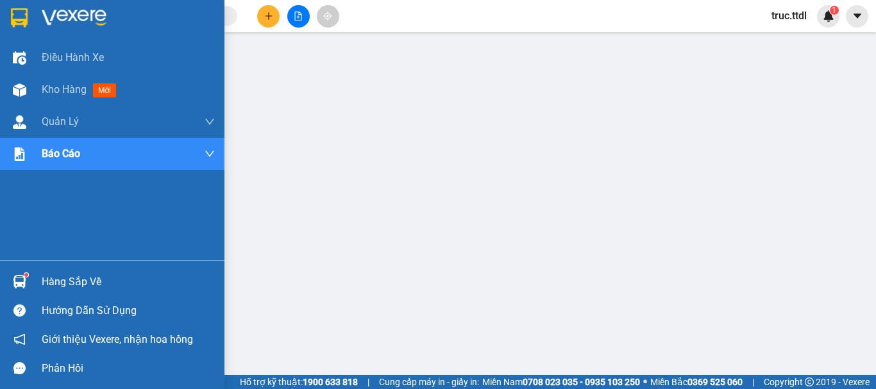
click at [27, 25] on img at bounding box center [19, 17] width 17 height 19
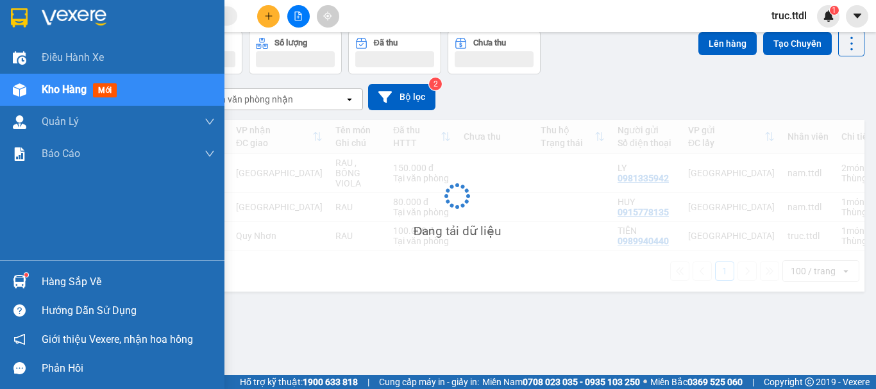
scroll to position [59, 0]
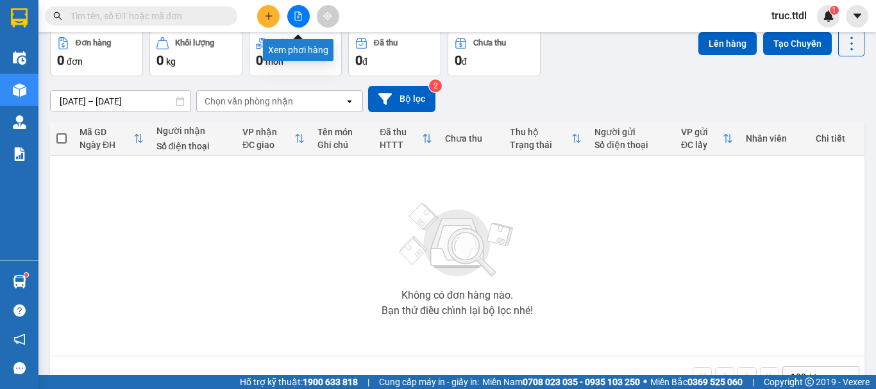
click at [305, 20] on button at bounding box center [298, 16] width 22 height 22
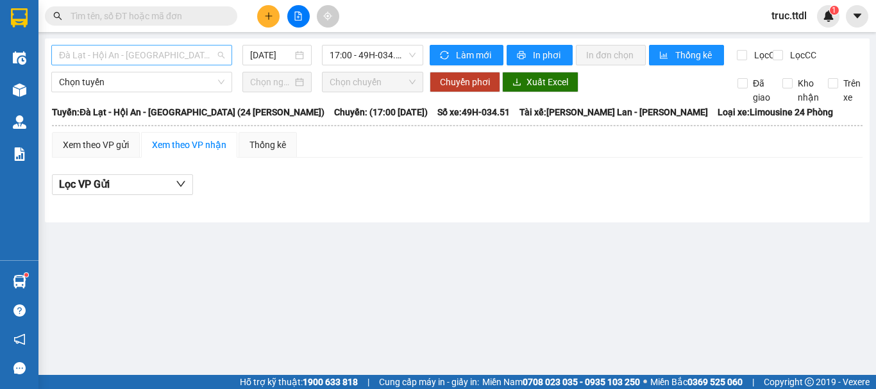
click at [165, 61] on span "Đà Lạt - Hội An - [GEOGRAPHIC_DATA] (24 Phòng)" at bounding box center [141, 55] width 165 height 19
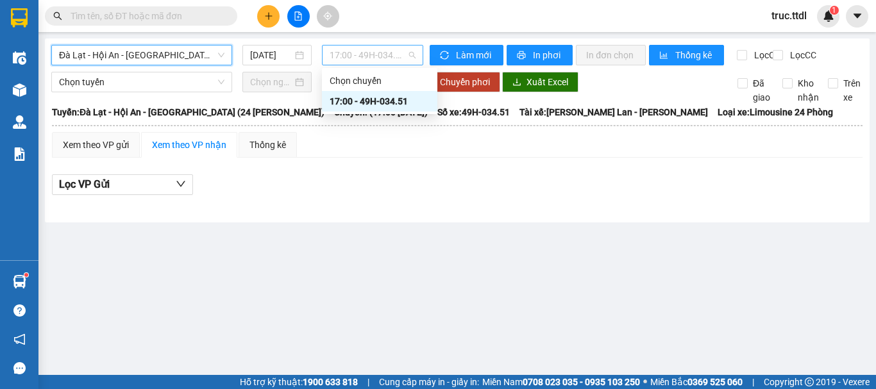
click at [393, 59] on span "17:00 - 49H-034.51" at bounding box center [373, 55] width 86 height 19
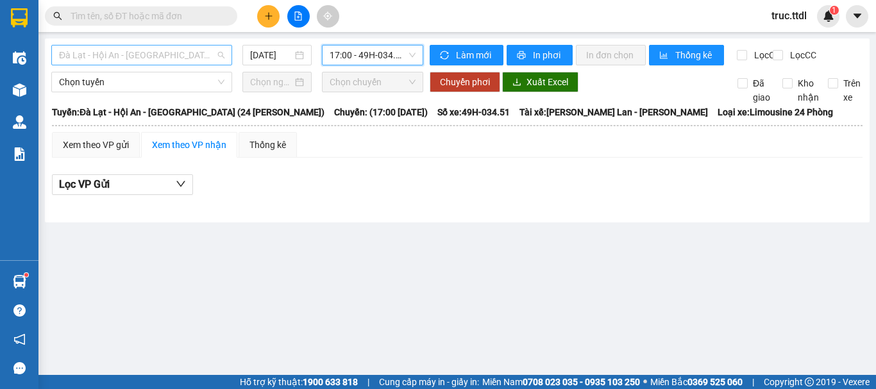
click at [188, 51] on span "Đà Lạt - Hội An - [GEOGRAPHIC_DATA] (24 Phòng)" at bounding box center [141, 55] width 165 height 19
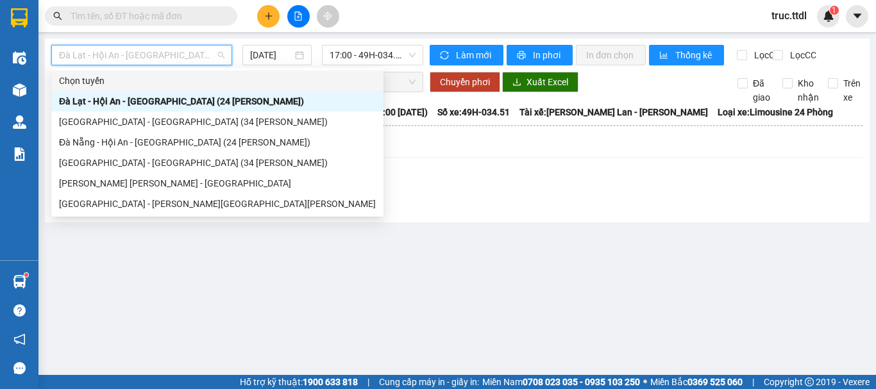
click at [178, 54] on span "Đà Lạt - Hội An - [GEOGRAPHIC_DATA] (24 Phòng)" at bounding box center [141, 55] width 165 height 19
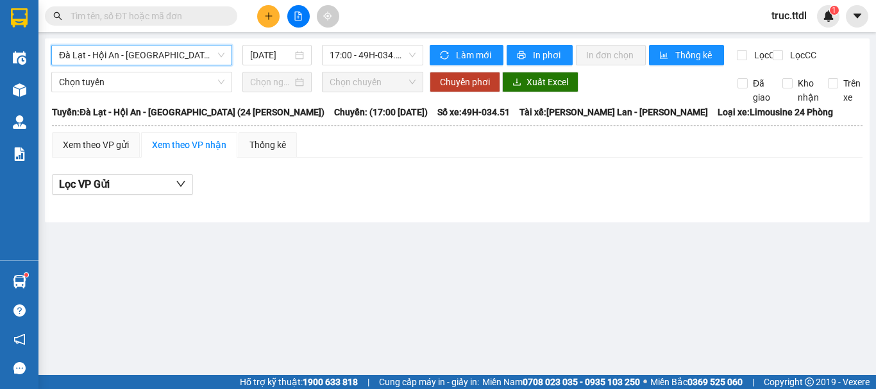
drag, startPoint x: 153, startPoint y: 61, endPoint x: 150, endPoint y: 97, distance: 36.0
click at [153, 62] on span "Đà Lạt - Hội An - [GEOGRAPHIC_DATA] (24 Phòng)" at bounding box center [141, 55] width 165 height 19
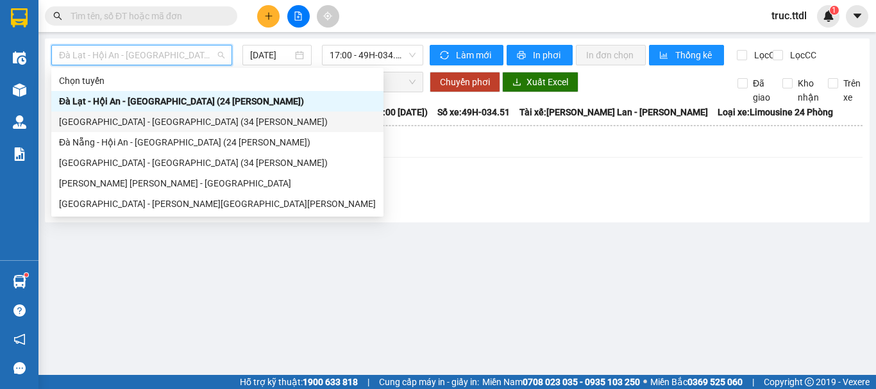
click at [126, 128] on div "[GEOGRAPHIC_DATA] - [GEOGRAPHIC_DATA] (34 Phòng)" at bounding box center [217, 122] width 317 height 14
type input "[DATE]"
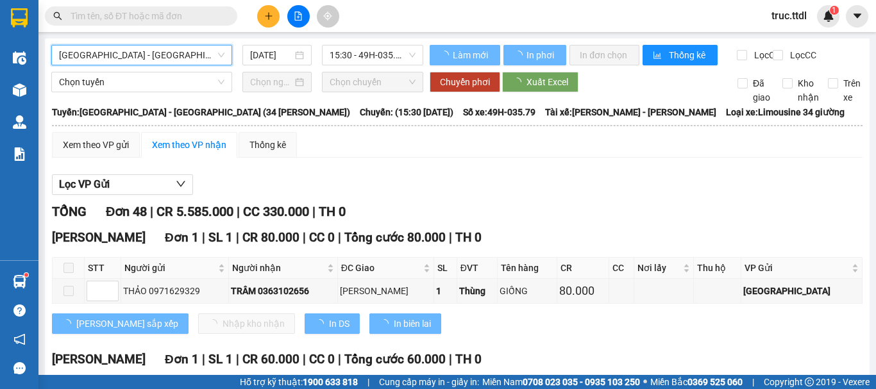
click at [395, 58] on span "15:30 - 49H-035.79" at bounding box center [373, 55] width 86 height 19
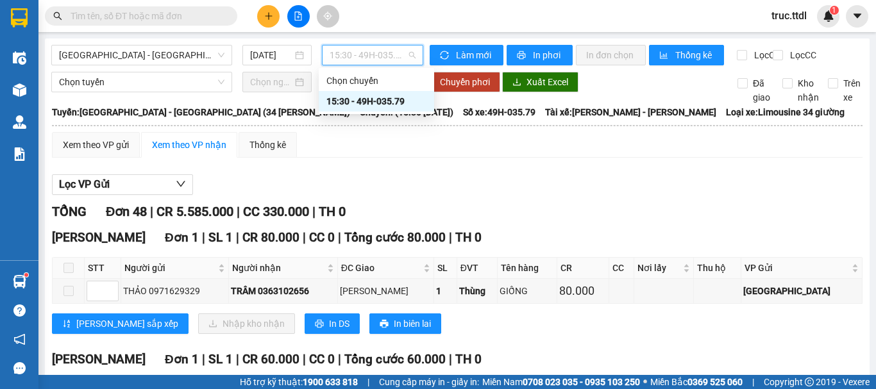
click at [504, 196] on div at bounding box center [457, 195] width 811 height 1
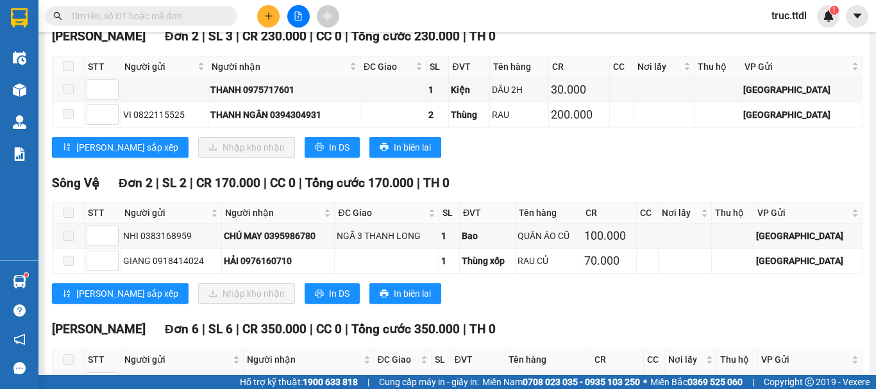
scroll to position [770, 0]
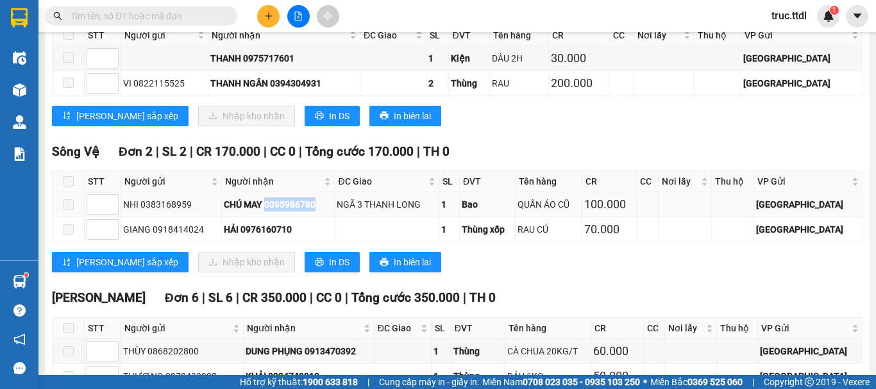
drag, startPoint x: 273, startPoint y: 216, endPoint x: 326, endPoint y: 217, distance: 53.3
click at [326, 212] on div "CHÚ MAY 0395986780" at bounding box center [278, 205] width 109 height 14
copy div "0395986780"
click at [172, 20] on input "text" at bounding box center [146, 16] width 151 height 14
paste input "0395986780"
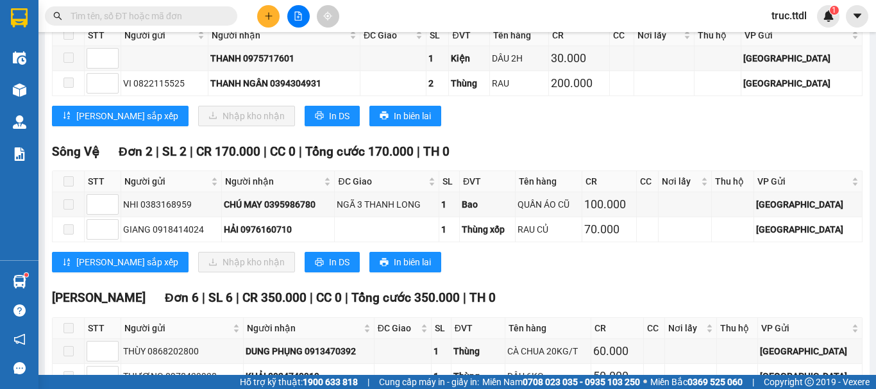
type input "0395986780"
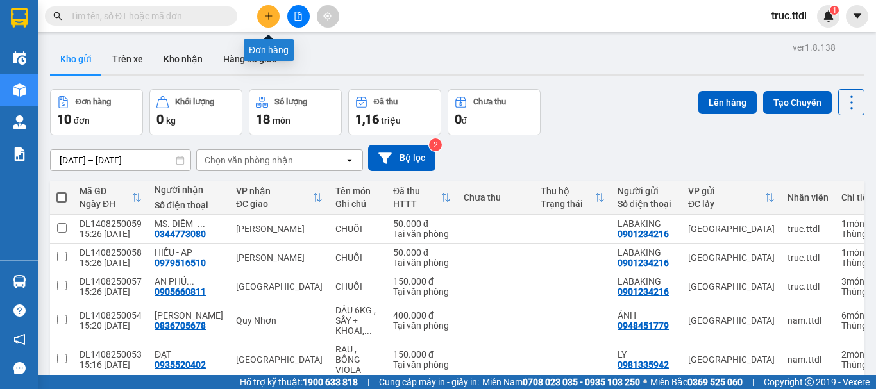
click at [266, 17] on icon "plus" at bounding box center [268, 16] width 9 height 9
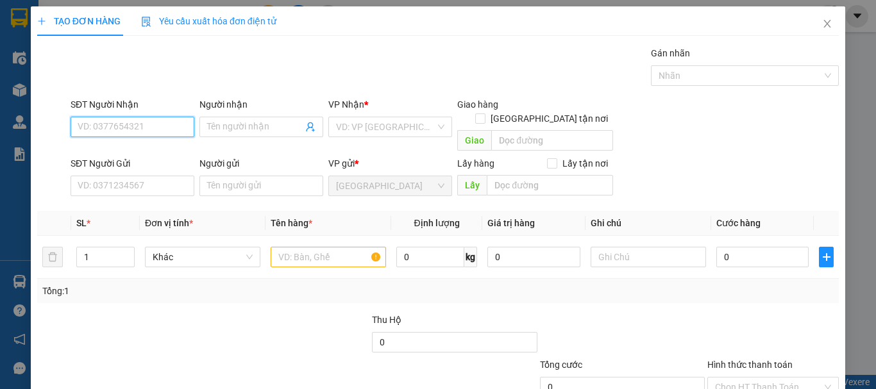
type input "4"
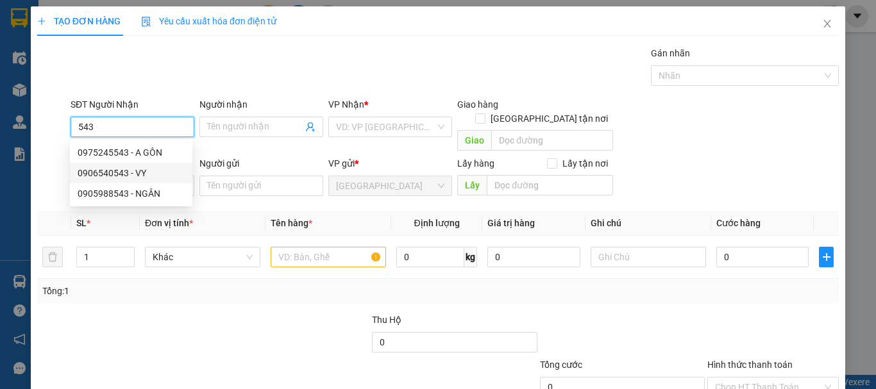
click at [148, 172] on div "0906540543 - VY" at bounding box center [131, 173] width 107 height 14
type input "0906540543"
type input "VY"
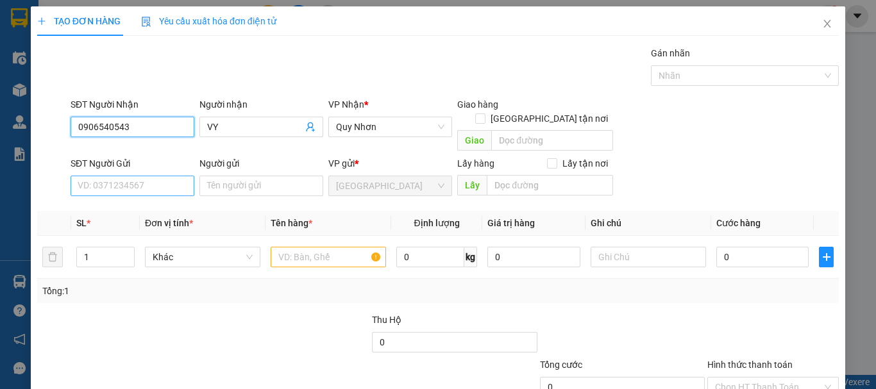
type input "0906540543"
click at [160, 176] on input "SĐT Người Gửi" at bounding box center [133, 186] width 124 height 21
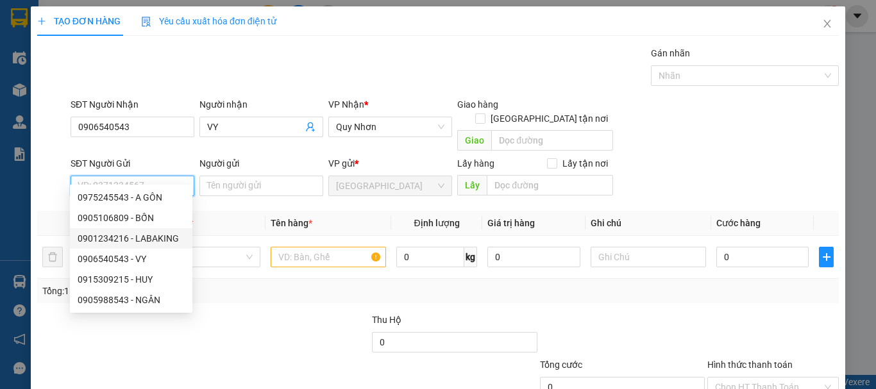
click at [173, 244] on div "0901234216 - LABAKING" at bounding box center [131, 239] width 107 height 14
type input "0901234216"
type input "LABAKING"
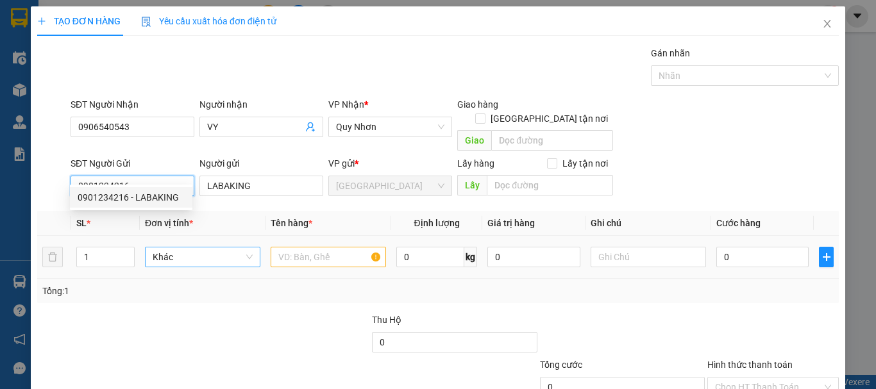
click at [205, 248] on span "Khác" at bounding box center [203, 257] width 100 height 19
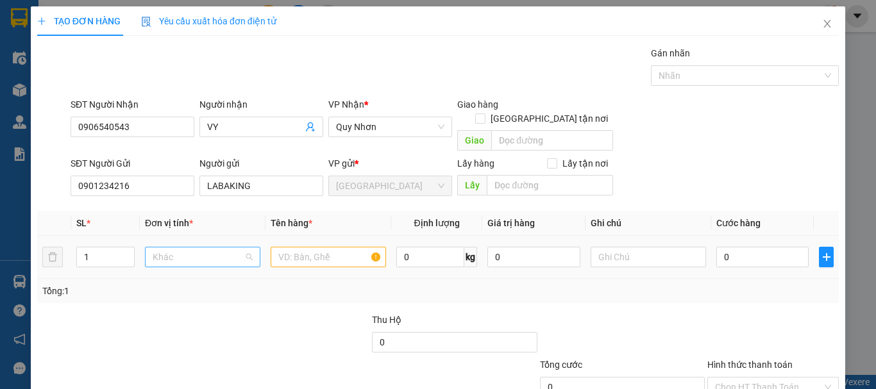
scroll to position [123, 0]
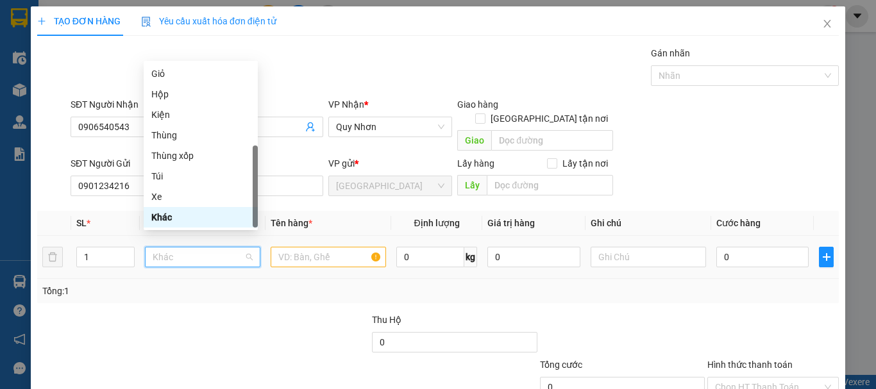
type input "T"
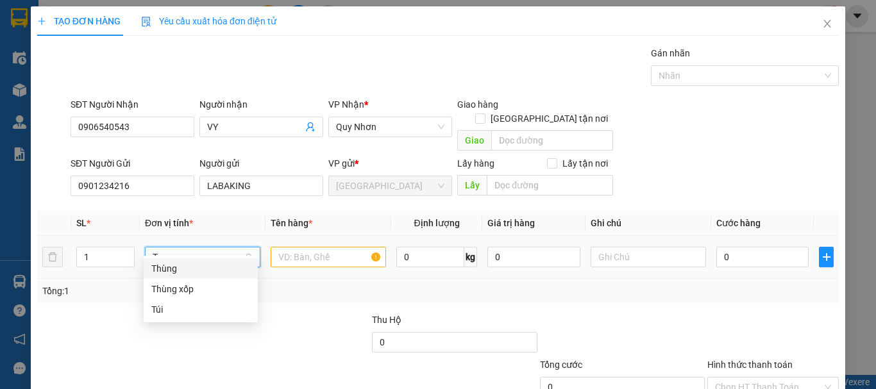
drag, startPoint x: 216, startPoint y: 268, endPoint x: 266, endPoint y: 253, distance: 52.2
click at [217, 268] on div "Thùng" at bounding box center [200, 269] width 99 height 14
click at [316, 247] on input "text" at bounding box center [328, 257] width 115 height 21
paste input "CHUỐI"
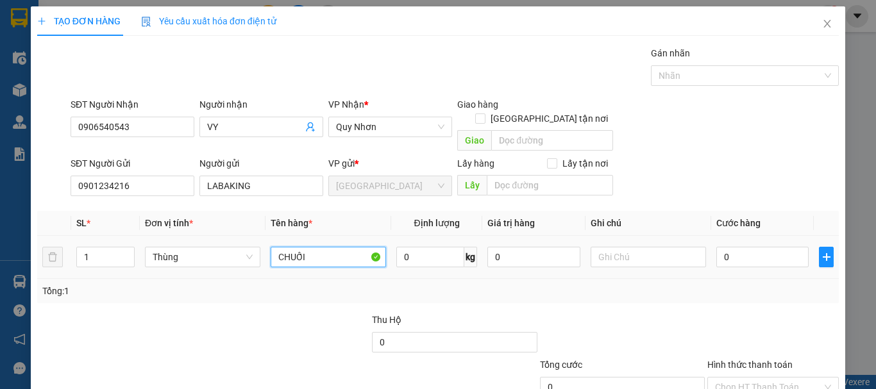
type input "CHUỐI"
type input "50"
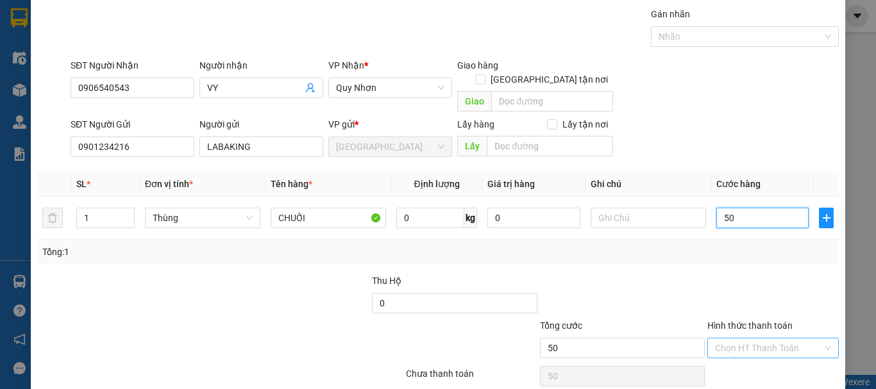
scroll to position [80, 0]
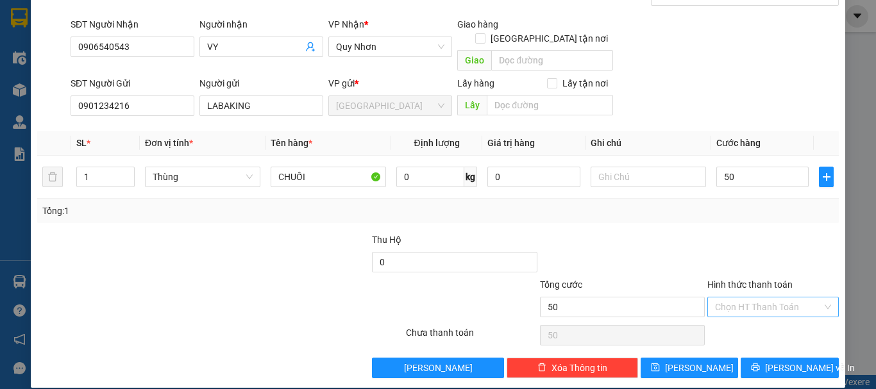
type input "50.000"
click at [745, 298] on input "Hình thức thanh toán" at bounding box center [768, 307] width 107 height 19
drag, startPoint x: 749, startPoint y: 312, endPoint x: 749, endPoint y: 318, distance: 6.4
click at [749, 314] on div "Tại văn phòng" at bounding box center [765, 319] width 130 height 21
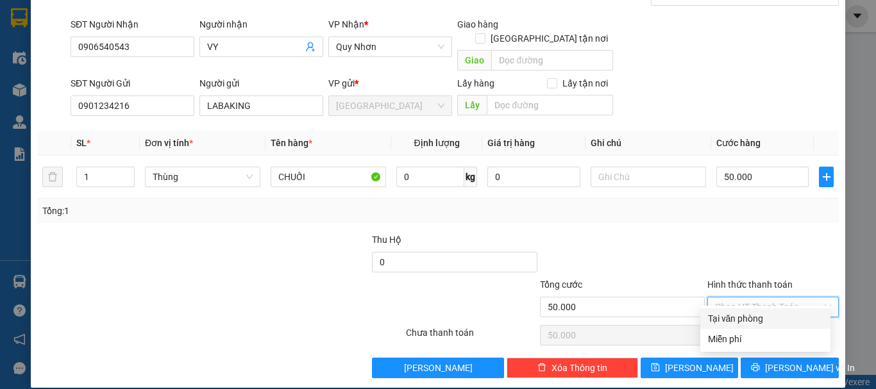
type input "0"
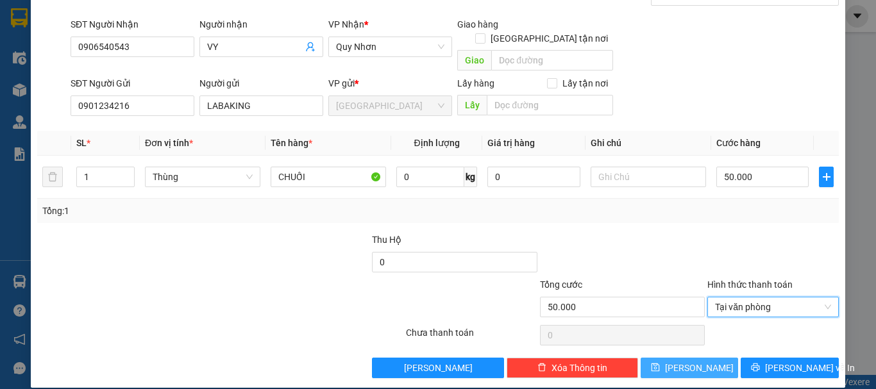
click at [702, 358] on button "Lưu" at bounding box center [690, 368] width 98 height 21
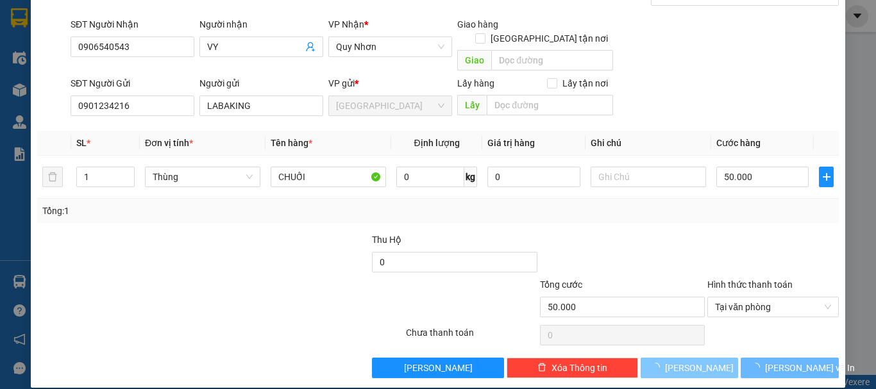
type input "0"
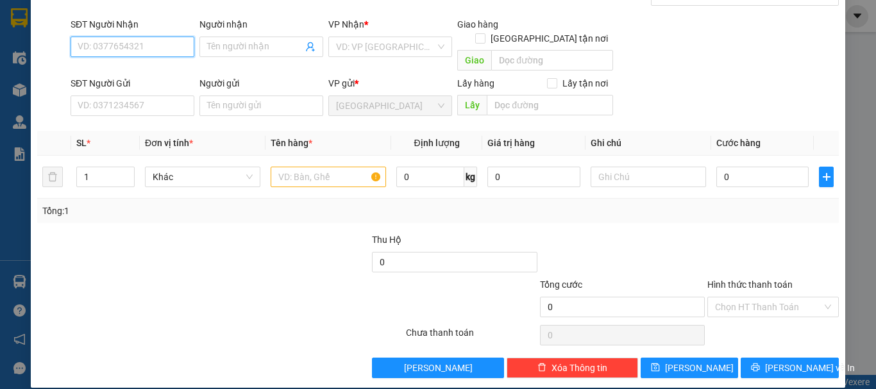
click at [153, 43] on input "SĐT Người Nhận" at bounding box center [133, 47] width 124 height 21
click at [164, 74] on div "0935809980 - FAMILY FRUITS - HÀ" at bounding box center [146, 72] width 137 height 14
type input "0935809980"
type input "FAMILY FRUITS - HÀ"
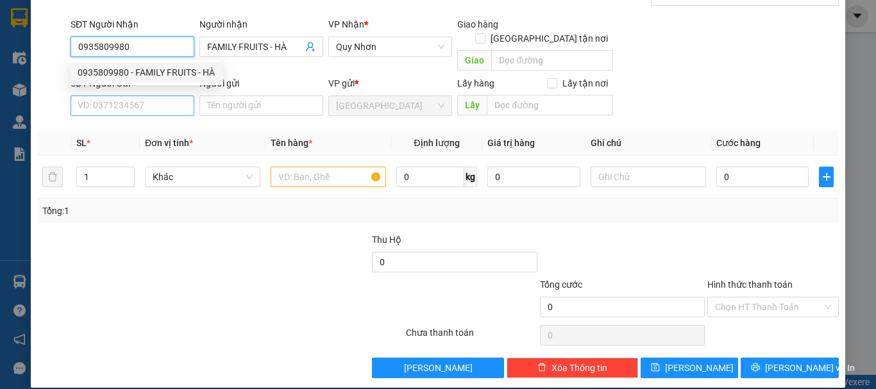
type input "0935809980"
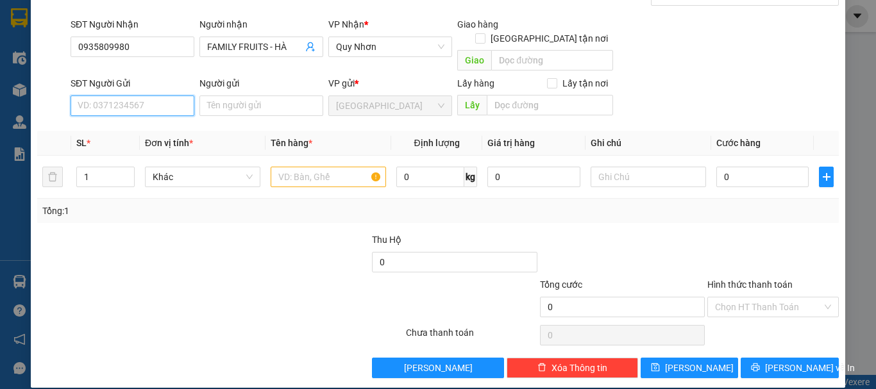
click at [152, 96] on input "SĐT Người Gửi" at bounding box center [133, 106] width 124 height 21
click at [153, 116] on div "0901234216 - LABAKING" at bounding box center [131, 117] width 107 height 14
type input "0901234216"
type input "LABAKING"
click at [175, 167] on span "Khác" at bounding box center [203, 176] width 100 height 19
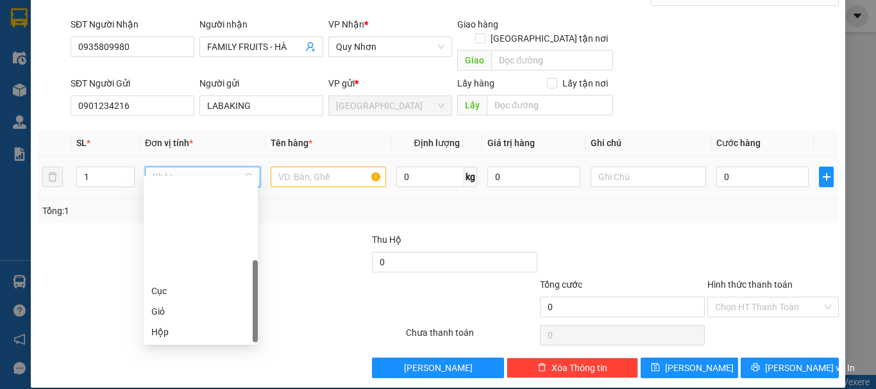
scroll to position [0, 0]
type input "T"
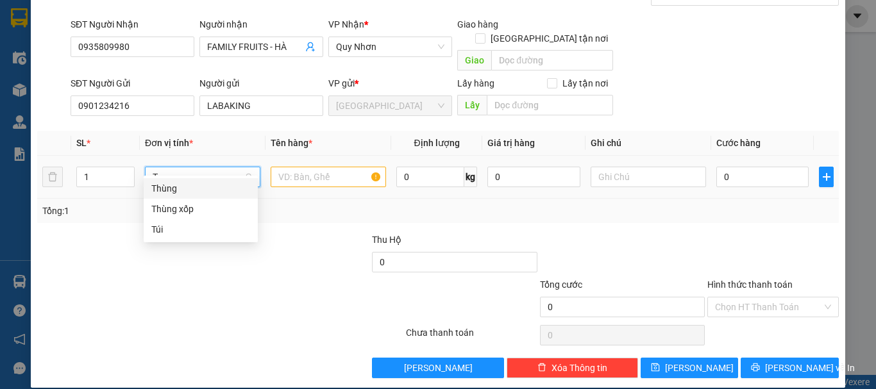
click at [202, 191] on div "Thùng" at bounding box center [200, 189] width 99 height 14
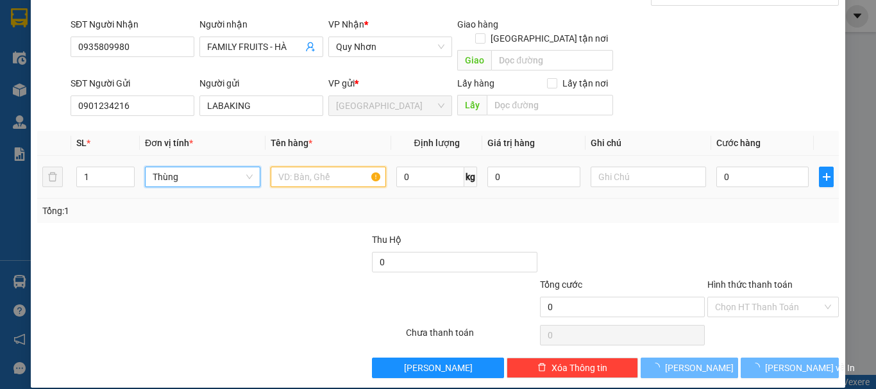
click at [303, 167] on input "text" at bounding box center [328, 177] width 115 height 21
paste input "CHUỐI"
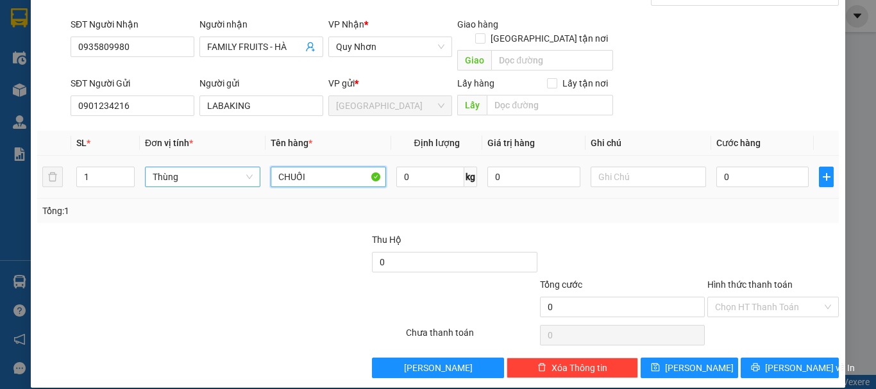
type input "CHUỐI"
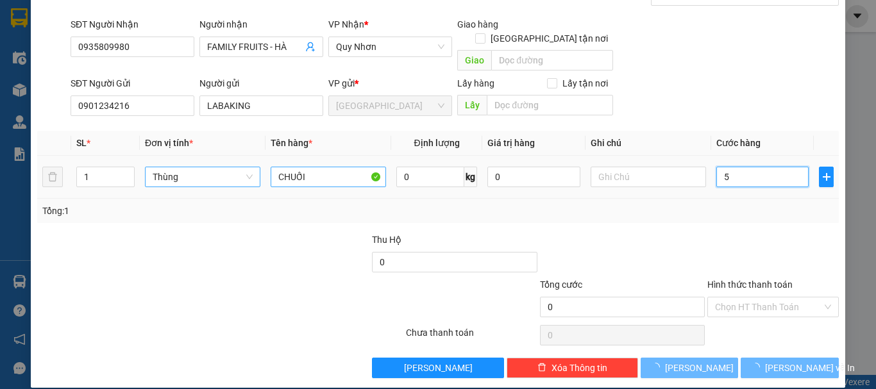
type input "50"
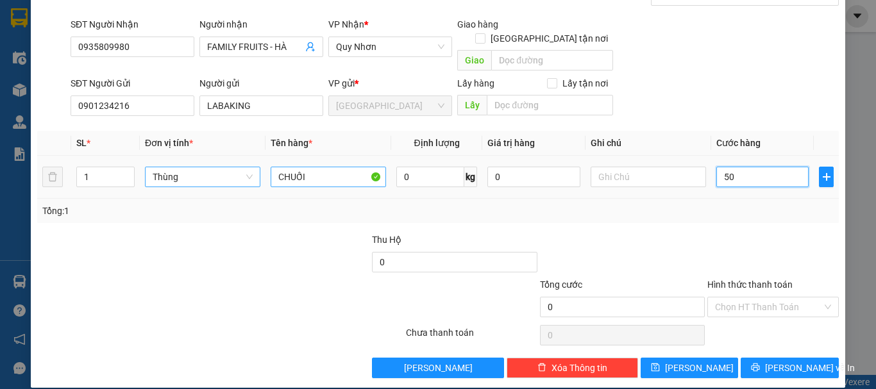
type input "50"
type input "50.000"
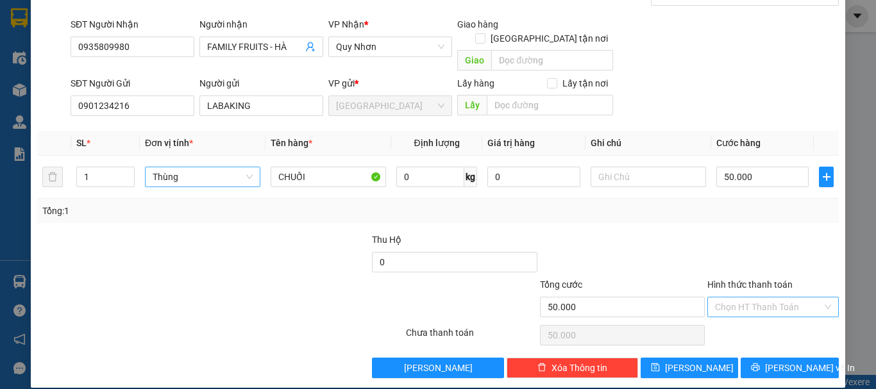
click at [755, 300] on input "Hình thức thanh toán" at bounding box center [768, 307] width 107 height 19
click at [747, 319] on div "Tại văn phòng" at bounding box center [765, 319] width 115 height 14
type input "0"
click at [693, 361] on span "[PERSON_NAME]" at bounding box center [699, 368] width 69 height 14
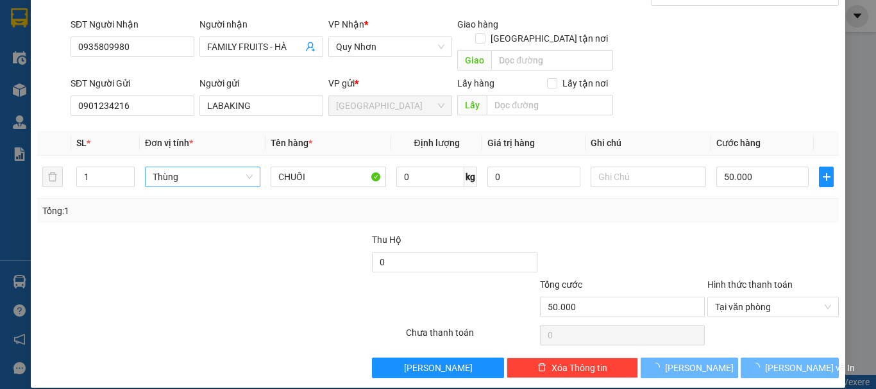
type input "0"
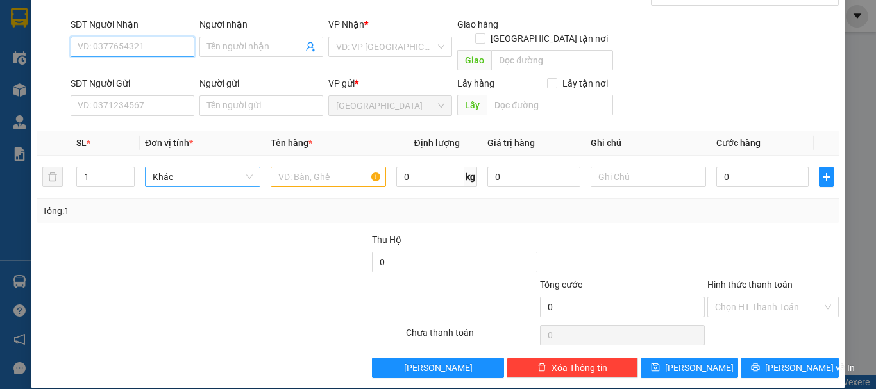
click at [155, 49] on input "SĐT Người Nhận" at bounding box center [133, 47] width 124 height 21
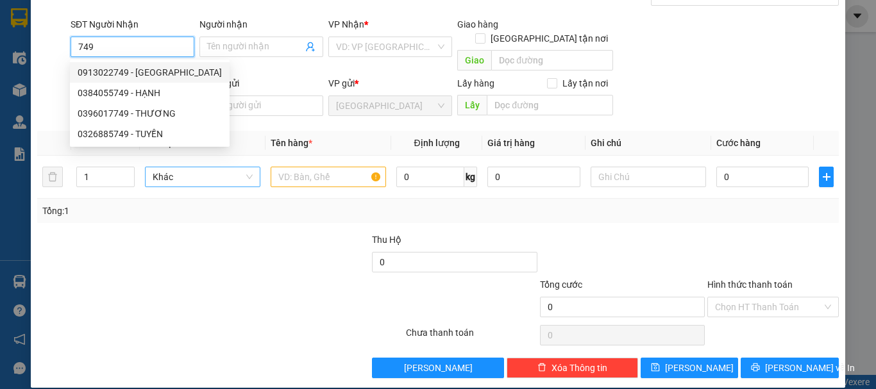
drag, startPoint x: 162, startPoint y: 72, endPoint x: 289, endPoint y: 72, distance: 127.0
click at [162, 72] on div "0913022749 - CẨM LY" at bounding box center [150, 72] width 144 height 14
type input "0913022749"
type input "CẨM LY"
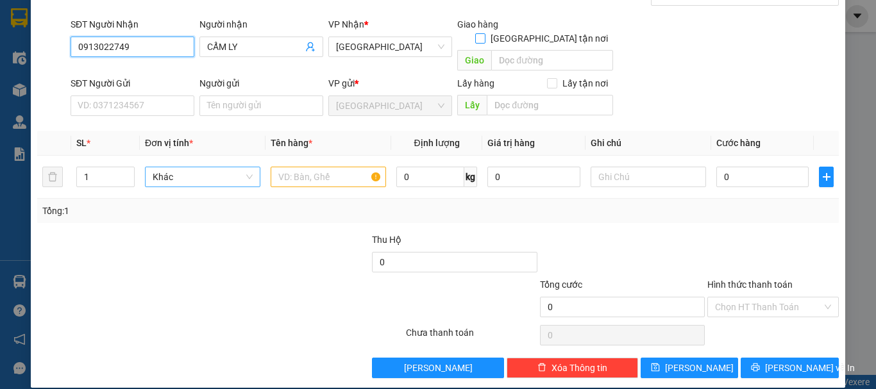
type input "0913022749"
drag, startPoint x: 539, startPoint y: 29, endPoint x: 541, endPoint y: 41, distance: 12.3
click at [486, 33] on span at bounding box center [480, 38] width 10 height 10
click at [484, 33] on input "Giao tận nơi" at bounding box center [479, 37] width 9 height 9
checkbox input "true"
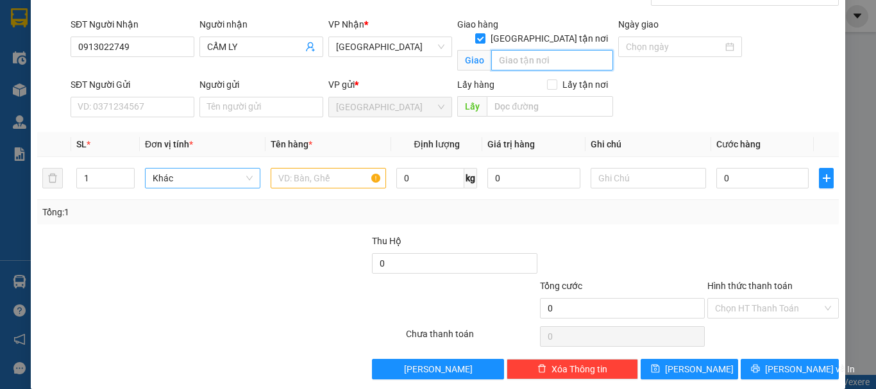
click at [541, 50] on input "text" at bounding box center [552, 60] width 122 height 21
click at [502, 50] on input "CẠN GIÃ" at bounding box center [552, 60] width 122 height 21
type input "VẠN GIÃ"
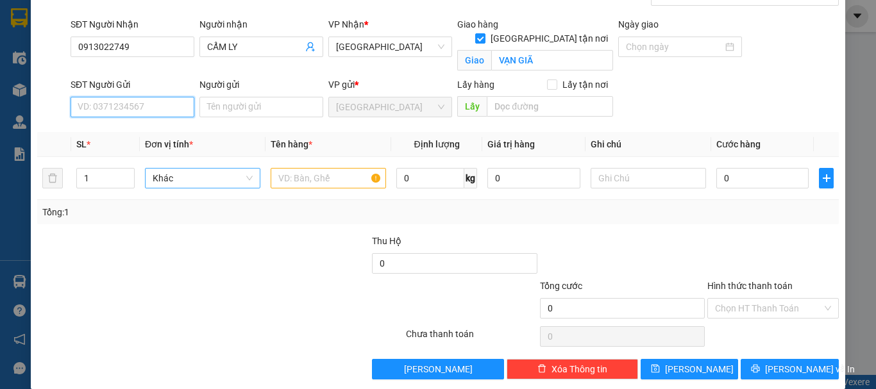
click at [162, 106] on input "SĐT Người Gửi" at bounding box center [133, 107] width 124 height 21
click at [159, 133] on div "0901234216 - LABAKING" at bounding box center [131, 133] width 107 height 14
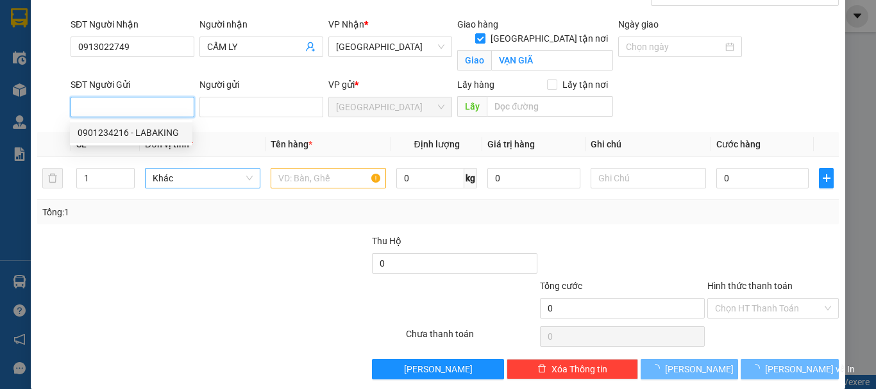
type input "0901234216"
type input "LABAKING"
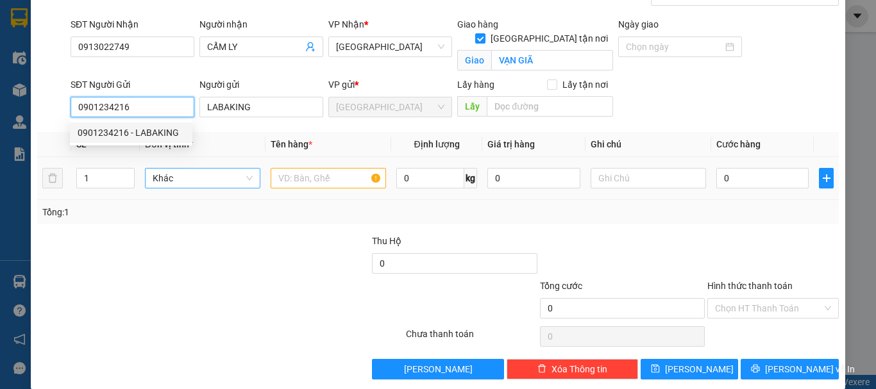
click at [164, 182] on span "Khác" at bounding box center [203, 178] width 100 height 19
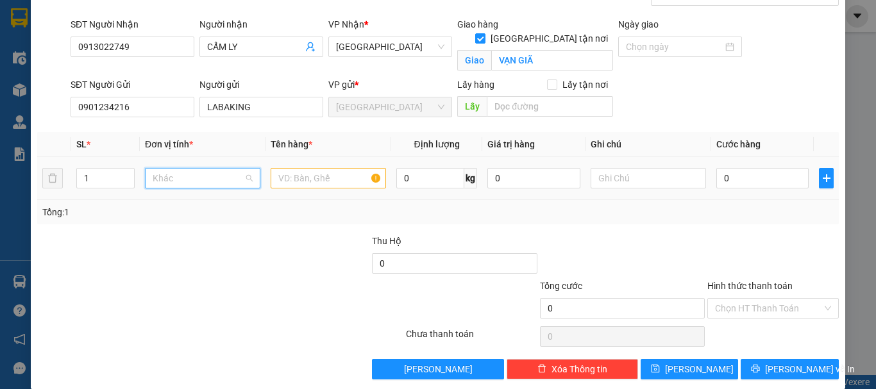
scroll to position [123, 0]
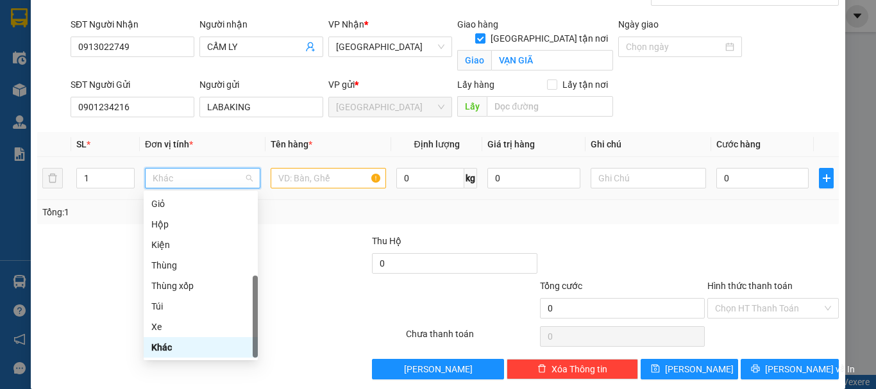
type input "T"
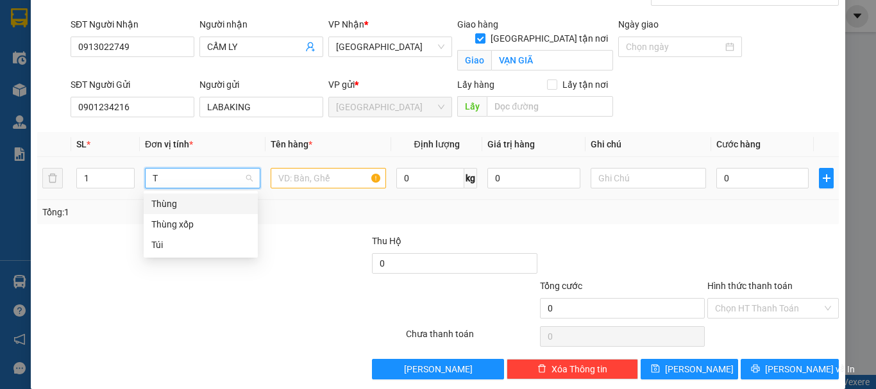
click at [204, 199] on div "Thùng" at bounding box center [200, 204] width 99 height 14
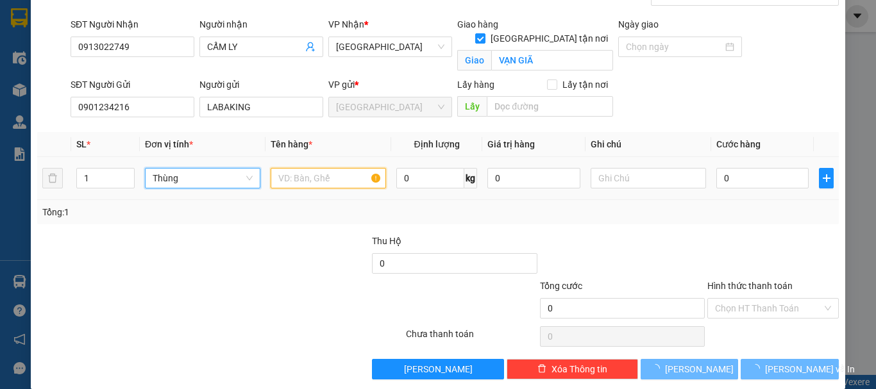
click at [314, 183] on input "text" at bounding box center [328, 178] width 115 height 21
paste input "CHUỐI"
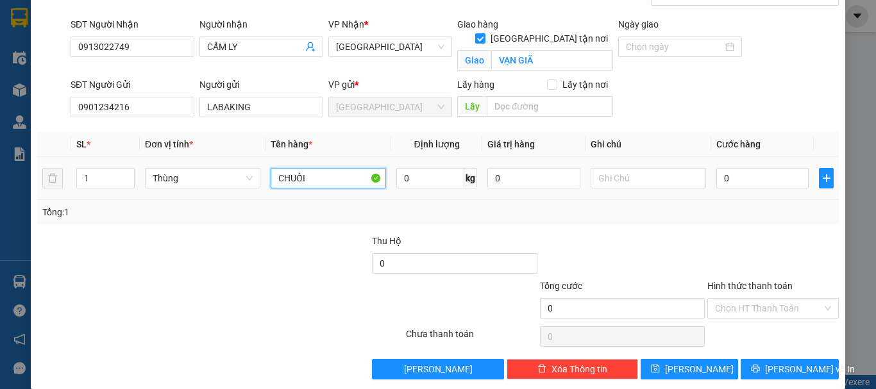
type input "CHUỐI"
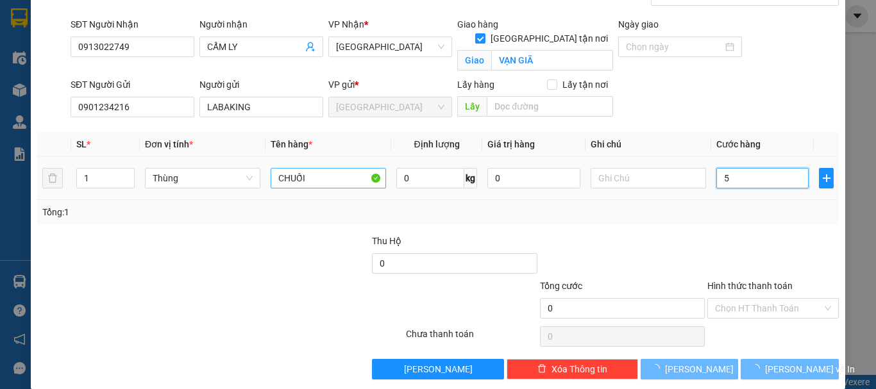
type input "50"
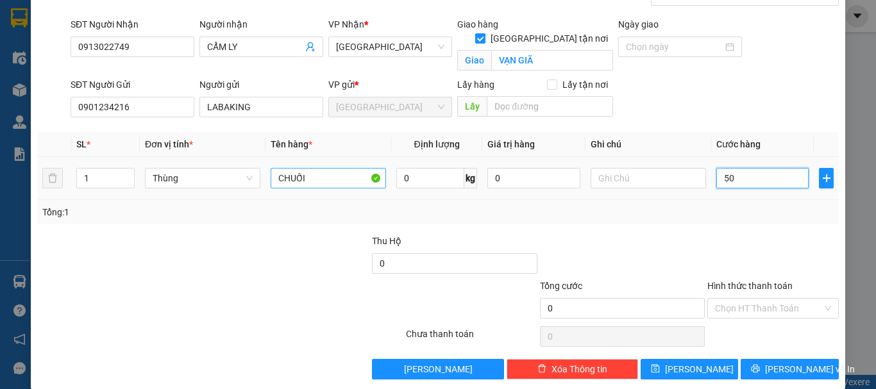
type input "50"
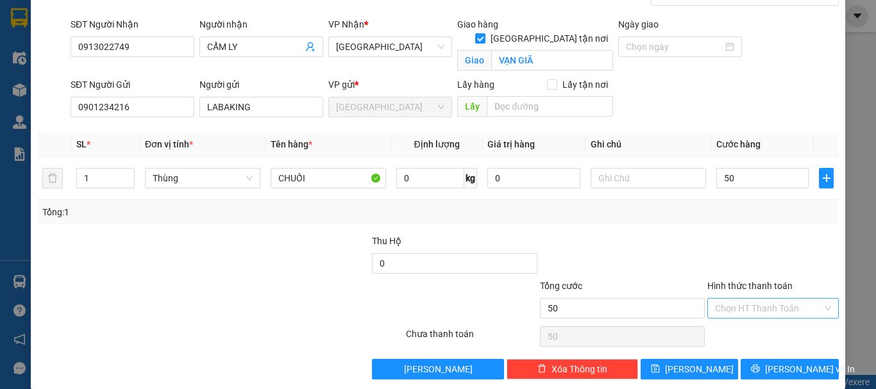
click at [790, 312] on input "Hình thức thanh toán" at bounding box center [768, 308] width 107 height 19
type input "50.000"
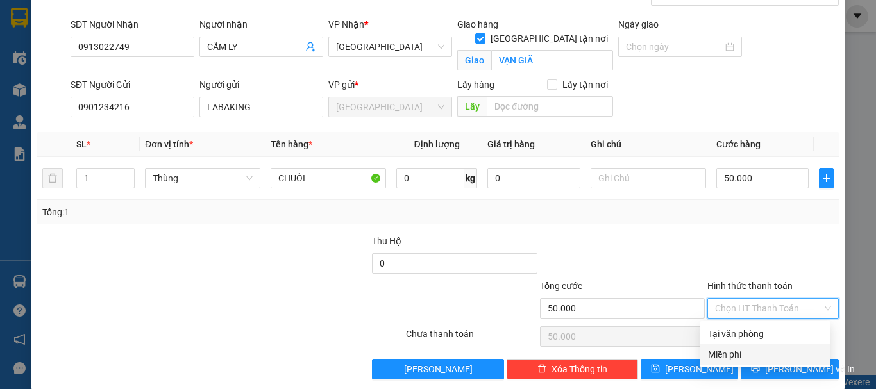
click at [747, 348] on div "Miễn phí" at bounding box center [765, 355] width 115 height 14
type input "0"
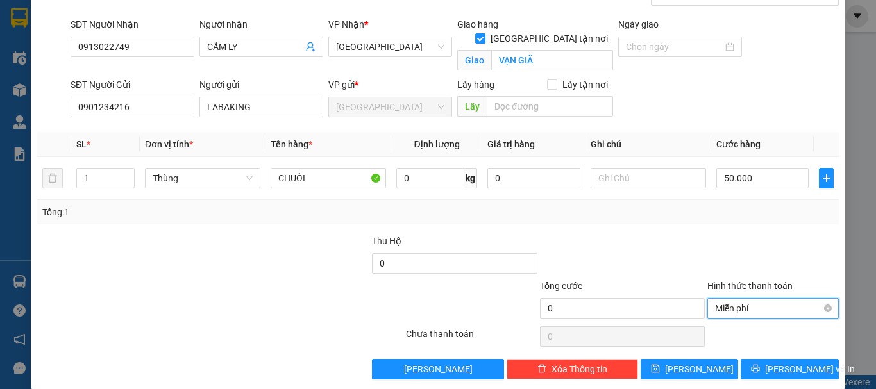
click at [758, 304] on span "Miễn phí" at bounding box center [773, 308] width 116 height 19
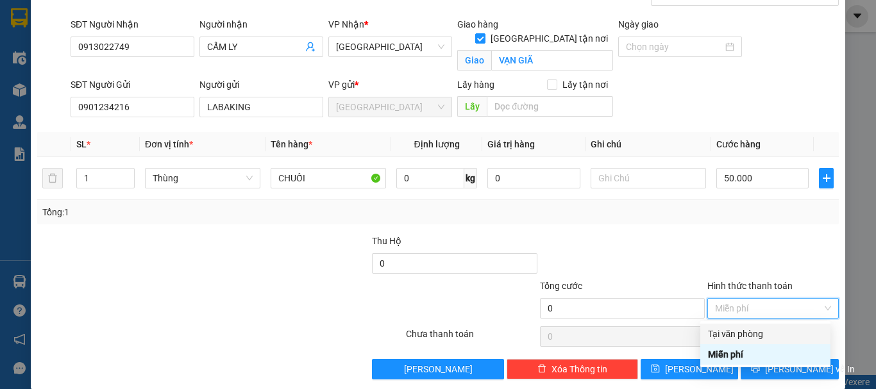
click at [761, 331] on div "Tại văn phòng" at bounding box center [765, 334] width 115 height 14
type input "50.000"
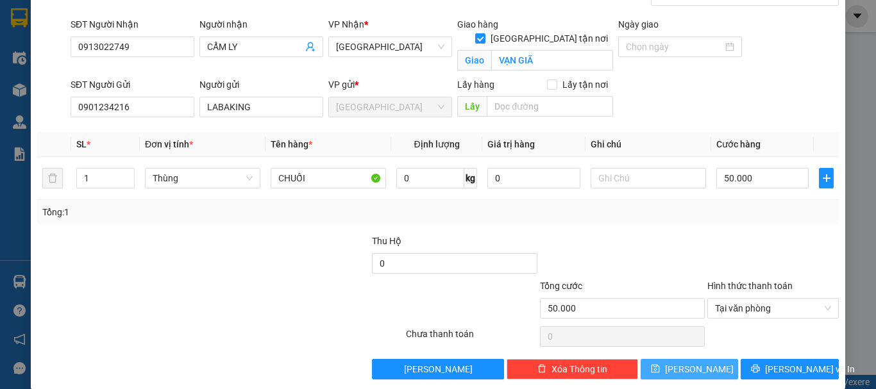
click at [685, 365] on span "Lưu" at bounding box center [699, 369] width 69 height 14
checkbox input "false"
type input "0"
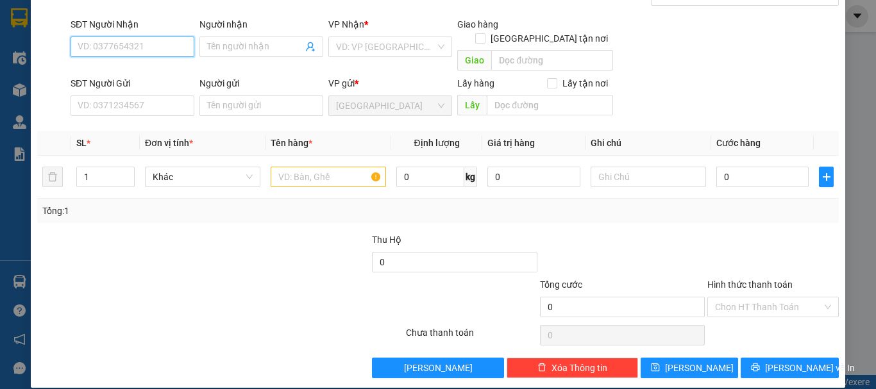
click at [169, 42] on input "SĐT Người Nhận" at bounding box center [133, 47] width 124 height 21
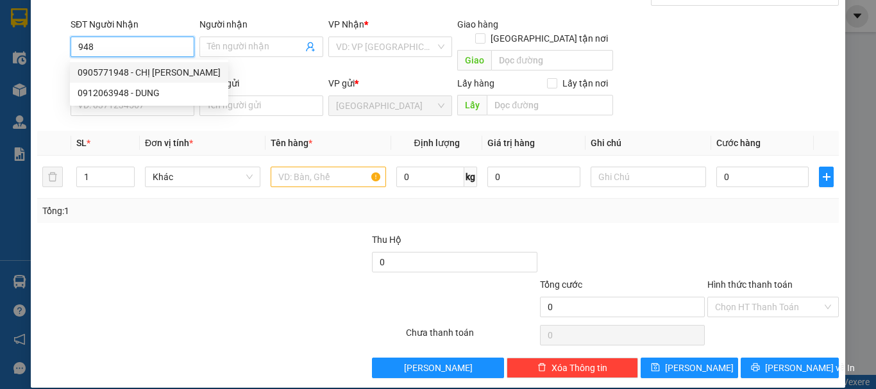
click at [135, 72] on div "0905771948 - CHỊ TUẤN" at bounding box center [149, 72] width 143 height 14
type input "0905771948"
type input "CHỊ TUẤN"
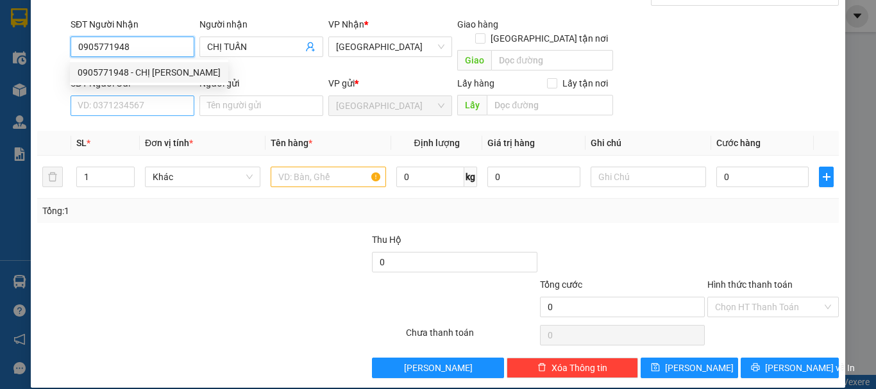
type input "0905771948"
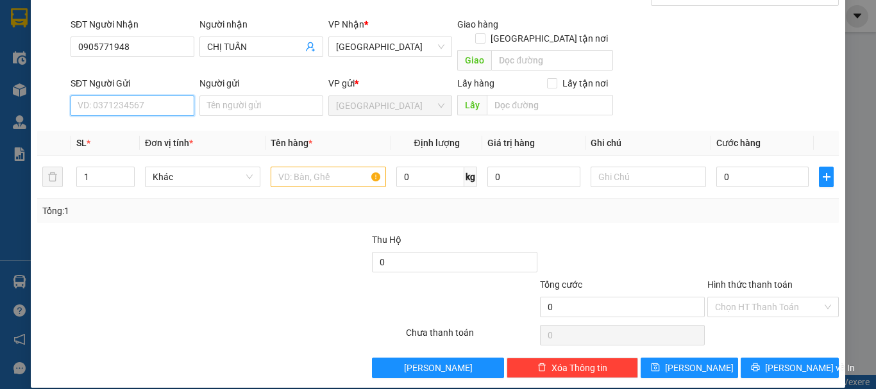
click at [152, 96] on input "SĐT Người Gửi" at bounding box center [133, 106] width 124 height 21
click at [158, 115] on div "0901234216 - LABAKING" at bounding box center [131, 117] width 107 height 14
type input "0901234216"
type input "LABAKING"
click at [173, 167] on span "Khác" at bounding box center [203, 176] width 100 height 19
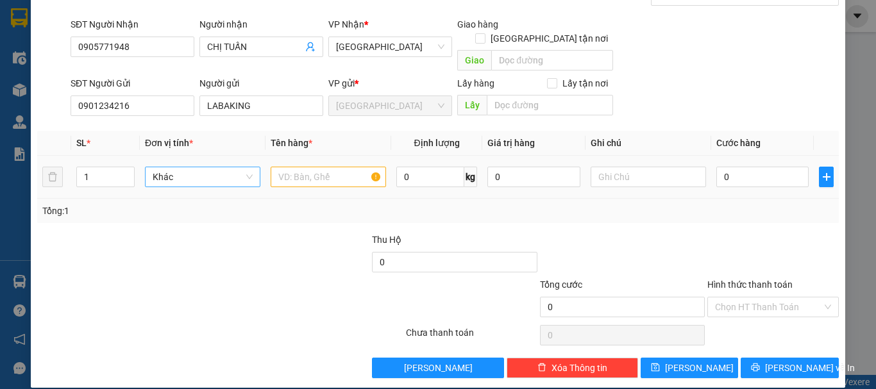
scroll to position [123, 0]
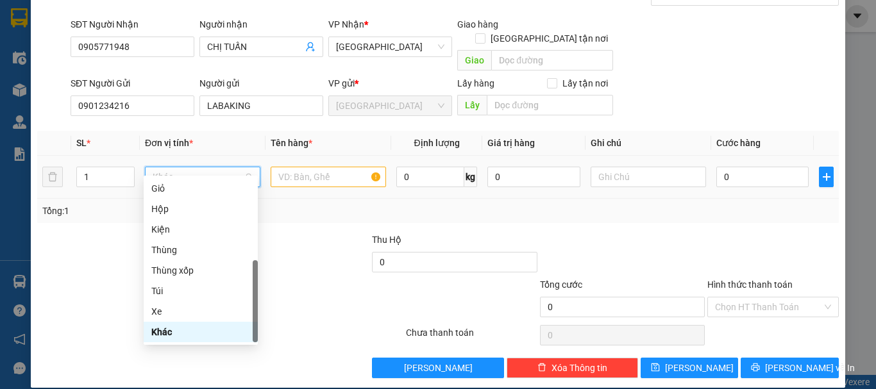
type input "T"
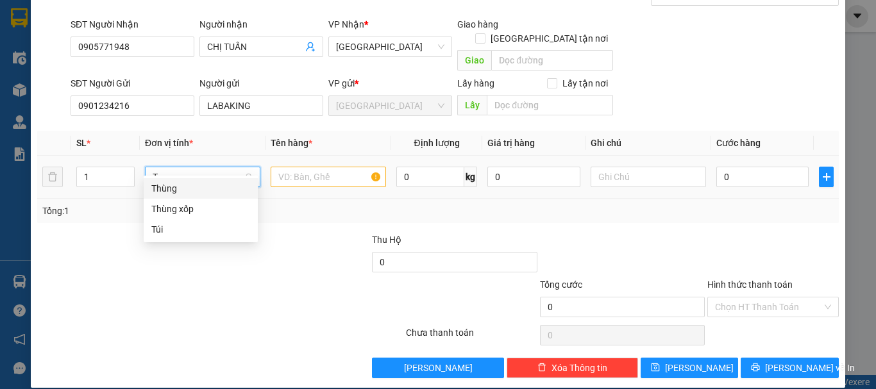
scroll to position [0, 0]
click at [195, 189] on div "Thùng" at bounding box center [200, 189] width 99 height 14
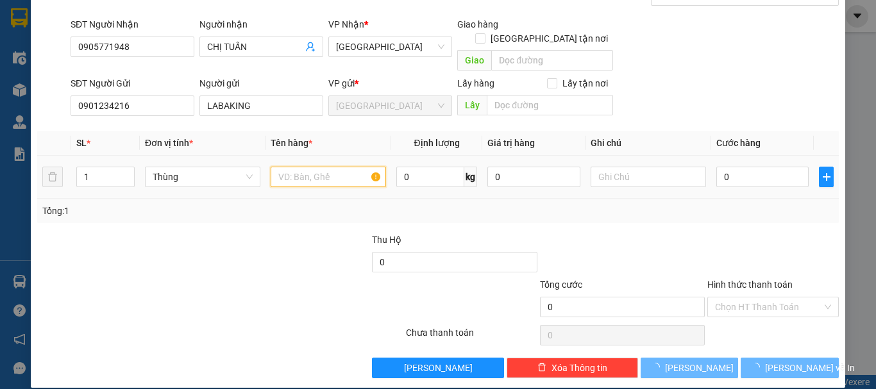
click at [290, 168] on input "text" at bounding box center [328, 177] width 115 height 21
paste input "CHUỐI"
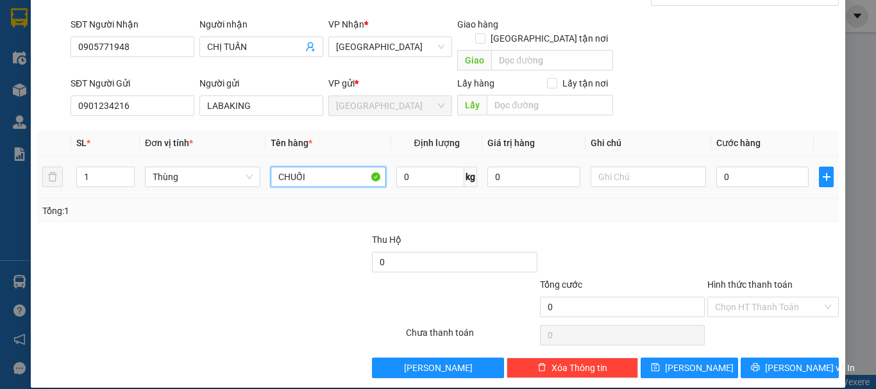
type input "CHUỐI"
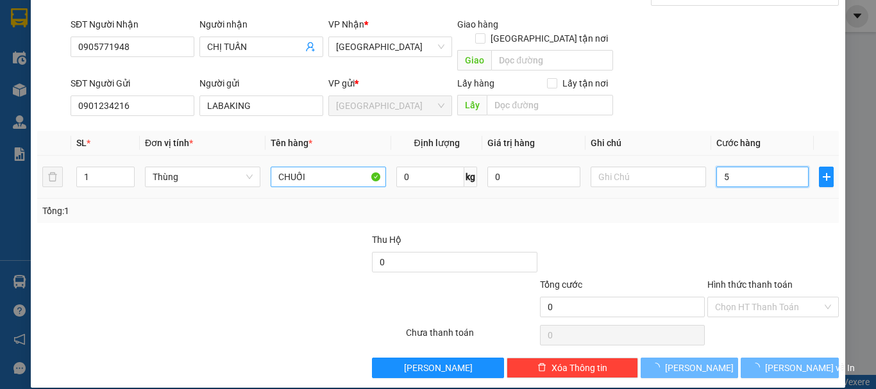
type input "50"
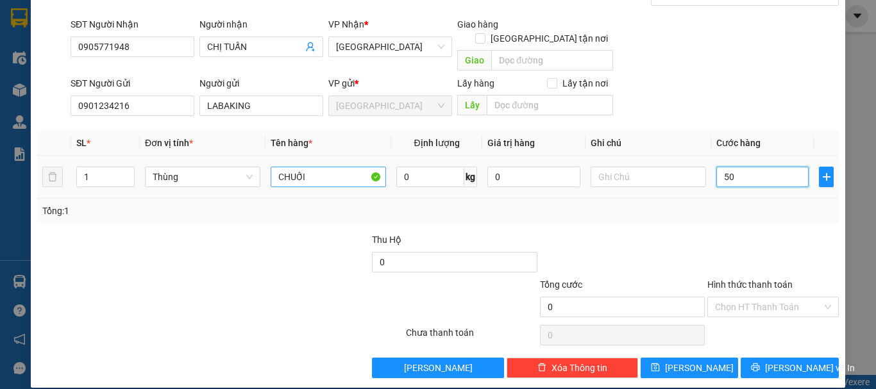
type input "50"
type input "50.000"
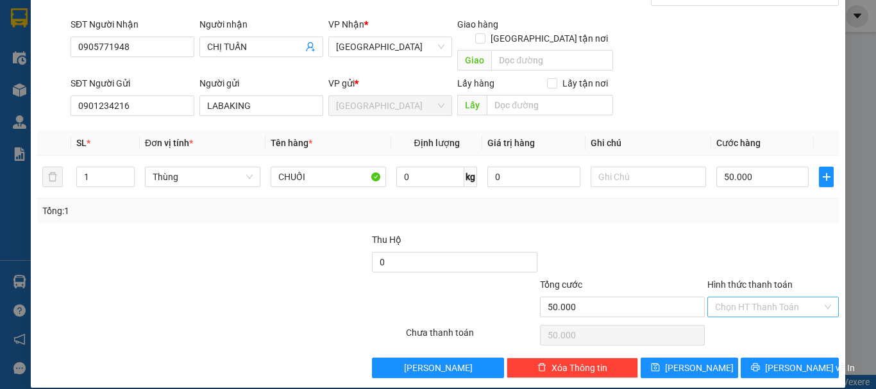
click at [761, 298] on input "Hình thức thanh toán" at bounding box center [768, 307] width 107 height 19
click at [751, 327] on div "Tại văn phòng" at bounding box center [765, 319] width 130 height 21
type input "0"
click at [701, 358] on button "Lưu" at bounding box center [690, 368] width 98 height 21
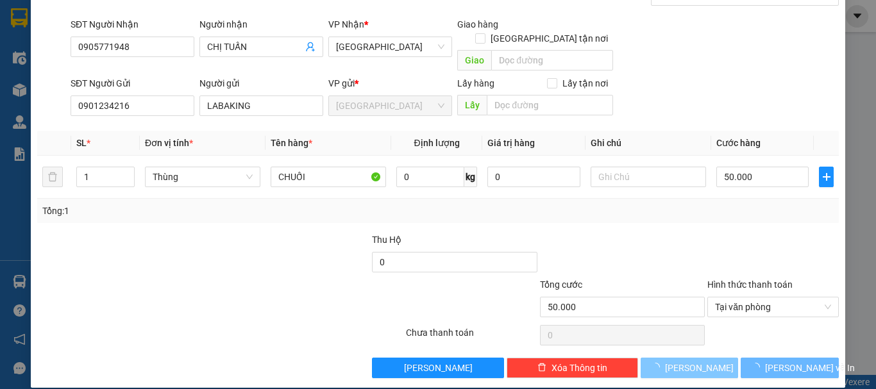
type input "0"
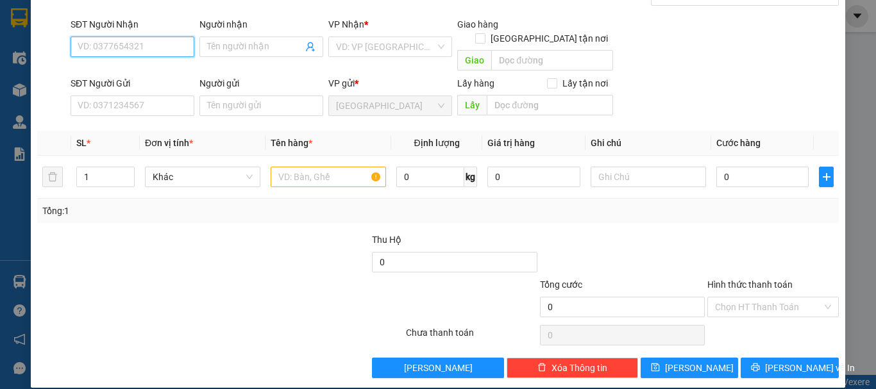
click at [176, 46] on input "SĐT Người Nhận" at bounding box center [133, 47] width 124 height 21
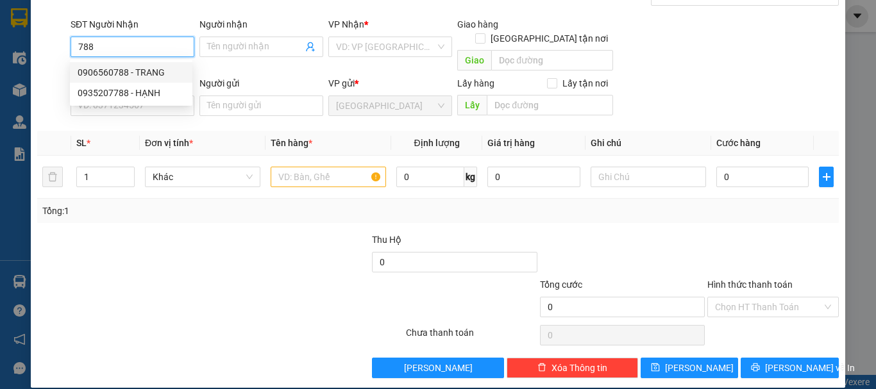
click at [153, 73] on div "0906560788 - TRANG" at bounding box center [131, 72] width 107 height 14
type input "0906560788"
type input "TRANG"
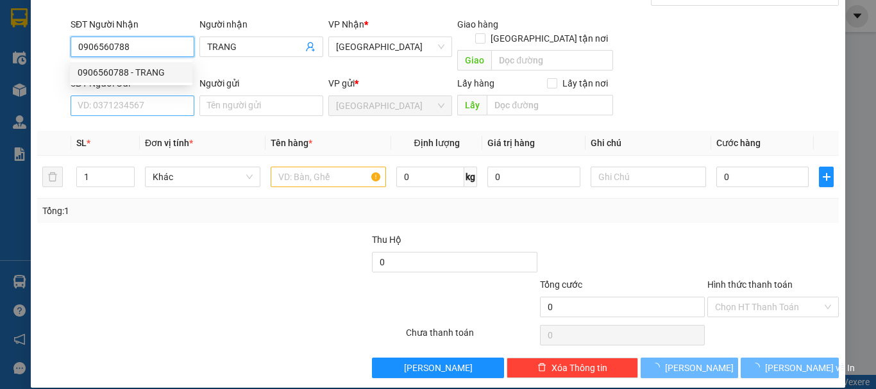
type input "0906560788"
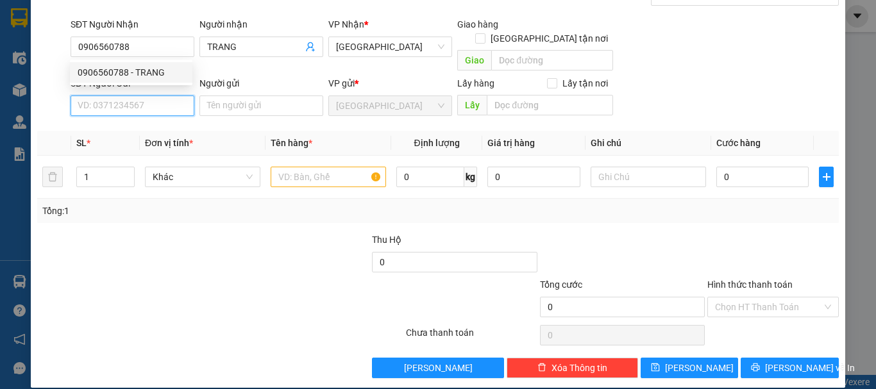
click at [155, 96] on input "SĐT Người Gửi" at bounding box center [133, 106] width 124 height 21
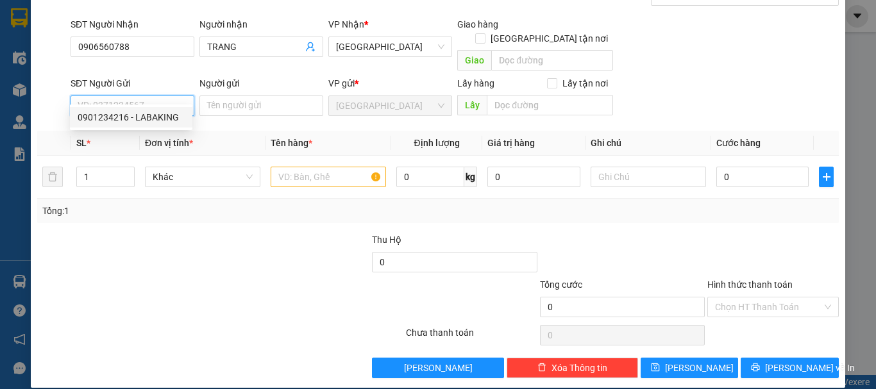
drag, startPoint x: 170, startPoint y: 115, endPoint x: 173, endPoint y: 130, distance: 15.1
click at [169, 117] on div "0901234216 - LABAKING" at bounding box center [131, 117] width 107 height 14
type input "0901234216"
type input "LABAKING"
click at [186, 167] on span "Khác" at bounding box center [203, 176] width 100 height 19
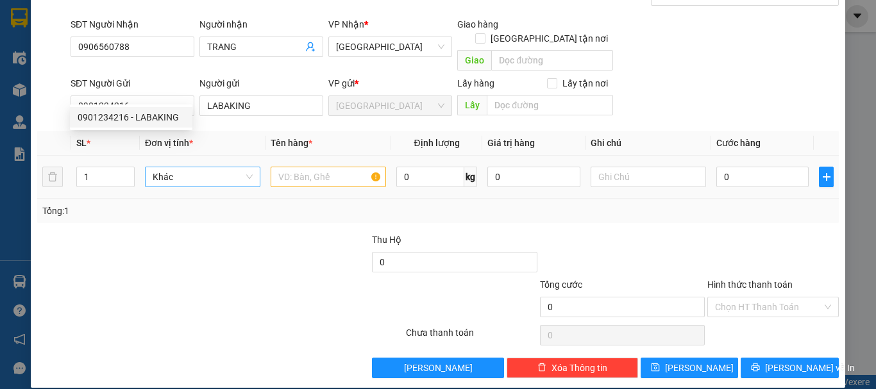
scroll to position [123, 0]
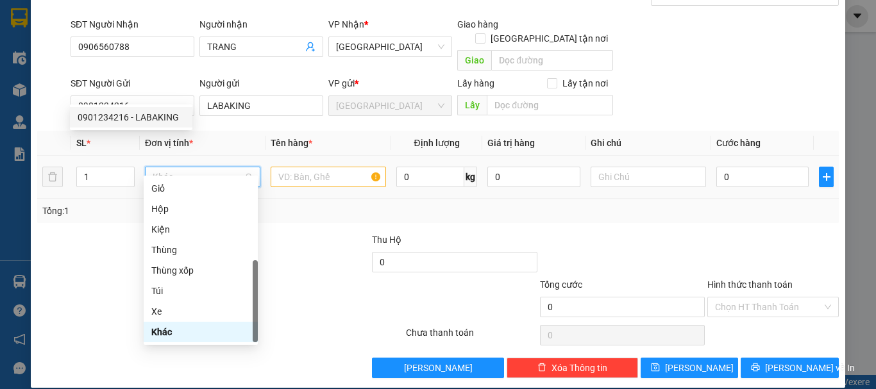
type input "T"
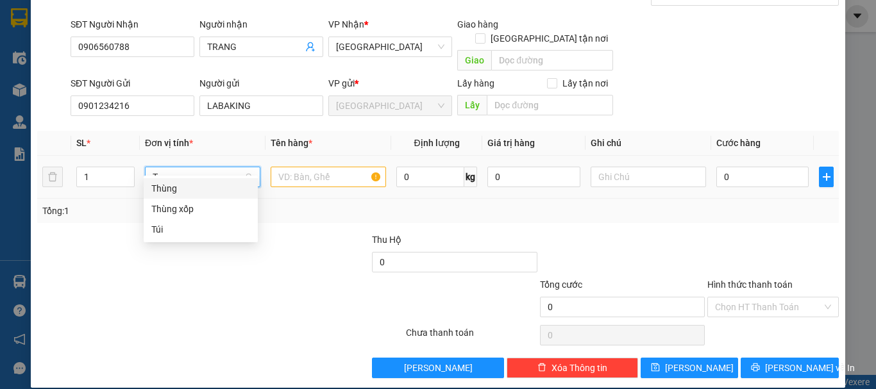
scroll to position [0, 0]
click at [199, 185] on div "Thùng" at bounding box center [200, 189] width 99 height 14
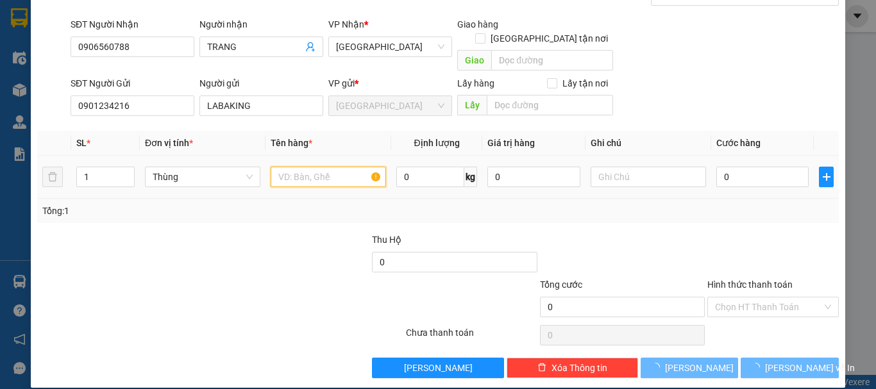
click at [278, 169] on input "text" at bounding box center [328, 177] width 115 height 21
paste input "CHUỐI"
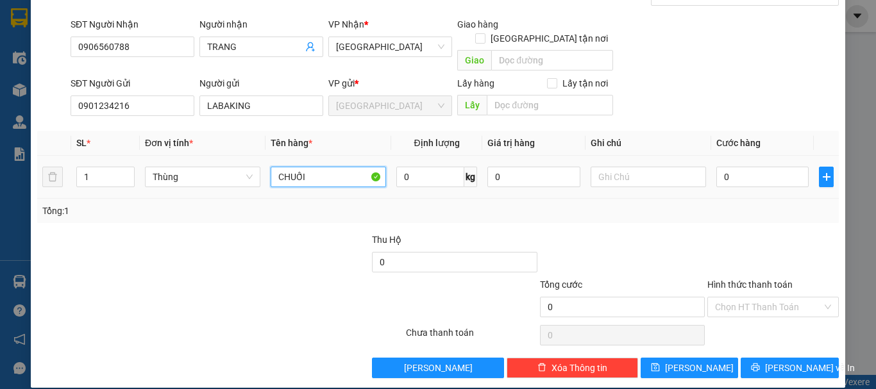
type input "CHUỐI"
type input "50"
type input "50.000"
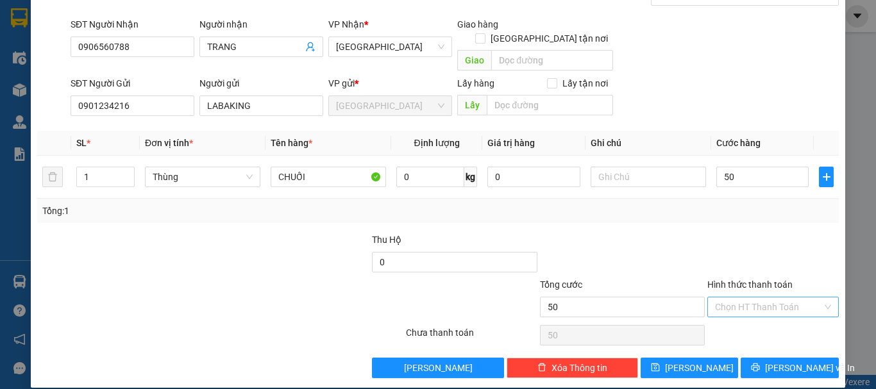
type input "50.000"
click at [752, 298] on input "Hình thức thanh toán" at bounding box center [768, 307] width 107 height 19
click at [750, 312] on div "Tại văn phòng" at bounding box center [765, 319] width 115 height 14
type input "0"
click at [688, 340] on div "Transit Pickup Surcharge Ids Transit Deliver Surcharge Ids Transit Deliver Surc…" at bounding box center [438, 172] width 802 height 412
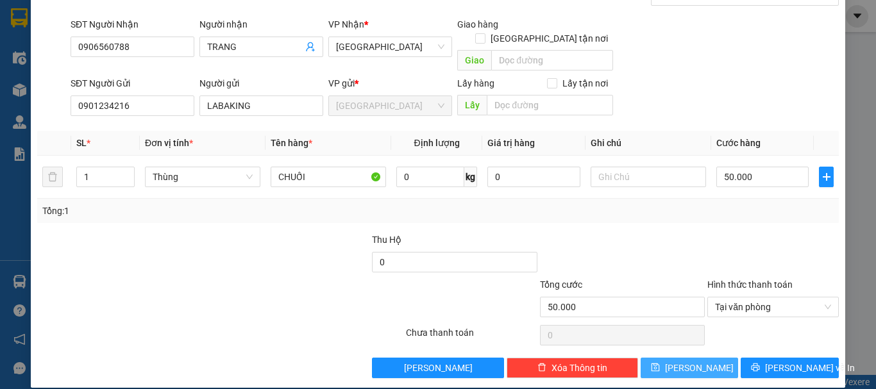
click at [667, 358] on button "Lưu" at bounding box center [690, 368] width 98 height 21
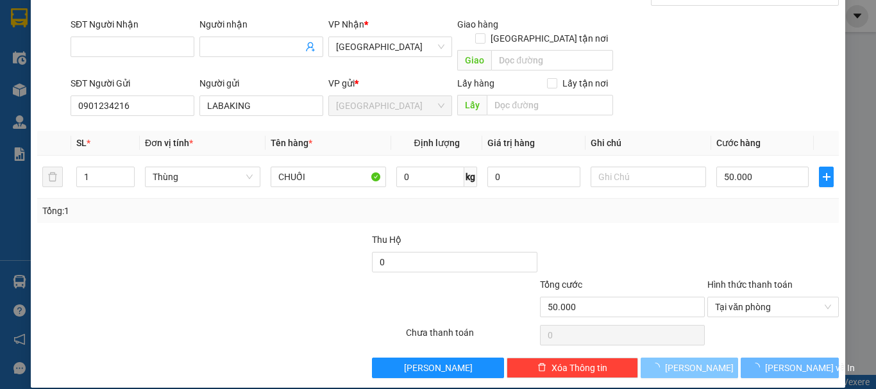
type input "0"
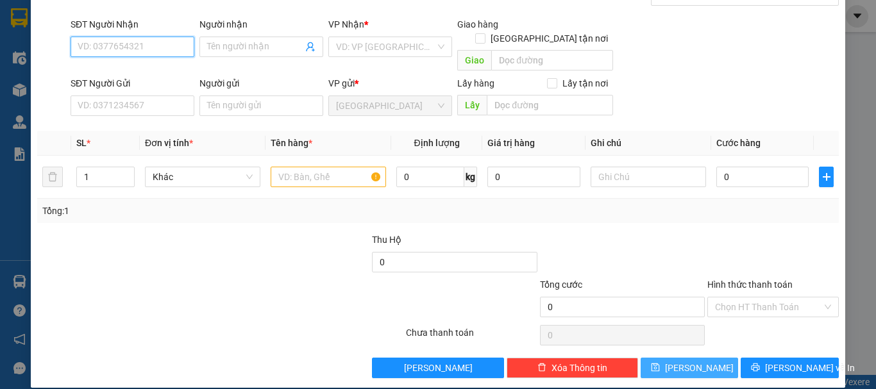
drag, startPoint x: 165, startPoint y: 43, endPoint x: 254, endPoint y: 21, distance: 91.2
click at [174, 42] on input "SĐT Người Nhận" at bounding box center [133, 47] width 124 height 21
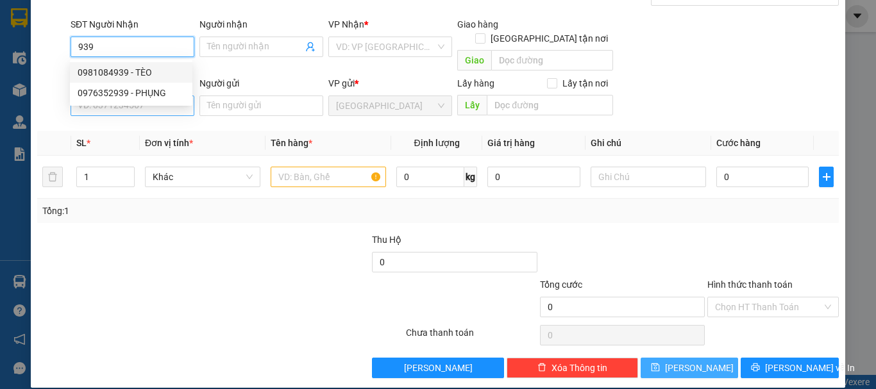
drag, startPoint x: 161, startPoint y: 74, endPoint x: 159, endPoint y: 85, distance: 11.1
click at [160, 75] on div "0981084939 - TÈO" at bounding box center [131, 72] width 107 height 14
type input "0981084939"
type input "TÈO"
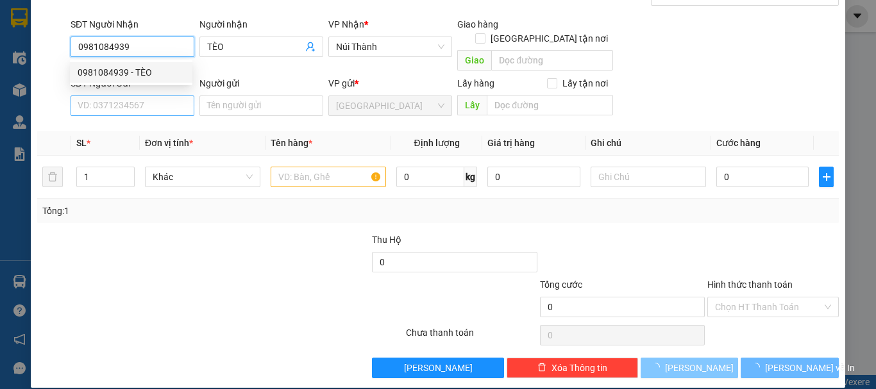
type input "0981084939"
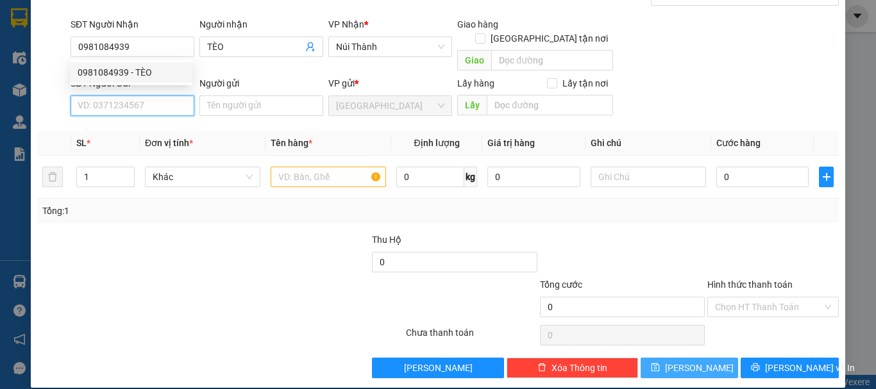
drag, startPoint x: 157, startPoint y: 94, endPoint x: 150, endPoint y: 91, distance: 7.8
click at [157, 96] on input "SĐT Người Gửi" at bounding box center [133, 106] width 124 height 21
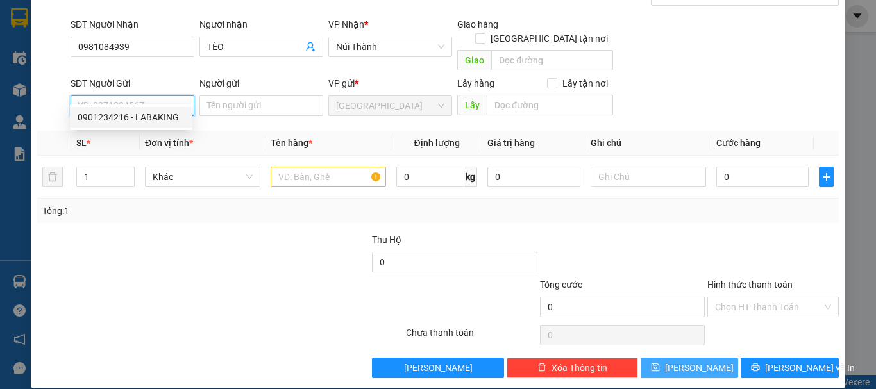
click at [156, 112] on div "0901234216 - LABAKING" at bounding box center [131, 117] width 107 height 14
type input "0901234216"
type input "LABAKING"
click at [182, 167] on span "Khác" at bounding box center [203, 176] width 100 height 19
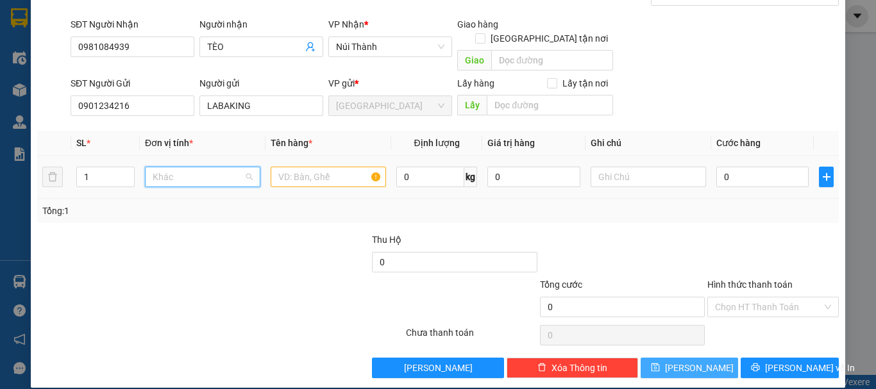
scroll to position [123, 0]
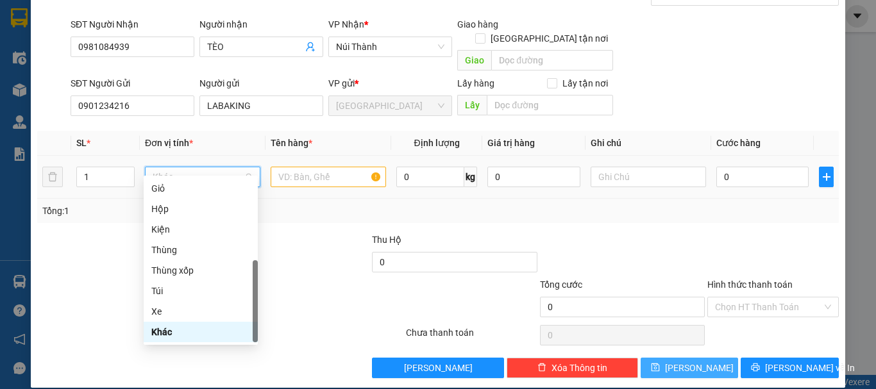
type input "T"
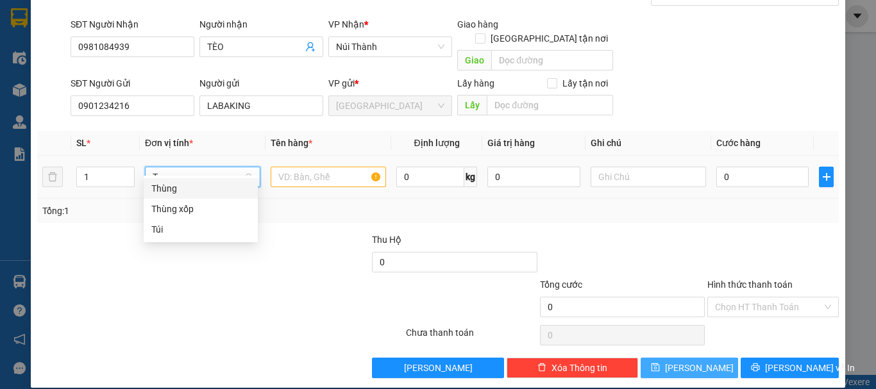
drag, startPoint x: 207, startPoint y: 187, endPoint x: 255, endPoint y: 181, distance: 47.8
click at [208, 187] on div "Thùng" at bounding box center [200, 189] width 99 height 14
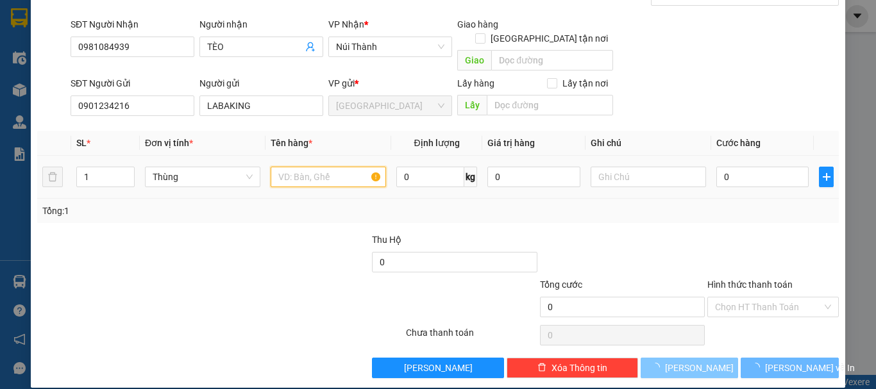
click at [314, 167] on input "text" at bounding box center [328, 177] width 115 height 21
paste input "CHUỐI"
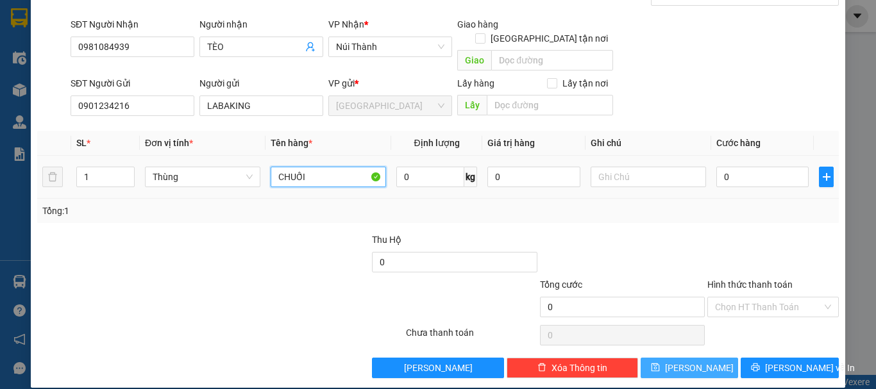
type input "CHUỐI"
type input "50"
click at [759, 298] on input "Hình thức thanh toán" at bounding box center [768, 307] width 107 height 19
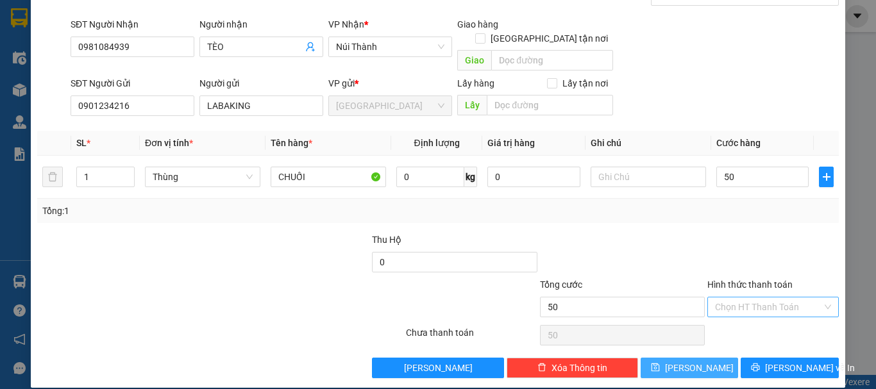
type input "50.000"
click at [742, 316] on div "Tại văn phòng" at bounding box center [765, 319] width 115 height 14
type input "0"
click at [684, 361] on span "Lưu" at bounding box center [699, 368] width 69 height 14
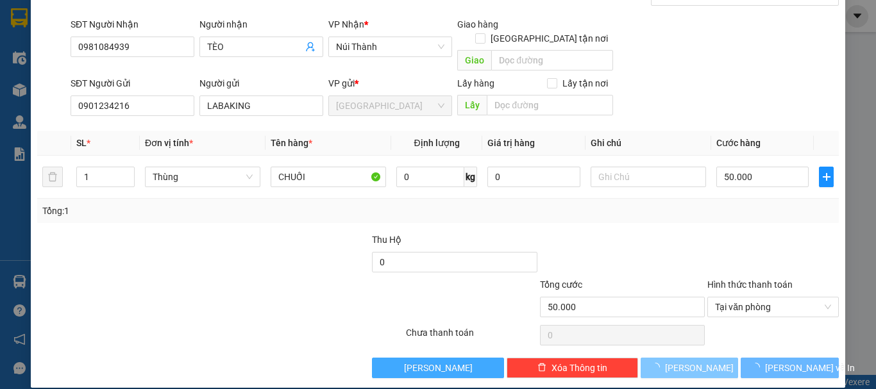
type input "0"
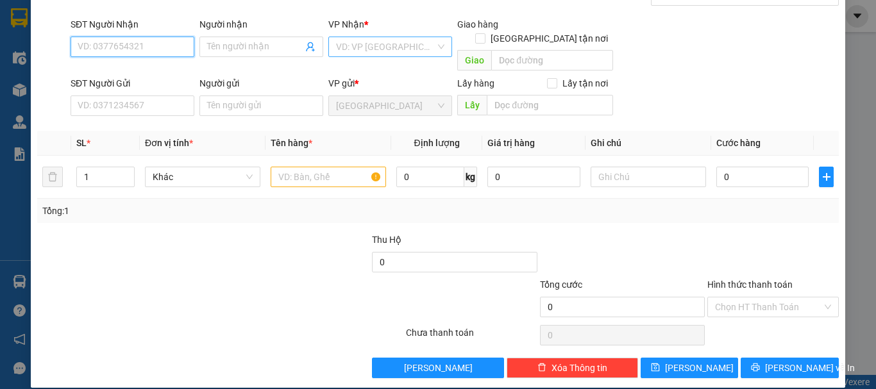
drag, startPoint x: 182, startPoint y: 51, endPoint x: 388, endPoint y: 49, distance: 205.9
click at [182, 51] on input "SĐT Người Nhận" at bounding box center [133, 47] width 124 height 21
type input "0"
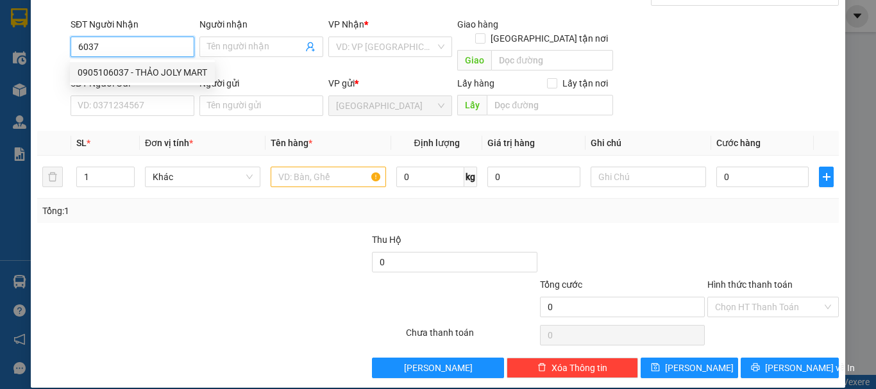
click at [135, 78] on div "0905106037 - THẢO JOLY MART" at bounding box center [143, 72] width 130 height 14
type input "0905106037"
type input "THẢO JOLY MART"
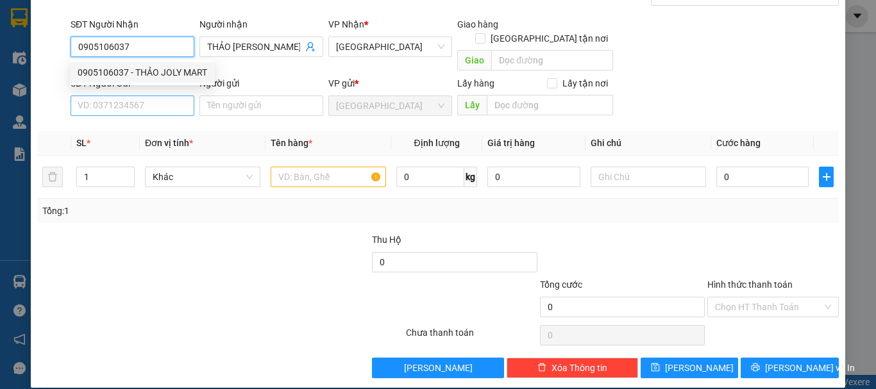
type input "0905106037"
click at [142, 99] on input "SĐT Người Gửi" at bounding box center [133, 106] width 124 height 21
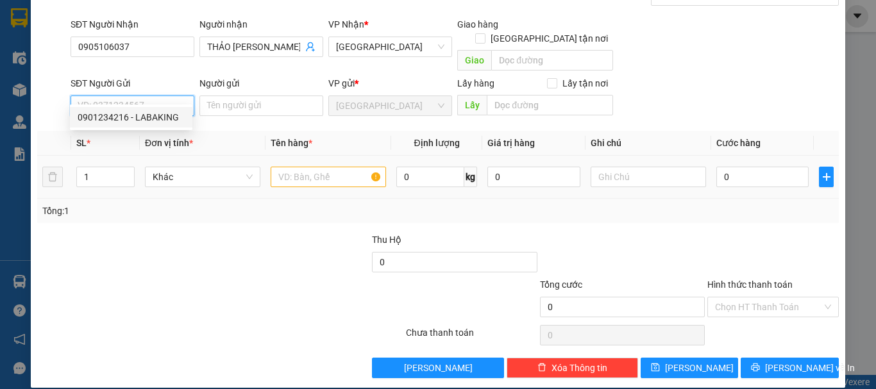
drag, startPoint x: 140, startPoint y: 111, endPoint x: 126, endPoint y: 146, distance: 38.0
click at [140, 114] on div "0901234216 - LABAKING" at bounding box center [131, 117] width 107 height 14
type input "0901234216"
type input "LABAKING"
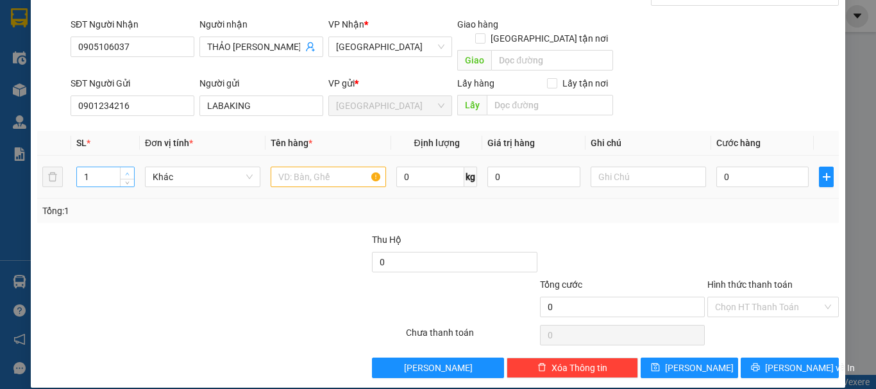
type input "2"
click at [124, 170] on span "up" at bounding box center [128, 174] width 8 height 8
click at [188, 167] on span "Khác" at bounding box center [203, 176] width 100 height 19
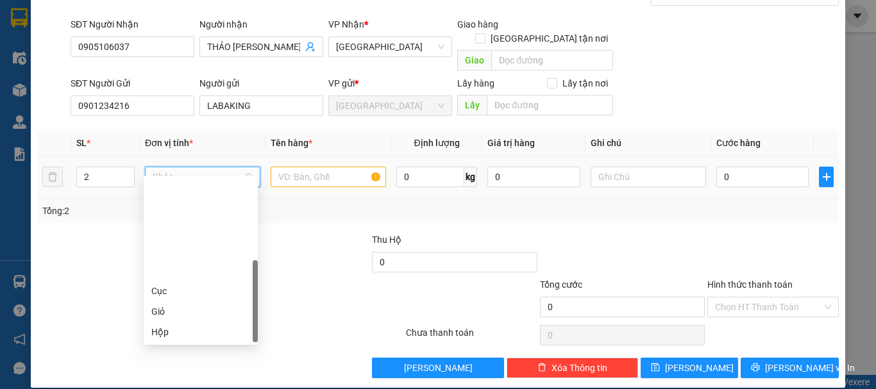
type input "T"
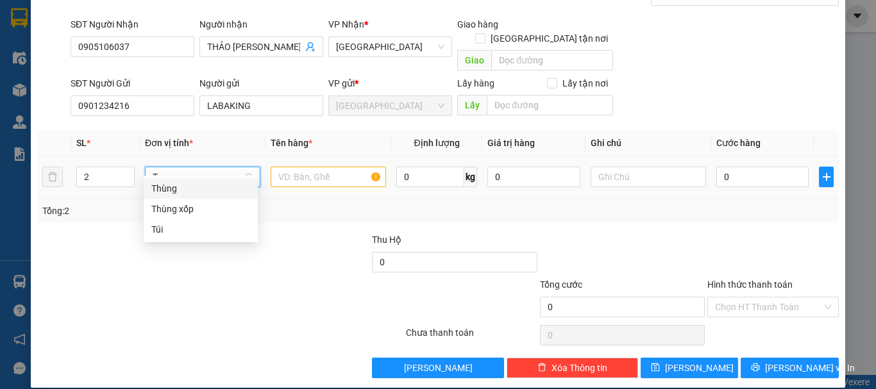
click at [207, 191] on div "Thùng" at bounding box center [200, 189] width 99 height 14
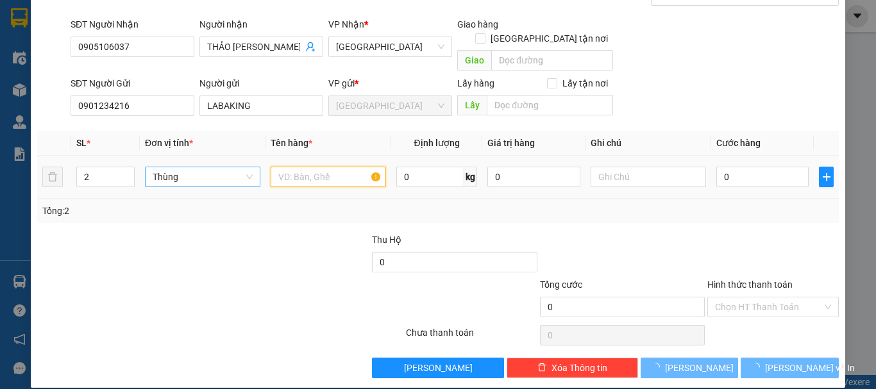
click at [315, 167] on input "text" at bounding box center [328, 177] width 115 height 21
paste input "CHUỐI"
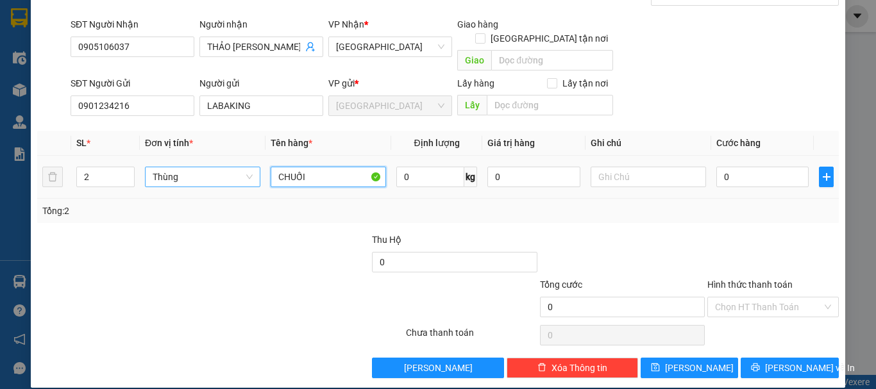
type input "CHUỐI"
type input "1"
type input "10"
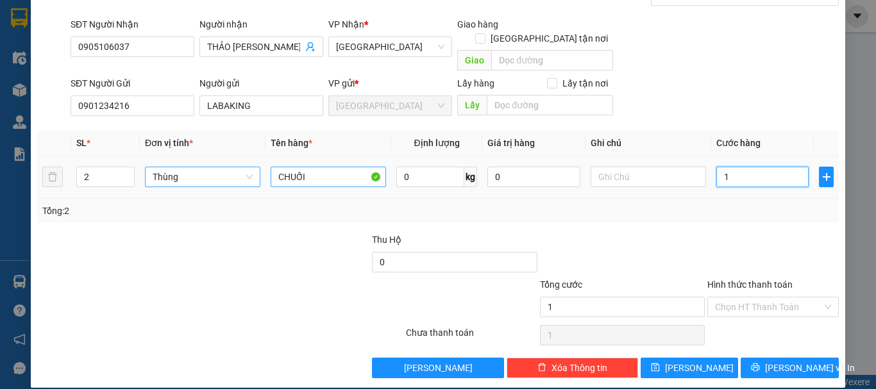
type input "10"
type input "100"
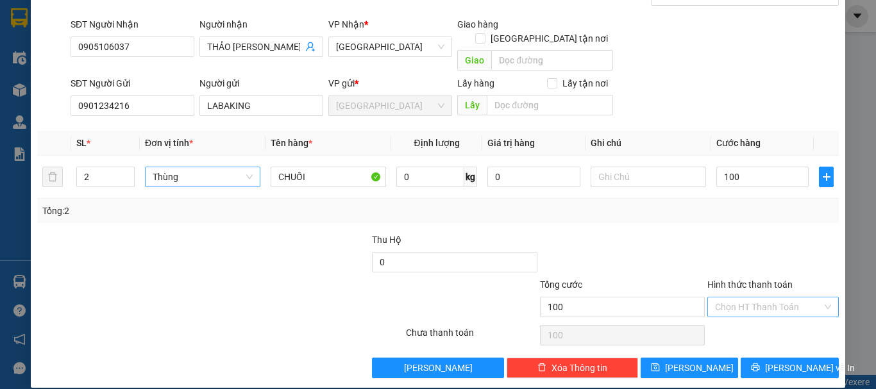
type input "100.000"
click at [773, 301] on input "Hình thức thanh toán" at bounding box center [768, 307] width 107 height 19
click at [759, 318] on div "Tại văn phòng" at bounding box center [765, 319] width 115 height 14
type input "0"
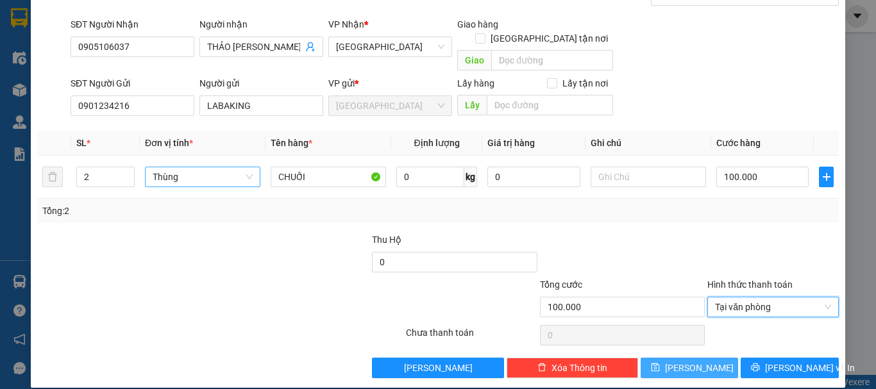
click at [688, 361] on span "Lưu" at bounding box center [699, 368] width 69 height 14
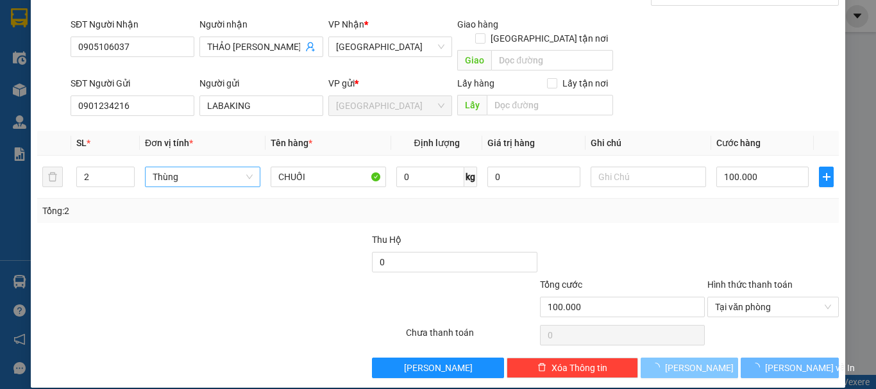
type input "1"
type input "0"
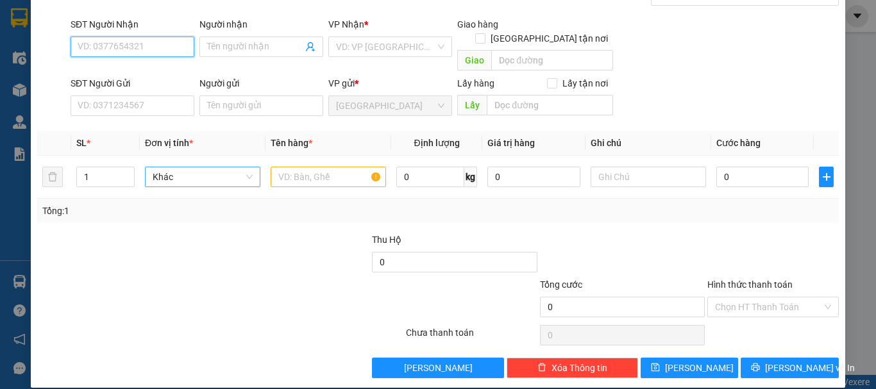
drag, startPoint x: 148, startPoint y: 44, endPoint x: 157, endPoint y: 43, distance: 9.1
click at [153, 44] on input "SĐT Người Nhận" at bounding box center [133, 47] width 124 height 21
click at [137, 74] on div "0905725200 - SANG" at bounding box center [131, 72] width 107 height 14
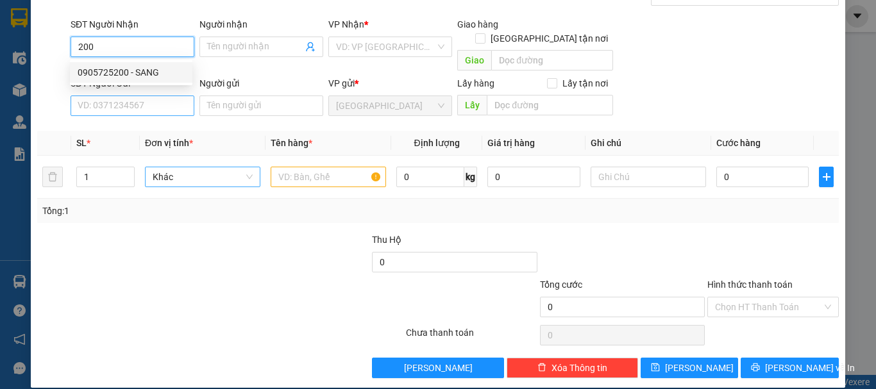
type input "0905725200"
type input "SANG"
type input "0905725200"
click at [155, 97] on input "SĐT Người Gửi" at bounding box center [133, 106] width 124 height 21
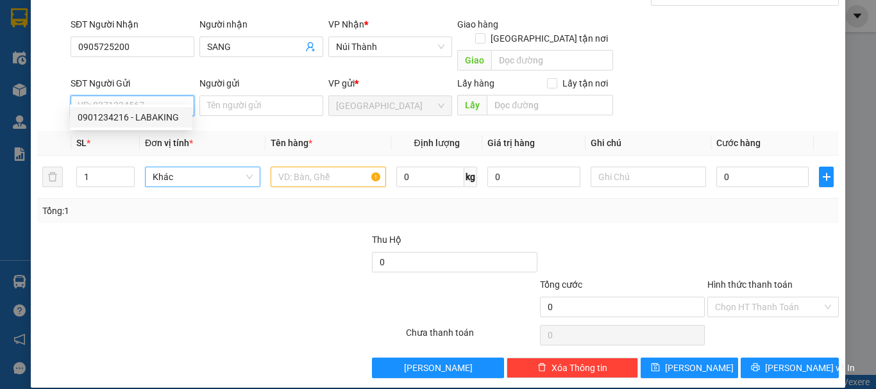
click at [158, 121] on div "0901234216 - LABAKING" at bounding box center [131, 117] width 107 height 14
type input "0901234216"
type input "LABAKING"
click at [187, 169] on span "Khác" at bounding box center [203, 176] width 100 height 19
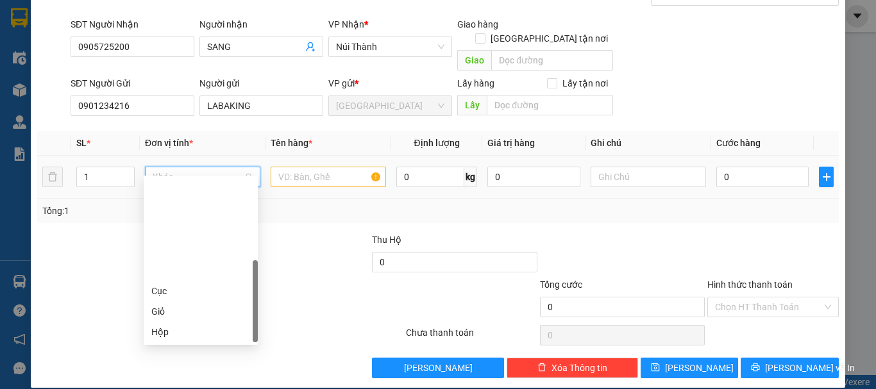
scroll to position [123, 0]
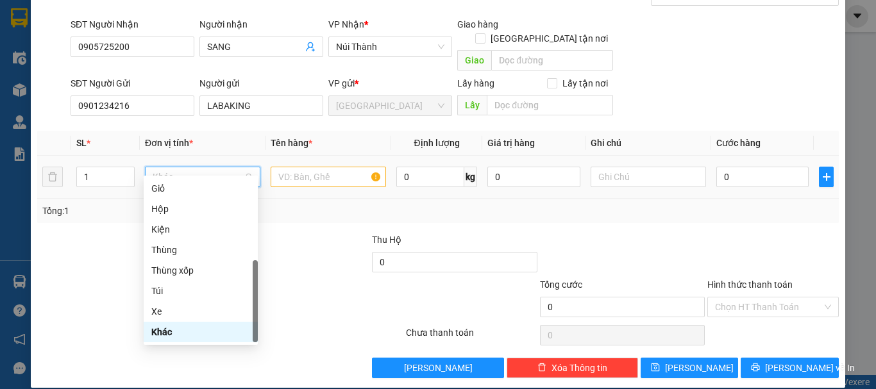
type input "T"
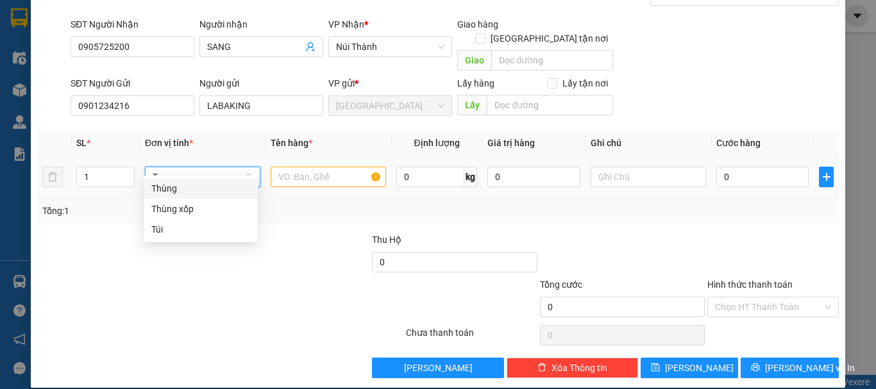
click at [214, 185] on div "Thùng" at bounding box center [200, 189] width 99 height 14
click at [295, 167] on input "text" at bounding box center [328, 177] width 115 height 21
paste input "CHUỐI"
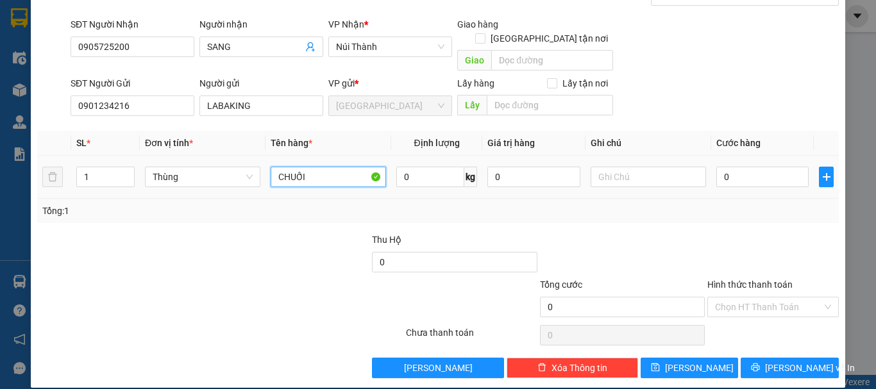
type input "CHUỐI"
type input "5"
type input "50"
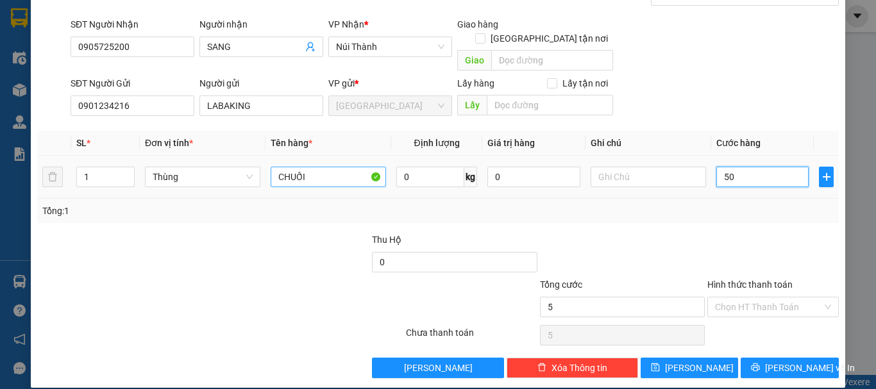
type input "50"
drag, startPoint x: 750, startPoint y: 304, endPoint x: 770, endPoint y: 295, distance: 22.4
click at [752, 303] on div "Hình thức thanh toán Chọn HT Thanh Toán" at bounding box center [773, 300] width 131 height 45
type input "50.000"
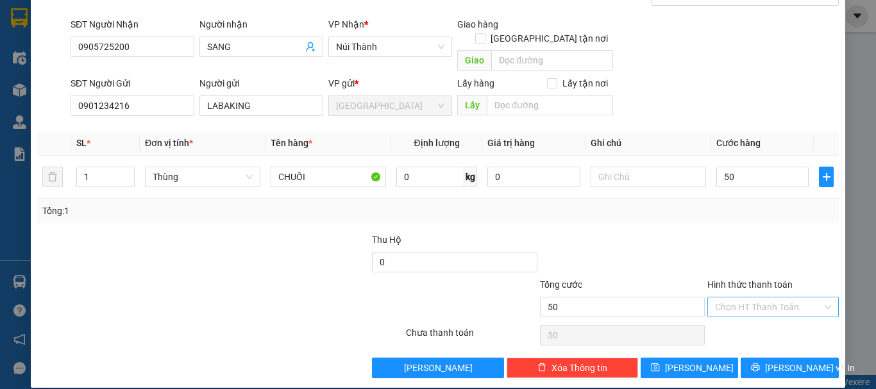
type input "50.000"
click at [770, 298] on input "Hình thức thanh toán" at bounding box center [768, 307] width 107 height 19
drag, startPoint x: 741, startPoint y: 314, endPoint x: 709, endPoint y: 330, distance: 35.9
click at [740, 316] on div "Tại văn phòng" at bounding box center [765, 319] width 115 height 14
type input "0"
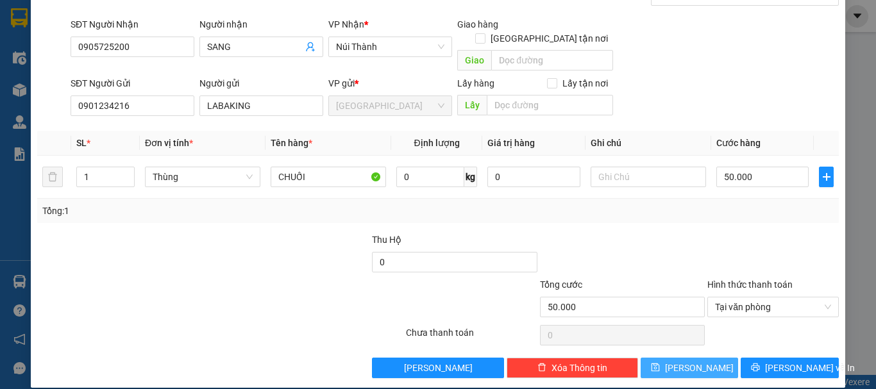
click at [681, 361] on span "Lưu" at bounding box center [699, 368] width 69 height 14
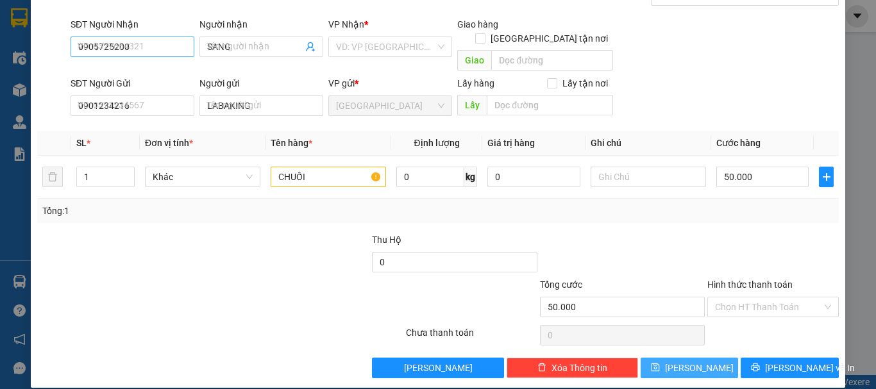
type input "0"
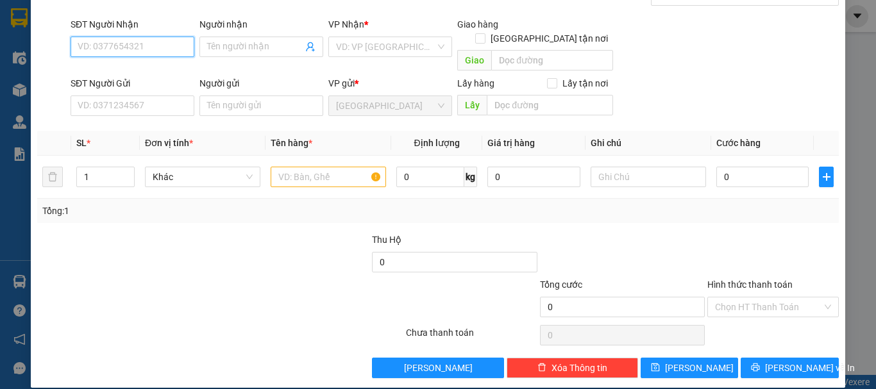
click at [134, 45] on input "SĐT Người Nhận" at bounding box center [133, 47] width 124 height 21
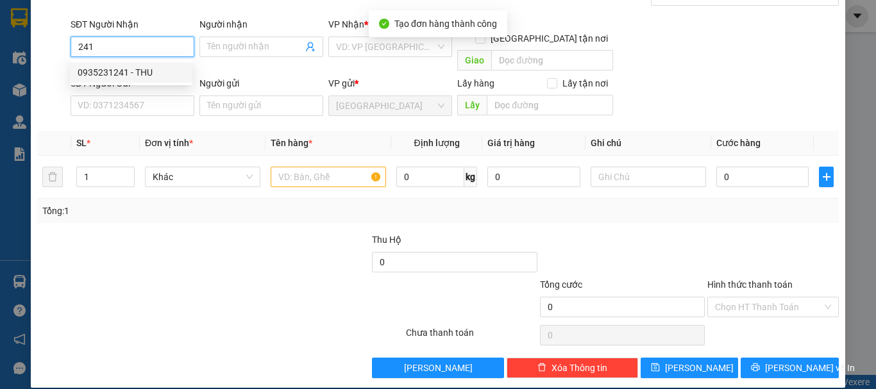
click at [164, 71] on div "0935231241 - THU" at bounding box center [131, 72] width 107 height 14
type input "0935231241"
type input "THU"
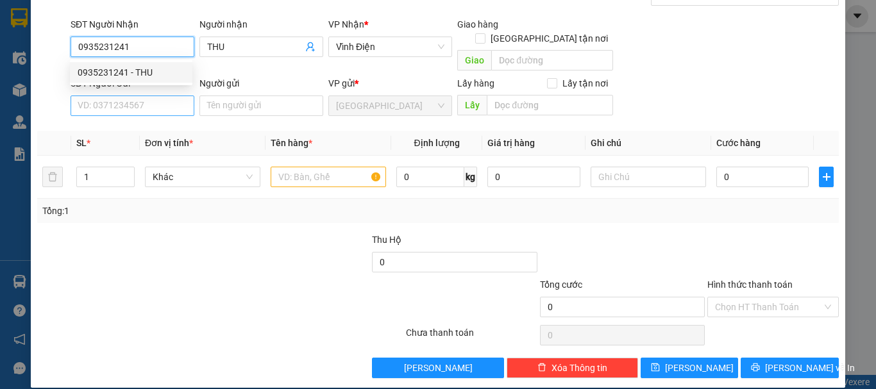
type input "0935231241"
click at [154, 98] on input "SĐT Người Gửi" at bounding box center [133, 106] width 124 height 21
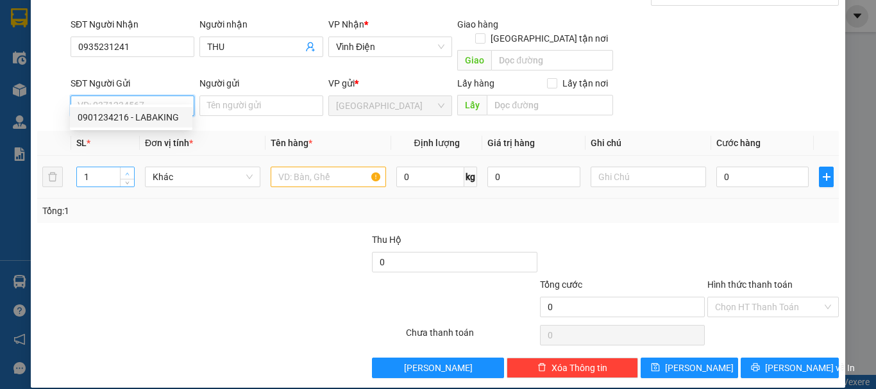
drag, startPoint x: 164, startPoint y: 111, endPoint x: 131, endPoint y: 155, distance: 55.0
click at [163, 112] on div "0901234216 - LABAKING" at bounding box center [131, 117] width 107 height 14
type input "0901234216"
type input "LABAKING"
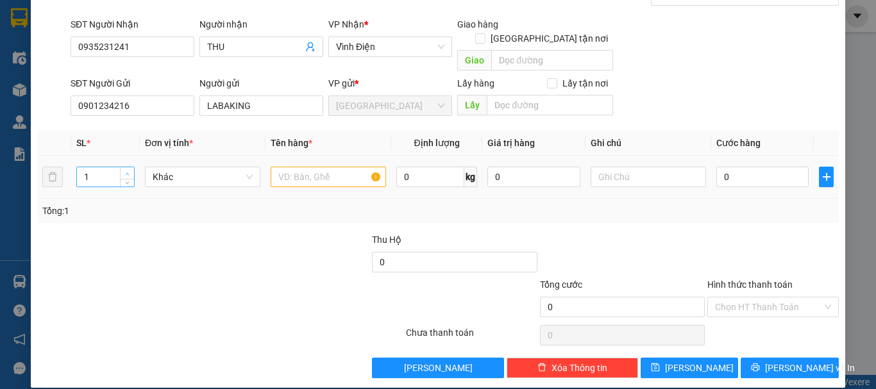
type input "2"
click at [124, 170] on span "up" at bounding box center [128, 174] width 8 height 8
click at [183, 167] on span "Khác" at bounding box center [203, 176] width 100 height 19
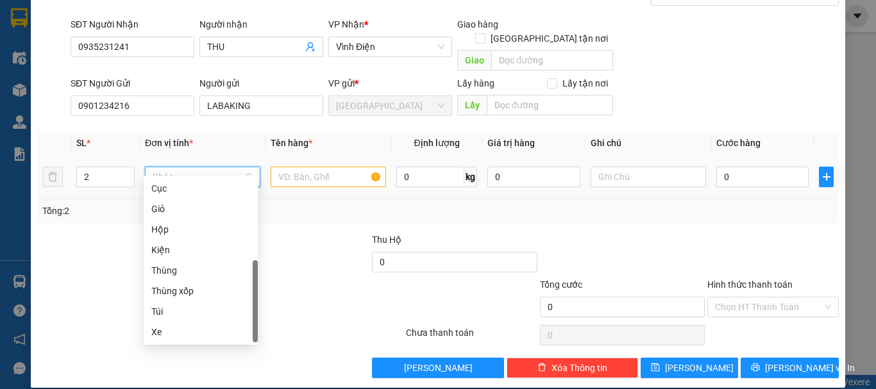
type input "T"
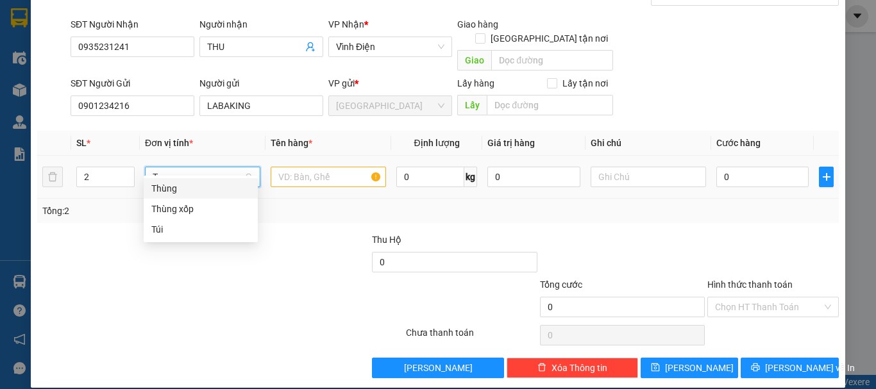
click at [217, 187] on div "Thùng" at bounding box center [200, 189] width 99 height 14
click at [292, 167] on input "text" at bounding box center [328, 177] width 115 height 21
paste input "CHUỐI"
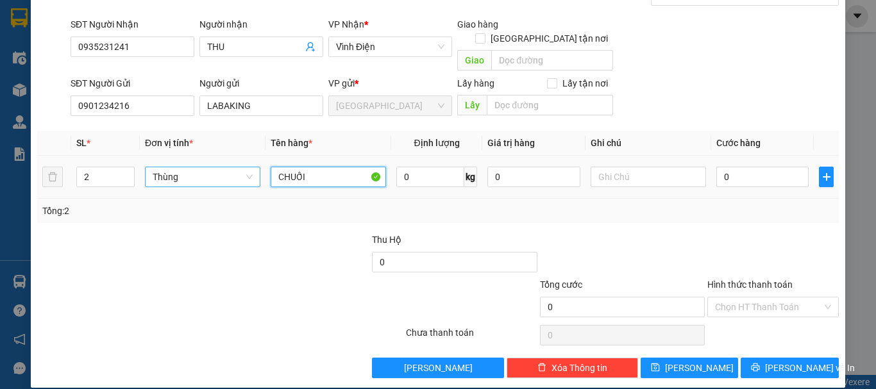
type input "CHUỐI"
type input "1"
click at [746, 298] on input "Hình thức thanh toán" at bounding box center [768, 307] width 107 height 19
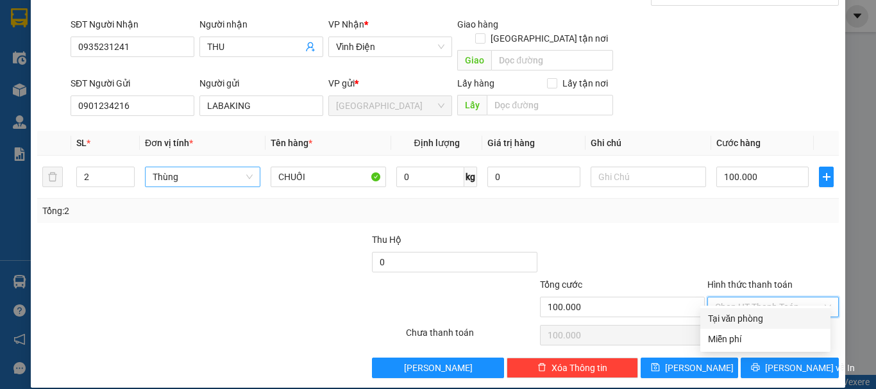
click at [740, 316] on div "Tại văn phòng" at bounding box center [765, 319] width 115 height 14
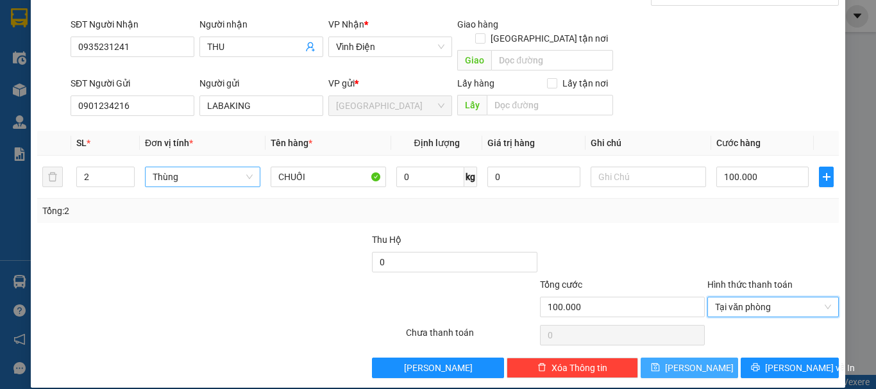
click at [684, 361] on span "Lưu" at bounding box center [699, 368] width 69 height 14
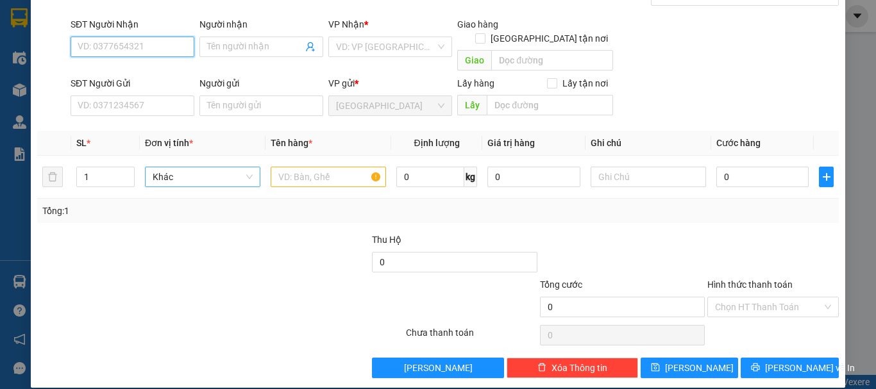
click at [152, 44] on input "SĐT Người Nhận" at bounding box center [133, 47] width 124 height 21
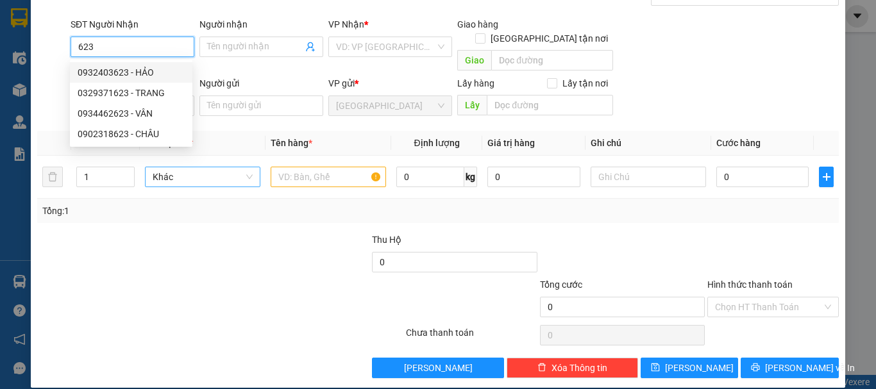
click at [142, 74] on div "0932403623 - HẢO" at bounding box center [131, 72] width 107 height 14
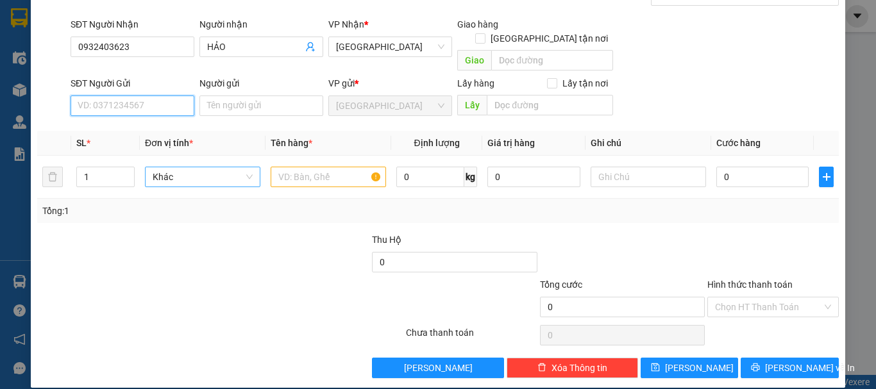
click at [164, 96] on input "SĐT Người Gửi" at bounding box center [133, 106] width 124 height 21
click at [160, 112] on div "0901234216 - LABAKING" at bounding box center [131, 117] width 107 height 14
click at [184, 167] on span "Khác" at bounding box center [203, 176] width 100 height 19
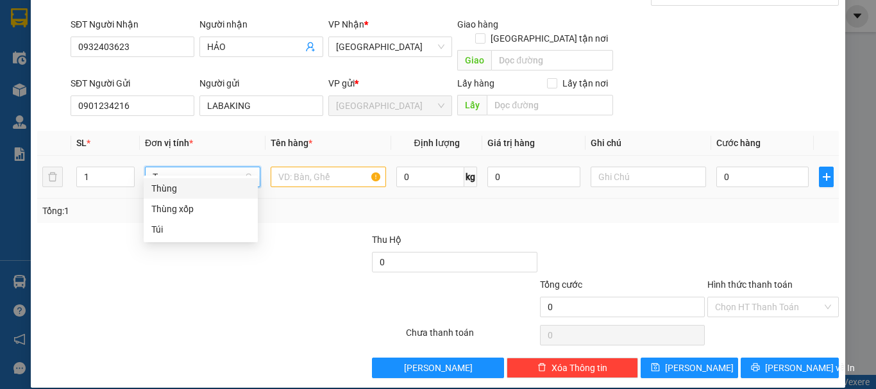
click at [185, 185] on div "Thùng" at bounding box center [200, 189] width 99 height 14
click at [297, 167] on input "text" at bounding box center [328, 177] width 115 height 21
paste input "CHUỐI"
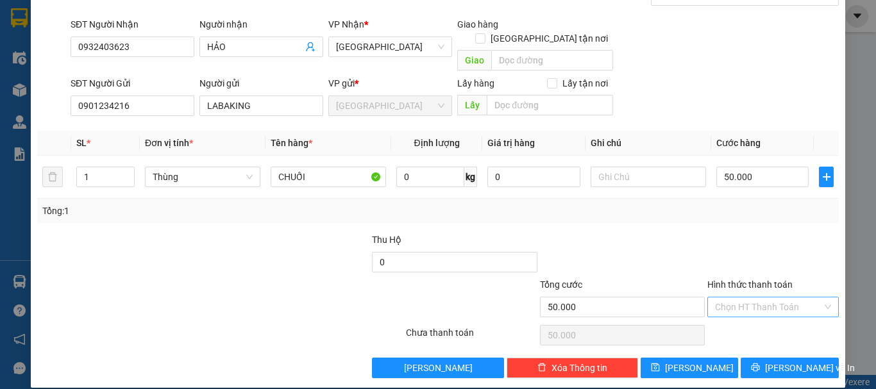
click at [735, 298] on input "Hình thức thanh toán" at bounding box center [768, 307] width 107 height 19
click at [735, 312] on div "Tại văn phòng" at bounding box center [765, 319] width 115 height 14
drag, startPoint x: 689, startPoint y: 354, endPoint x: 666, endPoint y: 354, distance: 23.1
click at [688, 361] on span "Lưu" at bounding box center [699, 368] width 69 height 14
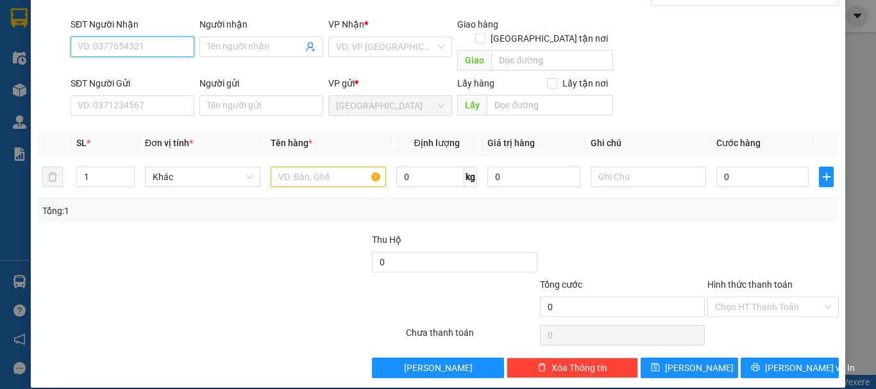
drag, startPoint x: 155, startPoint y: 44, endPoint x: 267, endPoint y: 10, distance: 117.9
click at [164, 44] on input "SĐT Người Nhận" at bounding box center [133, 47] width 124 height 21
click at [110, 78] on div "0906425667 - NGÂN" at bounding box center [131, 72] width 107 height 14
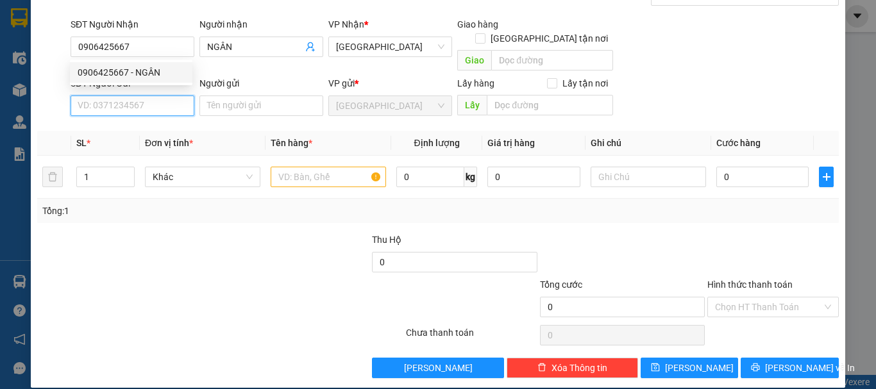
click at [148, 96] on input "SĐT Người Gửi" at bounding box center [133, 106] width 124 height 21
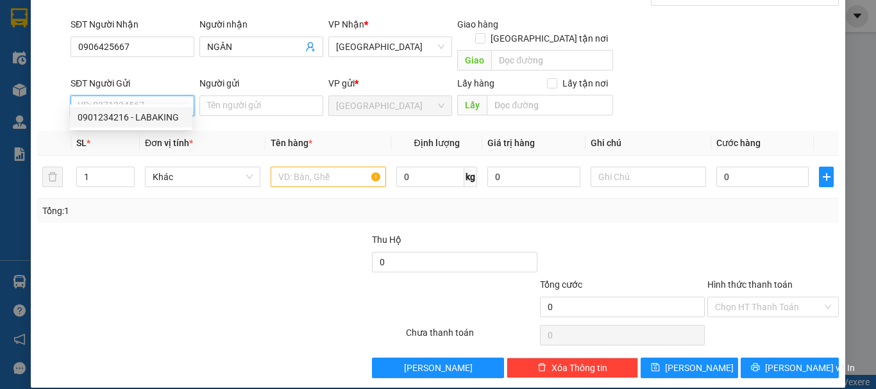
click at [157, 110] on div "0901234216 - LABAKING" at bounding box center [131, 117] width 123 height 21
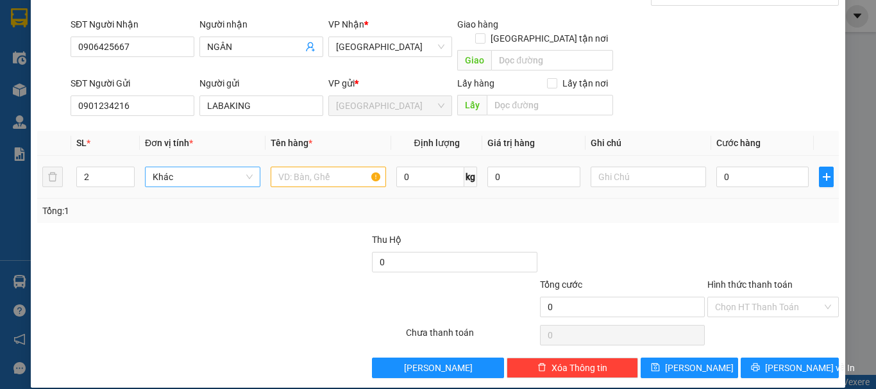
drag, startPoint x: 119, startPoint y: 156, endPoint x: 174, endPoint y: 157, distance: 55.2
click at [120, 167] on span "Increase Value" at bounding box center [127, 172] width 14 height 10
click at [175, 167] on span "Khác" at bounding box center [203, 176] width 100 height 19
click at [216, 185] on div "Thùng" at bounding box center [200, 189] width 99 height 14
click at [327, 167] on input "text" at bounding box center [328, 177] width 115 height 21
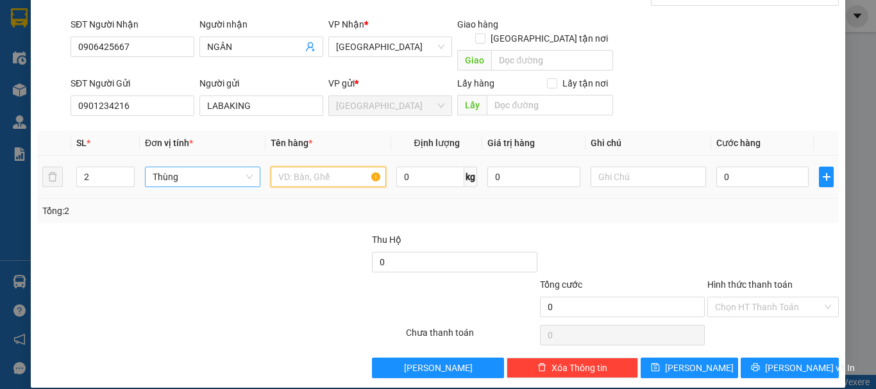
paste input "CHUỐI"
click at [789, 298] on input "Hình thức thanh toán" at bounding box center [768, 307] width 107 height 19
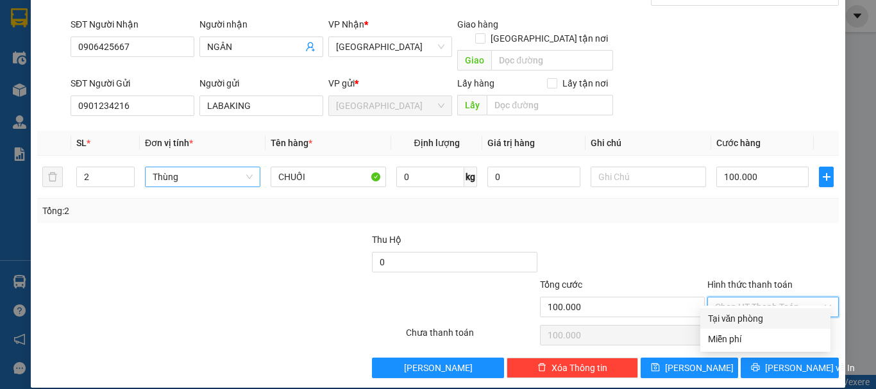
click at [738, 321] on div "Tại văn phòng" at bounding box center [765, 319] width 115 height 14
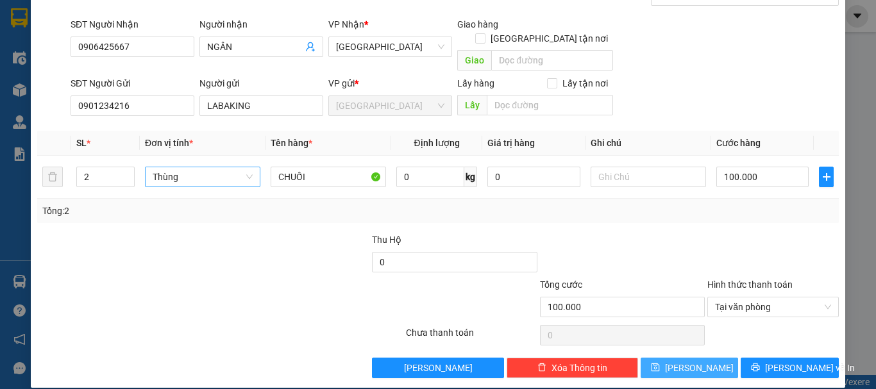
drag, startPoint x: 681, startPoint y: 352, endPoint x: 452, endPoint y: 204, distance: 272.4
click at [681, 358] on button "Lưu" at bounding box center [690, 368] width 98 height 21
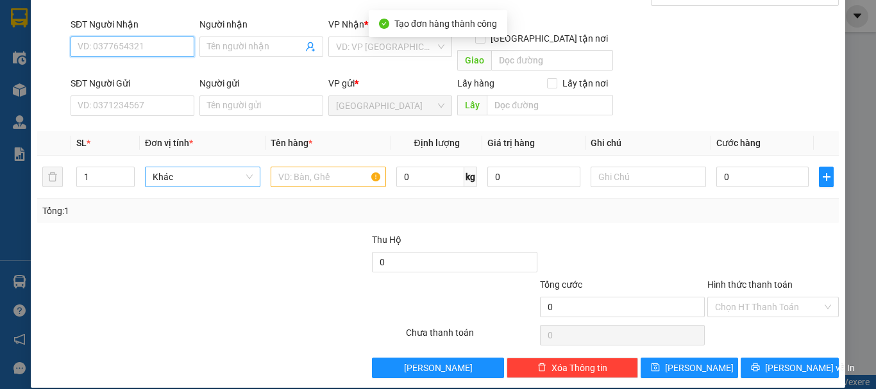
click at [142, 49] on input "SĐT Người Nhận" at bounding box center [133, 47] width 124 height 21
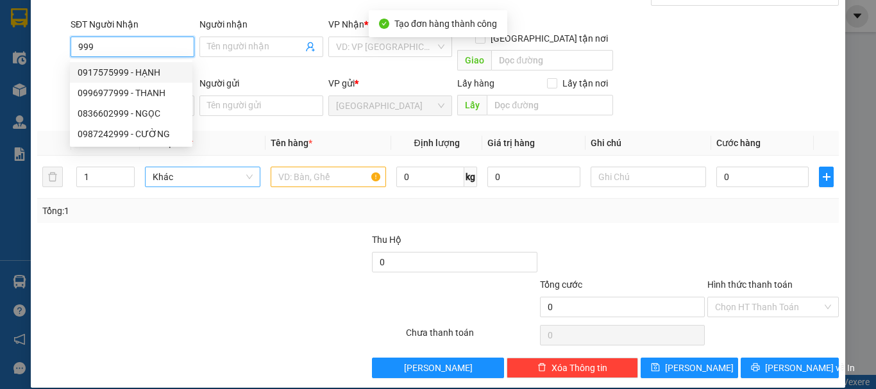
click at [153, 78] on div "0917575999 - HẠNH" at bounding box center [131, 72] width 107 height 14
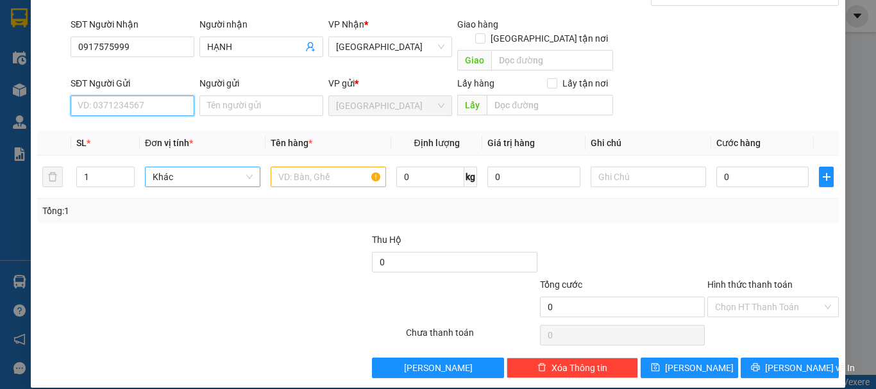
click at [169, 96] on input "SĐT Người Gửi" at bounding box center [133, 106] width 124 height 21
drag, startPoint x: 151, startPoint y: 119, endPoint x: 156, endPoint y: 128, distance: 10.3
click at [150, 119] on div "0901234216 - LABAKING" at bounding box center [131, 117] width 107 height 14
click at [173, 168] on span "Khác" at bounding box center [203, 176] width 100 height 19
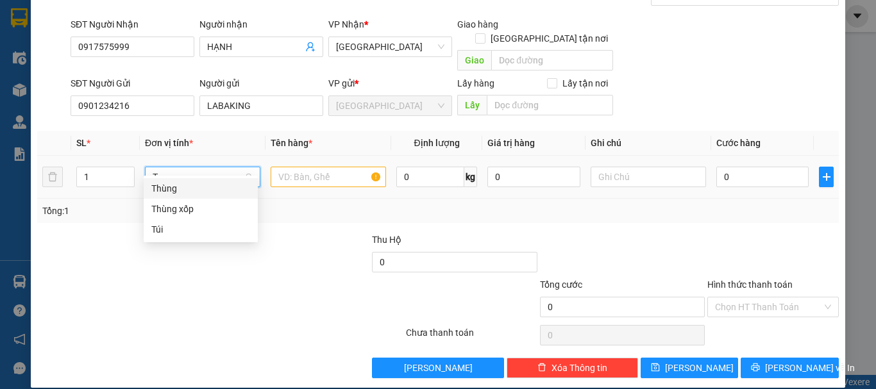
drag, startPoint x: 199, startPoint y: 188, endPoint x: 212, endPoint y: 189, distance: 13.5
click at [199, 189] on div "Thùng" at bounding box center [200, 189] width 99 height 14
click at [295, 170] on input "text" at bounding box center [328, 177] width 115 height 21
paste input "CHUỐI"
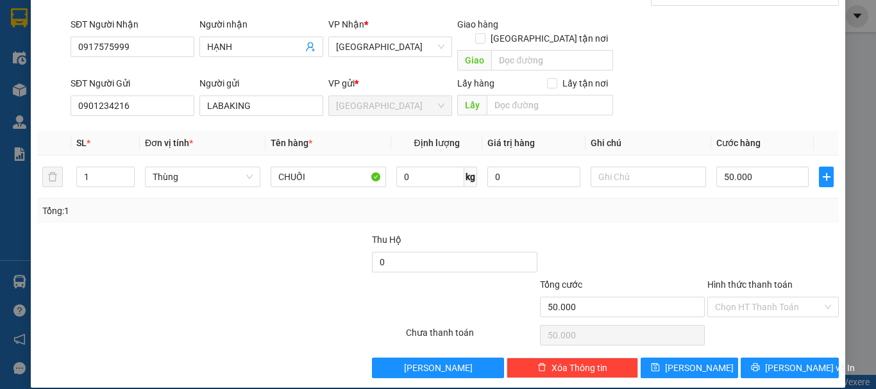
drag, startPoint x: 733, startPoint y: 292, endPoint x: 735, endPoint y: 313, distance: 20.6
click at [733, 298] on input "Hình thức thanh toán" at bounding box center [768, 307] width 107 height 19
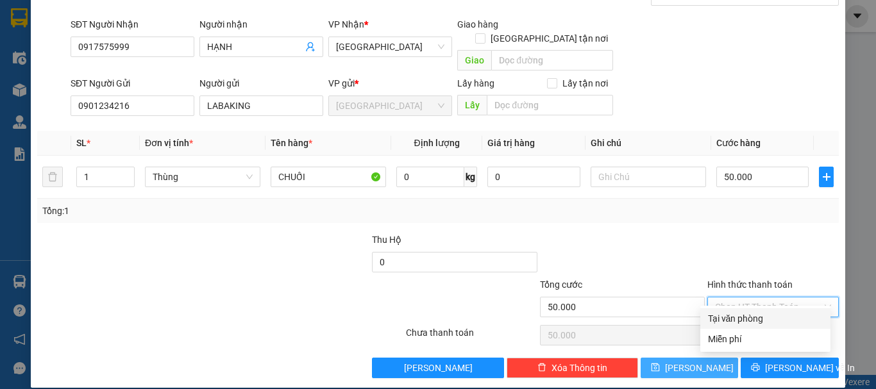
drag, startPoint x: 737, startPoint y: 316, endPoint x: 698, endPoint y: 346, distance: 49.4
click at [737, 317] on div "Tại văn phòng" at bounding box center [765, 319] width 115 height 14
click at [692, 361] on span "Lưu" at bounding box center [699, 368] width 69 height 14
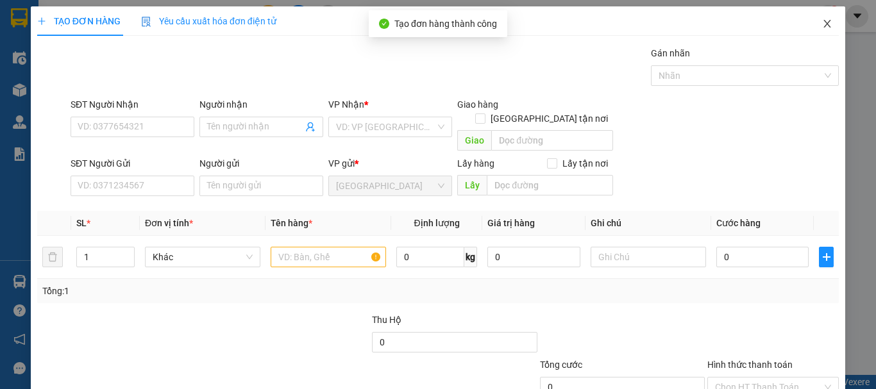
click at [816, 30] on span "Close" at bounding box center [828, 24] width 36 height 36
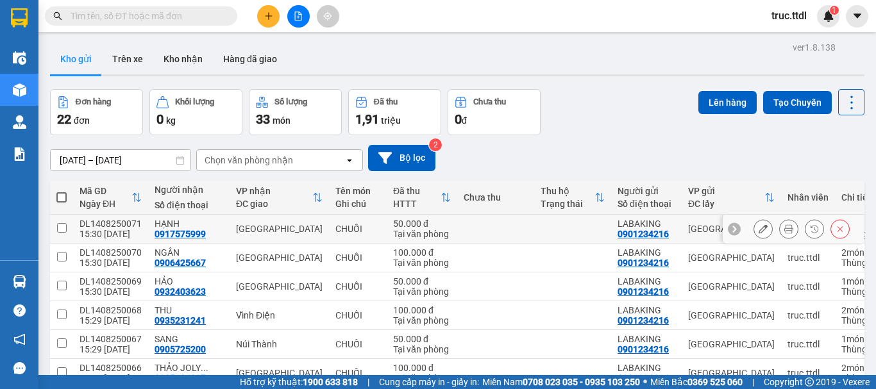
drag, startPoint x: 346, startPoint y: 230, endPoint x: 362, endPoint y: 248, distance: 23.2
click at [350, 236] on td "CHUỐI" at bounding box center [358, 229] width 58 height 29
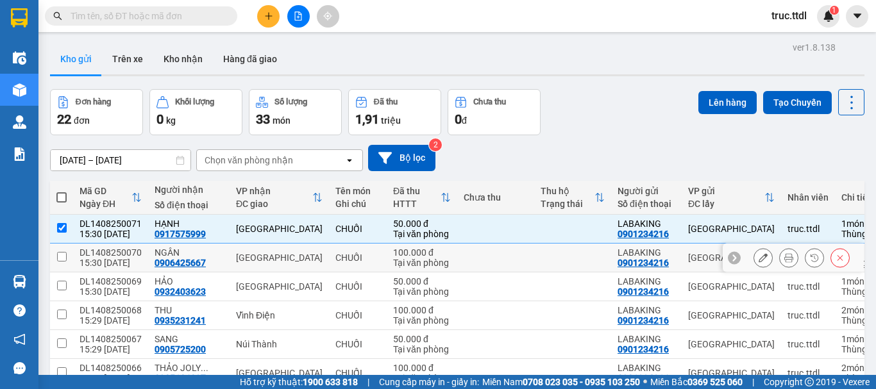
click at [366, 255] on td "CHUỐI" at bounding box center [358, 258] width 58 height 29
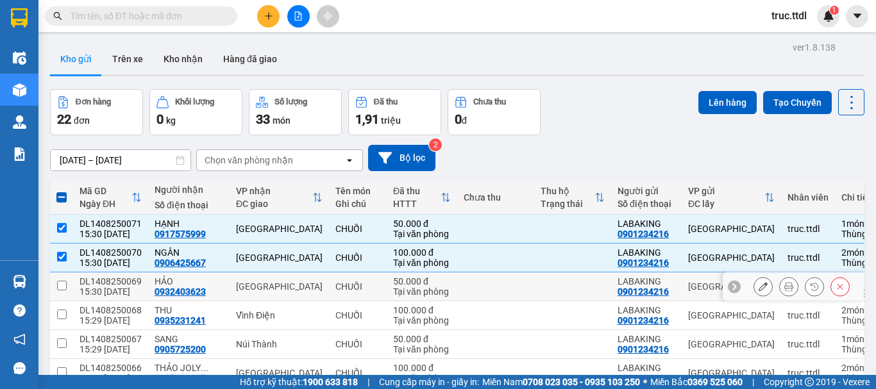
click at [387, 280] on td "50.000 đ Tại văn phòng" at bounding box center [422, 287] width 71 height 29
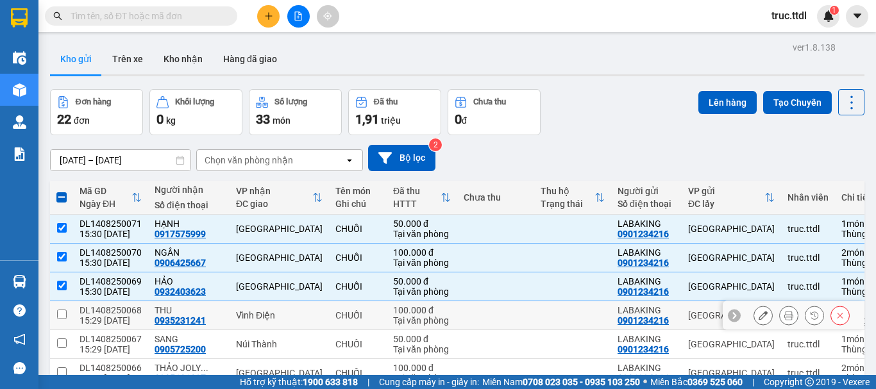
click at [368, 309] on td "CHUỐI" at bounding box center [358, 315] width 58 height 29
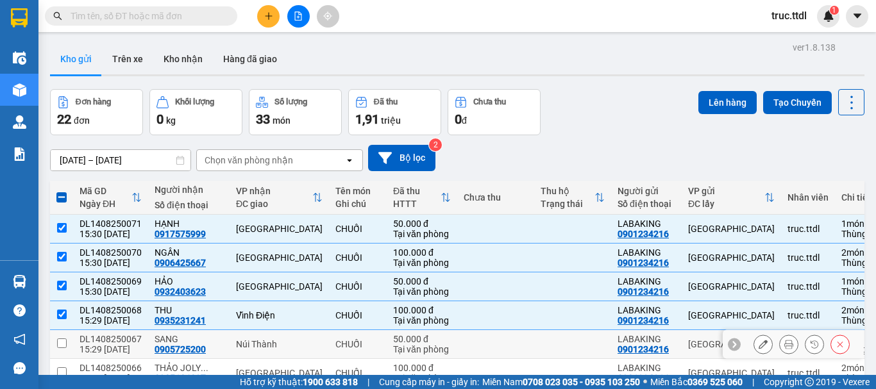
click at [368, 339] on td "CHUỐI" at bounding box center [358, 344] width 58 height 29
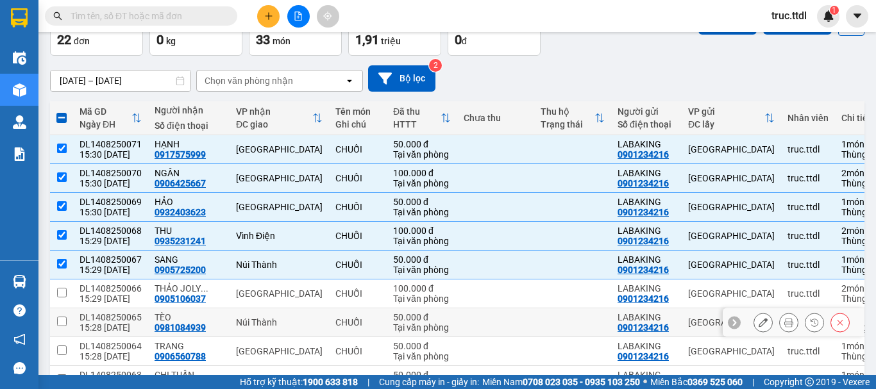
scroll to position [192, 0]
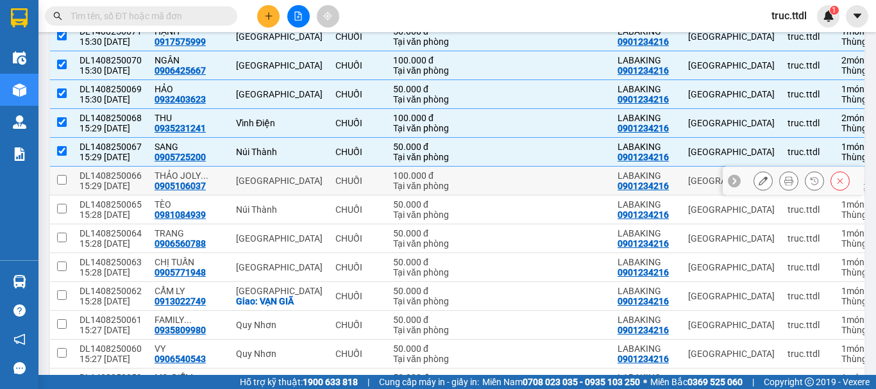
click at [362, 182] on div "CHUỐI" at bounding box center [357, 181] width 45 height 10
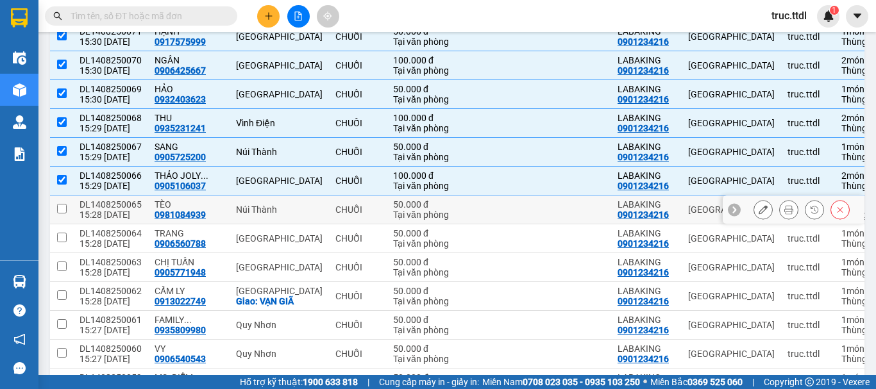
click at [360, 212] on div "CHUỐI" at bounding box center [357, 210] width 45 height 10
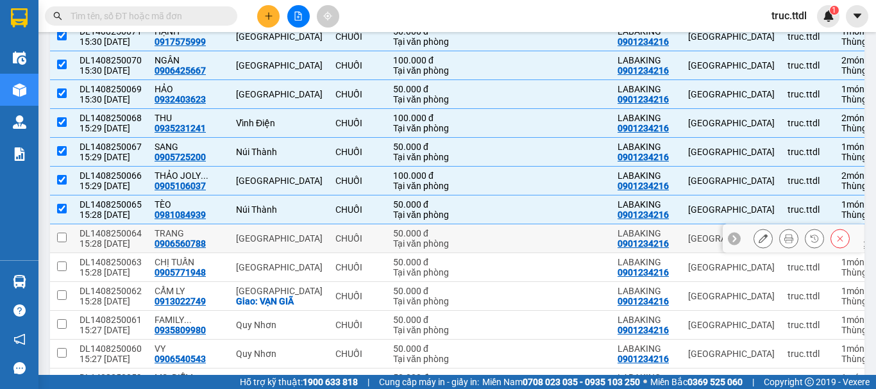
click at [359, 237] on div "CHUỐI" at bounding box center [357, 238] width 45 height 10
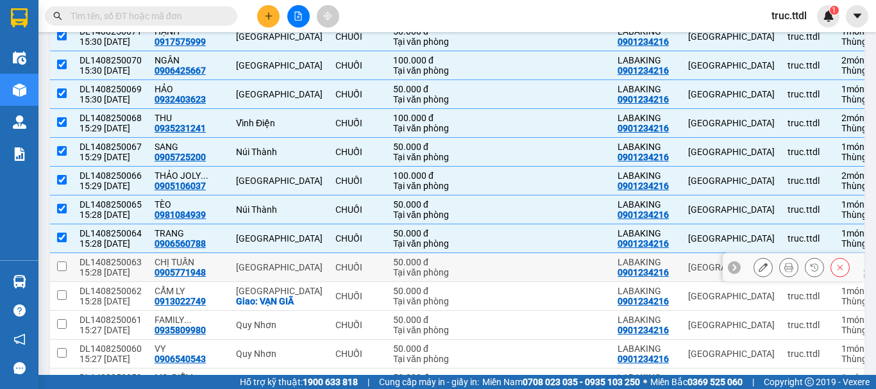
click at [358, 270] on div "CHUỐI" at bounding box center [357, 267] width 45 height 10
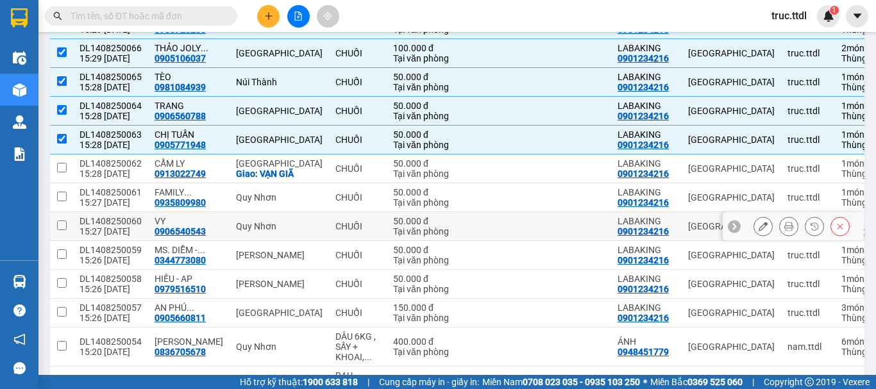
scroll to position [321, 0]
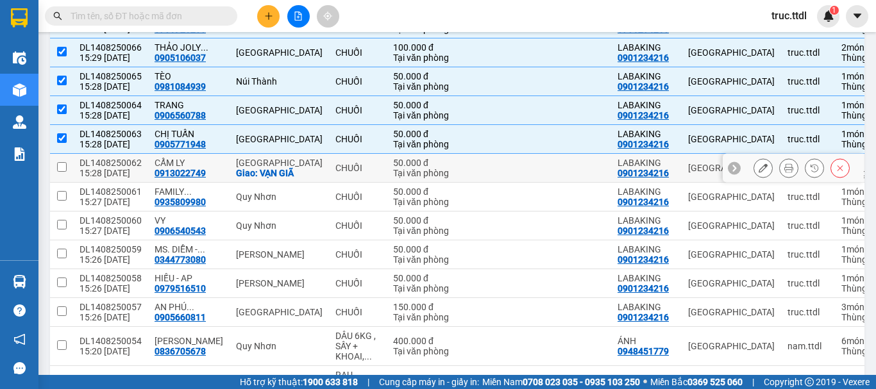
click at [344, 161] on td "CHUỐI" at bounding box center [358, 168] width 58 height 29
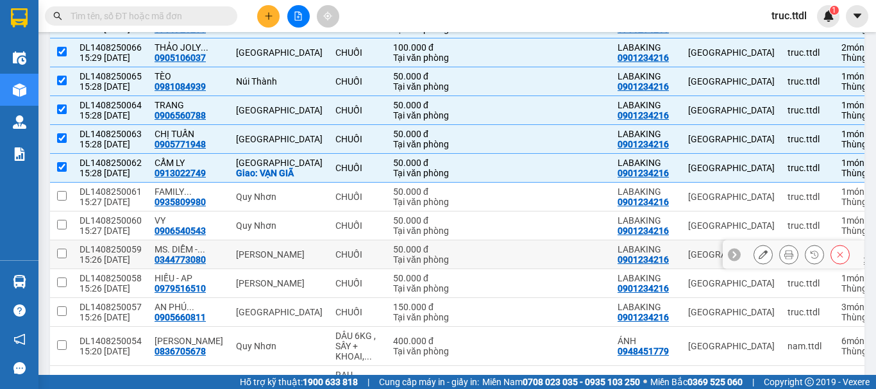
click at [346, 258] on div "CHUỐI" at bounding box center [357, 255] width 45 height 10
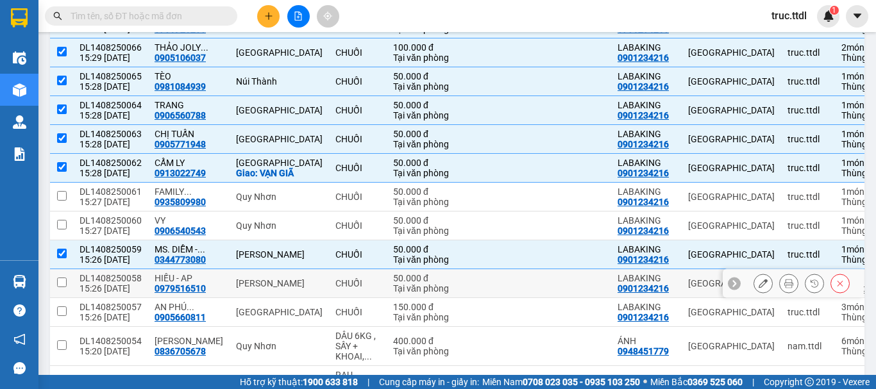
click at [341, 293] on td "CHUỐI" at bounding box center [358, 283] width 58 height 29
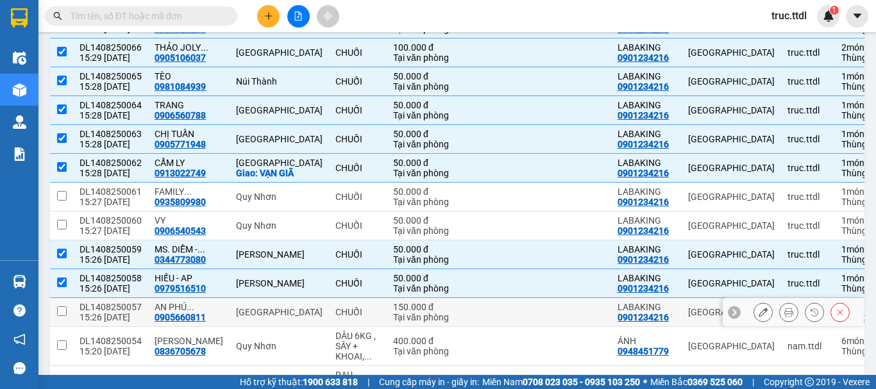
click at [344, 319] on td "CHUỐI" at bounding box center [358, 312] width 58 height 29
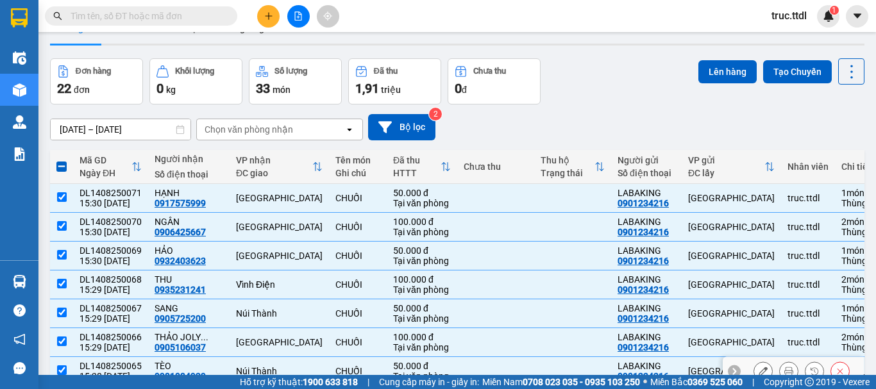
scroll to position [0, 0]
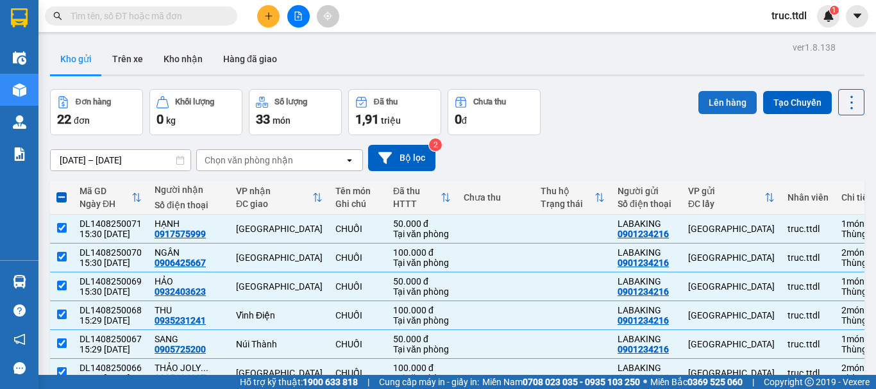
click at [700, 105] on button "Lên hàng" at bounding box center [728, 102] width 58 height 23
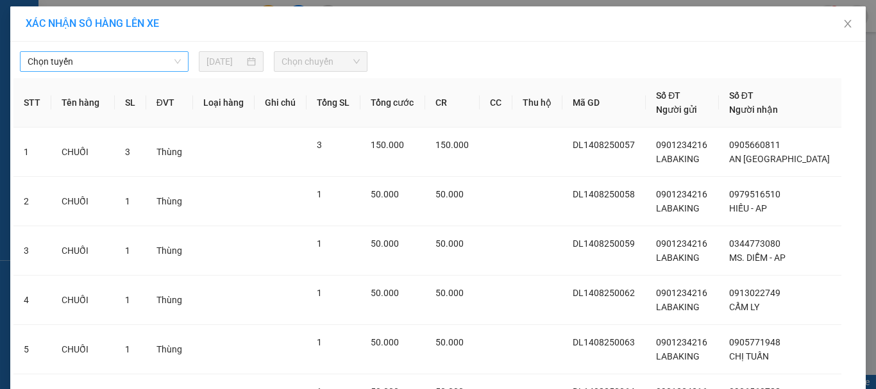
click at [106, 54] on span "Chọn tuyến" at bounding box center [104, 61] width 153 height 19
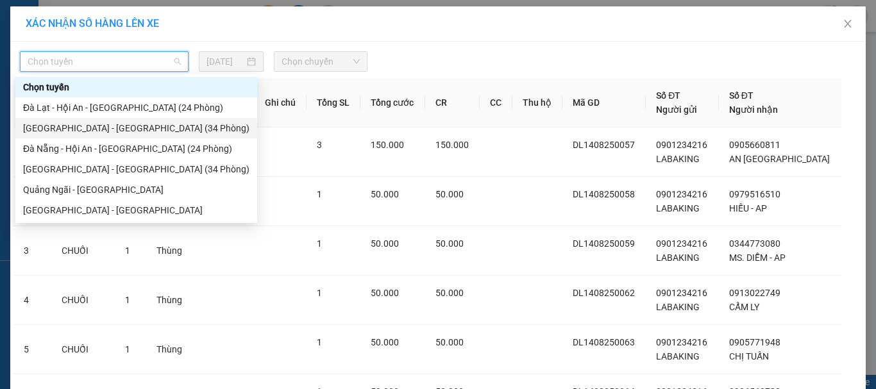
click at [139, 129] on div "Đà Lạt - Đà Nẵng (34 Phòng)" at bounding box center [136, 128] width 226 height 14
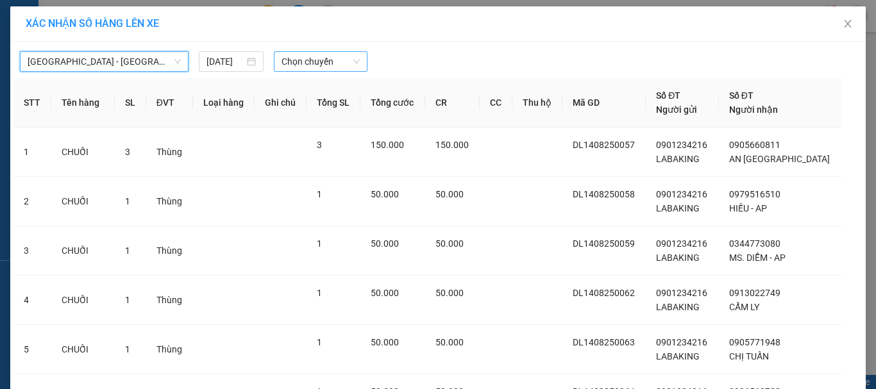
drag, startPoint x: 305, startPoint y: 72, endPoint x: 311, endPoint y: 67, distance: 8.2
click at [326, 64] on span "Chọn chuyến" at bounding box center [321, 61] width 79 height 19
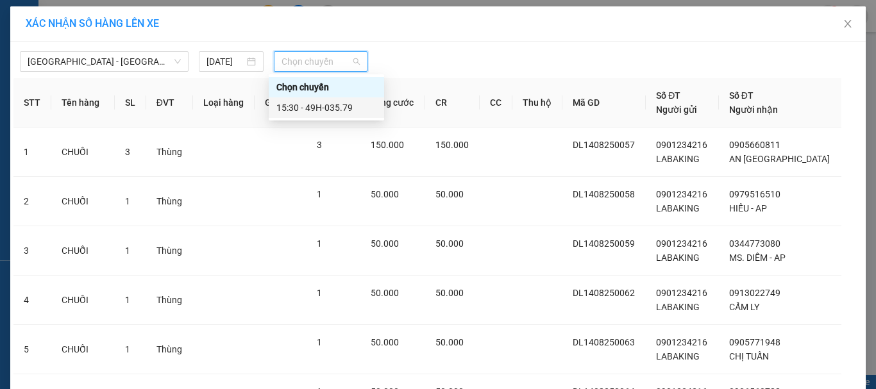
click at [358, 117] on div "15:30 - 49H-035.79" at bounding box center [326, 107] width 115 height 21
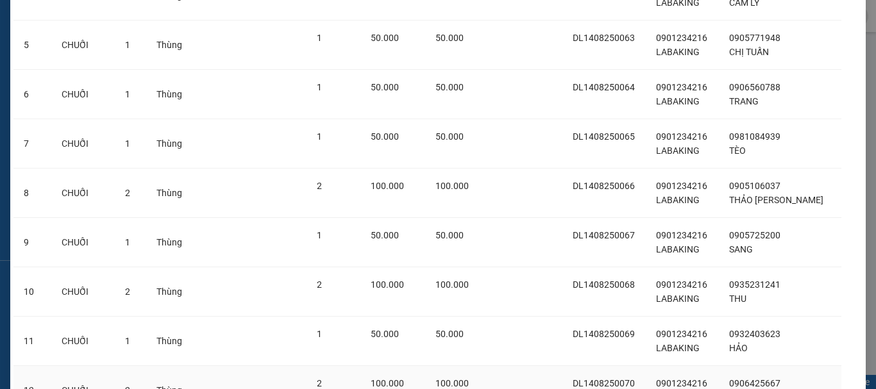
scroll to position [493, 0]
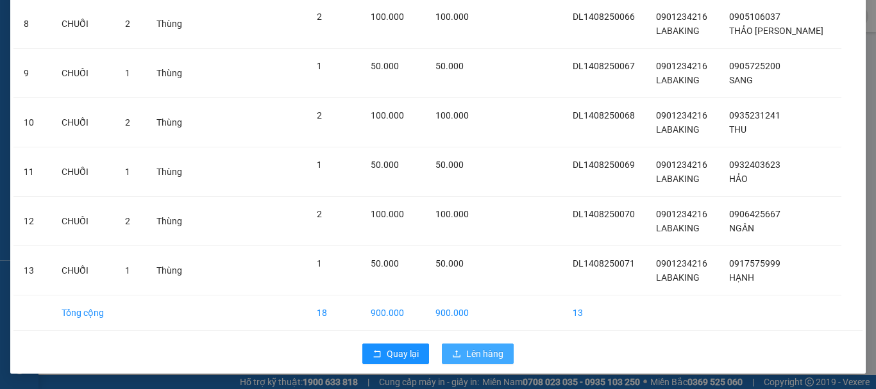
click at [476, 345] on button "Lên hàng" at bounding box center [478, 354] width 72 height 21
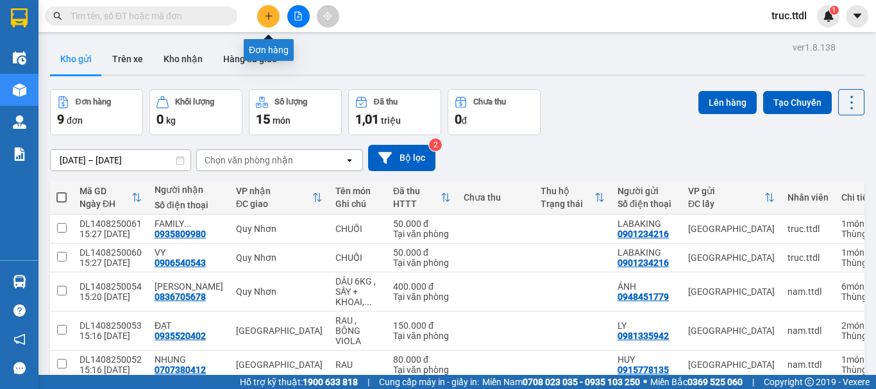
click at [269, 15] on icon "plus" at bounding box center [268, 16] width 9 height 9
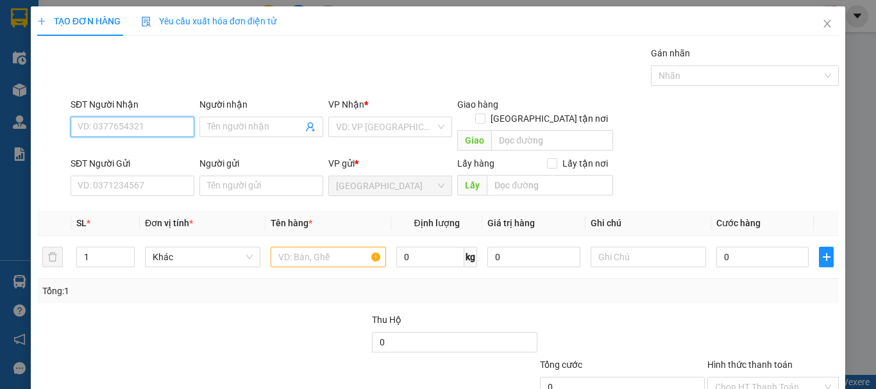
click at [157, 129] on input "SĐT Người Nhận" at bounding box center [133, 127] width 124 height 21
click at [145, 155] on div "0772580585 - KIM PHƯỢNG" at bounding box center [141, 153] width 126 height 14
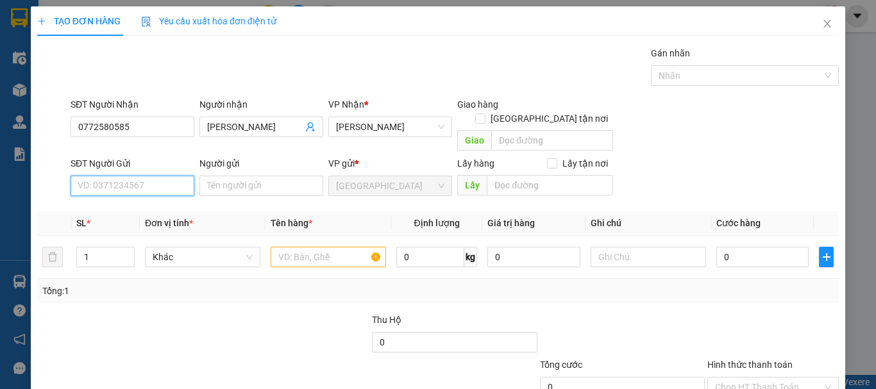
click at [154, 176] on input "SĐT Người Gửi" at bounding box center [133, 186] width 124 height 21
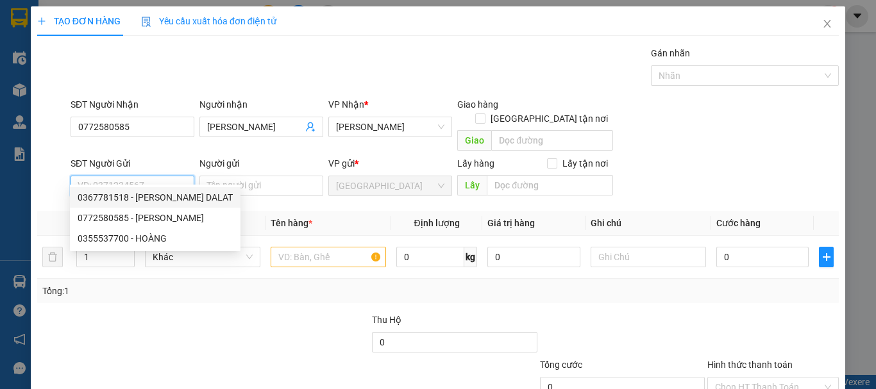
click at [169, 199] on div "0367781518 - LÂM LATA'S DALAT" at bounding box center [155, 198] width 155 height 14
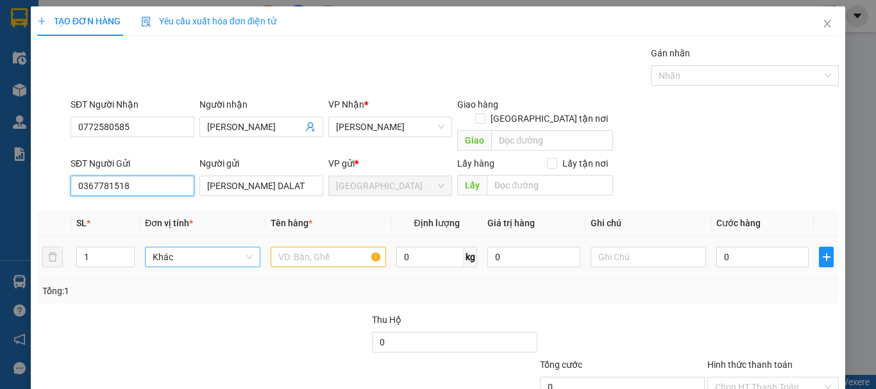
click at [179, 248] on span "Khác" at bounding box center [203, 257] width 100 height 19
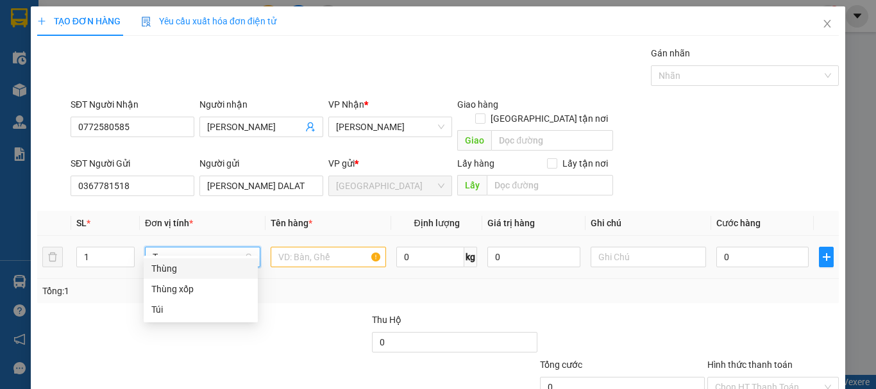
drag, startPoint x: 207, startPoint y: 267, endPoint x: 352, endPoint y: 253, distance: 145.7
click at [205, 268] on div "Thùng" at bounding box center [200, 269] width 99 height 14
click at [346, 247] on input "text" at bounding box center [328, 257] width 115 height 21
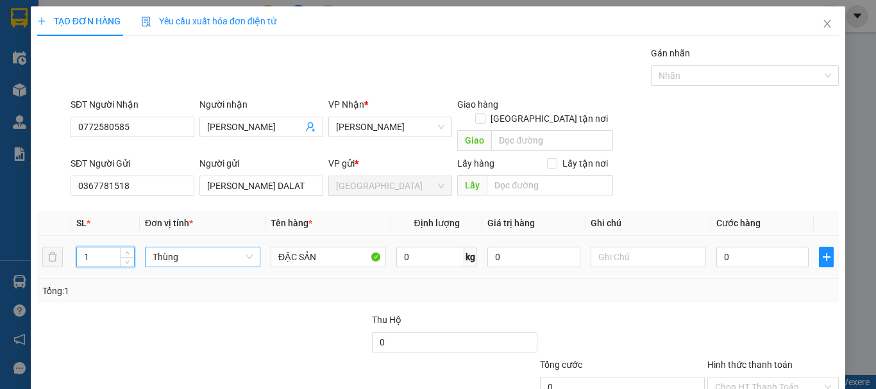
drag, startPoint x: 96, startPoint y: 242, endPoint x: 109, endPoint y: 267, distance: 29.0
click at [66, 265] on div "SL * Đơn vị tính * Tên hàng * Định lượng Giá trị hàng Ghi chú Cước hàng 1 Thùng…" at bounding box center [438, 257] width 802 height 92
drag, startPoint x: 135, startPoint y: 169, endPoint x: 101, endPoint y: 196, distance: 42.9
click at [47, 189] on div "Transit Pickup Surcharge Ids Transit Deliver Surcharge Ids Transit Deliver Surc…" at bounding box center [438, 252] width 802 height 412
click at [769, 247] on input "0" at bounding box center [762, 257] width 92 height 21
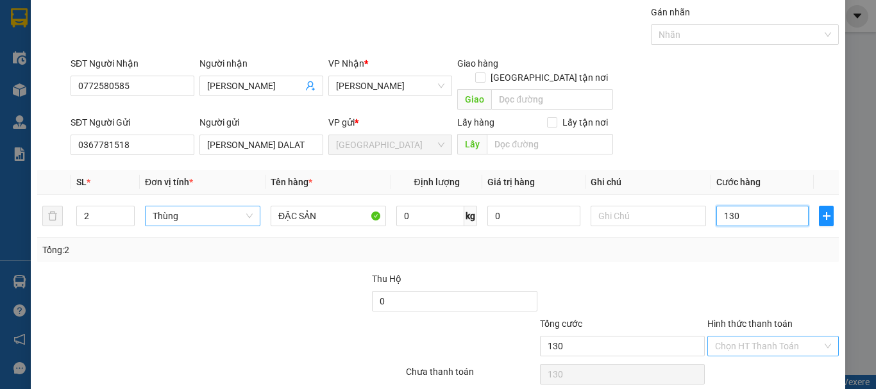
scroll to position [80, 0]
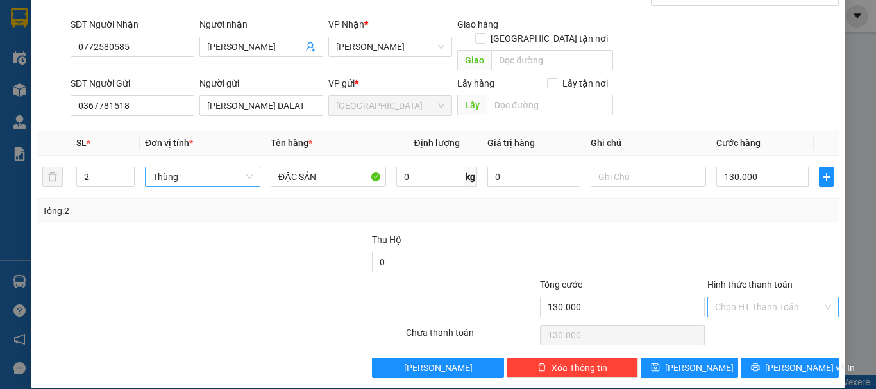
click at [784, 298] on input "Hình thức thanh toán" at bounding box center [768, 307] width 107 height 19
click at [756, 322] on div "Tại văn phòng" at bounding box center [765, 319] width 115 height 14
click at [780, 361] on span "Lưu và In" at bounding box center [810, 368] width 90 height 14
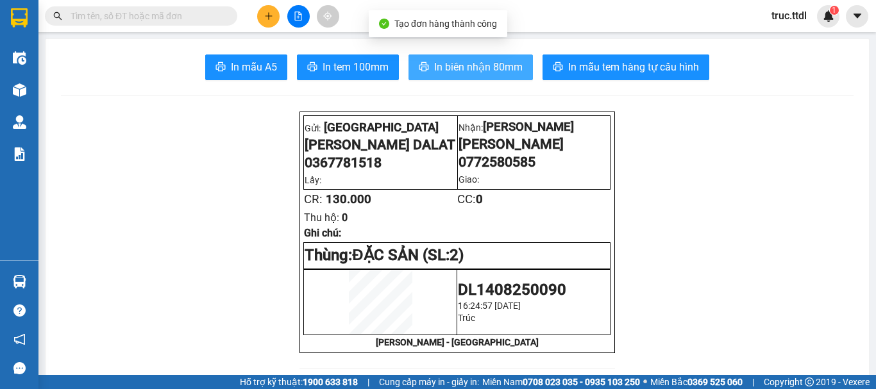
click at [479, 64] on span "In biên nhận 80mm" at bounding box center [478, 67] width 89 height 16
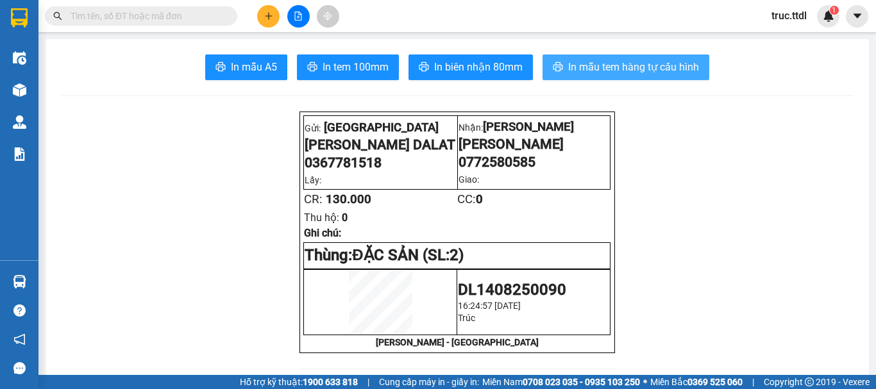
click at [607, 71] on span "In mẫu tem hàng tự cấu hình" at bounding box center [633, 67] width 131 height 16
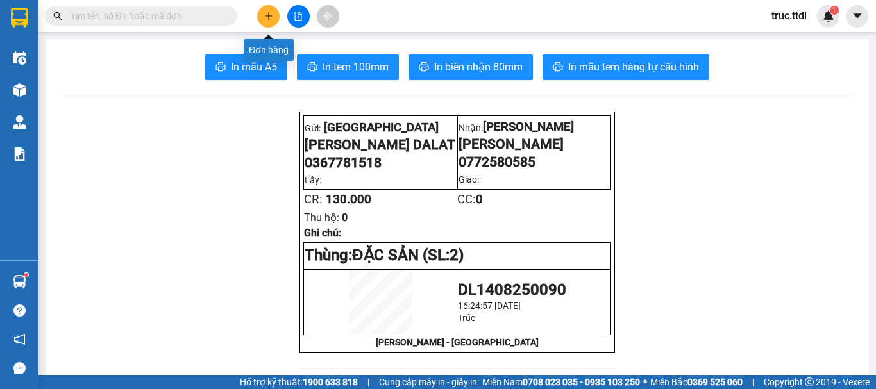
click at [266, 15] on icon "plus" at bounding box center [268, 16] width 9 height 9
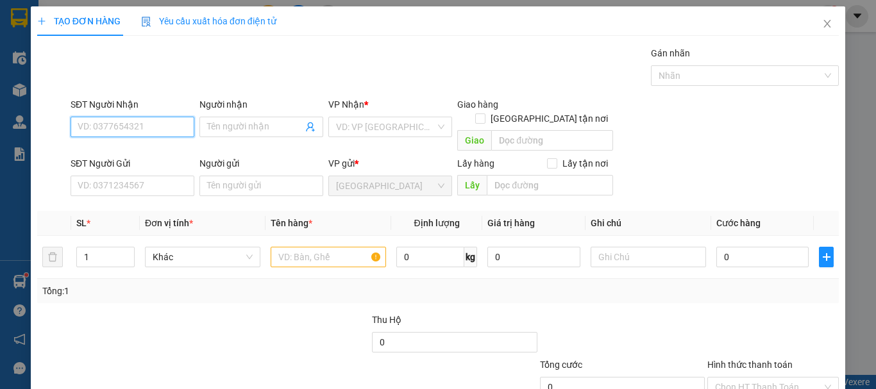
click at [152, 126] on input "SĐT Người Nhận" at bounding box center [133, 127] width 124 height 21
drag, startPoint x: 152, startPoint y: 156, endPoint x: 201, endPoint y: 208, distance: 71.2
click at [151, 157] on div "0905888343 - VY" at bounding box center [131, 153] width 107 height 14
click at [167, 184] on div "SĐT Người Gửi VD: 0371234567" at bounding box center [133, 179] width 124 height 45
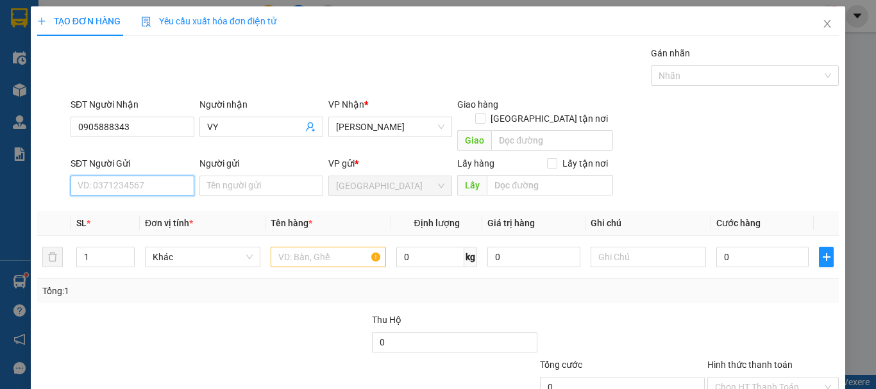
click at [167, 176] on input "SĐT Người Gửi" at bounding box center [133, 186] width 124 height 21
click at [159, 176] on input "SĐT Người Gửi" at bounding box center [133, 186] width 124 height 21
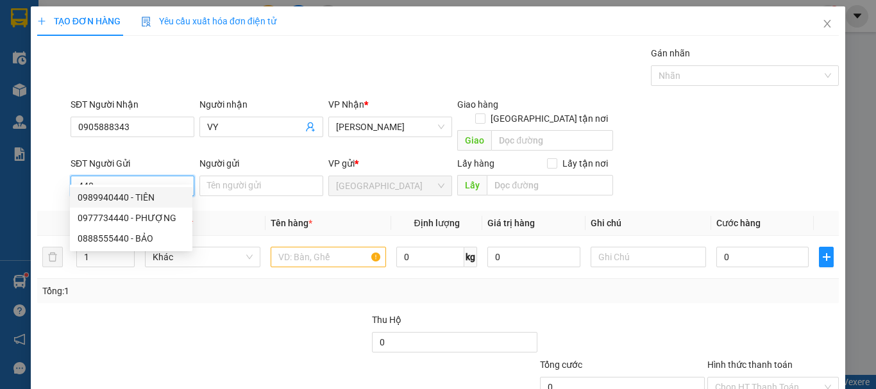
click at [142, 193] on div "0989940440 - TIÊN" at bounding box center [131, 198] width 107 height 14
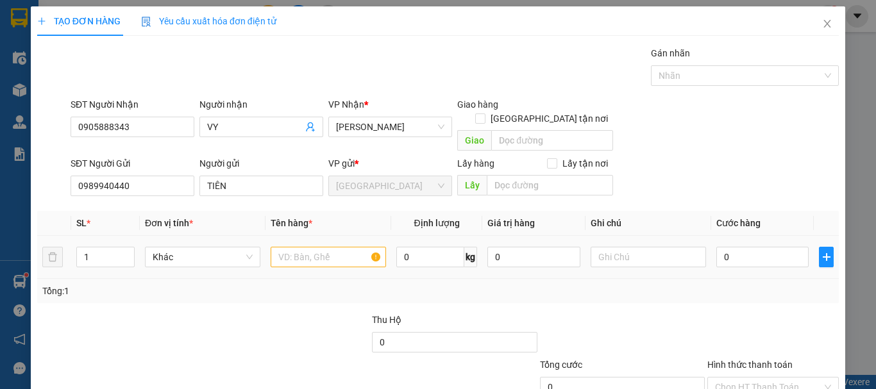
drag, startPoint x: 97, startPoint y: 244, endPoint x: 40, endPoint y: 259, distance: 58.5
click at [40, 259] on tr "1 Khác 0 kg 0 0" at bounding box center [438, 257] width 802 height 43
click at [199, 248] on span "Khác" at bounding box center [203, 257] width 100 height 19
click at [203, 267] on div "Thùng" at bounding box center [200, 269] width 99 height 14
click at [346, 247] on input "text" at bounding box center [328, 257] width 115 height 21
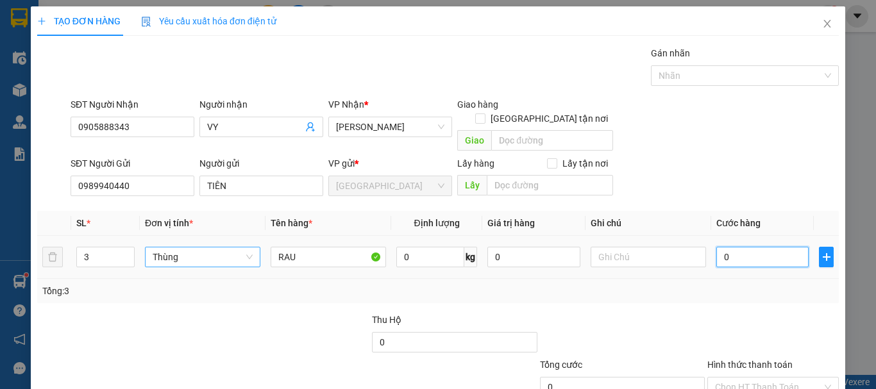
click at [752, 248] on input "0" at bounding box center [762, 257] width 92 height 21
click at [741, 284] on div "Tổng: 3" at bounding box center [438, 291] width 792 height 14
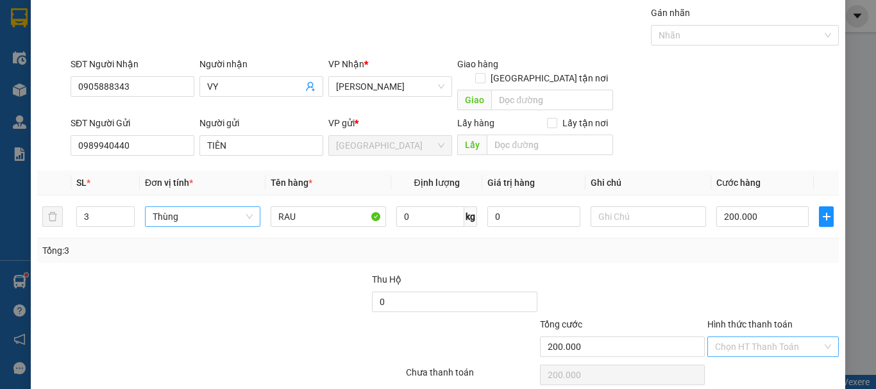
scroll to position [80, 0]
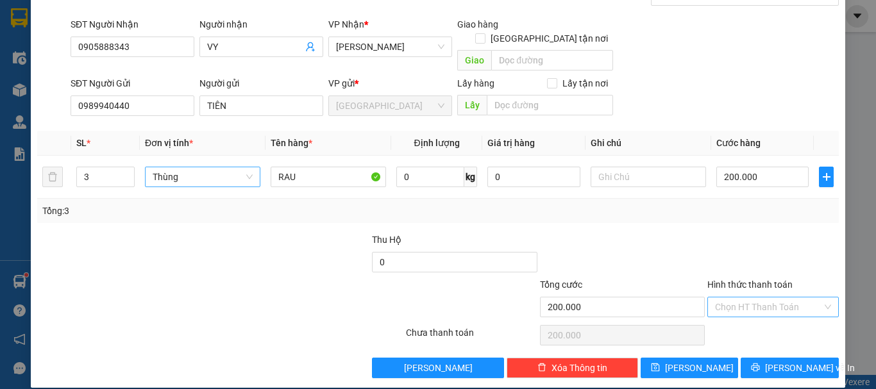
click at [740, 298] on input "Hình thức thanh toán" at bounding box center [768, 307] width 107 height 19
click at [745, 319] on div "Tại văn phòng" at bounding box center [765, 319] width 115 height 14
click at [760, 363] on icon "printer" at bounding box center [755, 367] width 9 height 9
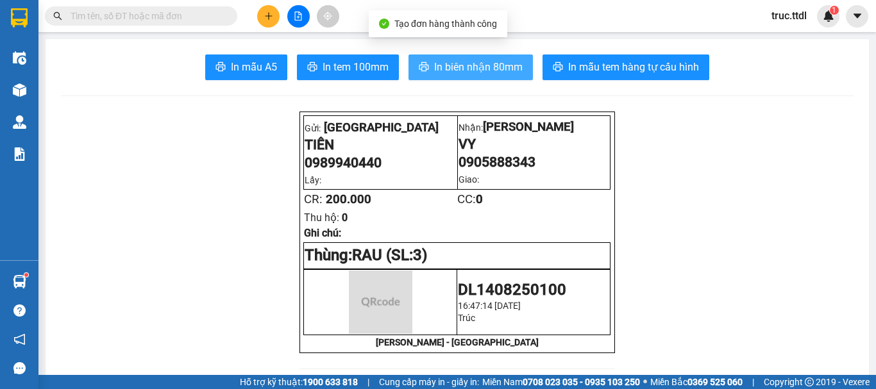
click at [499, 71] on span "In biên nhận 80mm" at bounding box center [478, 67] width 89 height 16
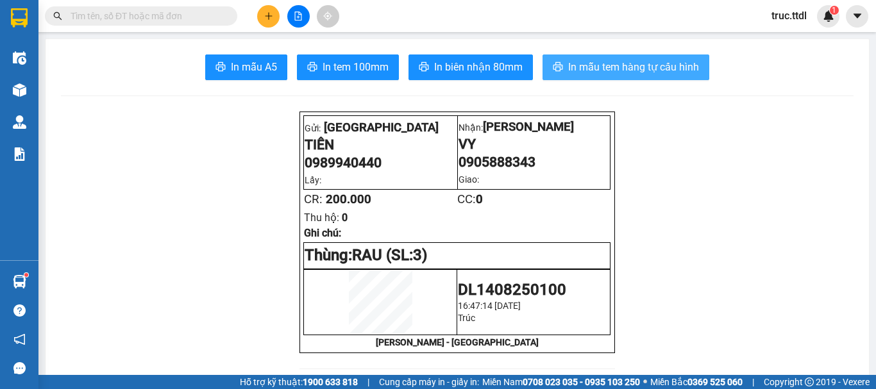
click at [607, 76] on button "In mẫu tem hàng tự cấu hình" at bounding box center [626, 68] width 167 height 26
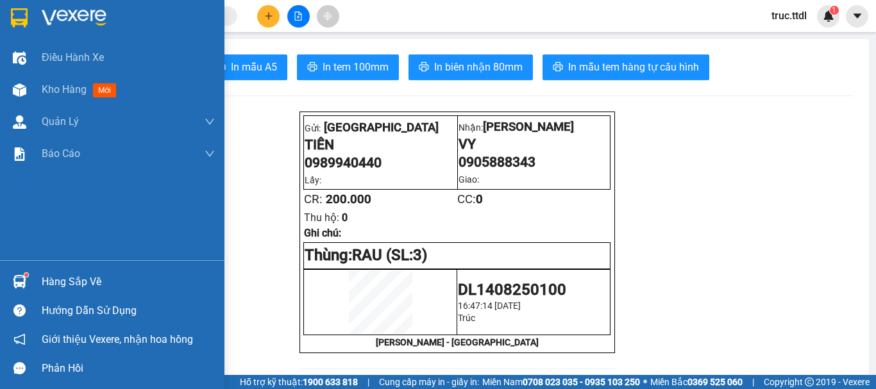
click at [16, 21] on img at bounding box center [19, 17] width 17 height 19
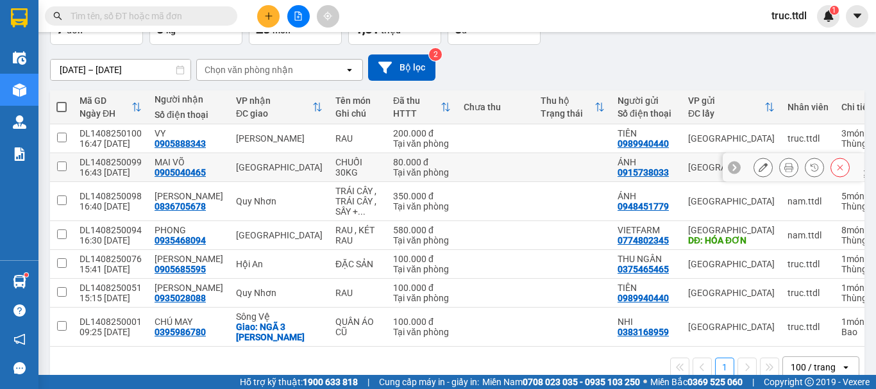
scroll to position [120, 0]
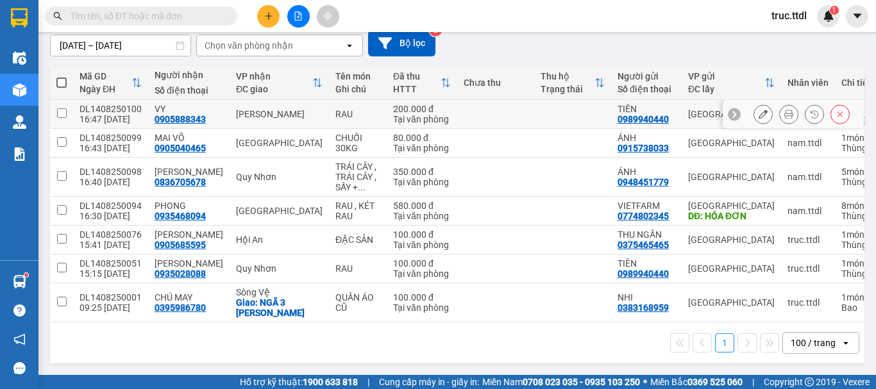
click at [473, 113] on td at bounding box center [495, 114] width 77 height 29
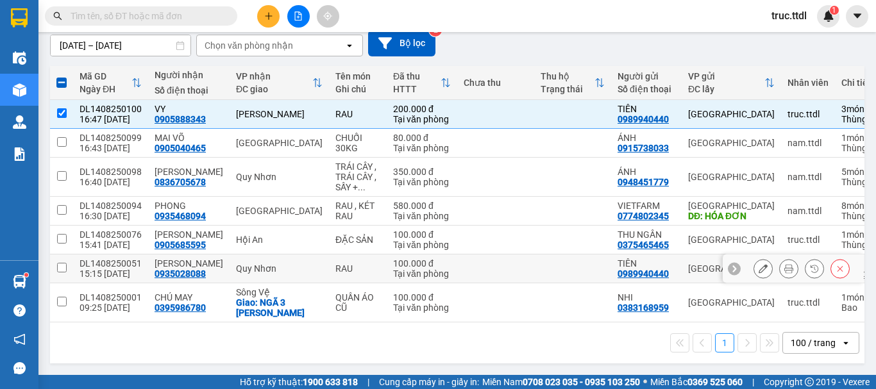
click at [534, 262] on td at bounding box center [572, 269] width 77 height 29
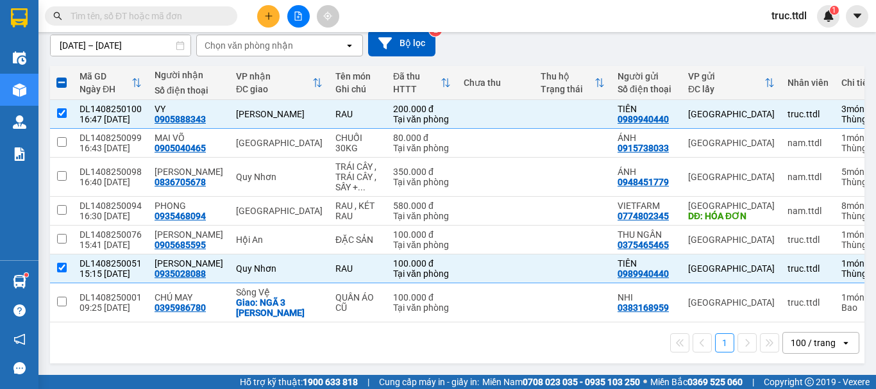
click at [358, 348] on div "1 100 / trang open" at bounding box center [457, 343] width 804 height 22
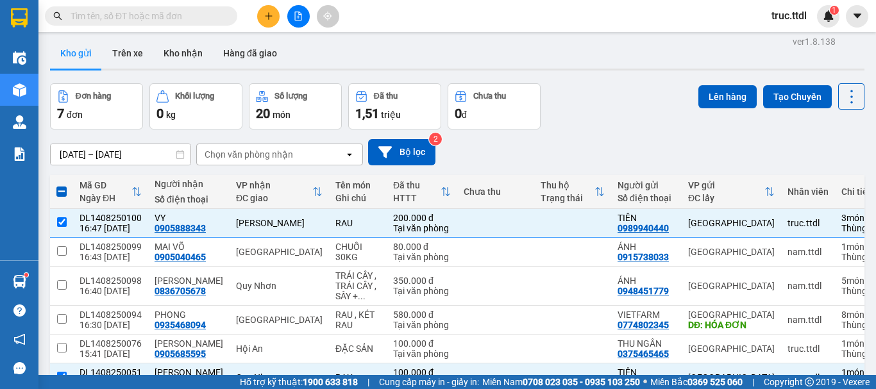
scroll to position [0, 0]
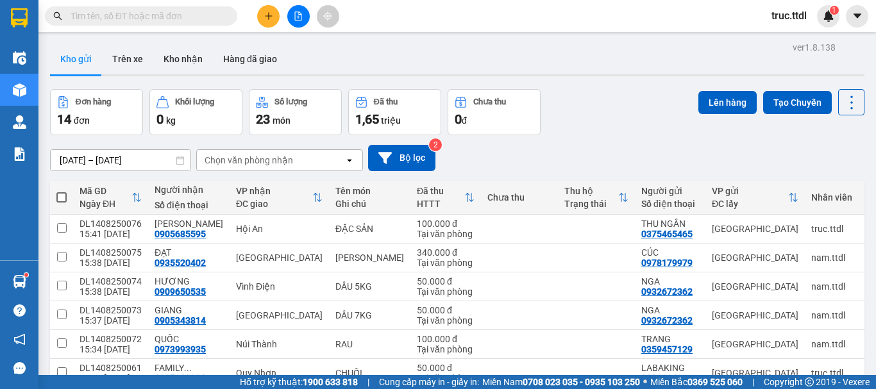
click at [193, 16] on input "text" at bounding box center [146, 16] width 151 height 14
paste input "0367781518"
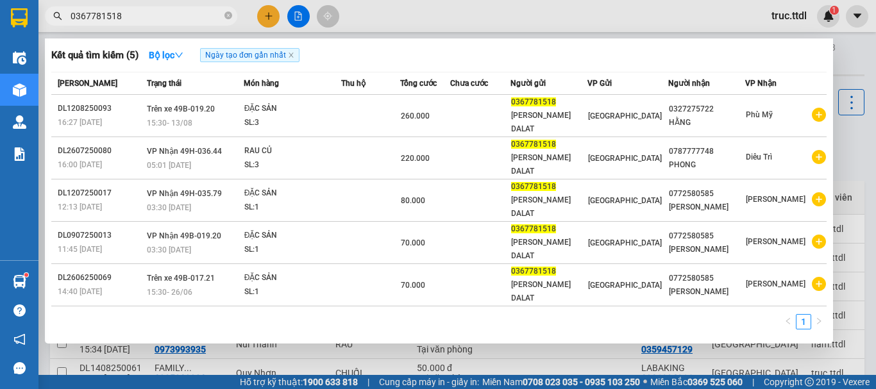
type input "0367781518"
click at [439, 21] on div at bounding box center [438, 194] width 876 height 389
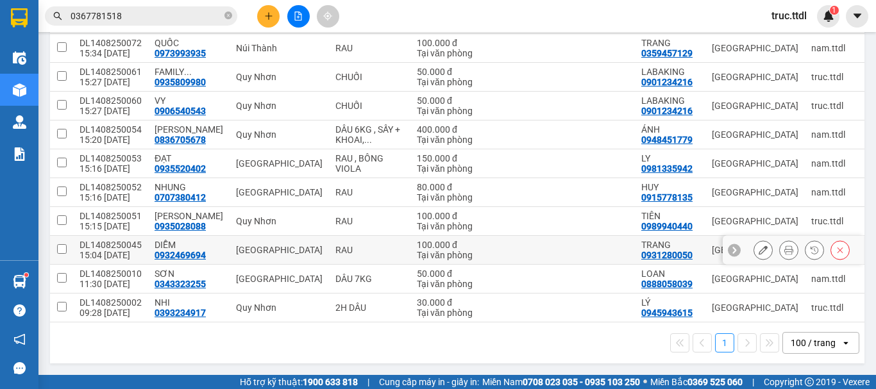
scroll to position [322, 0]
click at [831, 346] on div "100 / trang" at bounding box center [812, 343] width 58 height 21
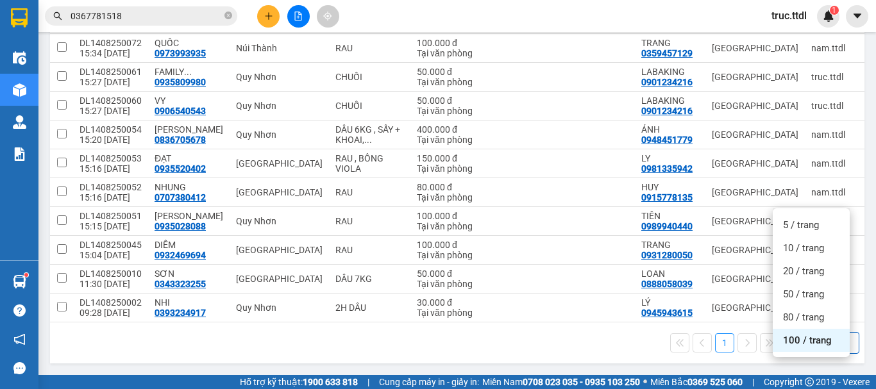
click at [817, 329] on div "100 / trang" at bounding box center [811, 340] width 77 height 23
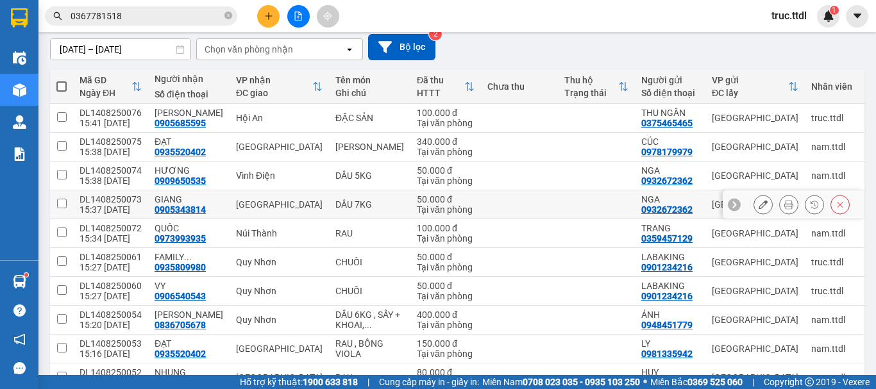
scroll to position [0, 0]
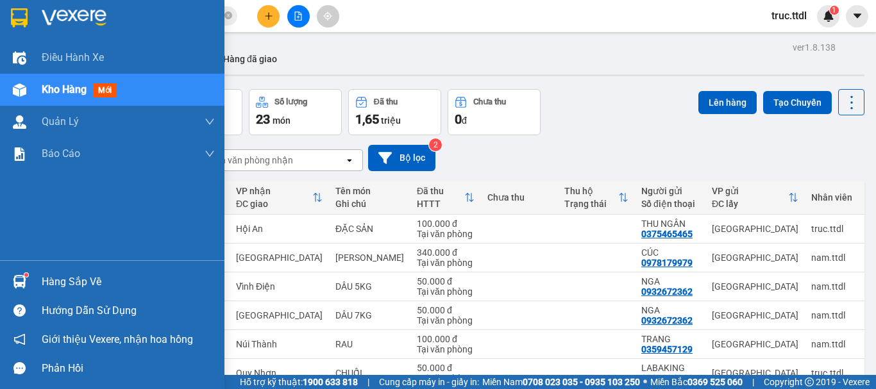
click at [23, 19] on img at bounding box center [19, 17] width 17 height 19
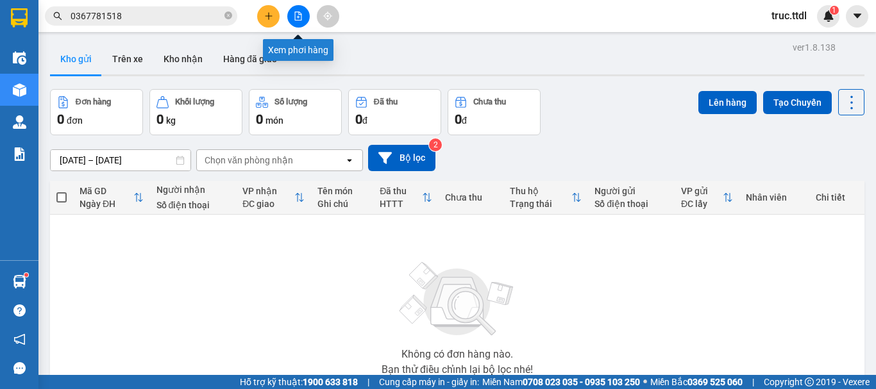
click at [296, 12] on icon "file-add" at bounding box center [298, 16] width 7 height 9
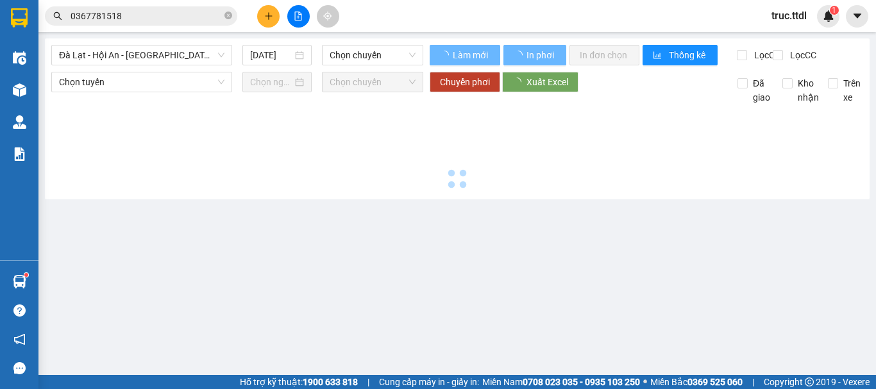
click at [225, 15] on icon "close-circle" at bounding box center [229, 16] width 8 height 8
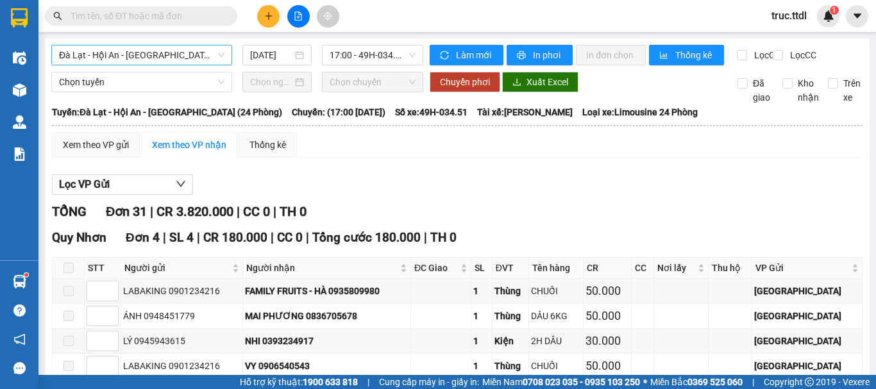
click at [198, 54] on span "Đà Lạt - Hội An - [GEOGRAPHIC_DATA] (24 Phòng)" at bounding box center [141, 55] width 165 height 19
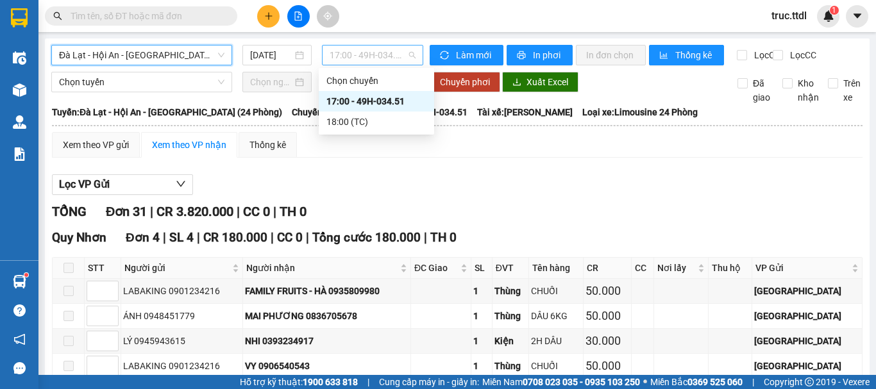
click at [332, 51] on span "17:00 - 49H-034.51" at bounding box center [373, 55] width 86 height 19
click at [409, 117] on div "18:00 (TC)" at bounding box center [376, 122] width 100 height 14
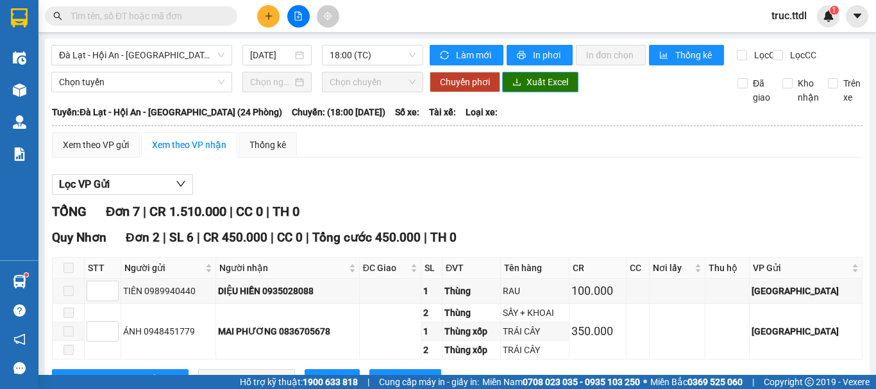
click at [543, 89] on span "Xuất Excel" at bounding box center [548, 82] width 42 height 14
click at [109, 152] on div "Xem theo VP gửi" at bounding box center [96, 145] width 66 height 14
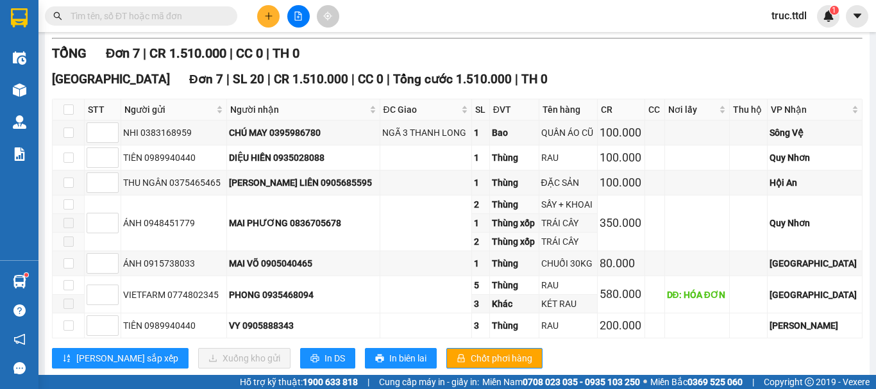
scroll to position [339, 0]
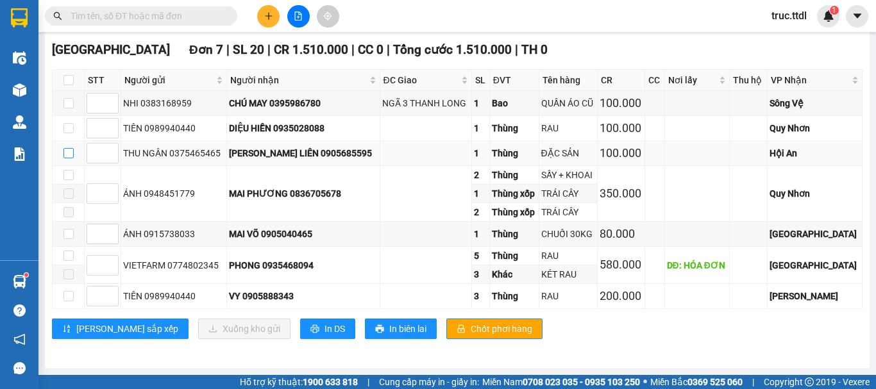
drag, startPoint x: 70, startPoint y: 155, endPoint x: 78, endPoint y: 158, distance: 8.9
click at [69, 155] on input "checkbox" at bounding box center [69, 153] width 10 height 10
checkbox input "true"
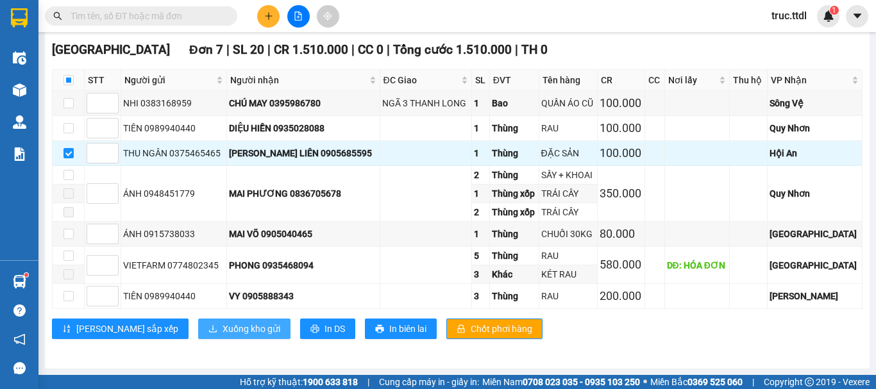
click at [223, 323] on span "Xuống kho gửi" at bounding box center [252, 329] width 58 height 14
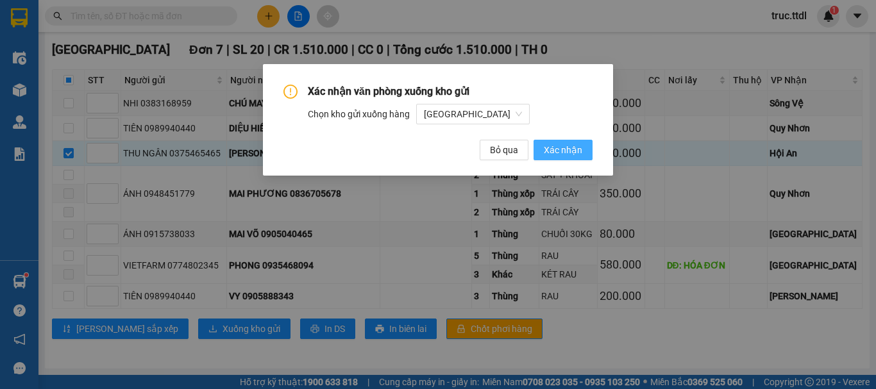
click at [581, 151] on span "Xác nhận" at bounding box center [563, 150] width 38 height 14
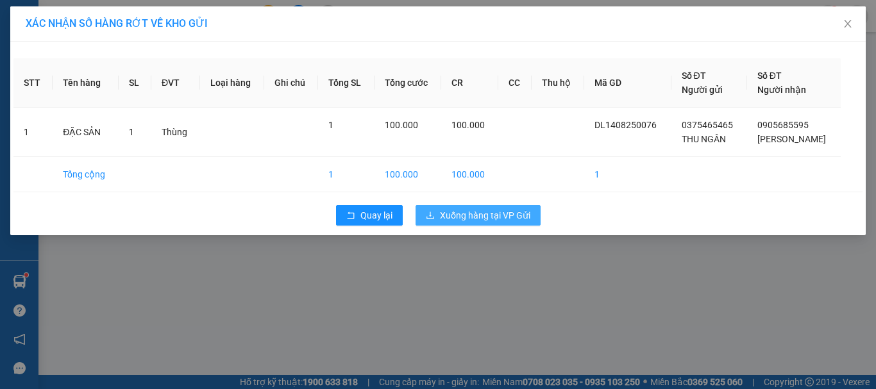
click at [507, 217] on span "Xuống hàng tại VP Gửi" at bounding box center [485, 215] width 90 height 14
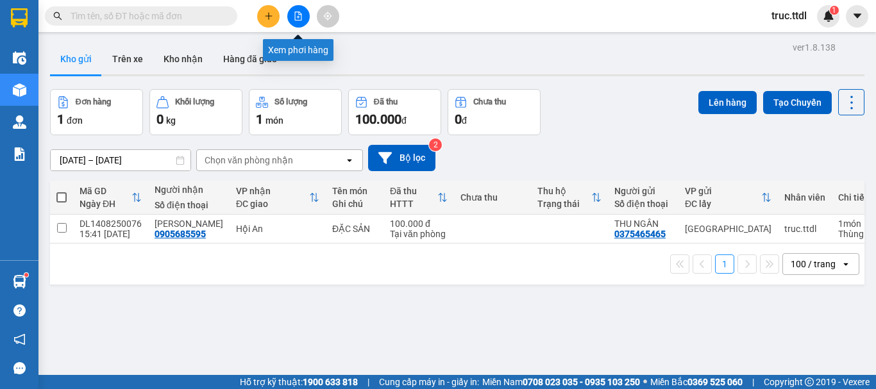
click at [297, 18] on icon "file-add" at bounding box center [298, 16] width 9 height 9
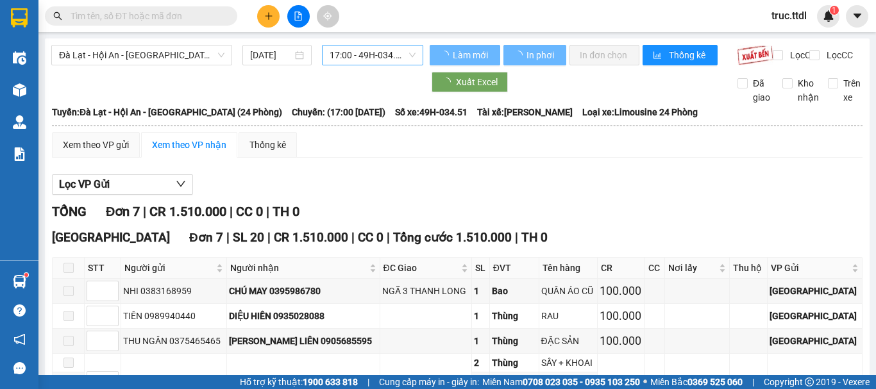
click at [358, 57] on span "17:00 - 49H-034.51" at bounding box center [373, 55] width 86 height 19
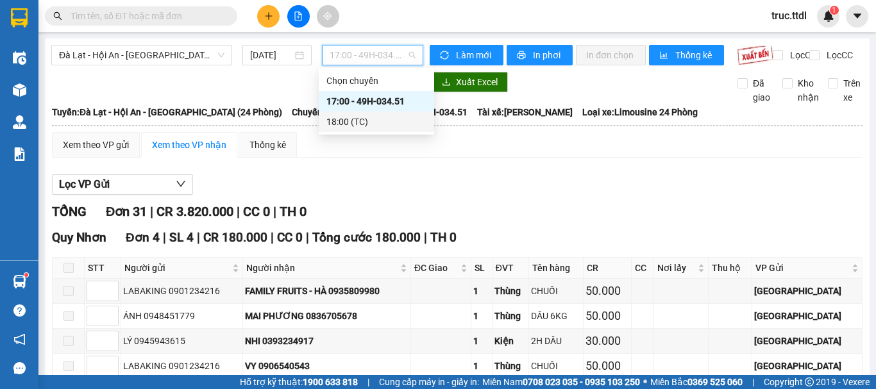
click at [379, 123] on div "18:00 (TC)" at bounding box center [376, 122] width 100 height 14
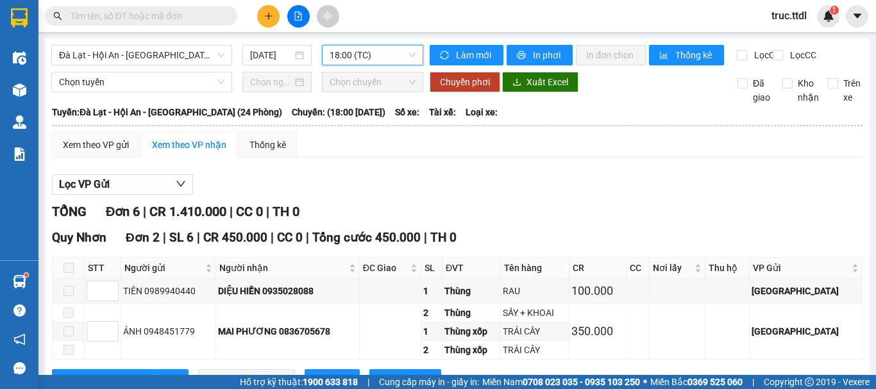
click at [455, 192] on div "Lọc VP Gửi" at bounding box center [457, 184] width 811 height 21
click at [372, 53] on span "18:00 (TC)" at bounding box center [373, 55] width 86 height 19
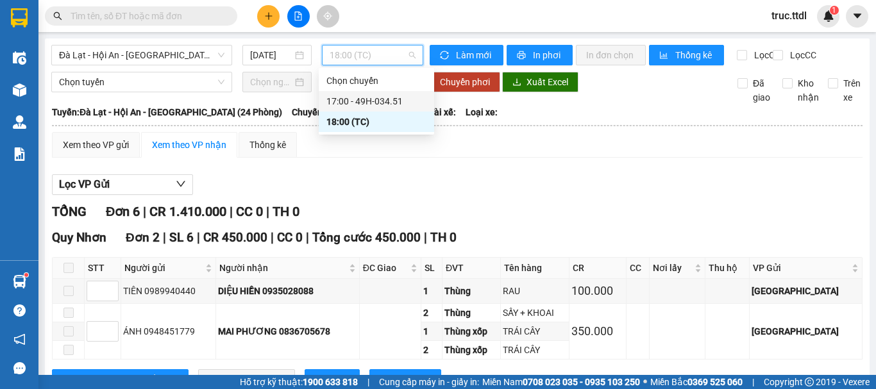
click at [372, 99] on div "17:00 - 49H-034.51" at bounding box center [376, 101] width 100 height 14
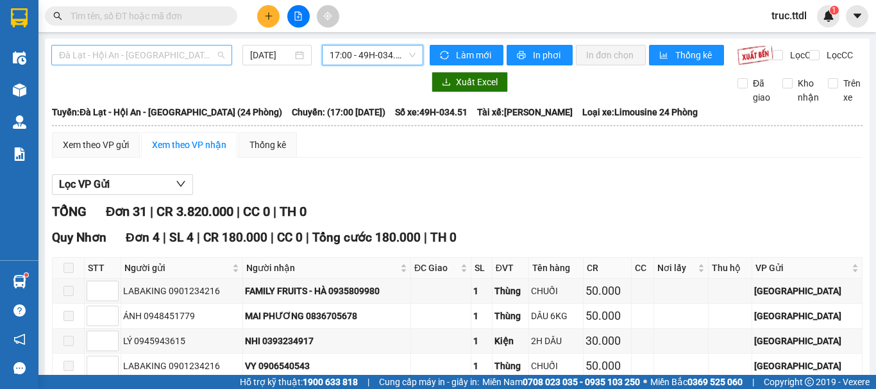
click at [153, 53] on span "Đà Lạt - Hội An - [GEOGRAPHIC_DATA] (24 Phòng)" at bounding box center [141, 55] width 165 height 19
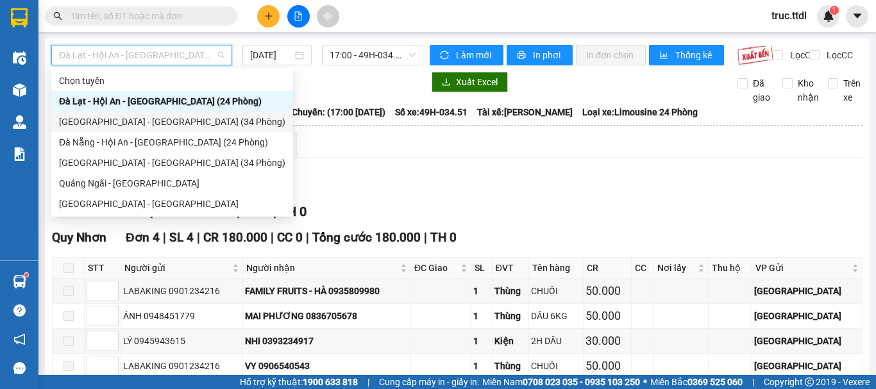
click at [165, 119] on div "[GEOGRAPHIC_DATA] - [GEOGRAPHIC_DATA] (34 Phòng)" at bounding box center [172, 122] width 226 height 14
type input "[DATE]"
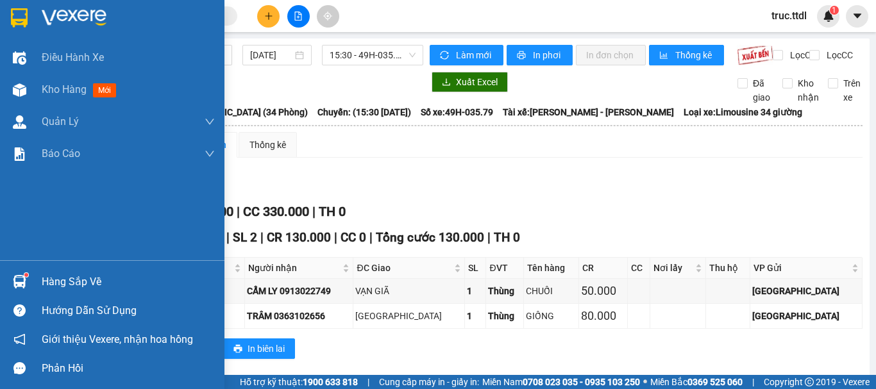
click at [13, 24] on img at bounding box center [19, 17] width 17 height 19
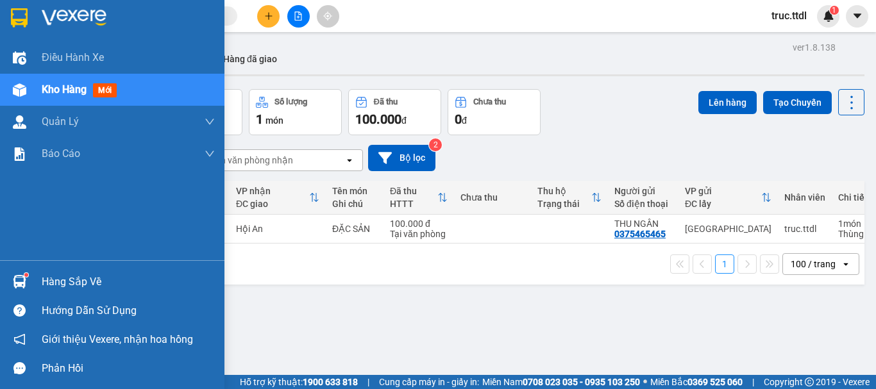
click at [13, 15] on img at bounding box center [19, 17] width 17 height 19
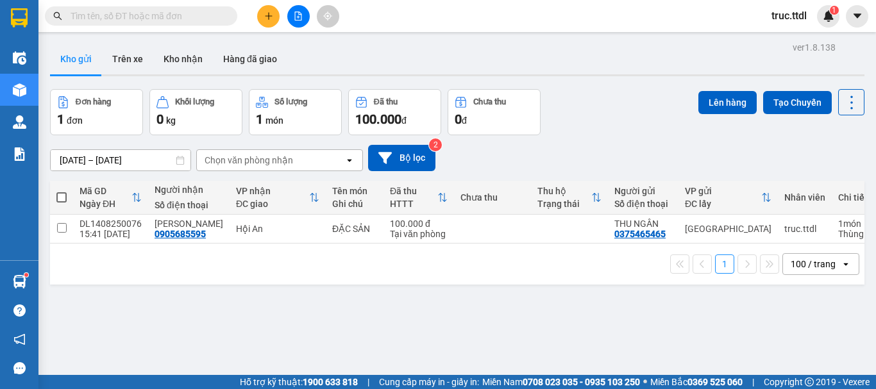
click at [775, 16] on span "truc.ttdl" at bounding box center [789, 16] width 56 height 16
click at [782, 35] on span "Đăng xuất" at bounding box center [807, 40] width 54 height 14
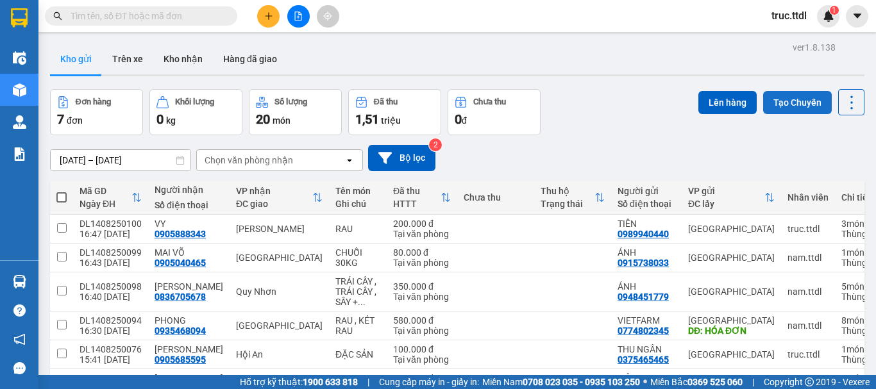
click at [799, 105] on button "Tạo Chuyến" at bounding box center [797, 102] width 69 height 23
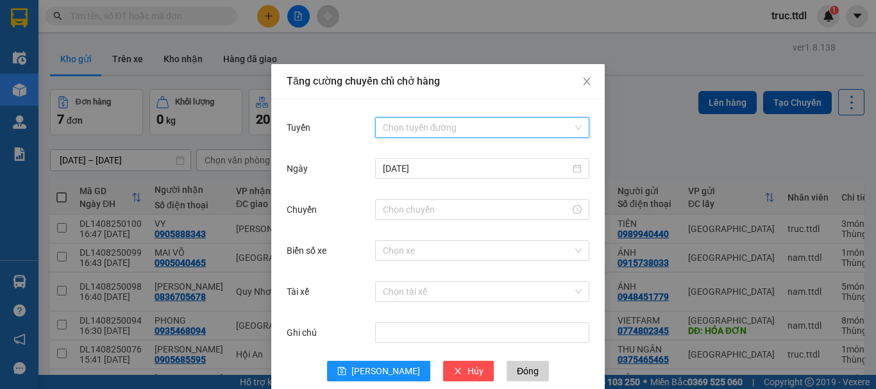
click at [459, 130] on input "Tuyến" at bounding box center [478, 127] width 190 height 19
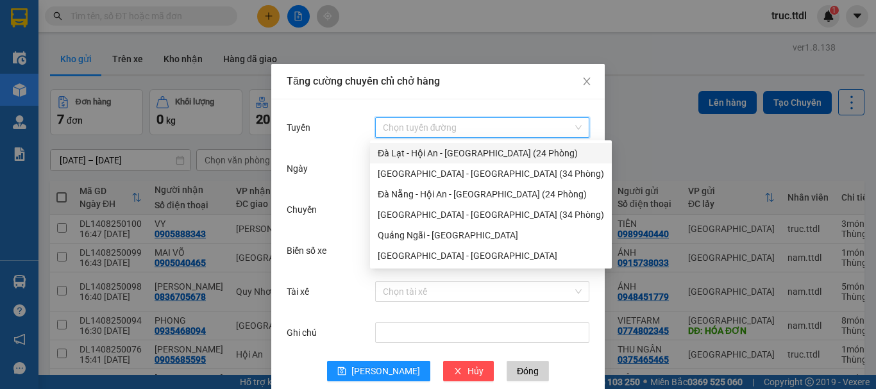
click at [457, 151] on div "Đà Lạt - Hội An - [GEOGRAPHIC_DATA] (24 Phòng)" at bounding box center [491, 153] width 226 height 14
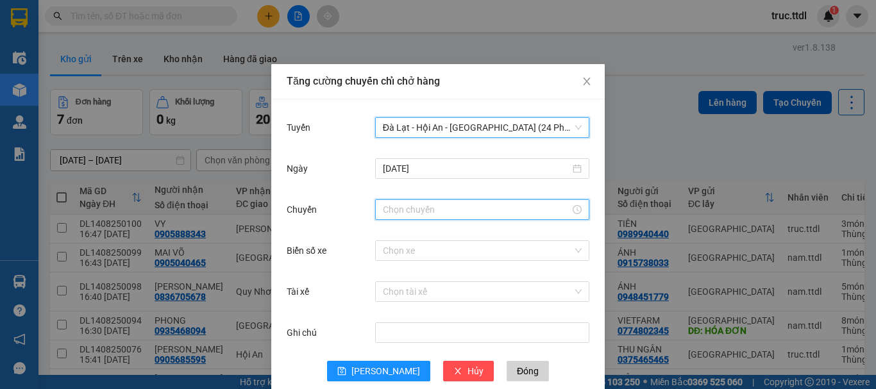
click at [422, 211] on input "Chuyến" at bounding box center [476, 210] width 187 height 14
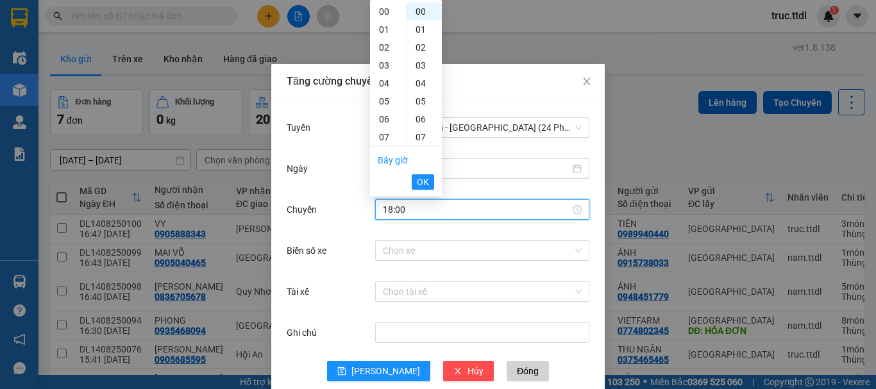
scroll to position [323, 0]
click at [429, 185] on button "OK" at bounding box center [423, 181] width 22 height 15
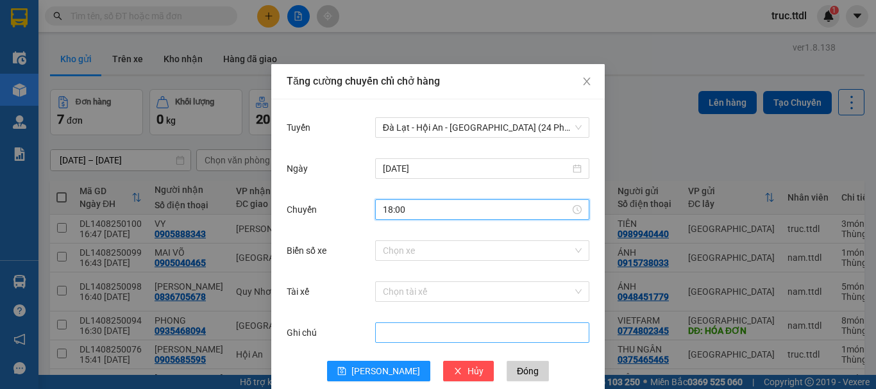
type input "18:00"
click at [389, 334] on input "Ghi chú" at bounding box center [482, 333] width 214 height 21
type input "x"
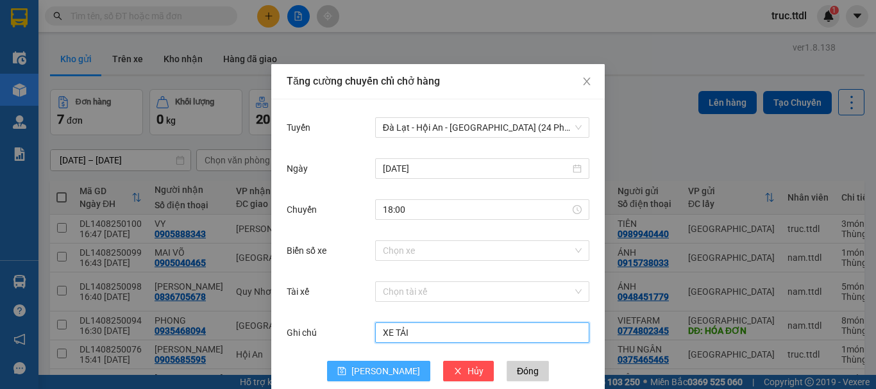
type input "XE TẢI"
click at [369, 371] on button "[PERSON_NAME]" at bounding box center [378, 371] width 103 height 21
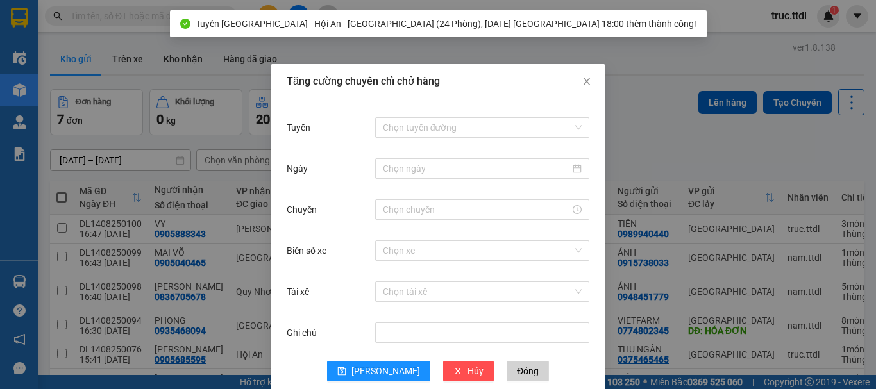
click at [60, 197] on div "Tăng cường chuyến chỉ chở hàng Tuyến Chọn tuyến đường Ngày Chuyến Biển số xe Ch…" at bounding box center [438, 194] width 876 height 389
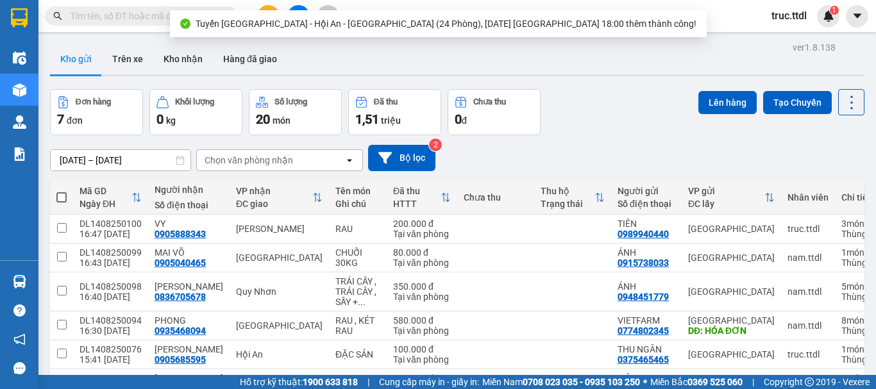
click at [60, 197] on span at bounding box center [61, 197] width 10 height 10
click at [62, 191] on input "checkbox" at bounding box center [62, 191] width 0 height 0
checkbox input "true"
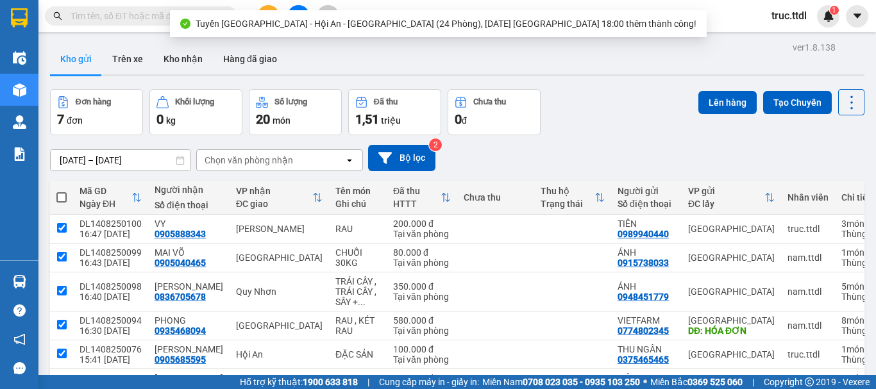
checkbox input "true"
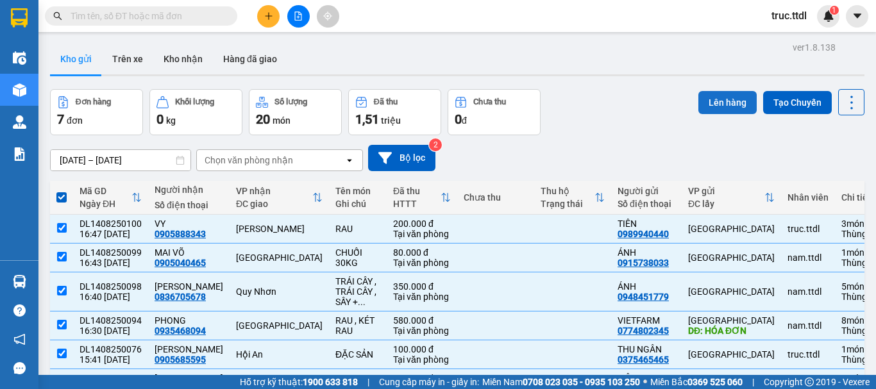
click at [717, 106] on button "Lên hàng" at bounding box center [728, 102] width 58 height 23
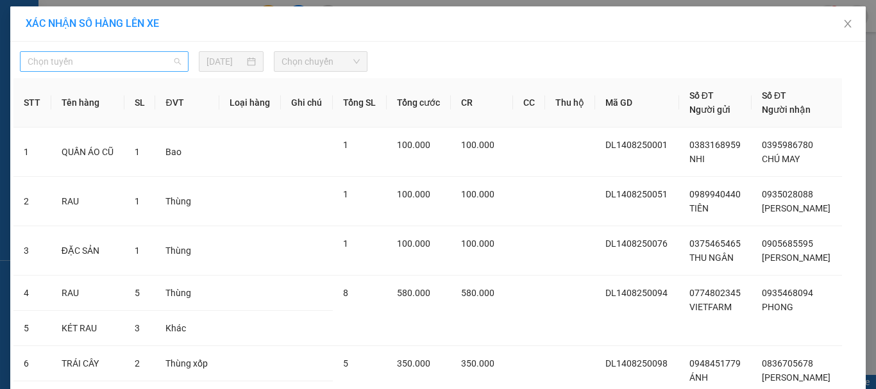
click at [134, 55] on span "Chọn tuyến" at bounding box center [104, 61] width 153 height 19
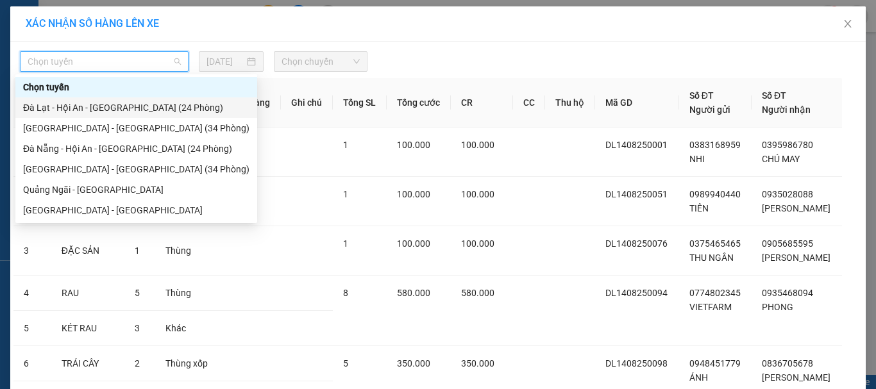
click at [122, 112] on div "Đà Lạt - Hội An - Đà Nẵng (24 Phòng)" at bounding box center [136, 108] width 226 height 14
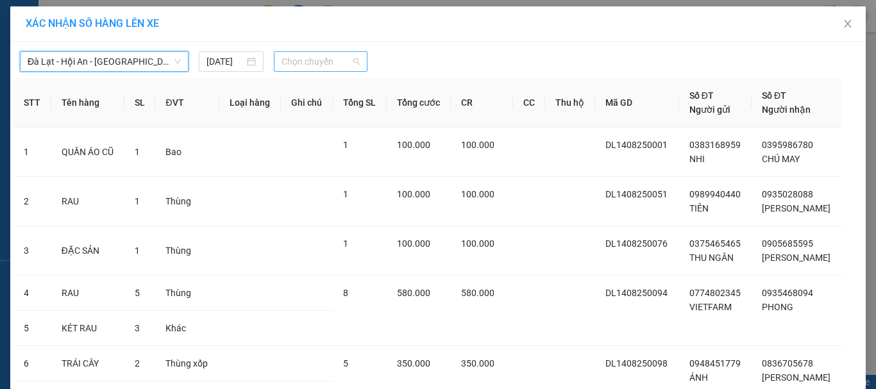
click at [293, 60] on span "Chọn chuyến" at bounding box center [321, 61] width 79 height 19
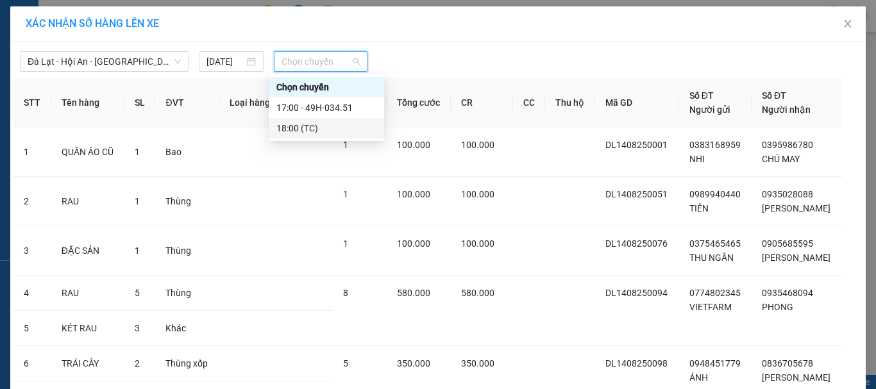
click at [332, 132] on div "18:00 (TC)" at bounding box center [326, 128] width 100 height 14
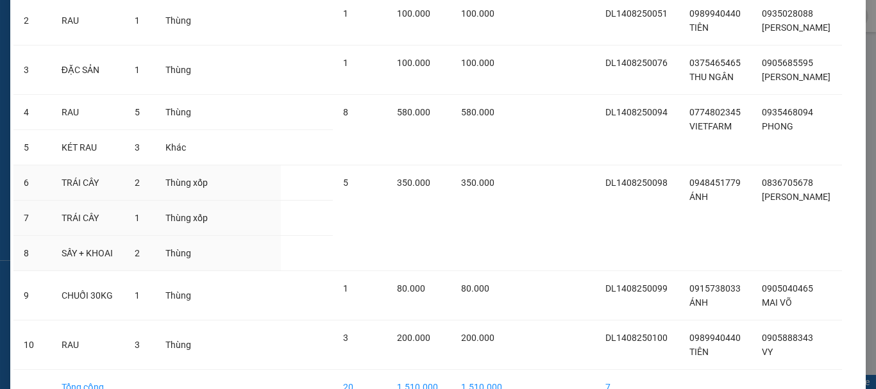
scroll to position [263, 0]
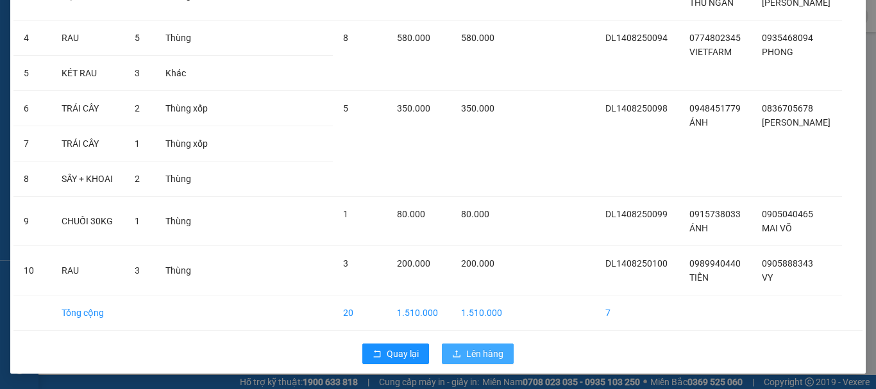
click at [482, 357] on span "Lên hàng" at bounding box center [484, 354] width 37 height 14
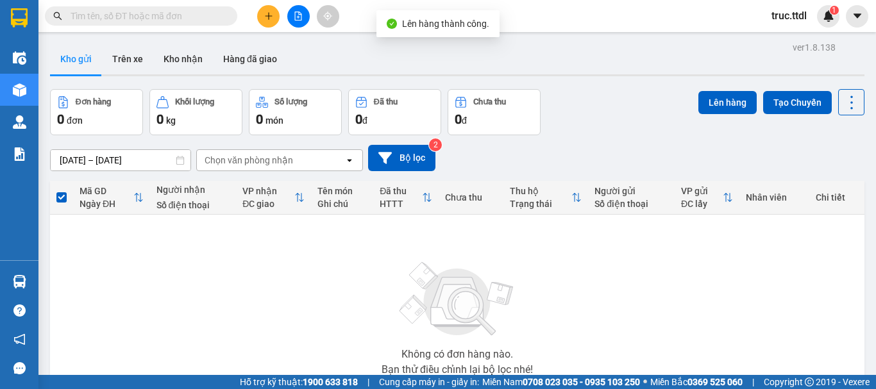
click at [302, 18] on icon "file-add" at bounding box center [298, 16] width 9 height 9
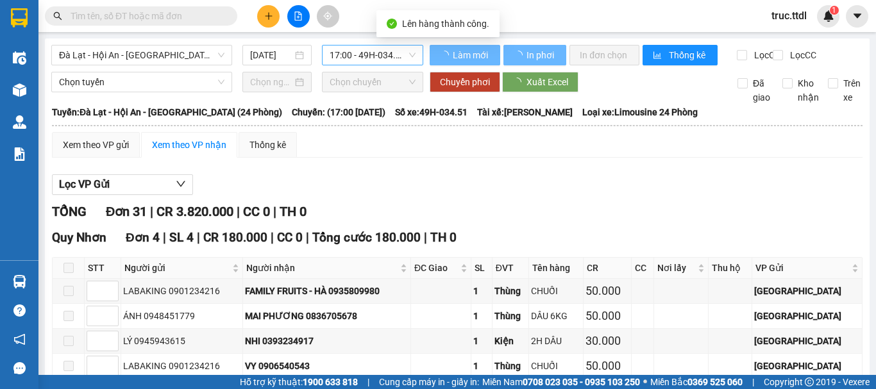
click at [364, 53] on span "17:00 - 49H-034.51" at bounding box center [373, 55] width 86 height 19
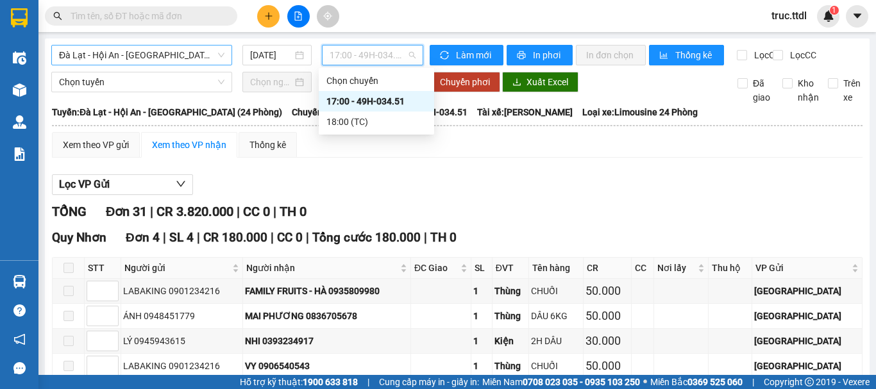
click at [193, 55] on span "Đà Lạt - Hội An - Đà Nẵng (24 Phòng)" at bounding box center [141, 55] width 165 height 19
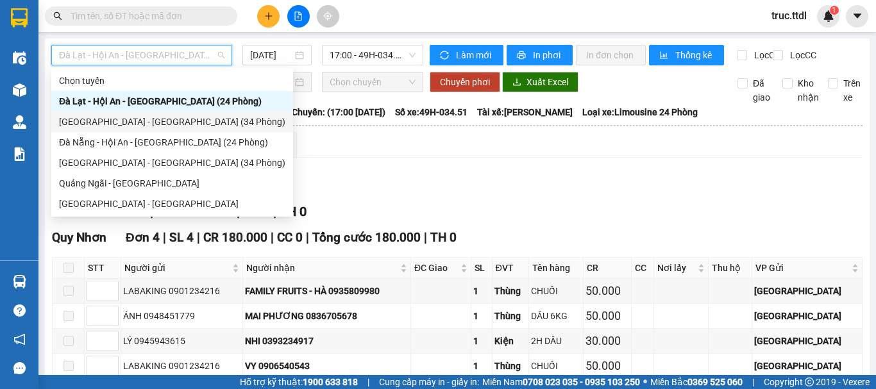
click at [152, 123] on div "Đà Lạt - Đà Nẵng (34 Phòng)" at bounding box center [172, 122] width 226 height 14
type input "14/08/2025"
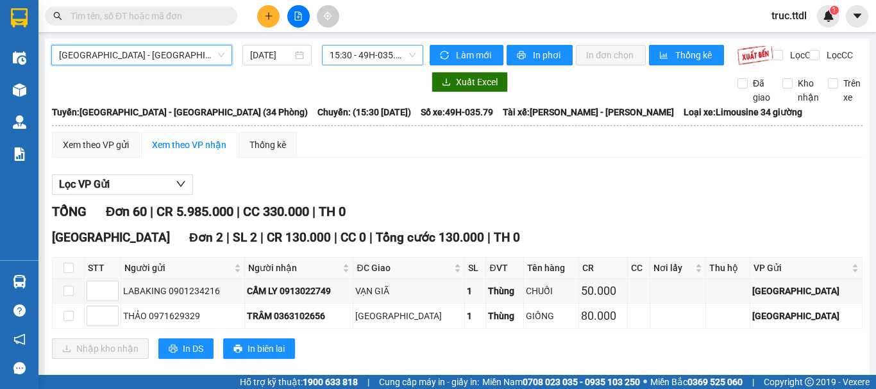
click at [383, 60] on span "15:30 - 49H-035.79" at bounding box center [373, 55] width 86 height 19
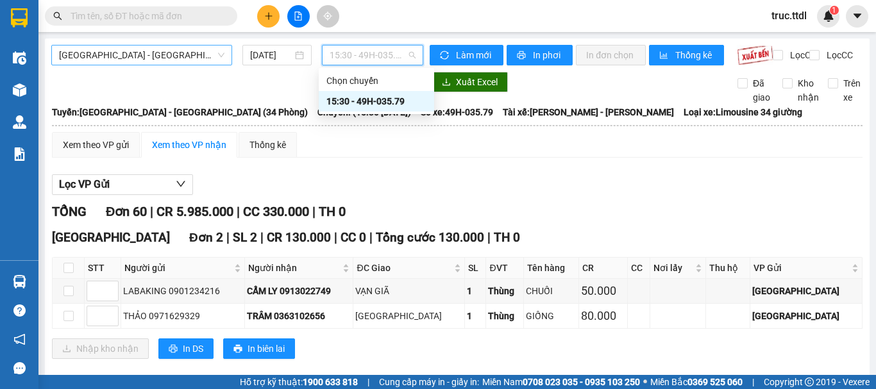
click at [201, 60] on span "Đà Lạt - Đà Nẵng (34 Phòng)" at bounding box center [141, 55] width 165 height 19
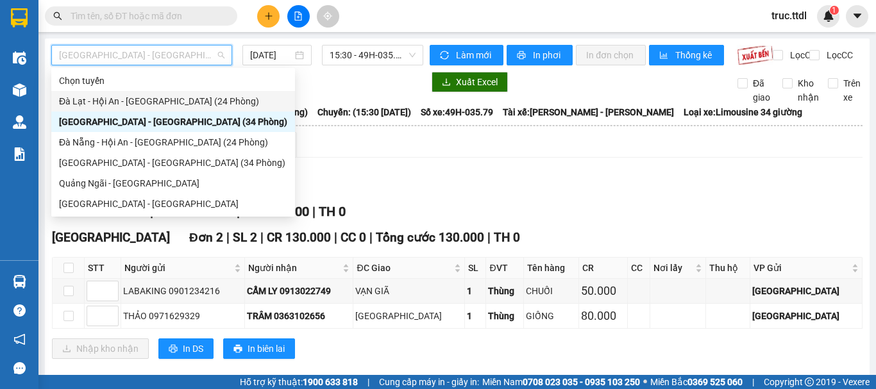
click at [144, 100] on div "Đà Lạt - Hội An - Đà Nẵng (24 Phòng)" at bounding box center [173, 101] width 228 height 14
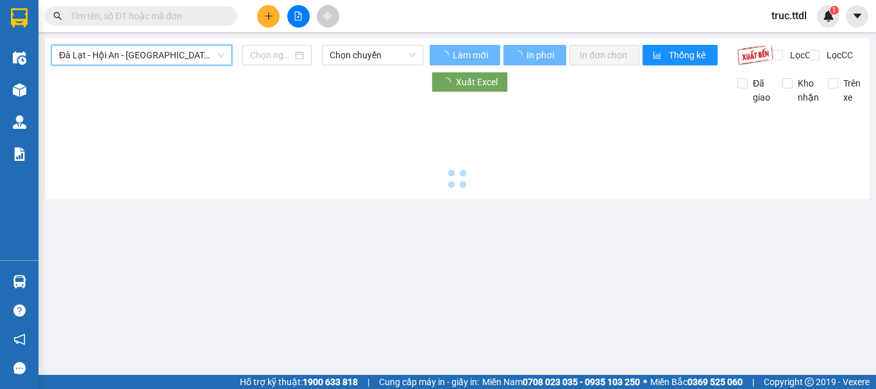
type input "14/08/2025"
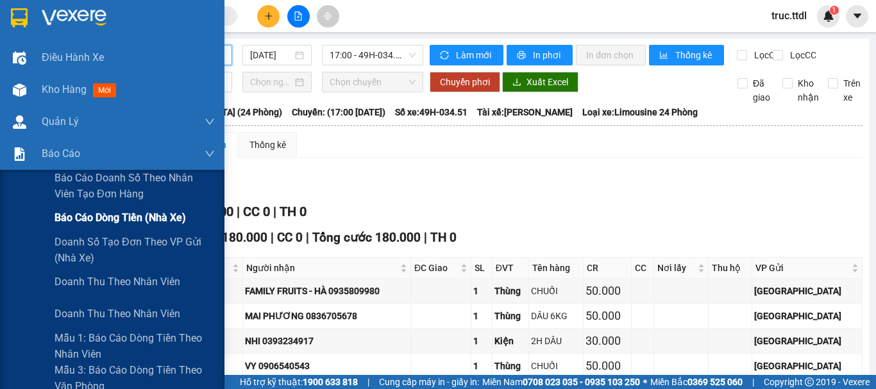
click at [56, 219] on span "Báo cáo dòng tiền (nhà xe)" at bounding box center [120, 218] width 131 height 16
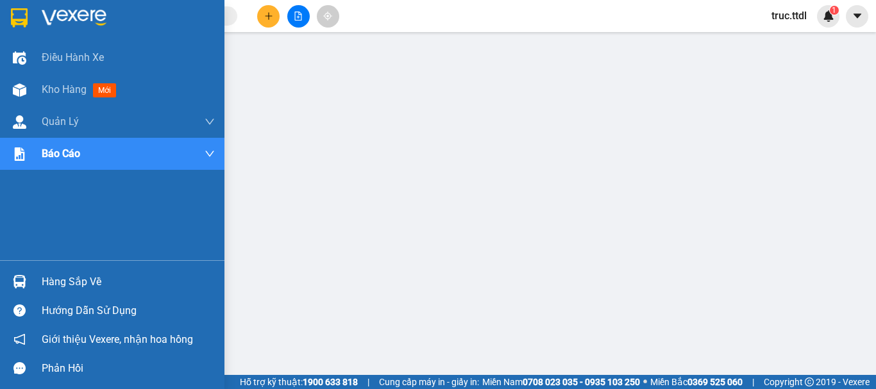
click at [17, 21] on img at bounding box center [19, 17] width 17 height 19
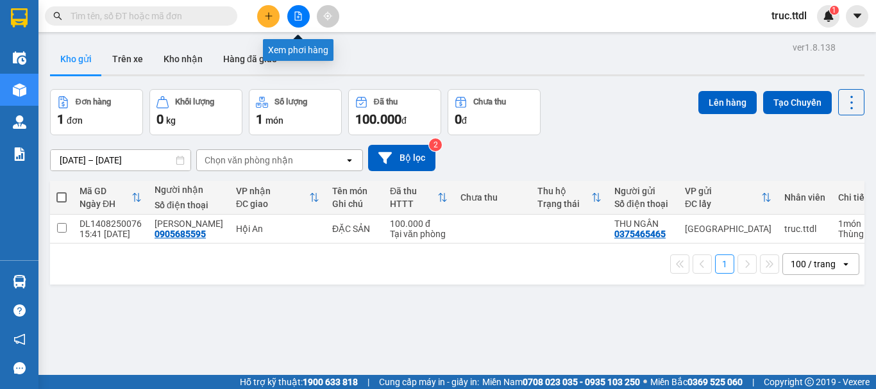
click at [294, 22] on button at bounding box center [298, 16] width 22 height 22
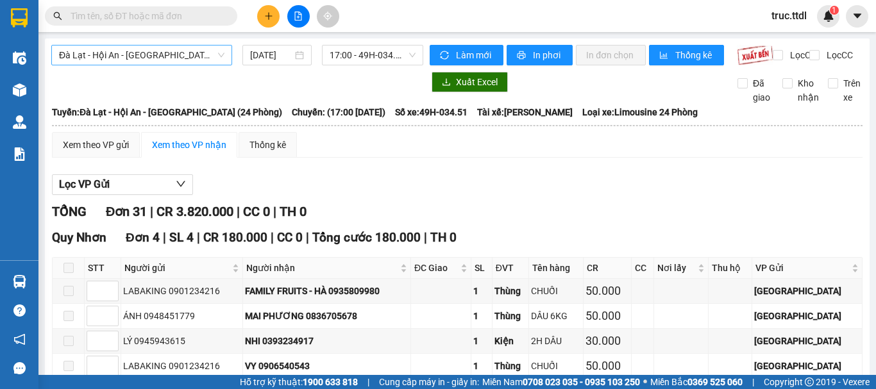
drag, startPoint x: 117, startPoint y: 64, endPoint x: 130, endPoint y: 65, distance: 12.3
click at [117, 63] on span "Đà Lạt - Hội An - Đà Nẵng (24 Phòng)" at bounding box center [141, 55] width 165 height 19
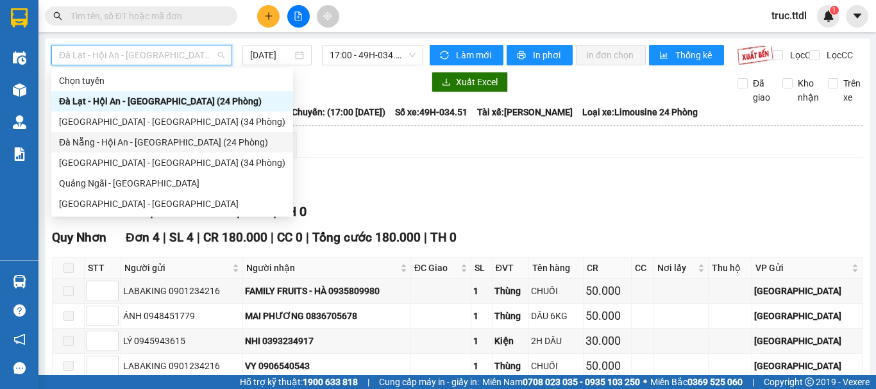
click at [126, 144] on div "Đà Nẵng - Hội An - Đà Lạt (24 Phòng)" at bounding box center [172, 142] width 226 height 14
type input "14/08/2025"
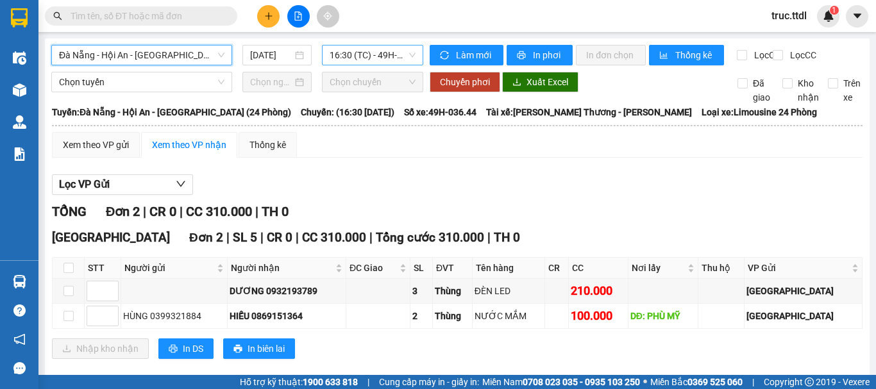
click at [373, 58] on span "16:30 (TC) - 49H-036.44" at bounding box center [373, 55] width 86 height 19
click at [450, 179] on div "Lọc VP Gửi TỔNG Đơn 2 | CR 0 | CC 310.000 | TH 0 Đà Lạt Đơn 2 | SL 5 | CR 0 | …" at bounding box center [457, 271] width 811 height 207
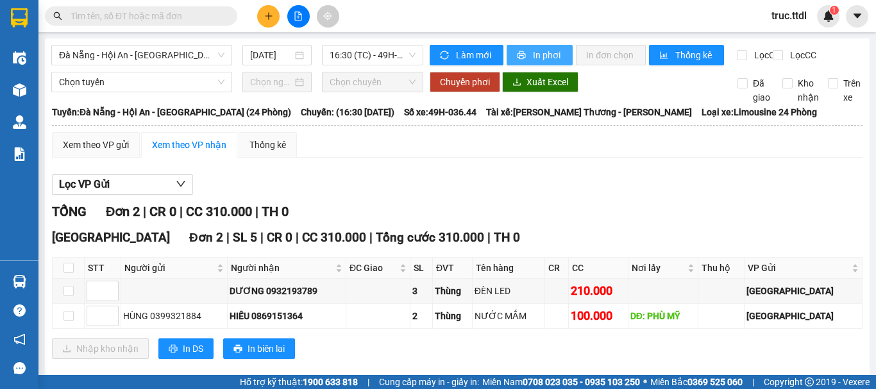
click at [540, 53] on span "In phơi" at bounding box center [548, 55] width 30 height 14
click at [373, 56] on span "16:30 (TC) - 49H-036.44" at bounding box center [373, 55] width 86 height 19
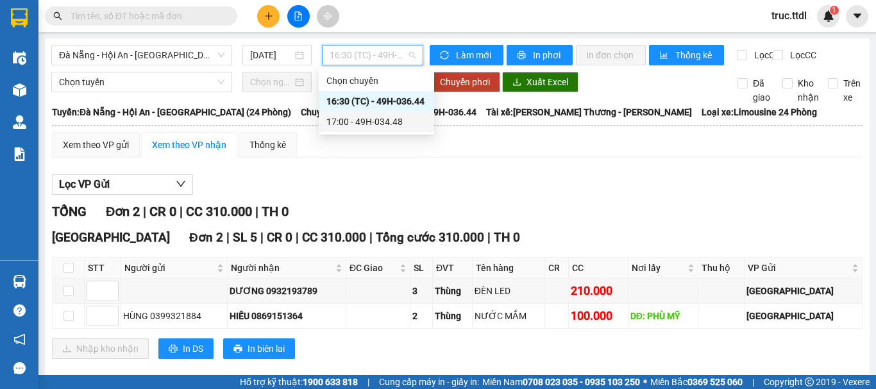
click at [396, 117] on div "17:00 - 49H-034.48" at bounding box center [376, 122] width 100 height 14
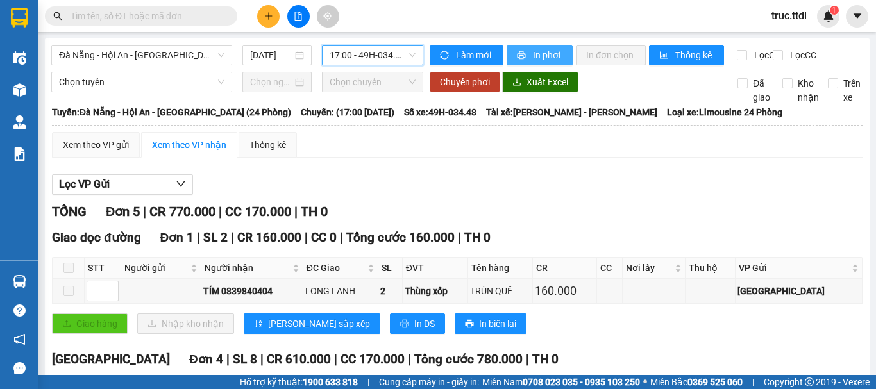
click at [533, 61] on span "In phơi" at bounding box center [548, 55] width 30 height 14
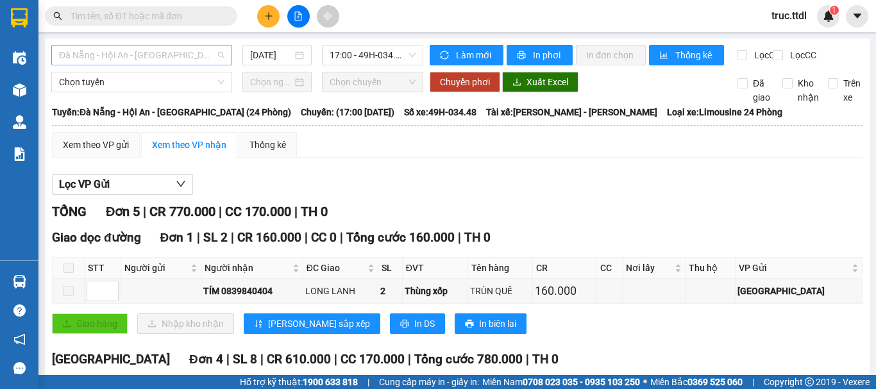
click at [150, 51] on span "Đà Nẵng - Hội An - Đà Lạt (24 Phòng)" at bounding box center [141, 55] width 165 height 19
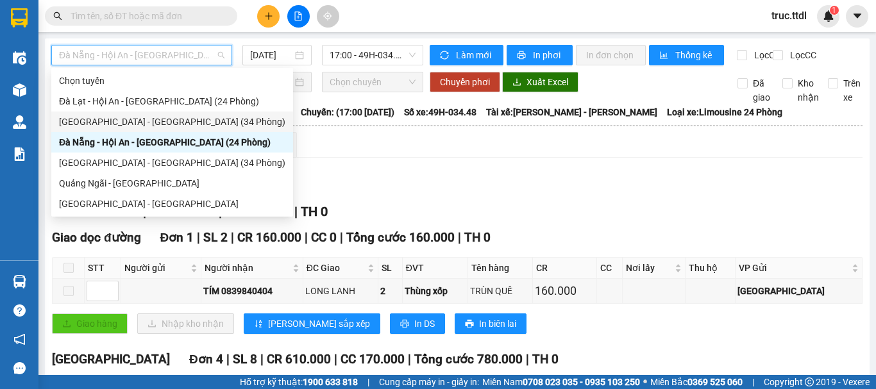
click at [153, 121] on div "Đà Lạt - Đà Nẵng (34 Phòng)" at bounding box center [172, 122] width 226 height 14
type input "14/08/2025"
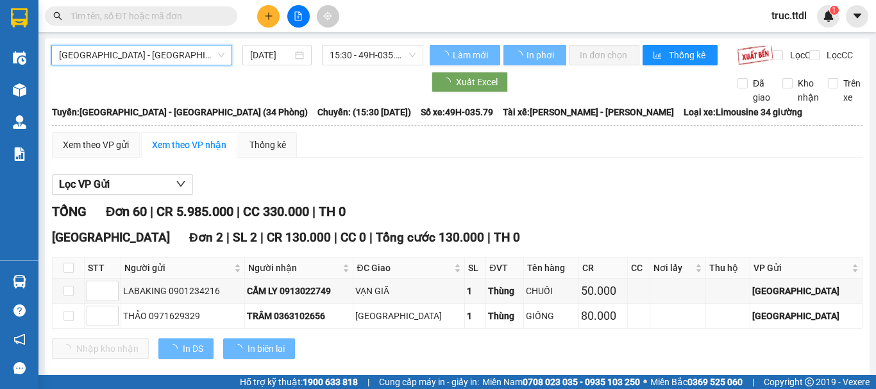
click at [121, 53] on span "Đà Lạt - Đà Nẵng (34 Phòng)" at bounding box center [141, 55] width 165 height 19
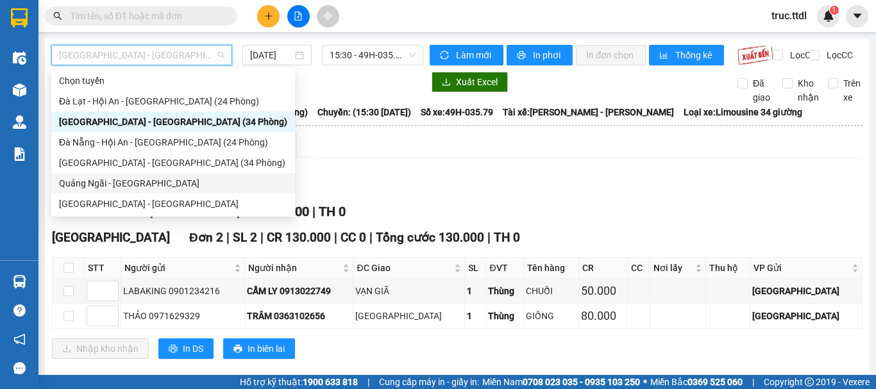
click at [116, 160] on div "Đà Nẵng - Đà Lạt (34 Phòng)" at bounding box center [173, 163] width 228 height 14
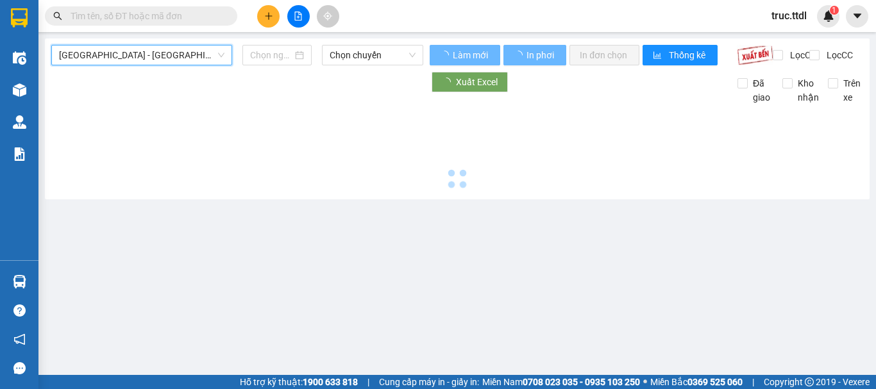
type input "14/08/2025"
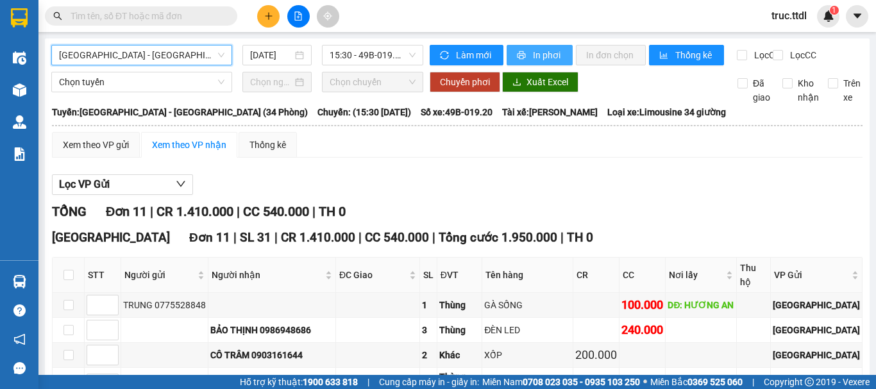
click at [546, 60] on span "In phơi" at bounding box center [548, 55] width 30 height 14
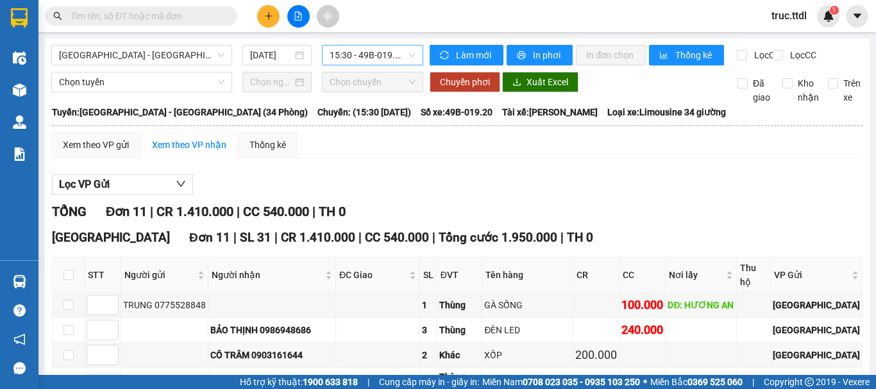
click at [396, 58] on span "15:30 - 49B-019.20" at bounding box center [373, 55] width 86 height 19
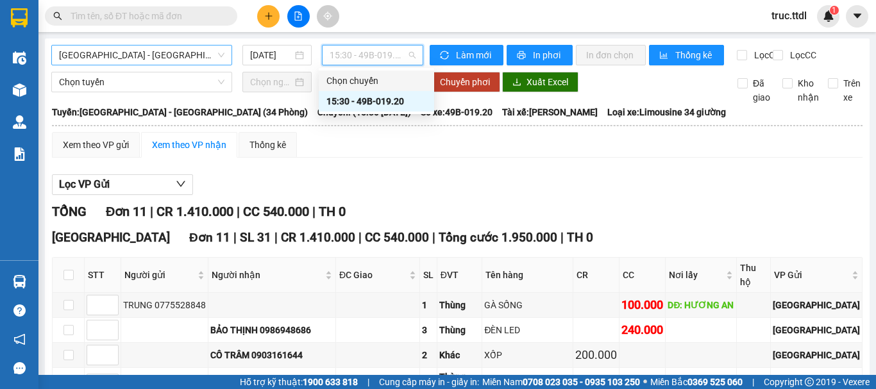
click at [191, 54] on span "Đà Nẵng - Đà Lạt (34 Phòng)" at bounding box center [141, 55] width 165 height 19
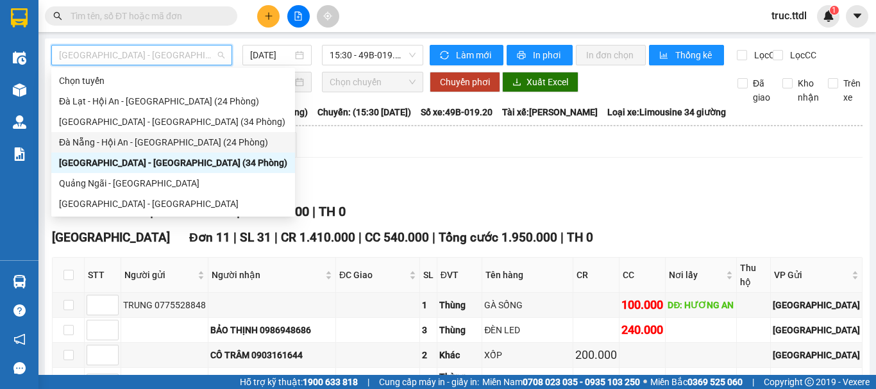
click at [162, 138] on div "Đà Nẵng - Hội An - Đà Lạt (24 Phòng)" at bounding box center [173, 142] width 228 height 14
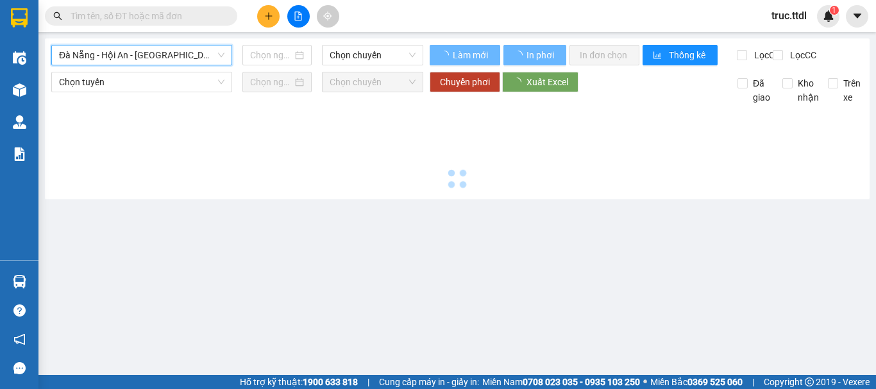
type input "14/08/2025"
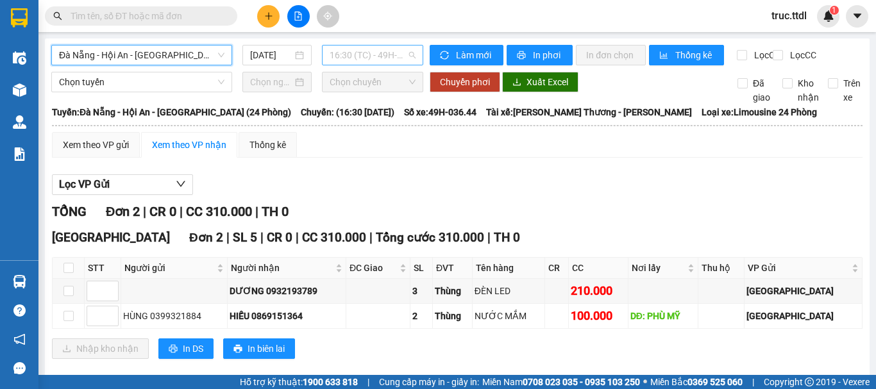
click at [385, 57] on span "16:30 (TC) - 49H-036.44" at bounding box center [373, 55] width 86 height 19
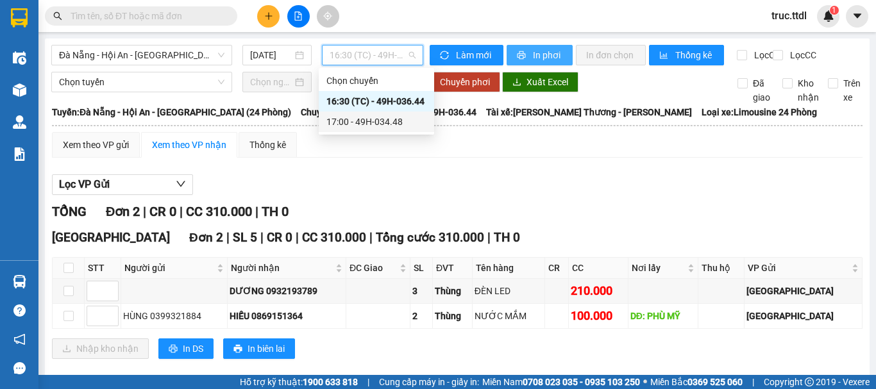
click at [533, 60] on span "In phơi" at bounding box center [548, 55] width 30 height 14
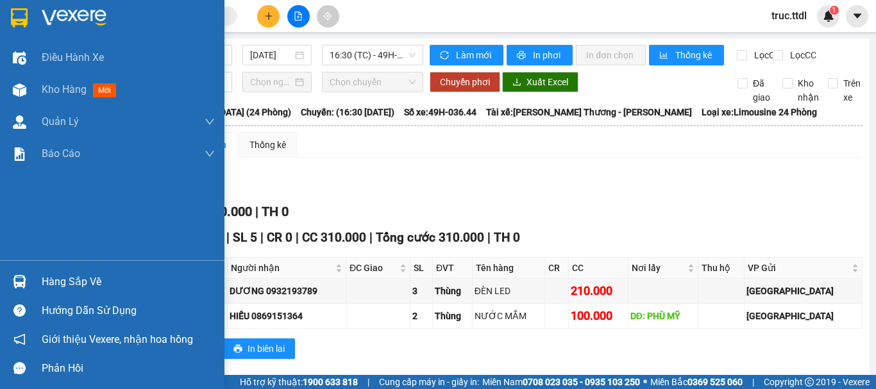
drag, startPoint x: 9, startPoint y: 14, endPoint x: 94, endPoint y: 2, distance: 85.5
click at [8, 14] on div at bounding box center [19, 17] width 22 height 22
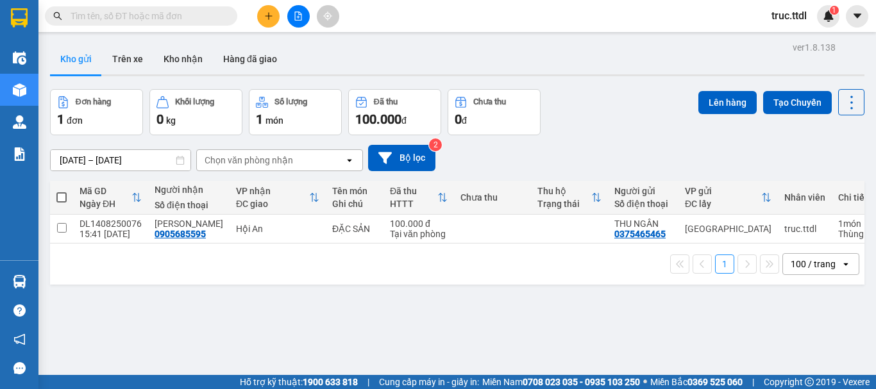
click at [789, 19] on span "truc.ttdl" at bounding box center [789, 16] width 56 height 16
click at [789, 37] on span "Đăng xuất" at bounding box center [807, 40] width 54 height 14
